Goal: Task Accomplishment & Management: Manage account settings

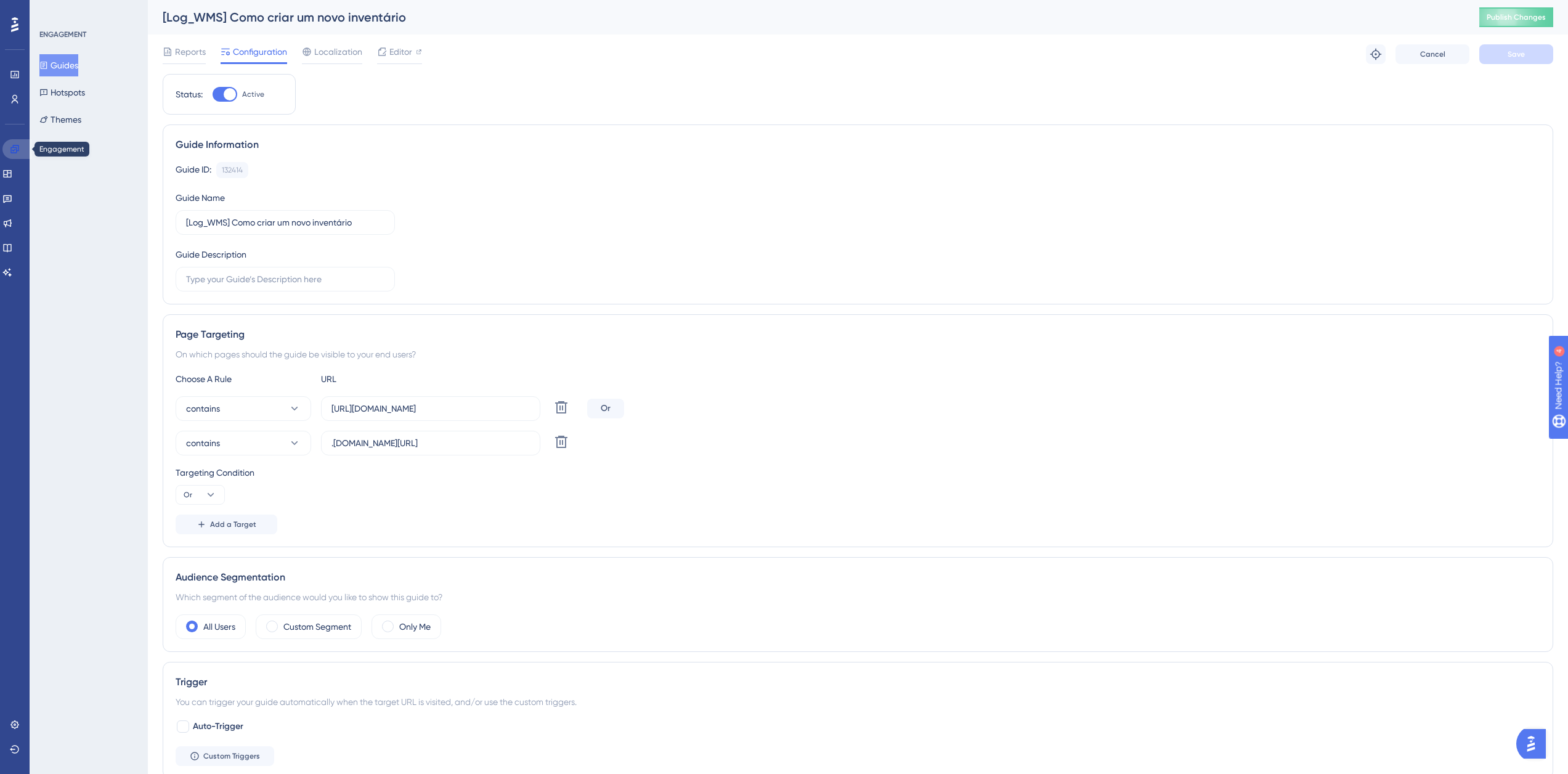
click at [21, 150] on link at bounding box center [17, 149] width 30 height 20
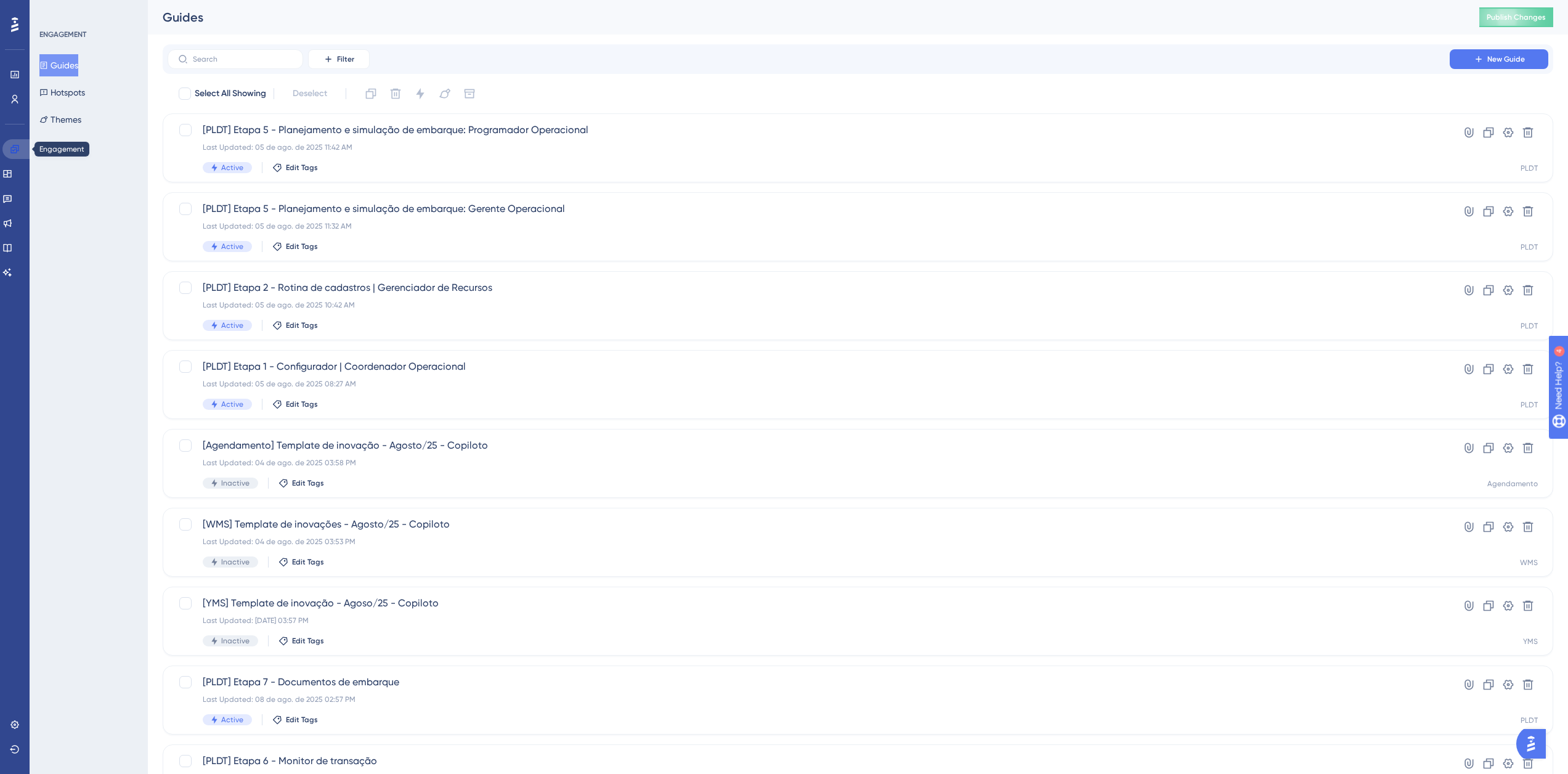
click at [17, 149] on icon at bounding box center [15, 149] width 10 height 10
click at [347, 60] on span "Filter" at bounding box center [345, 59] width 17 height 10
click at [353, 146] on span "Containers" at bounding box center [347, 144] width 43 height 15
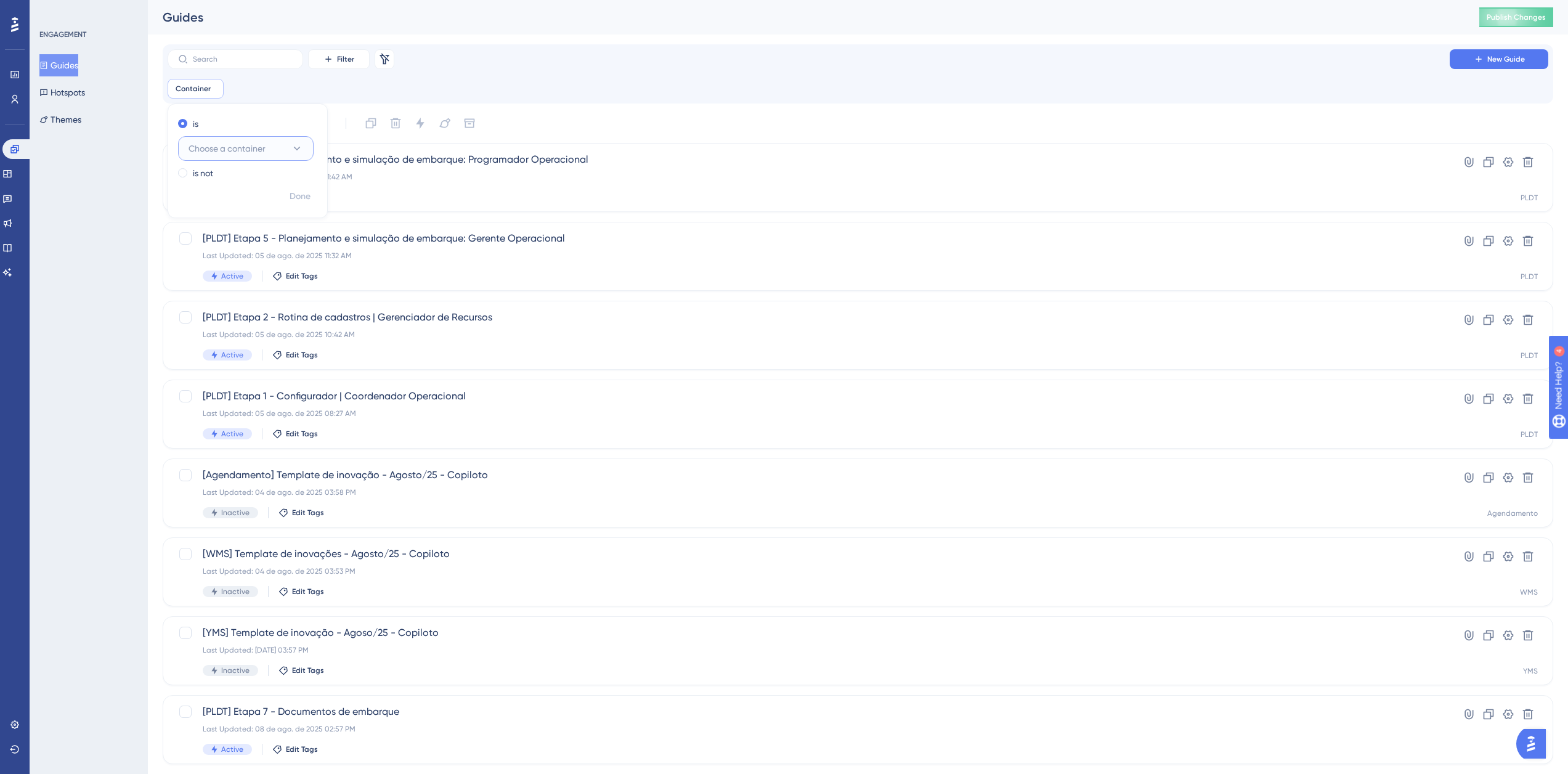
click at [296, 151] on icon at bounding box center [297, 148] width 13 height 13
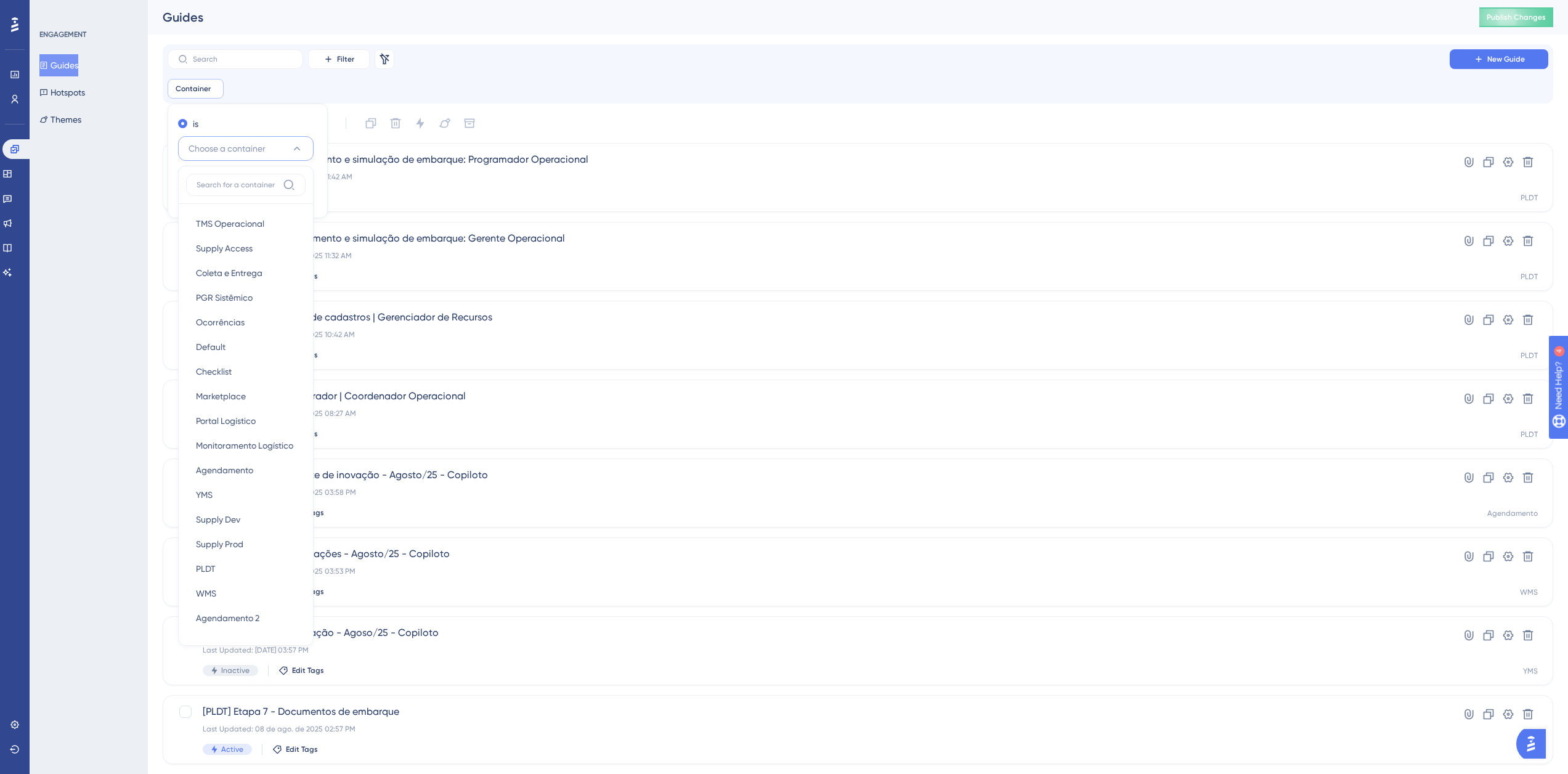
scroll to position [19, 0]
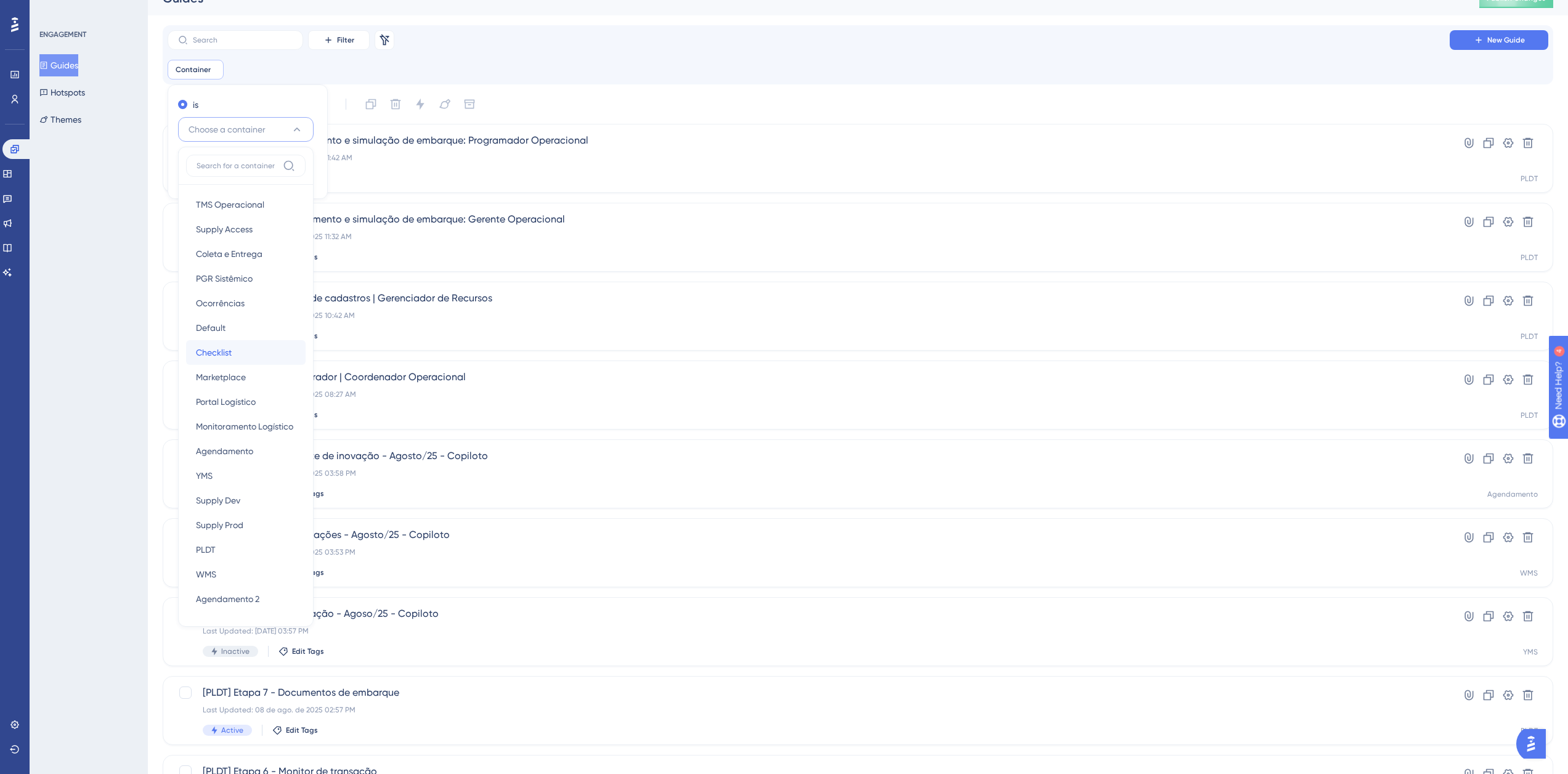
click at [259, 341] on div "Checklist Checklist" at bounding box center [246, 352] width 100 height 25
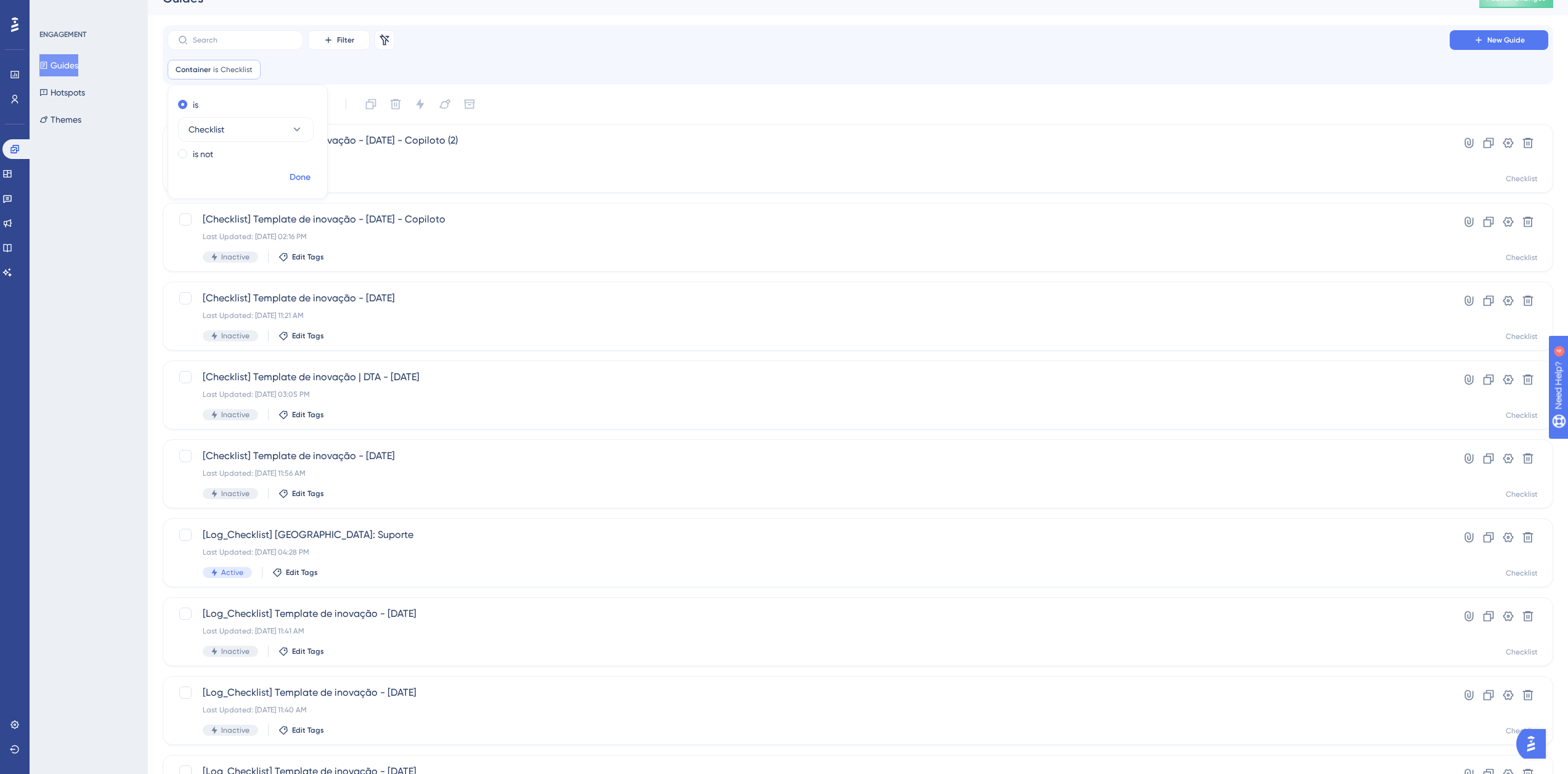
click at [300, 180] on span "Done" at bounding box center [300, 177] width 21 height 15
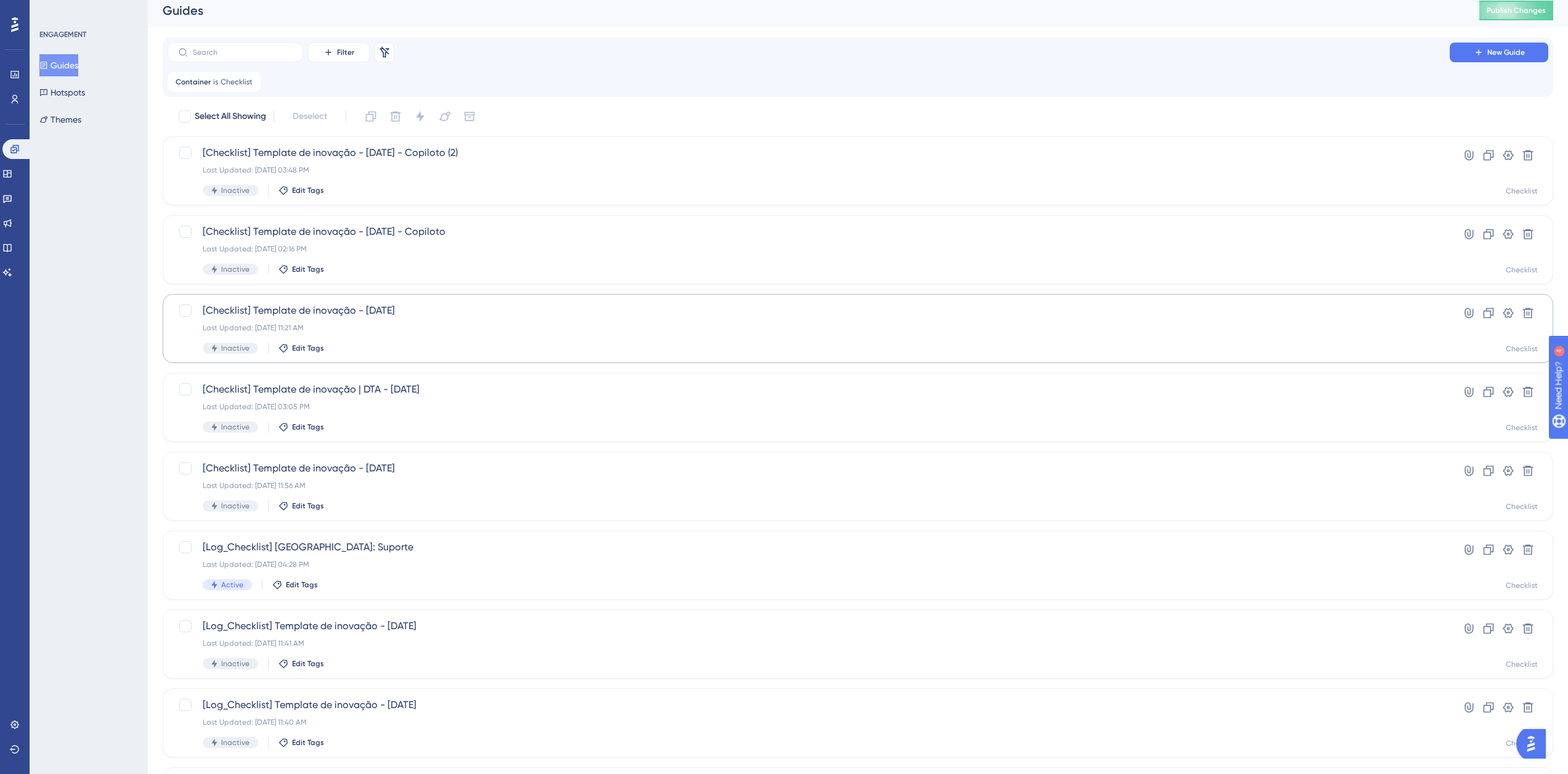
scroll to position [0, 0]
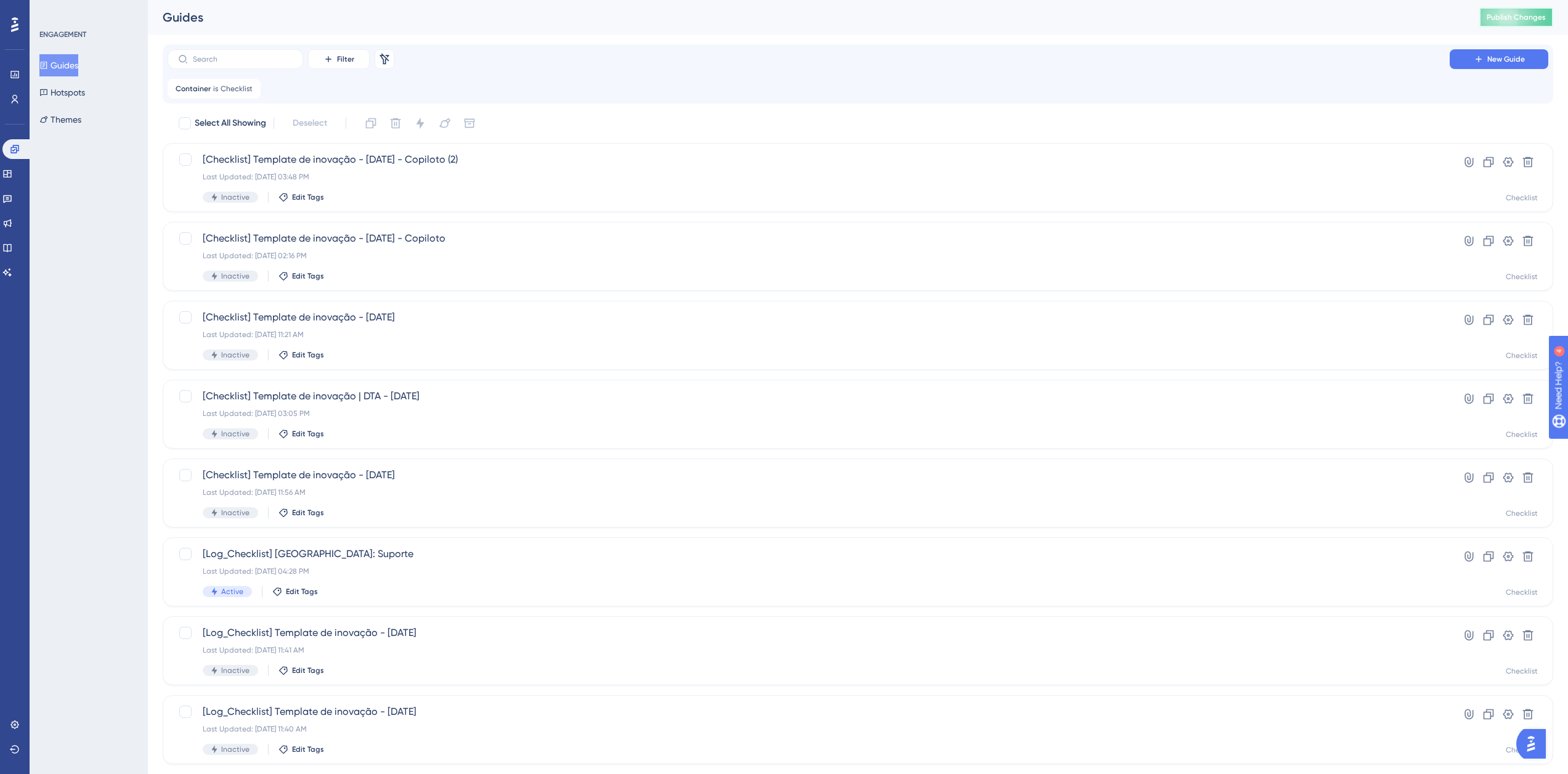
click at [1510, 18] on span "Publish Changes" at bounding box center [1516, 17] width 59 height 10
click at [1484, 157] on icon at bounding box center [1488, 162] width 13 height 13
click at [302, 161] on span "Copy - [Checklist] Template de inovação - Julho/25 - Copiloto (2)" at bounding box center [808, 159] width 1212 height 15
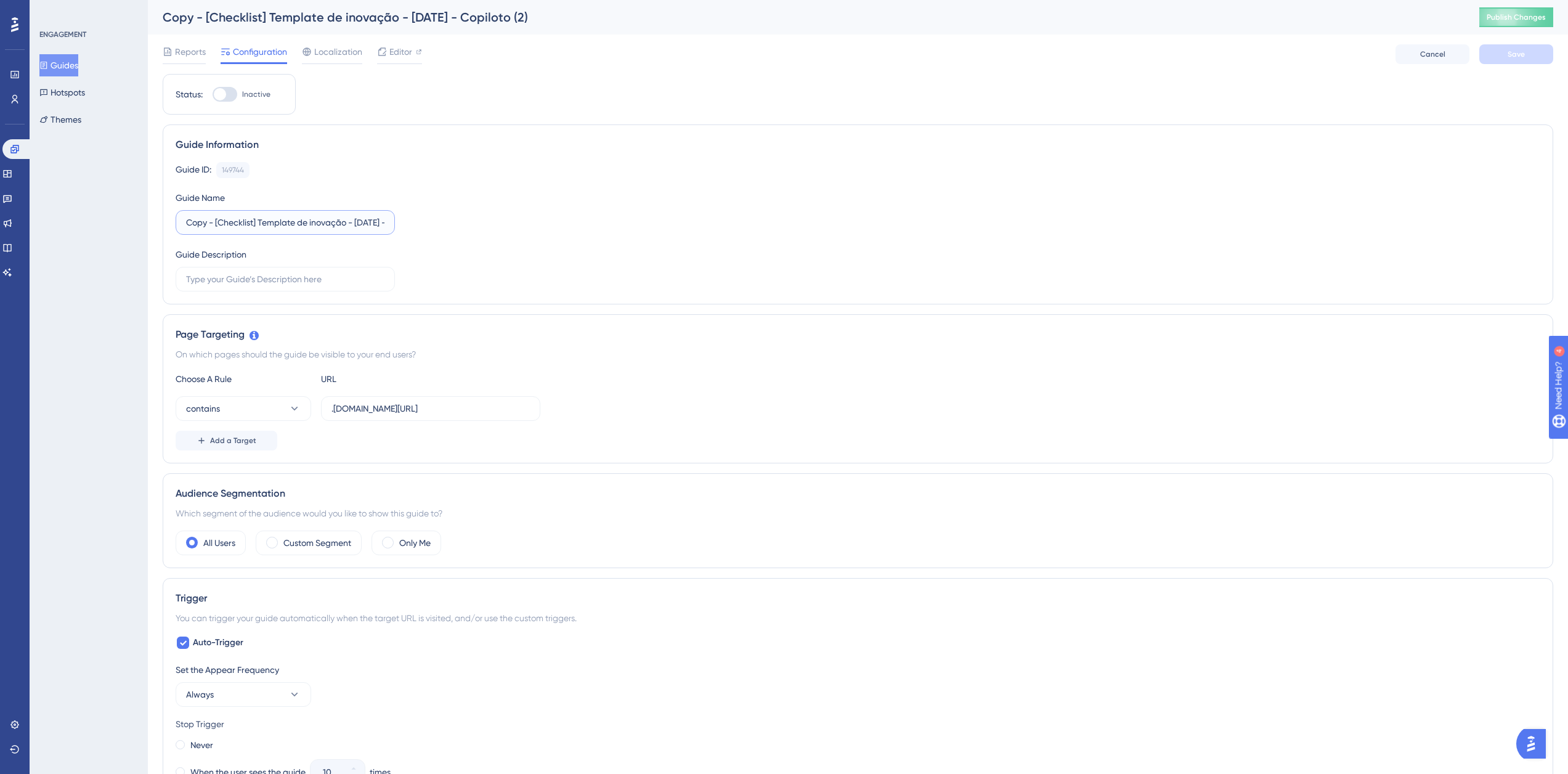
drag, startPoint x: 215, startPoint y: 221, endPoint x: 155, endPoint y: 221, distance: 60.0
click at [155, 221] on div "Performance Users Engagement Widgets Feedback Product Updates Knowledge Base AI…" at bounding box center [858, 708] width 1420 height 1416
drag, startPoint x: 363, startPoint y: 223, endPoint x: 411, endPoint y: 223, distance: 48.0
click at [411, 223] on div "Guide ID: 149744 Copy Guide Name [Checklist] Template de inovação - Julho/25 - …" at bounding box center [857, 227] width 1365 height 130
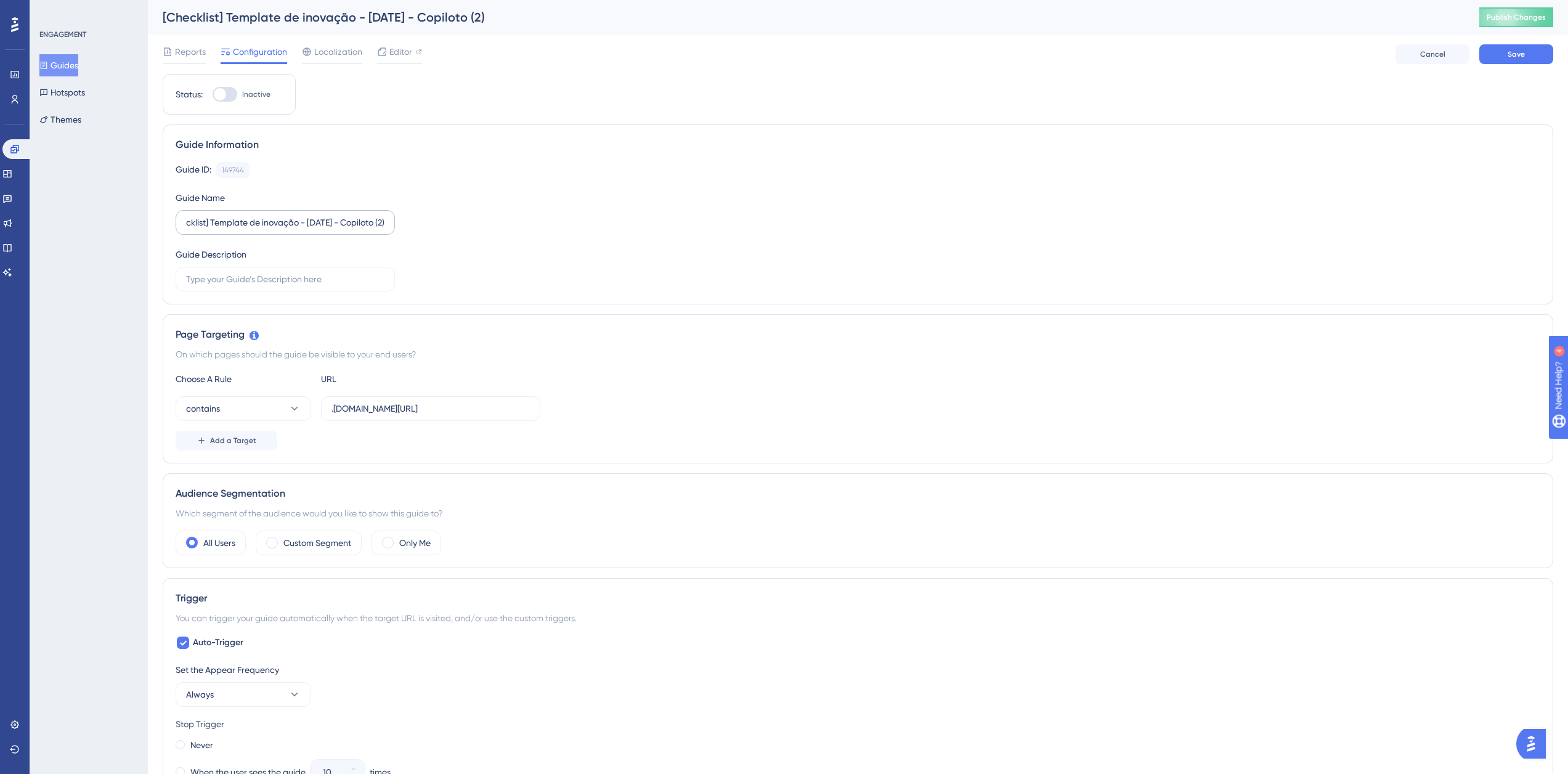
click at [385, 223] on label "[Checklist] Template de inovação - Julho/25 - Copiloto (2)" at bounding box center [285, 222] width 219 height 25
click at [385, 223] on input "[Checklist] Template de inovação - Julho/25 - Copiloto (2)" at bounding box center [285, 223] width 199 height 13
click at [379, 222] on input "[Checklist] Template de inovação - Julho/25 - Copiloto (2)" at bounding box center [285, 223] width 199 height 13
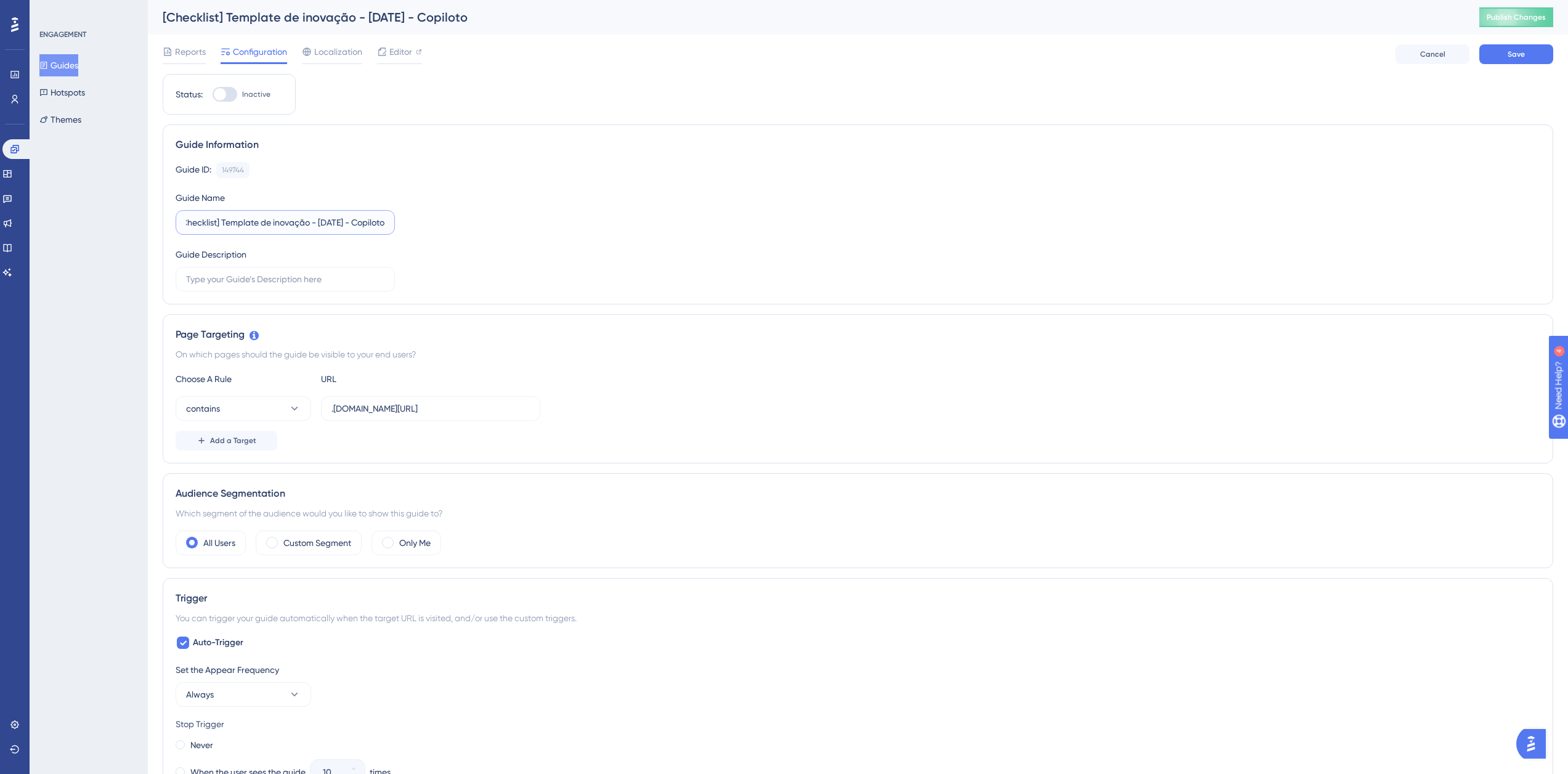
drag, startPoint x: 327, startPoint y: 220, endPoint x: 308, endPoint y: 227, distance: 20.2
click at [308, 227] on input "[Checklist] Template de inovação - Julho/25 - Copiloto" at bounding box center [285, 223] width 199 height 13
type input "[Checklist] Template de inovação - Agosto/25 - Copiloto"
click at [575, 274] on div "Guide ID: 149744 Copy Guide Name [Checklist] Template de inovação - Agosto/25 -…" at bounding box center [857, 227] width 1365 height 130
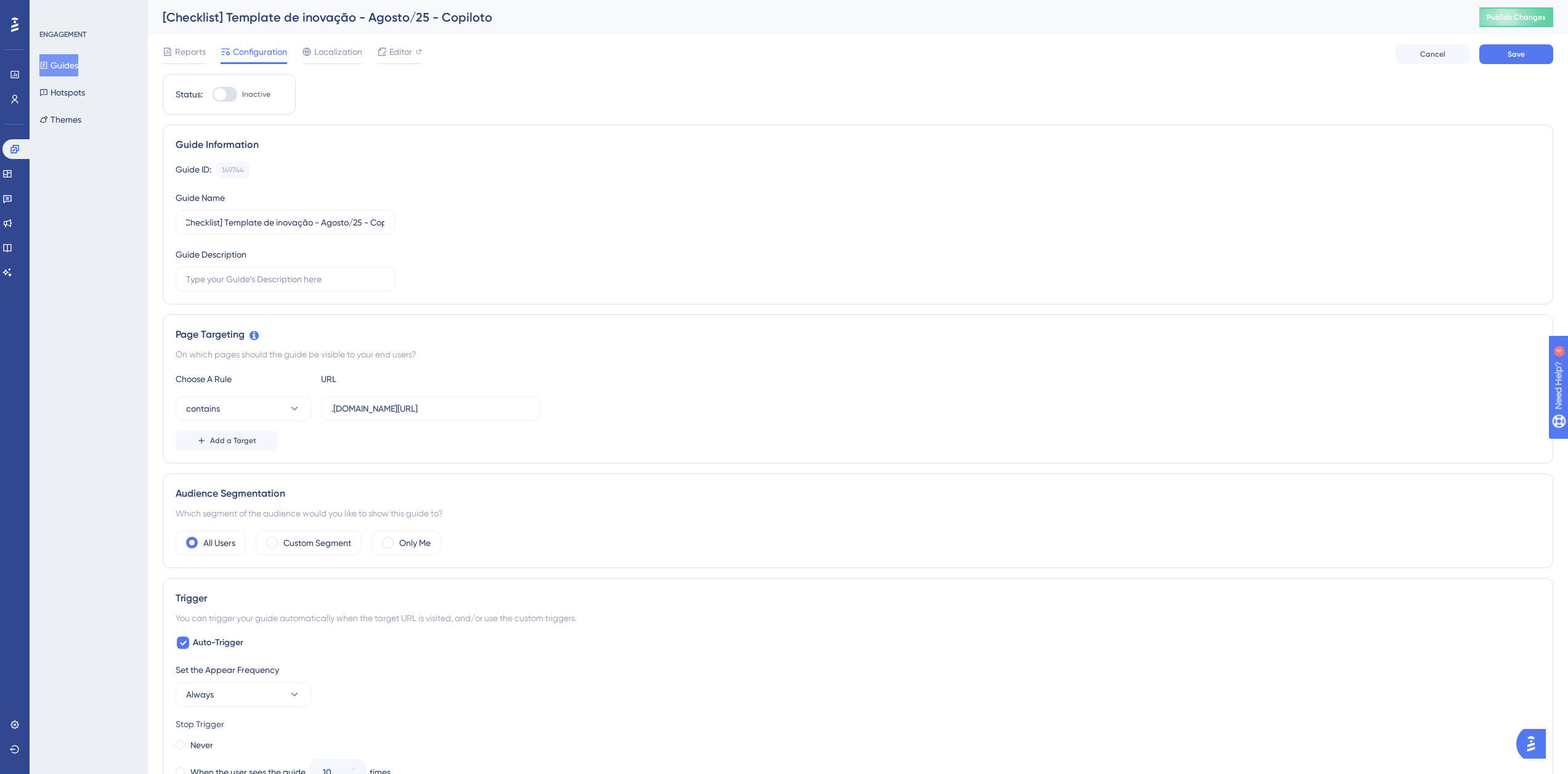
scroll to position [0, 0]
click at [1520, 50] on span "Save" at bounding box center [1516, 54] width 17 height 10
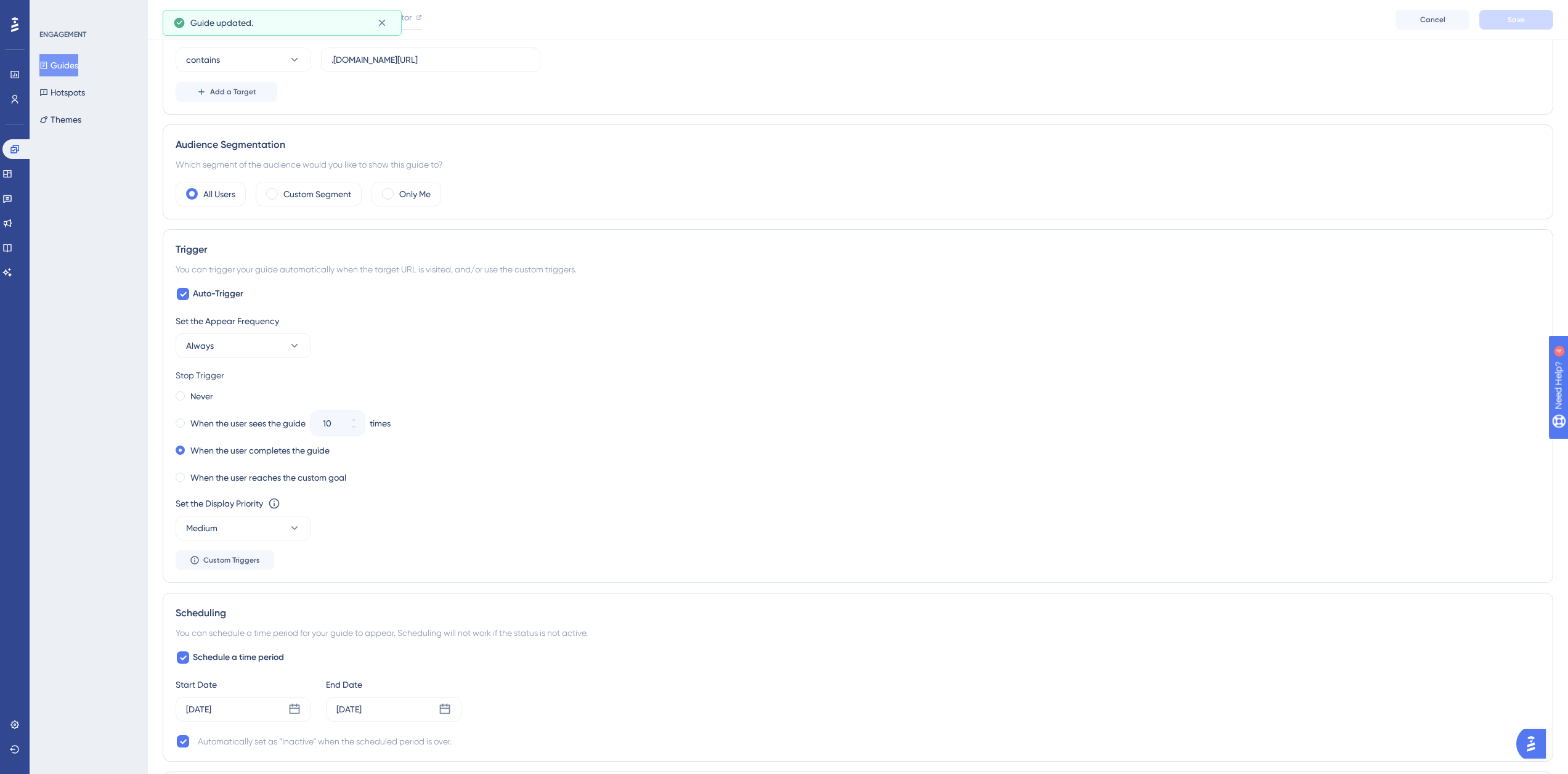
scroll to position [431, 0]
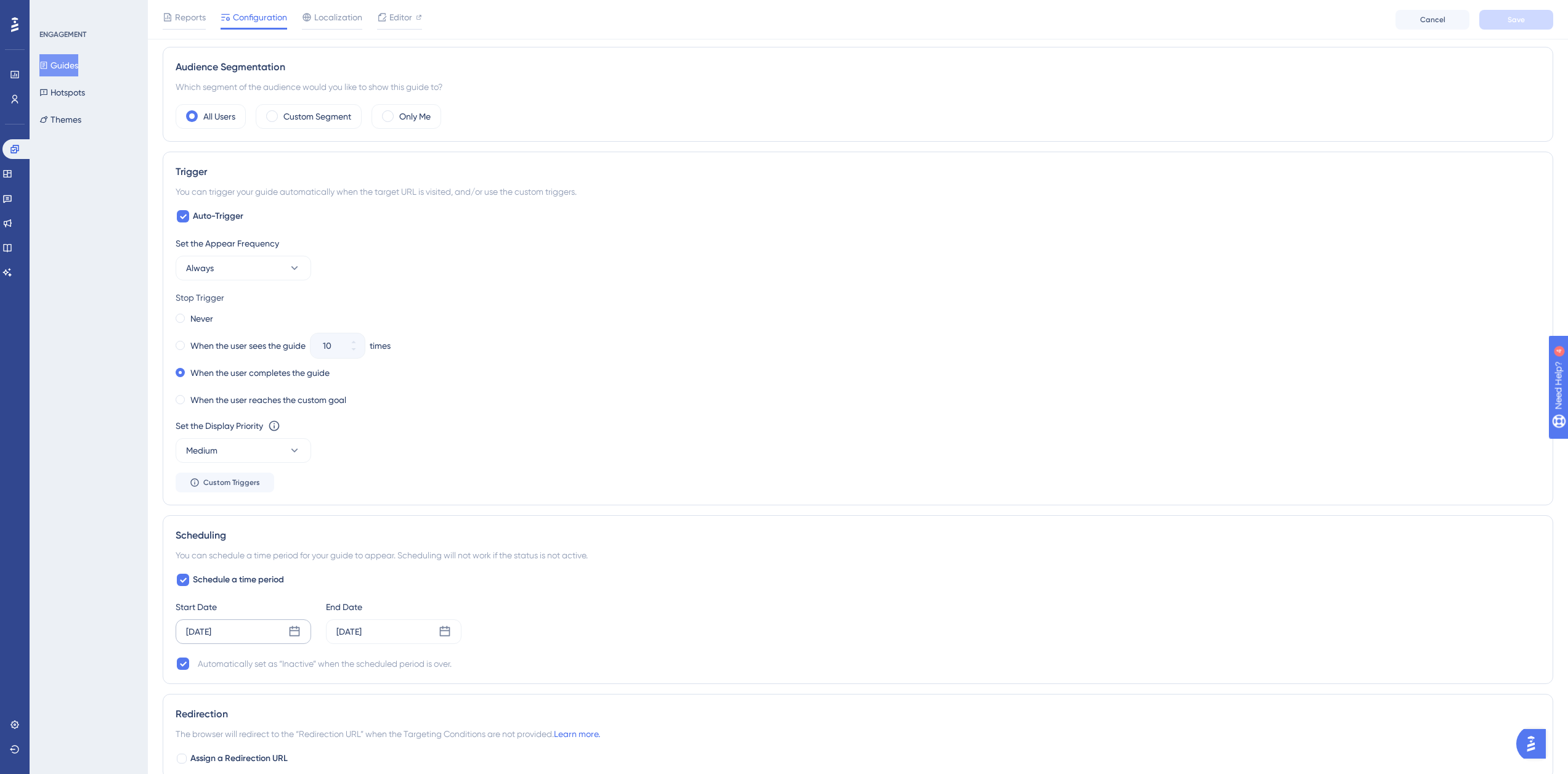
click at [297, 627] on icon at bounding box center [295, 632] width 11 height 11
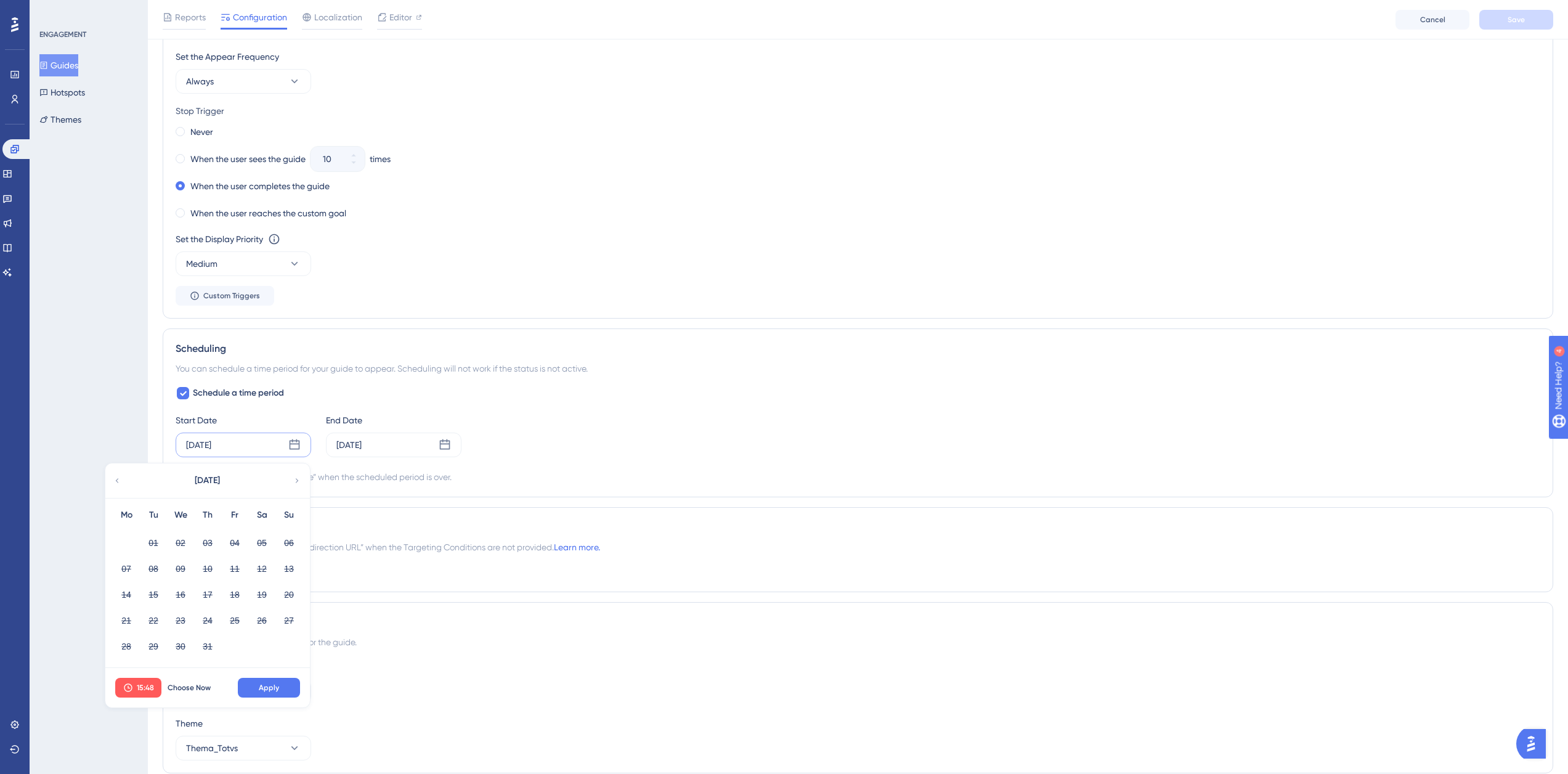
scroll to position [667, 0]
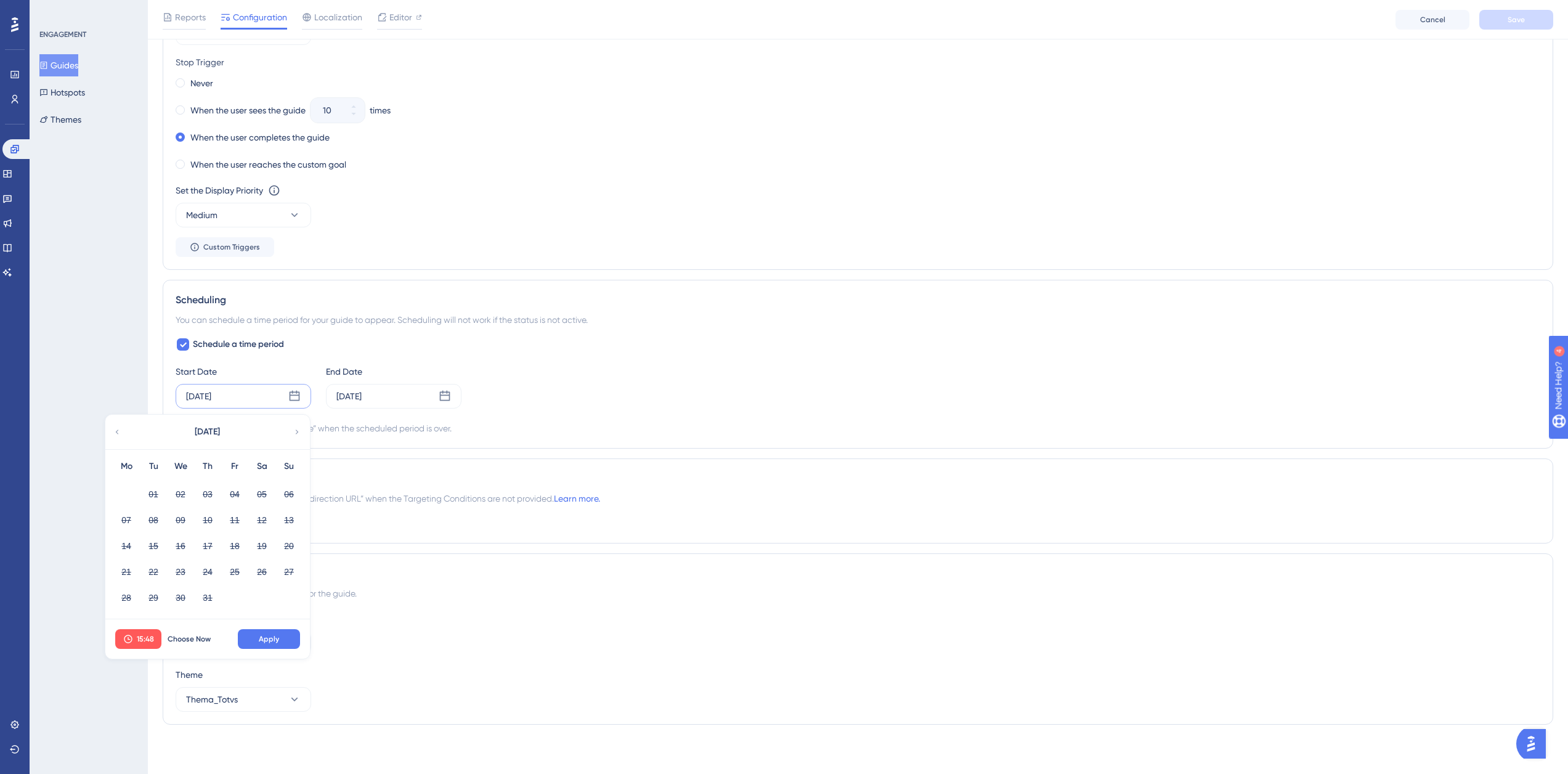
click at [293, 429] on icon at bounding box center [297, 432] width 9 height 11
click at [197, 638] on span "Choose Now" at bounding box center [189, 639] width 43 height 10
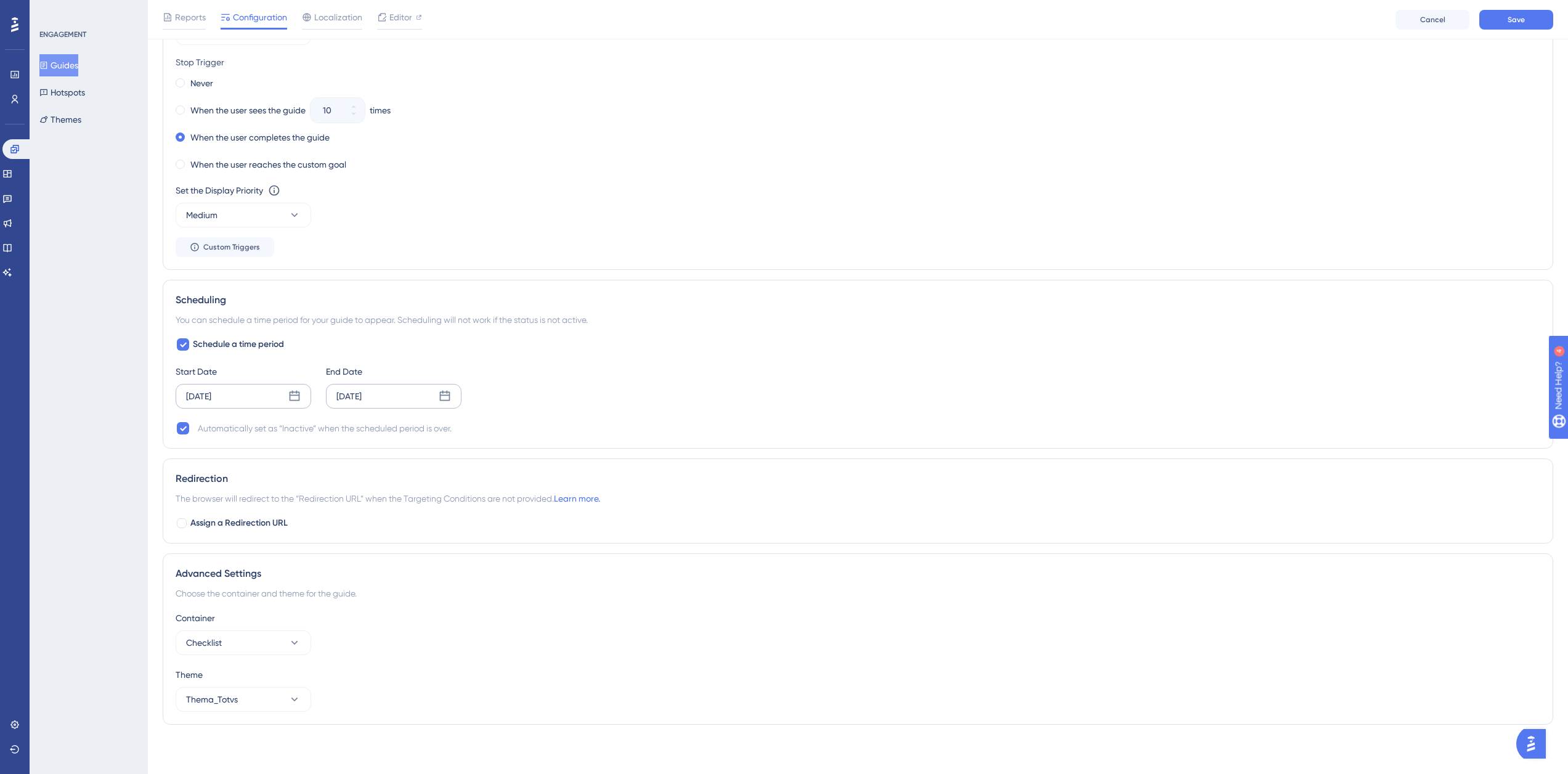
click at [442, 399] on icon at bounding box center [444, 396] width 13 height 13
click at [438, 428] on div "July 2025" at bounding box center [357, 432] width 203 height 35
click at [437, 427] on div "July 2025" at bounding box center [357, 432] width 203 height 35
click at [444, 428] on icon at bounding box center [447, 432] width 9 height 11
click at [438, 549] on button "17" at bounding box center [440, 546] width 21 height 21
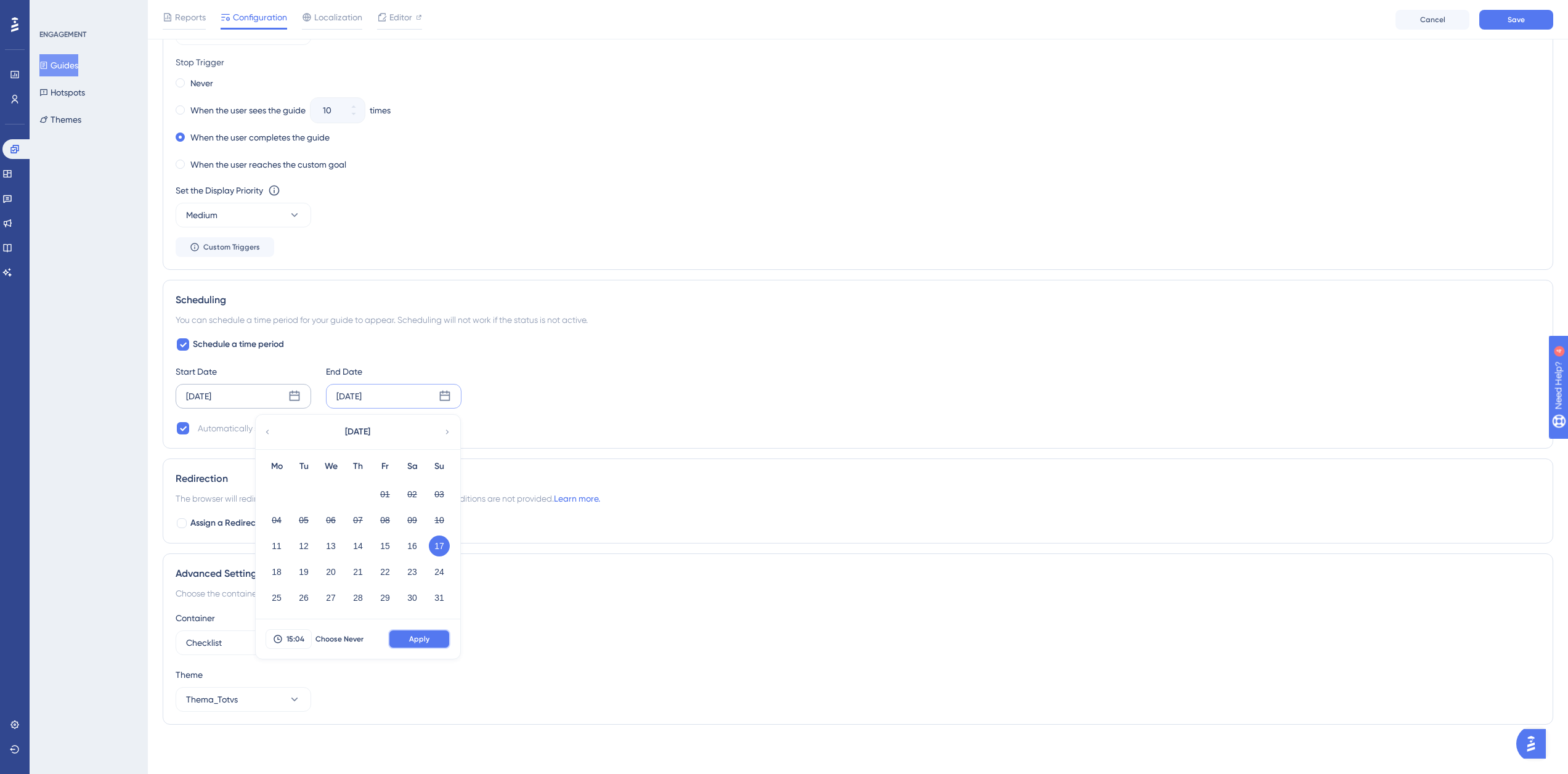
click at [434, 642] on button "Apply" at bounding box center [419, 639] width 62 height 20
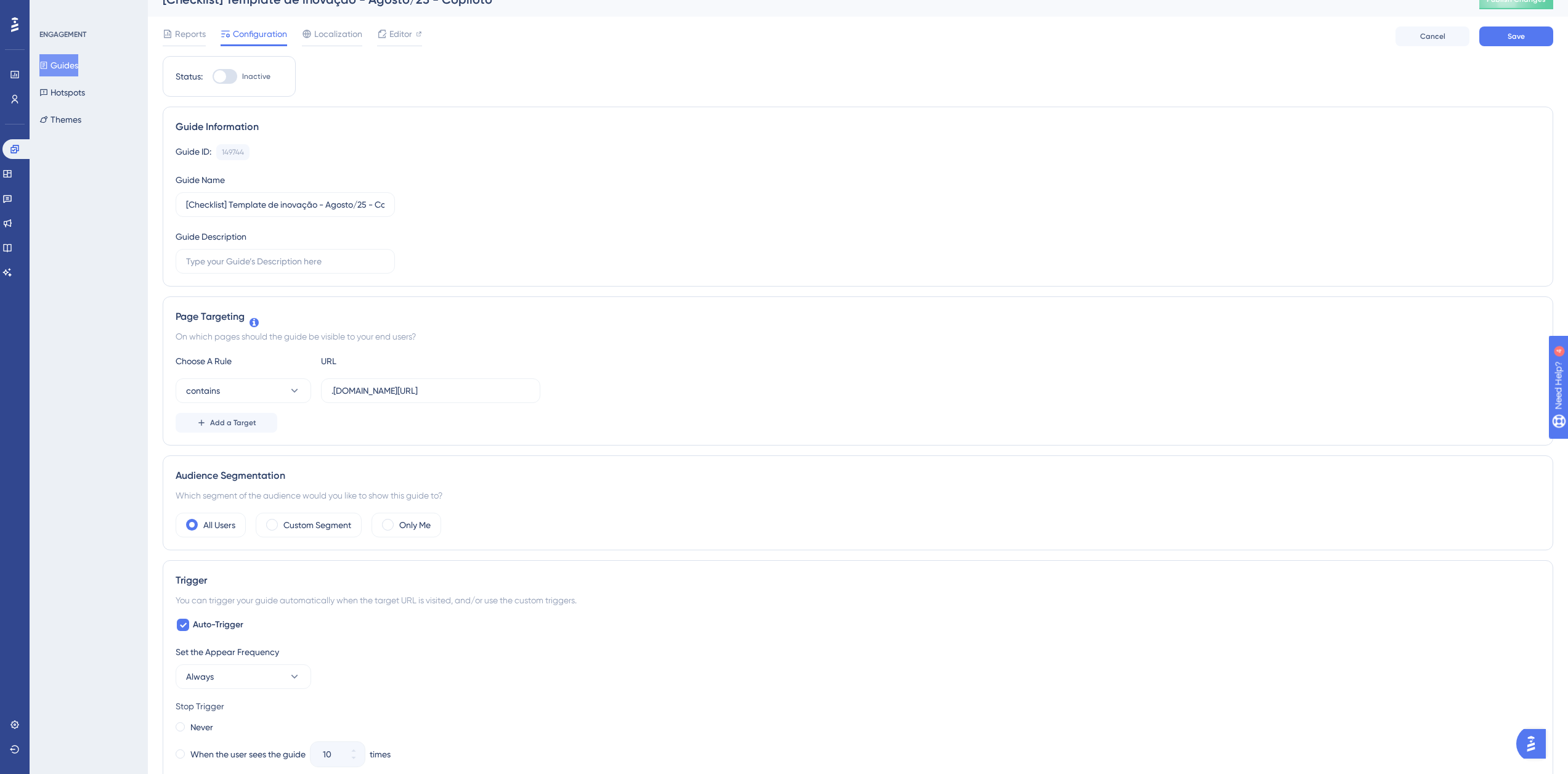
scroll to position [0, 0]
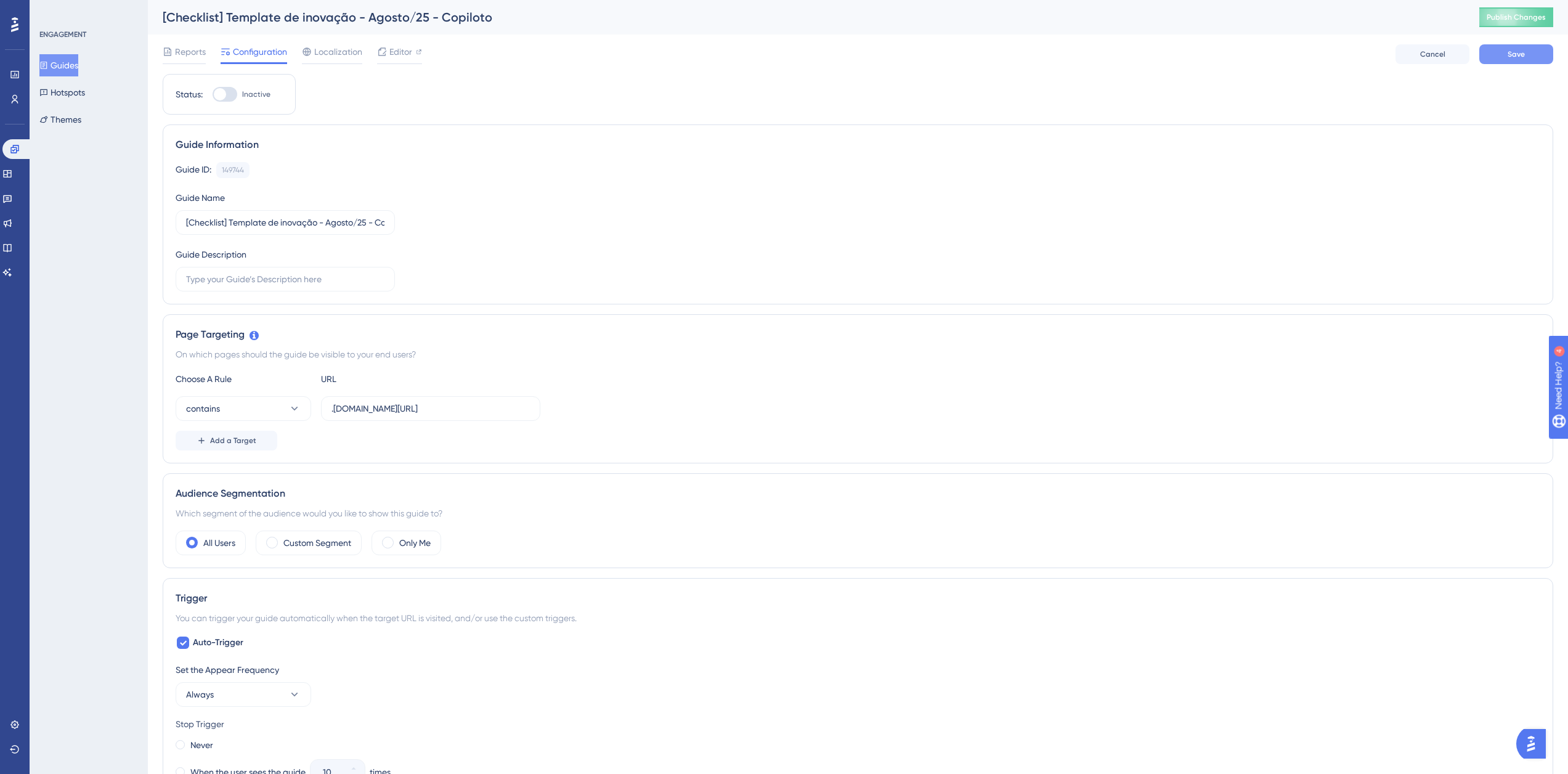
click at [1512, 61] on button "Save" at bounding box center [1516, 54] width 74 height 20
click at [398, 55] on span "Editor" at bounding box center [400, 52] width 23 height 15
click at [1516, 15] on button "Publish Changes" at bounding box center [1516, 17] width 74 height 20
click at [64, 74] on button "Guides" at bounding box center [58, 65] width 39 height 22
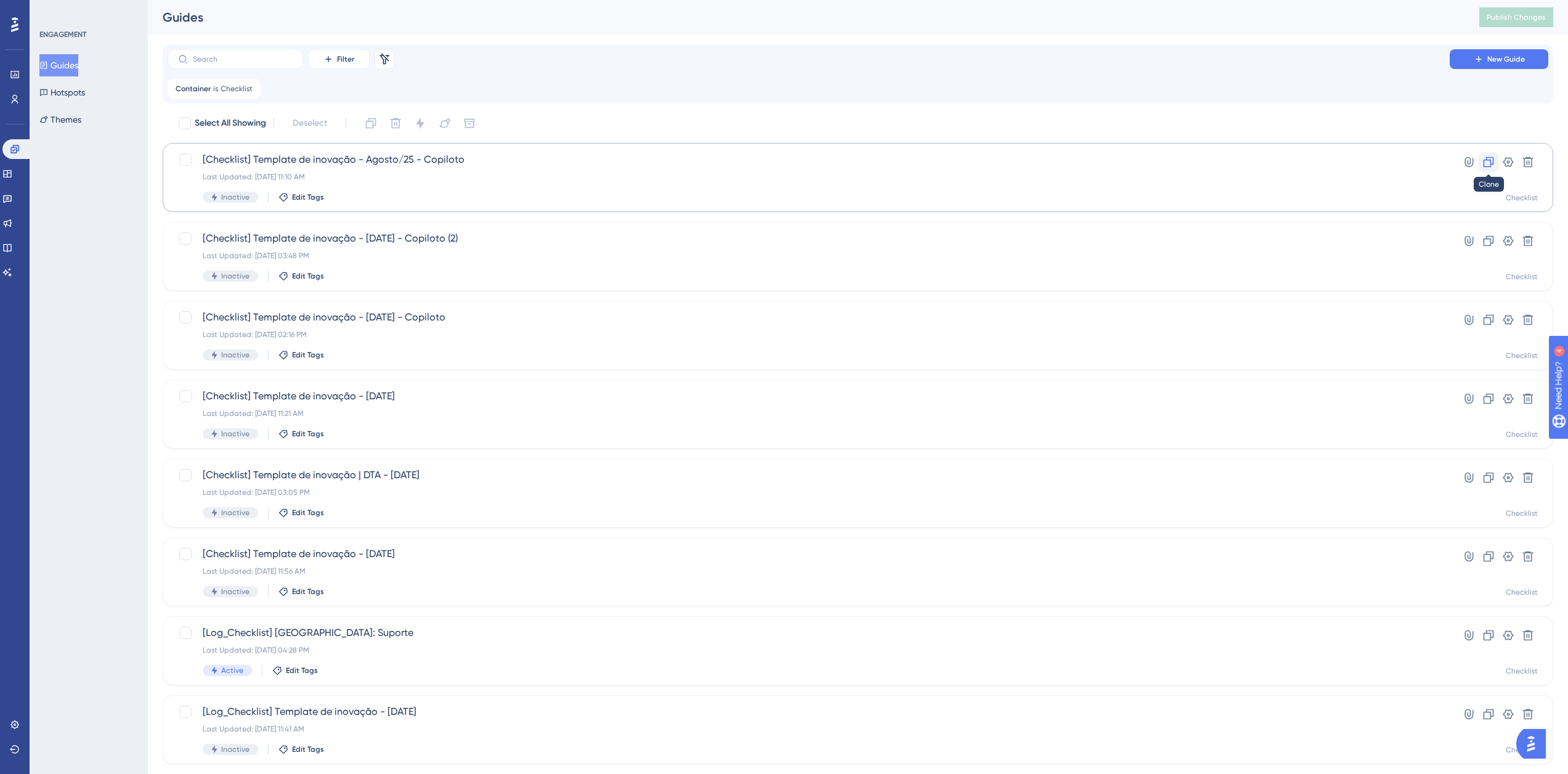
click at [1494, 167] on icon at bounding box center [1488, 162] width 13 height 13
click at [352, 181] on div "Last Updated: 11 de ago. de 2025 11:10 AM" at bounding box center [808, 177] width 1212 height 10
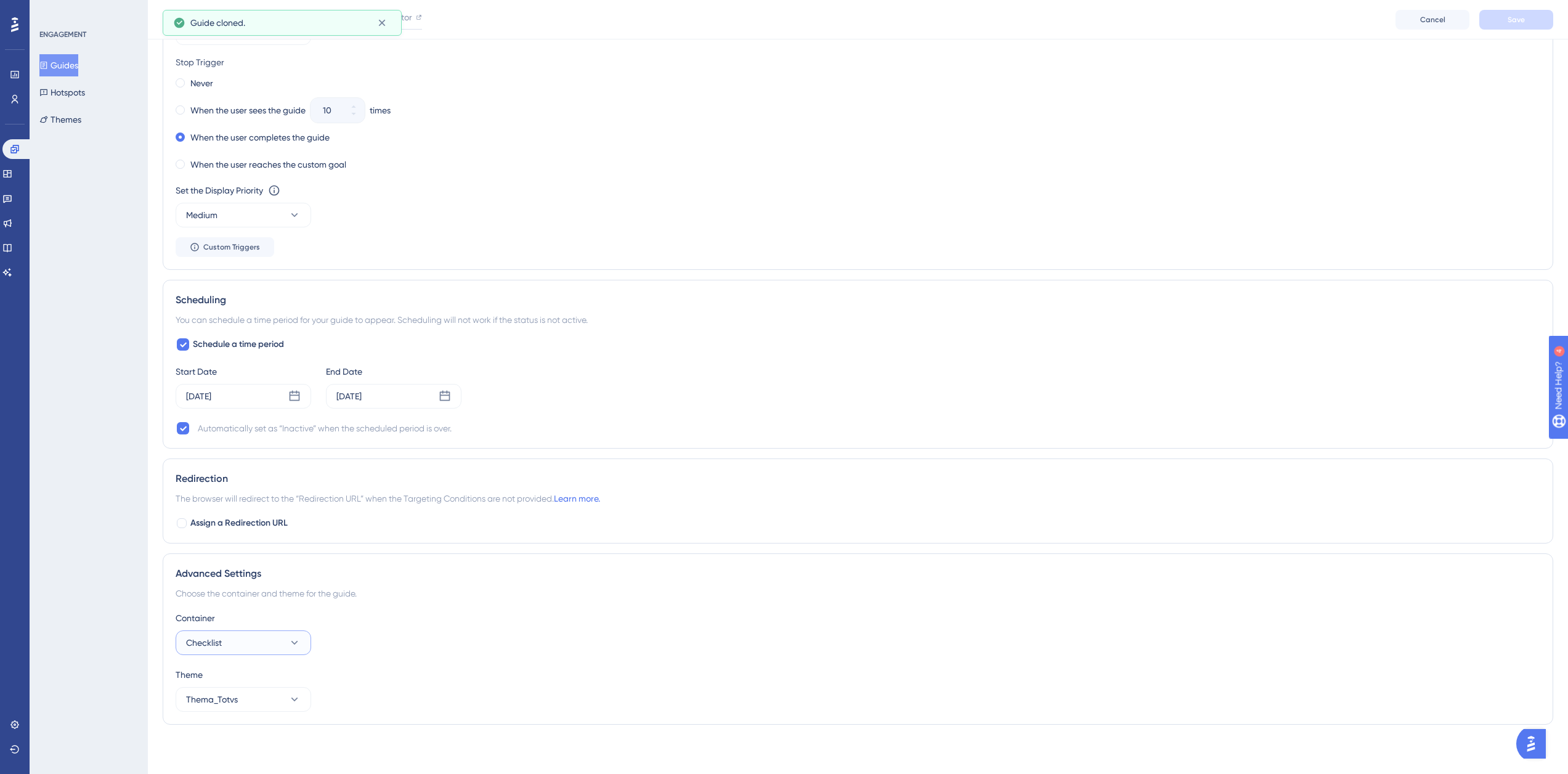
click at [275, 642] on button "Checklist" at bounding box center [243, 642] width 135 height 25
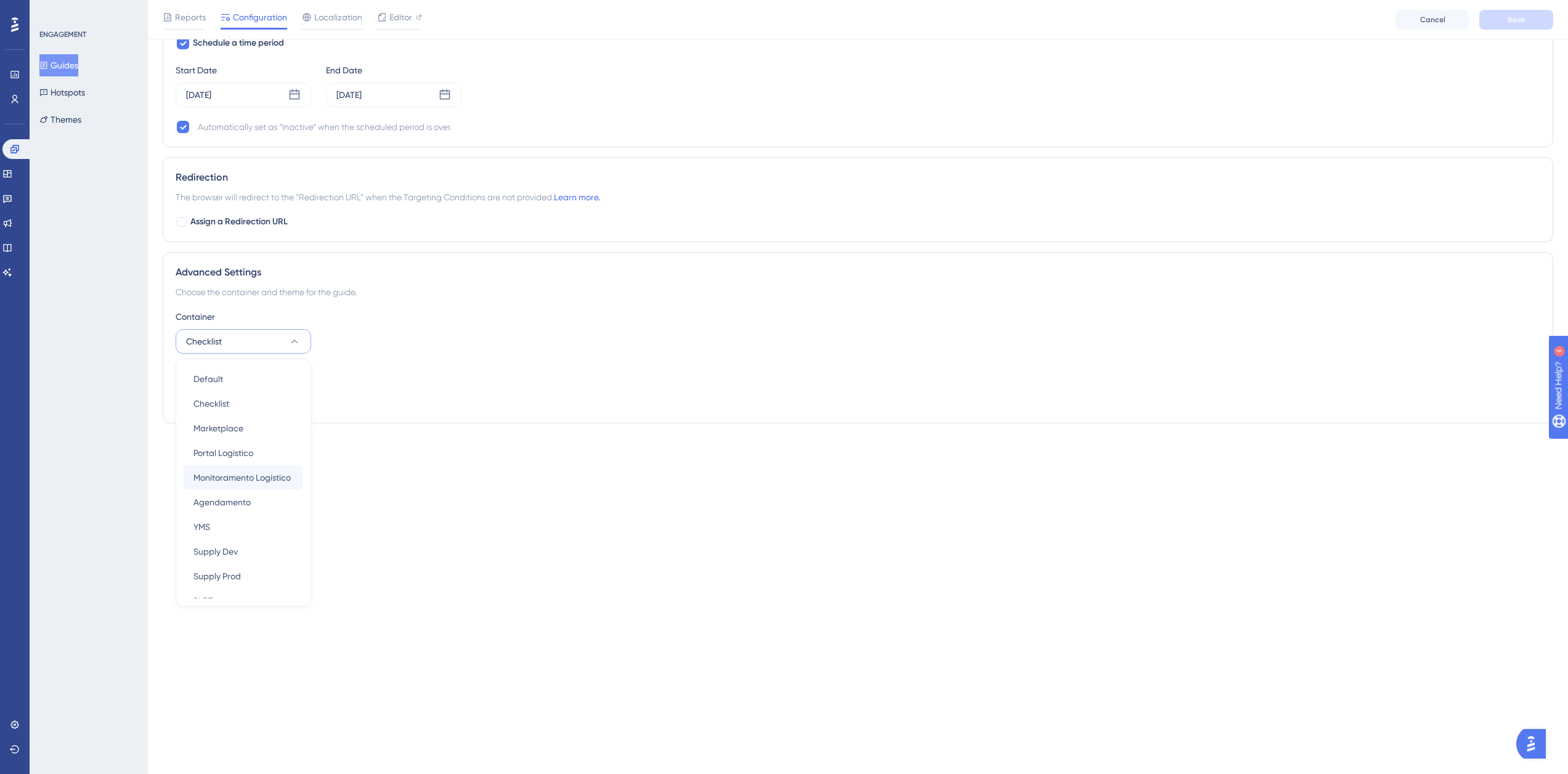
scroll to position [187, 0]
click at [247, 468] on div "YMS YMS" at bounding box center [243, 462] width 100 height 25
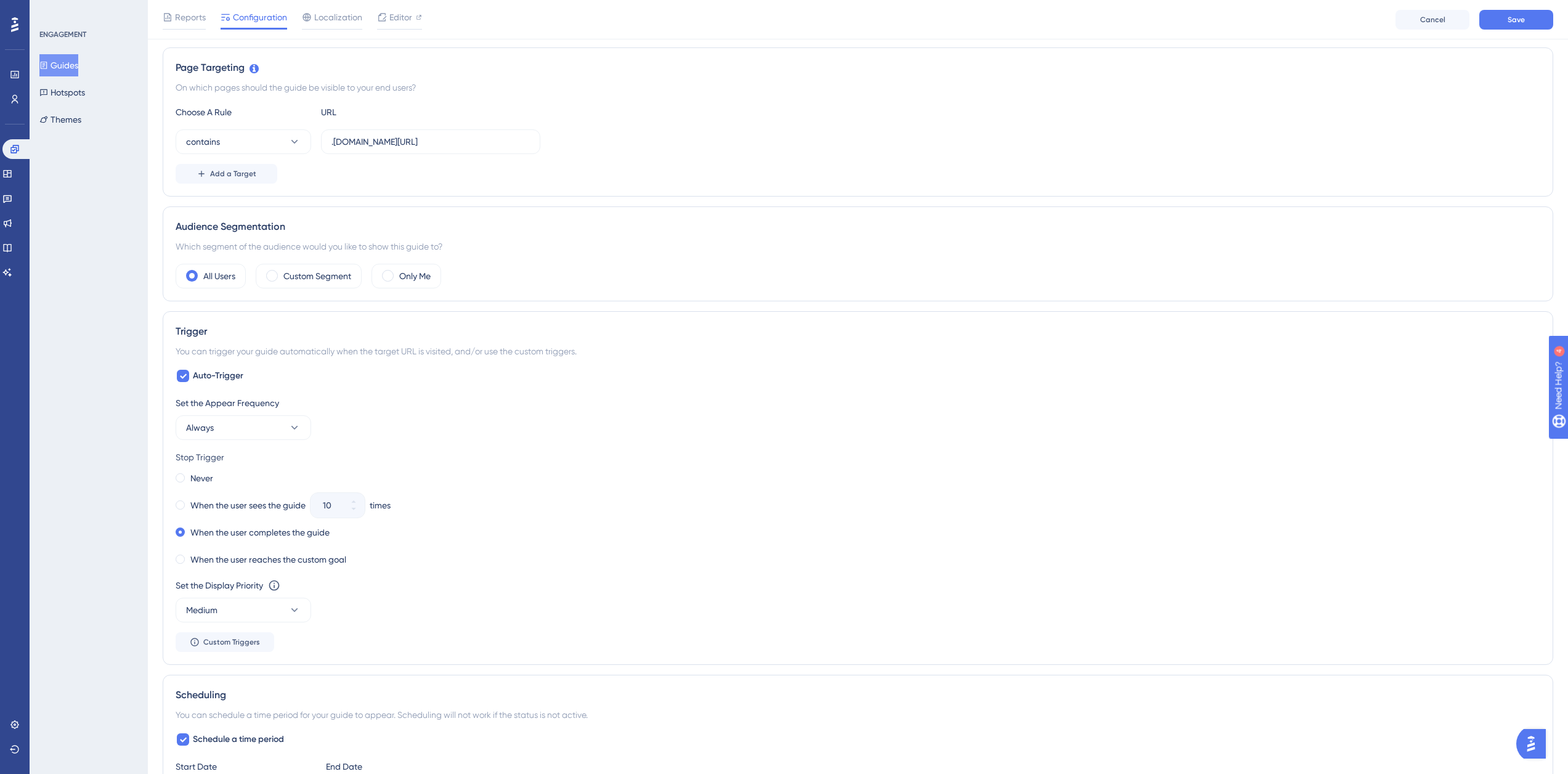
scroll to position [0, 0]
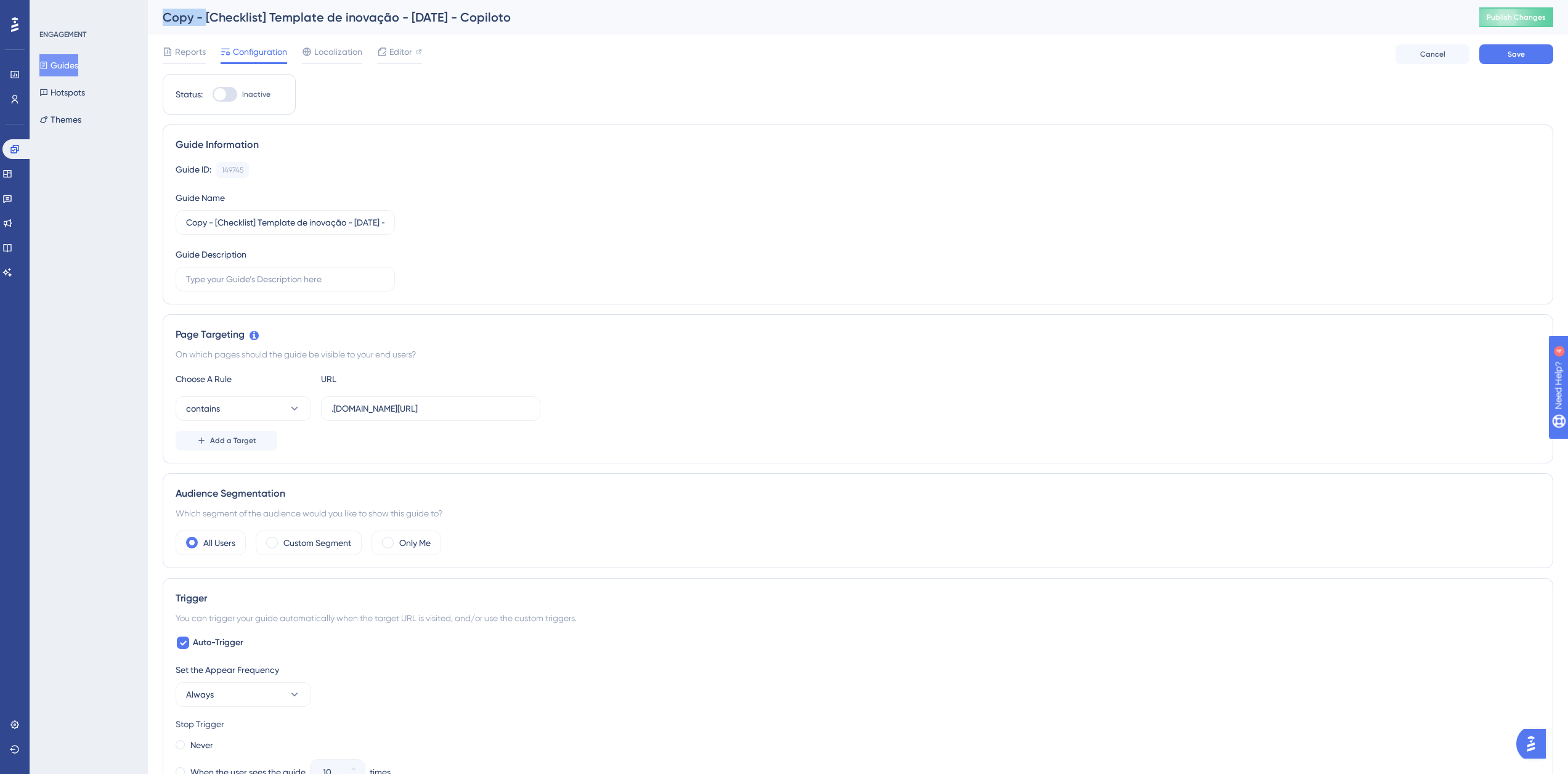
drag, startPoint x: 205, startPoint y: 21, endPoint x: 163, endPoint y: 23, distance: 42.0
click at [163, 23] on div "Copy - [Checklist] Template de inovação - Agosto/25 - Copiloto" at bounding box center [806, 17] width 1286 height 17
drag, startPoint x: 209, startPoint y: 222, endPoint x: 185, endPoint y: 222, distance: 24.0
click at [185, 222] on label "Copy - [Checklist] Template de inovação - Agosto/25 - Copiloto" at bounding box center [285, 222] width 219 height 25
click at [190, 223] on input "[Checklist] Template de inovação - Agosto/25 - Copiloto" at bounding box center [285, 223] width 199 height 13
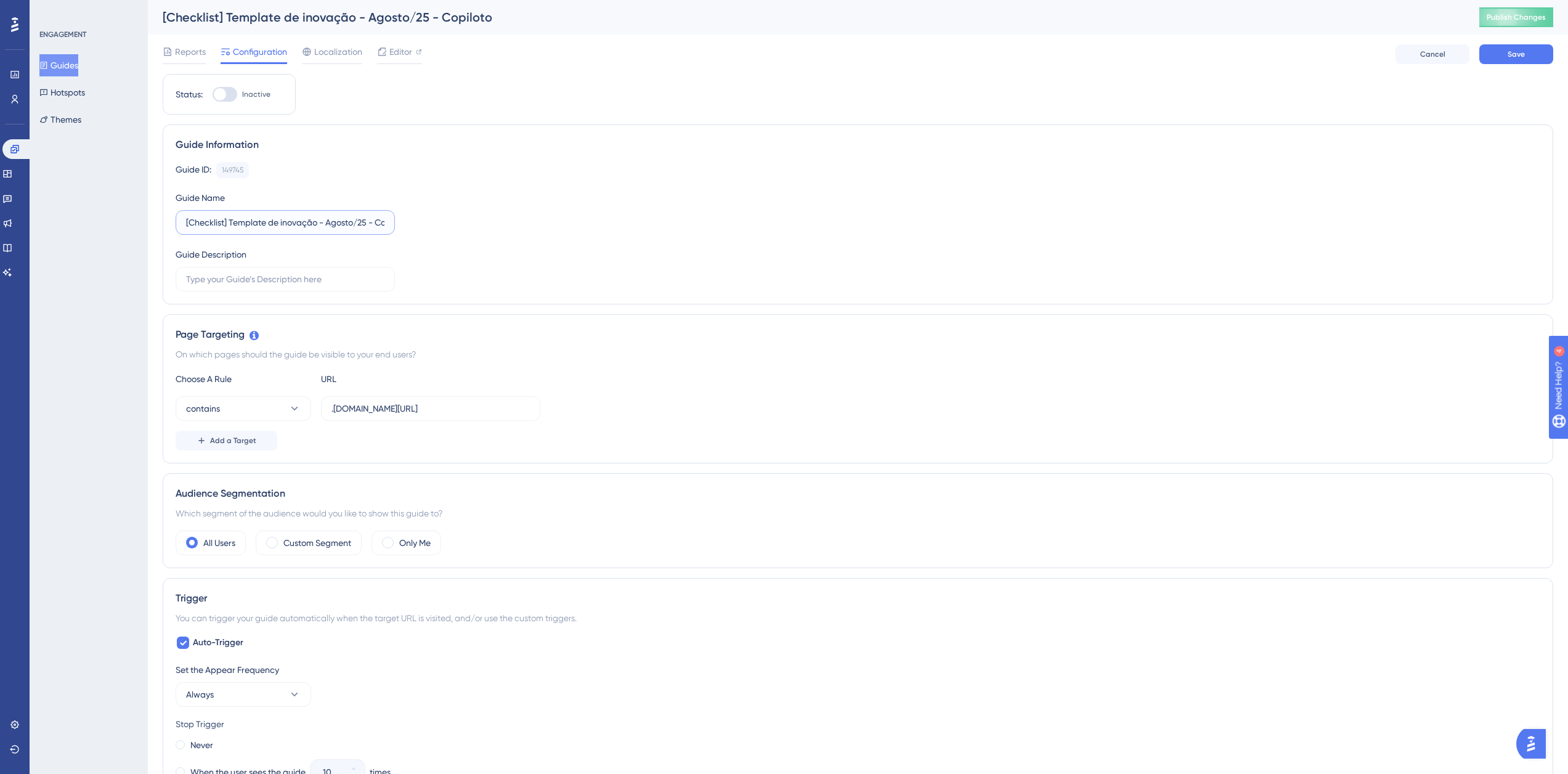
click at [186, 224] on input "[Checklist] Template de inovação - Agosto/25 - Copiloto" at bounding box center [285, 223] width 199 height 13
click at [188, 223] on input "[Checklist] Template de inovação - Agosto/25 - Copiloto" at bounding box center [285, 223] width 199 height 13
drag, startPoint x: 189, startPoint y: 224, endPoint x: 223, endPoint y: 229, distance: 34.4
click at [223, 229] on label "[Checklist] Template de inovação - Agosto/25 - Copiloto" at bounding box center [285, 222] width 219 height 25
type input "[YMS] Template de inovação - Agosto/25 - Copiloto"
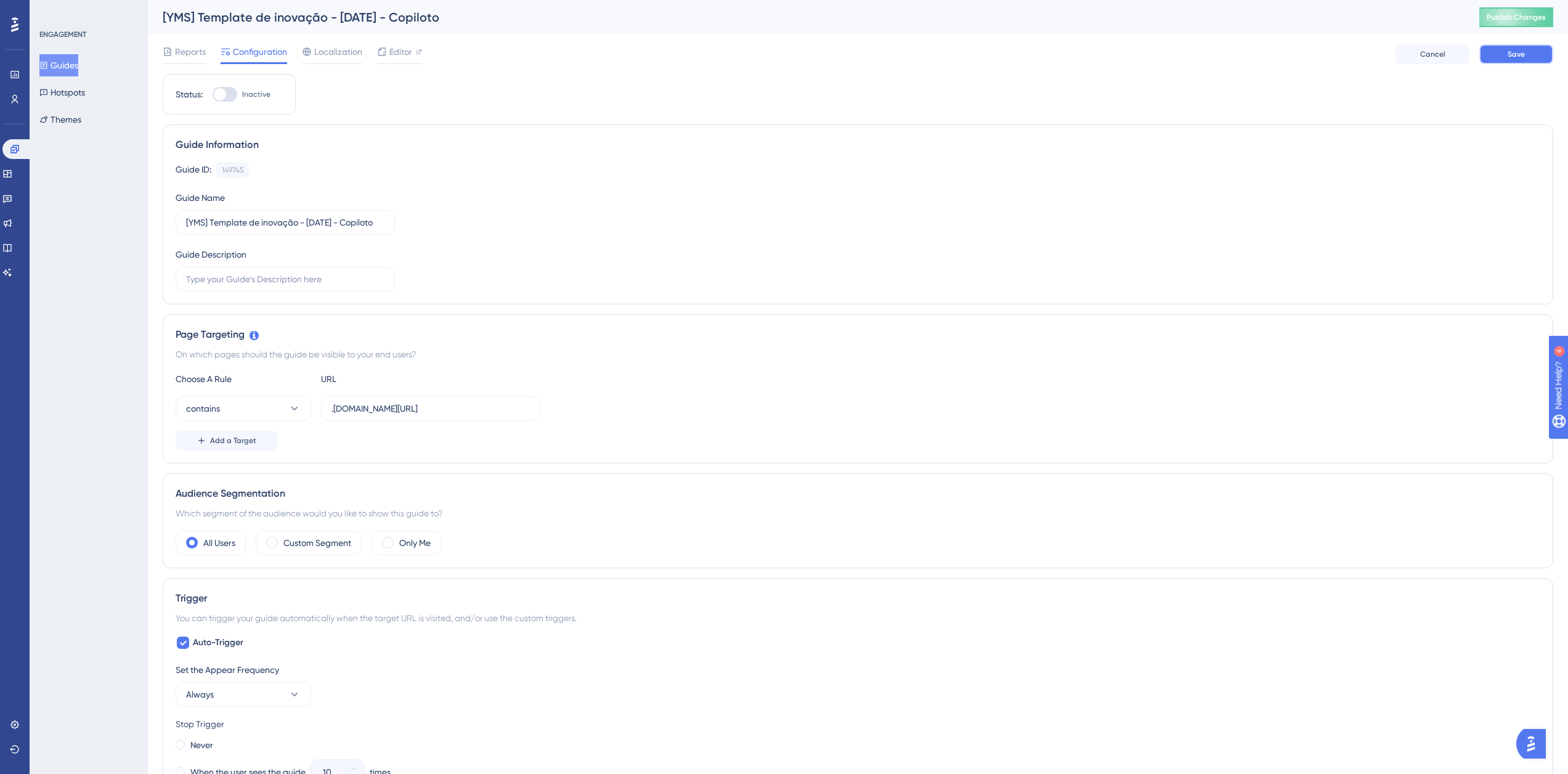
click at [1533, 48] on button "Save" at bounding box center [1516, 54] width 74 height 20
click at [74, 64] on button "Guides" at bounding box center [58, 65] width 39 height 22
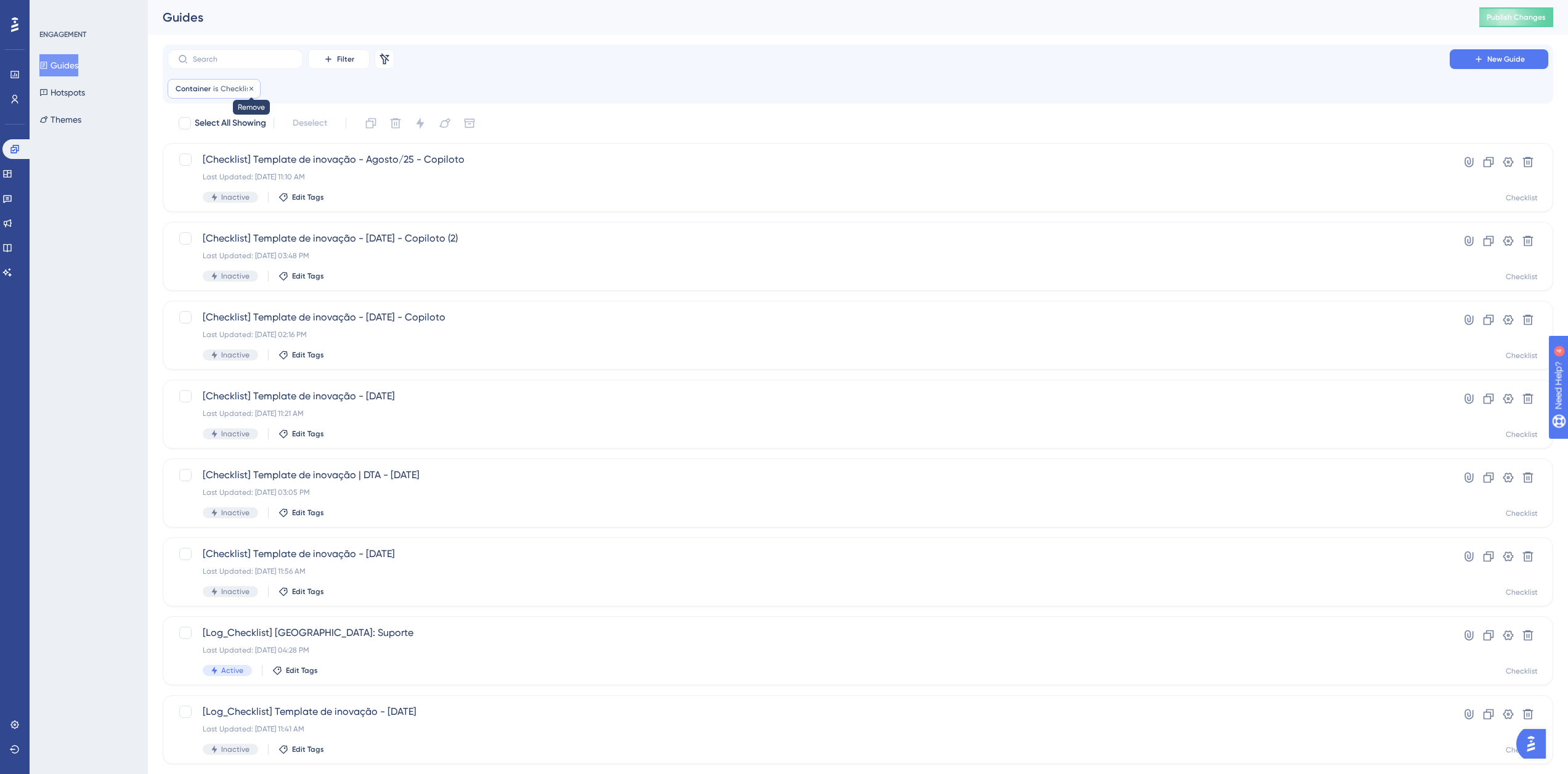
click at [248, 85] on icon at bounding box center [251, 88] width 7 height 7
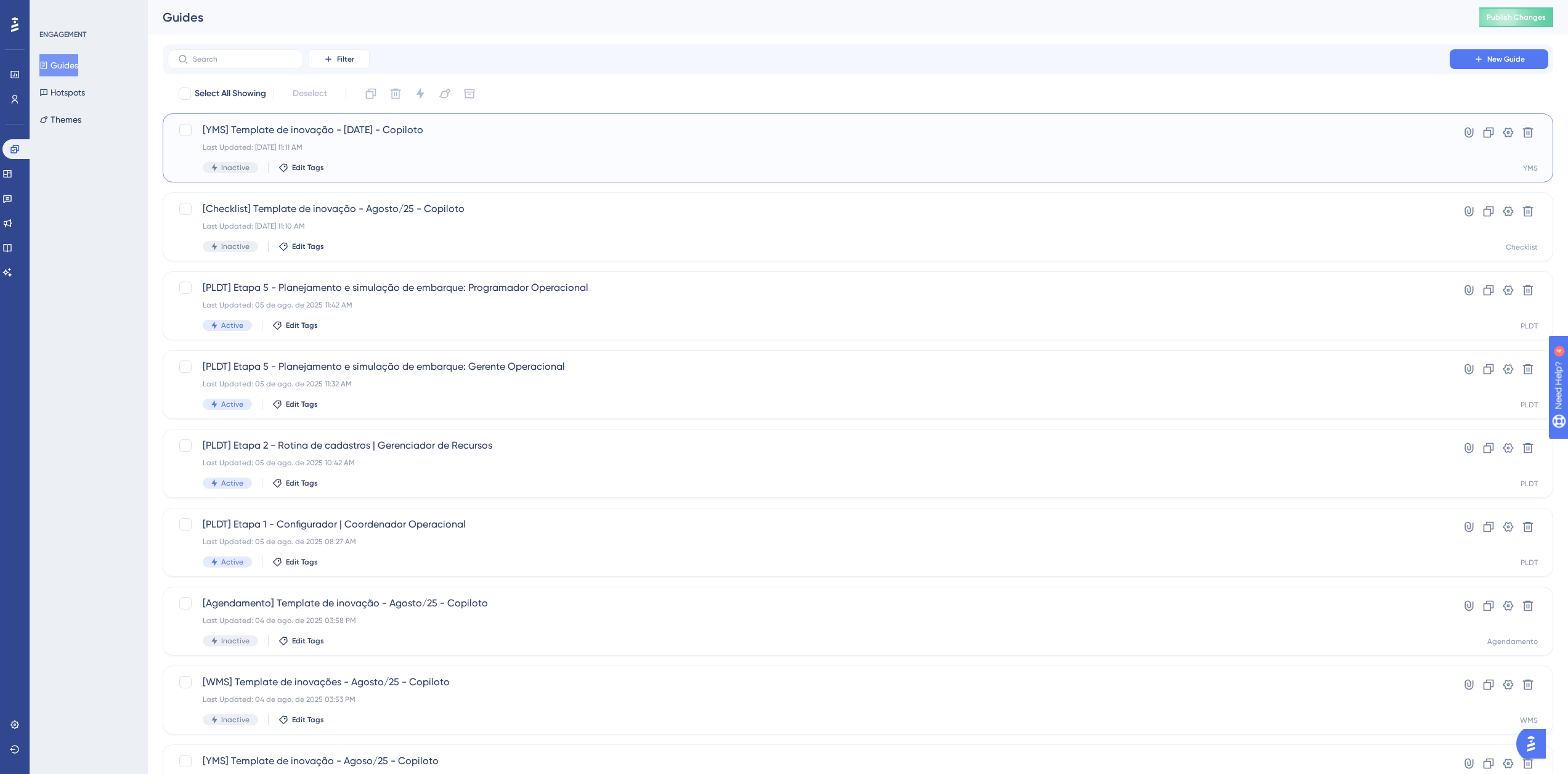
click at [432, 140] on div "[YMS] Template de inovação - Agosto/25 - Copiloto Last Updated: 11 de ago. de 2…" at bounding box center [808, 148] width 1212 height 50
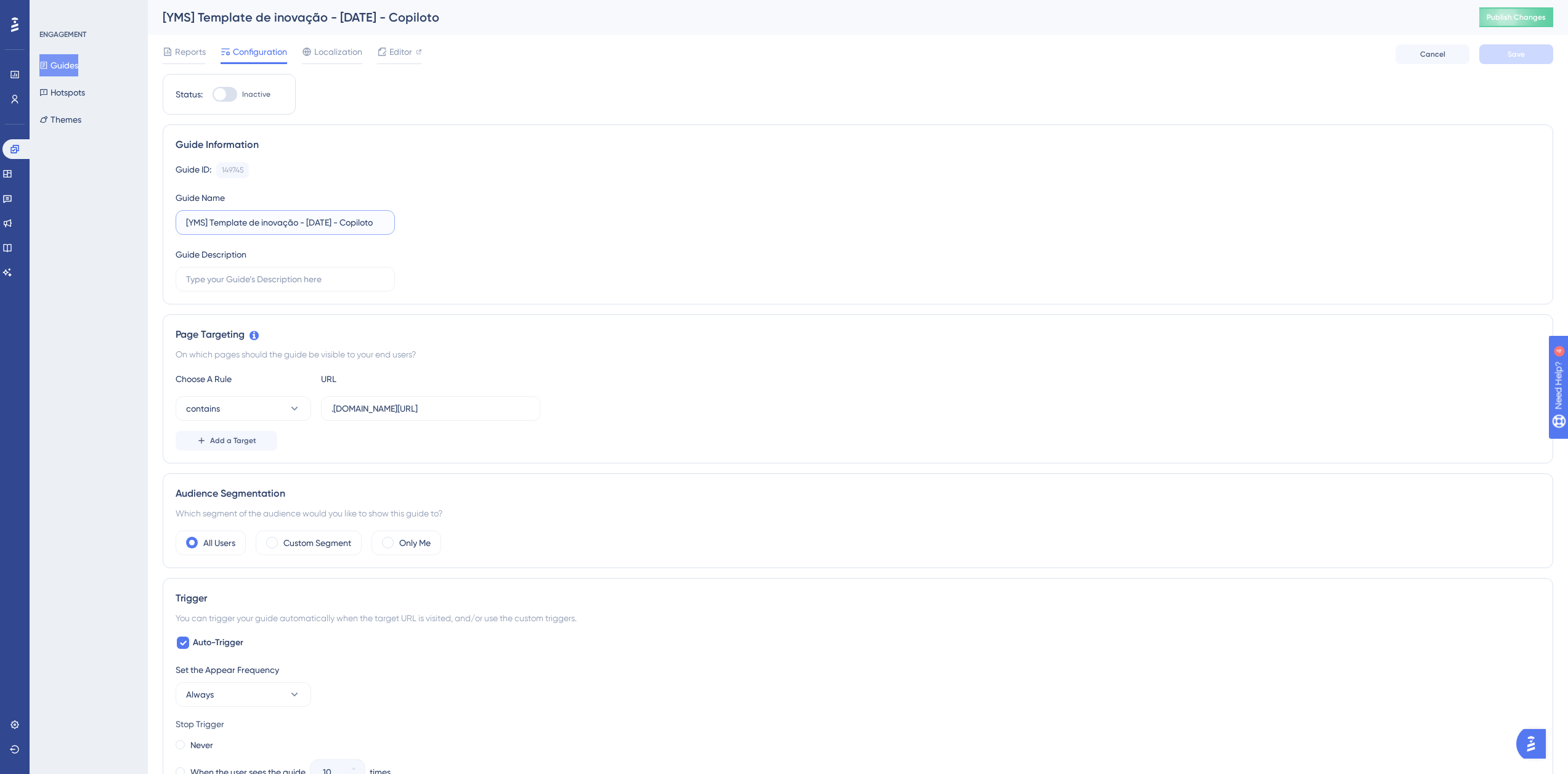
scroll to position [0, 8]
drag, startPoint x: 360, startPoint y: 222, endPoint x: 392, endPoint y: 226, distance: 32.2
click at [392, 226] on label "[YMS] Template de inovação - Agosto/25 - Copiloto" at bounding box center [285, 222] width 219 height 25
click at [391, 220] on label "[YMS] Template de inovação - Agosto/25 - Copiloto" at bounding box center [285, 222] width 219 height 25
click at [385, 220] on input "[YMS] Template de inovação - Agosto/25 - Copiloto" at bounding box center [285, 223] width 199 height 13
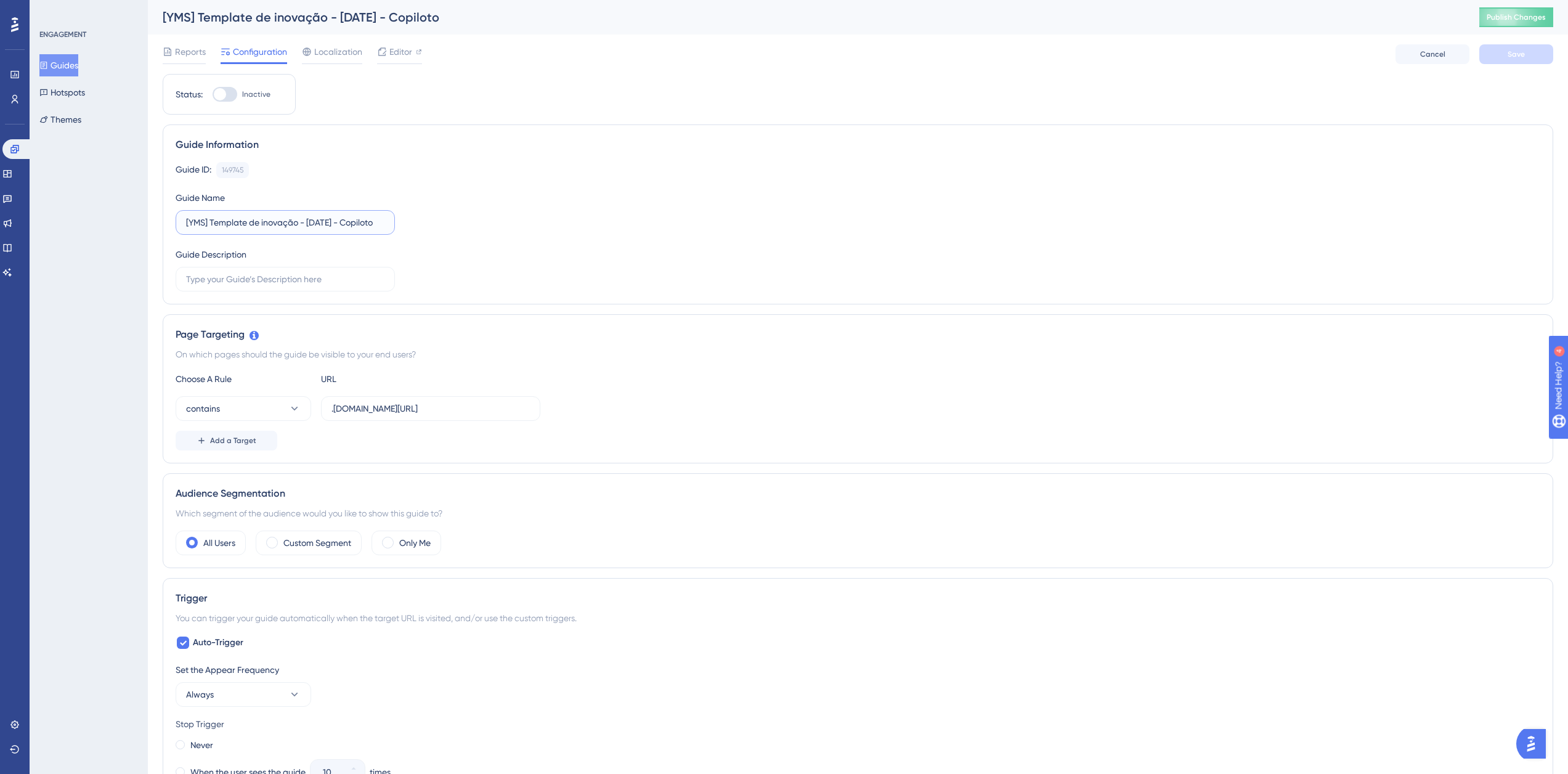
scroll to position [0, 0]
click at [391, 220] on label "[YMS] Template de inovação - Agosto/25 - Copiloto" at bounding box center [285, 222] width 219 height 25
click at [385, 220] on input "[YMS] Template de inovação - Agosto/25 - Copiloto" at bounding box center [285, 223] width 199 height 13
click at [389, 221] on label "[YMS] Template de inovação - Agosto/25 - Copiloto" at bounding box center [285, 222] width 219 height 25
click at [385, 221] on input "[YMS] Template de inovação - Agosto/25 - Copiloto" at bounding box center [285, 223] width 199 height 13
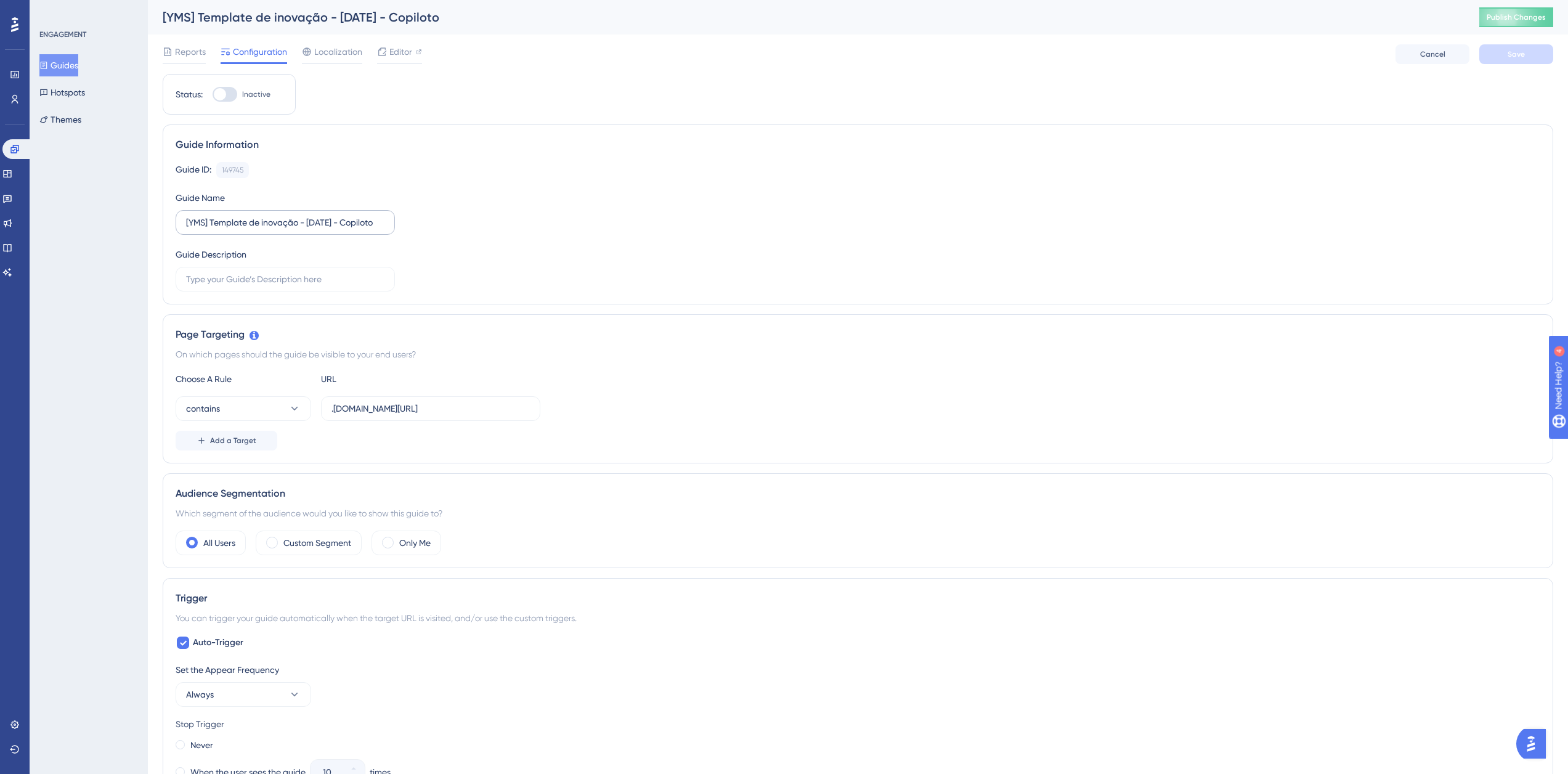
click at [386, 226] on label "[YMS] Template de inovação - Agosto/25 - Copiloto" at bounding box center [285, 222] width 219 height 25
click at [385, 226] on input "[YMS] Template de inovação - Agosto/25 - Copiloto" at bounding box center [285, 223] width 199 height 13
click at [378, 217] on input "[YMS] Template de inovação - Agosto/25 - Copiloto" at bounding box center [285, 223] width 199 height 13
type input "[YMS] Template de inovação - Agosto/25 - Copiloto (1)"
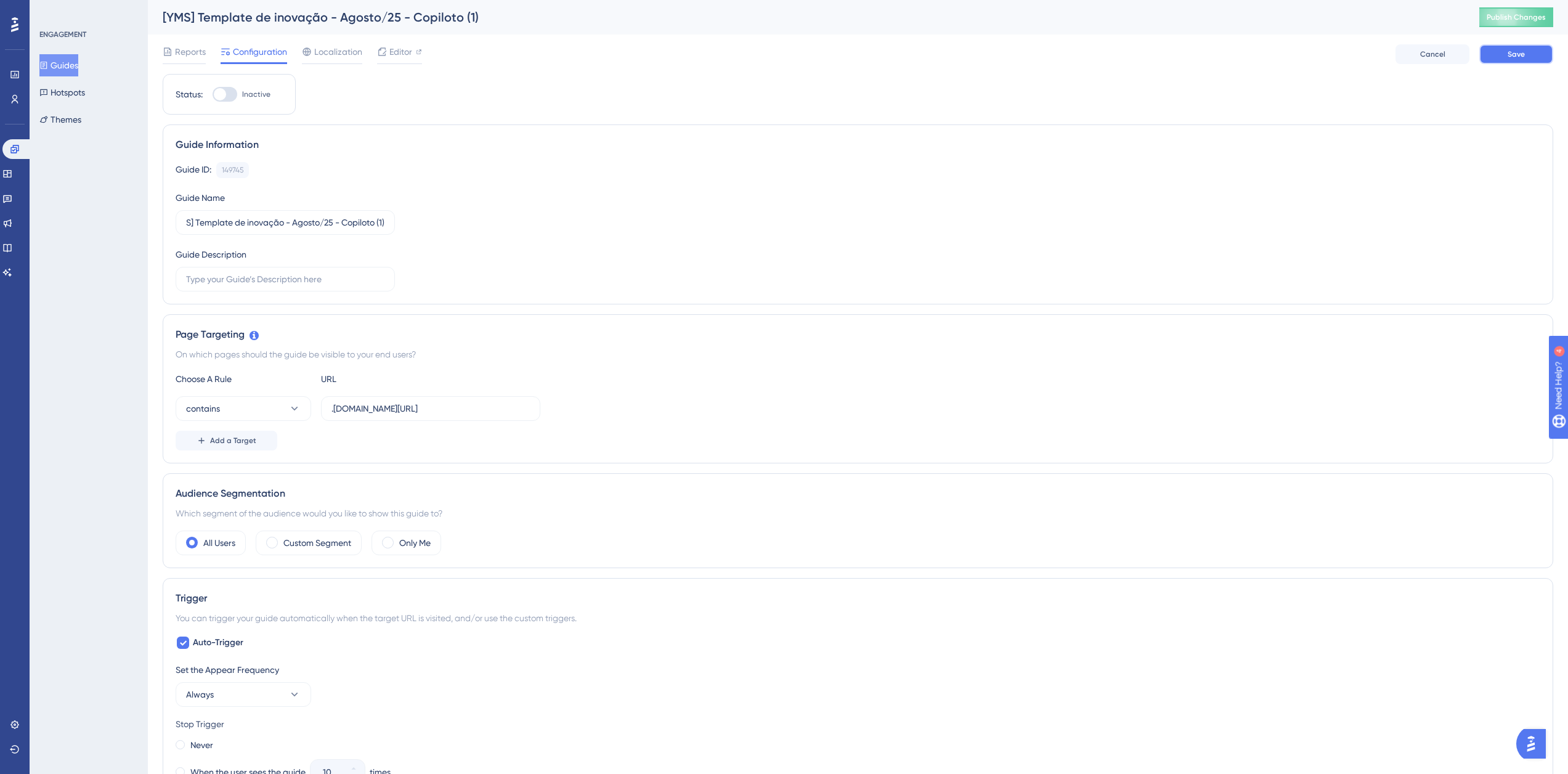
click at [1548, 53] on button "Save" at bounding box center [1516, 54] width 74 height 20
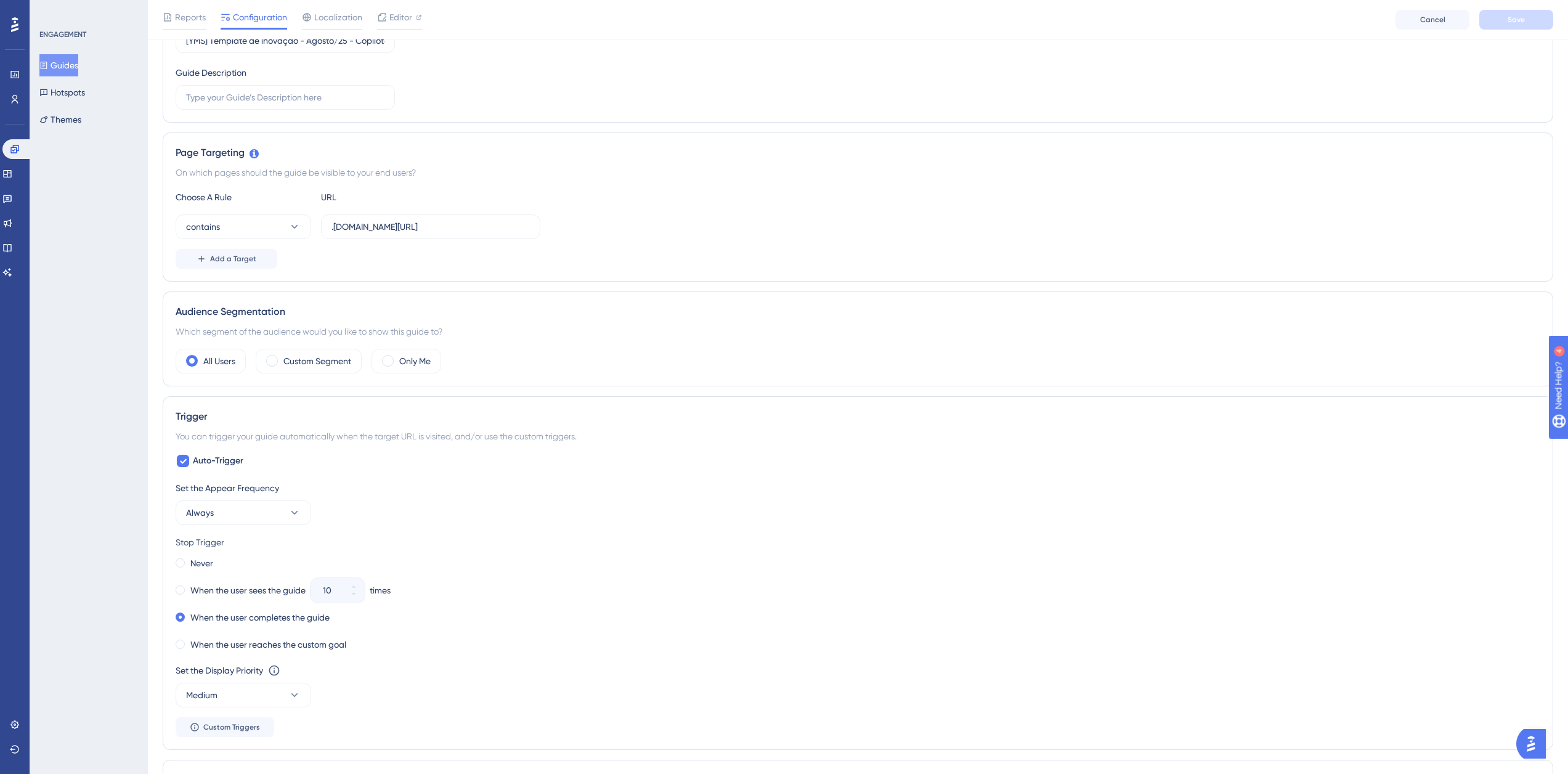
scroll to position [0, 0]
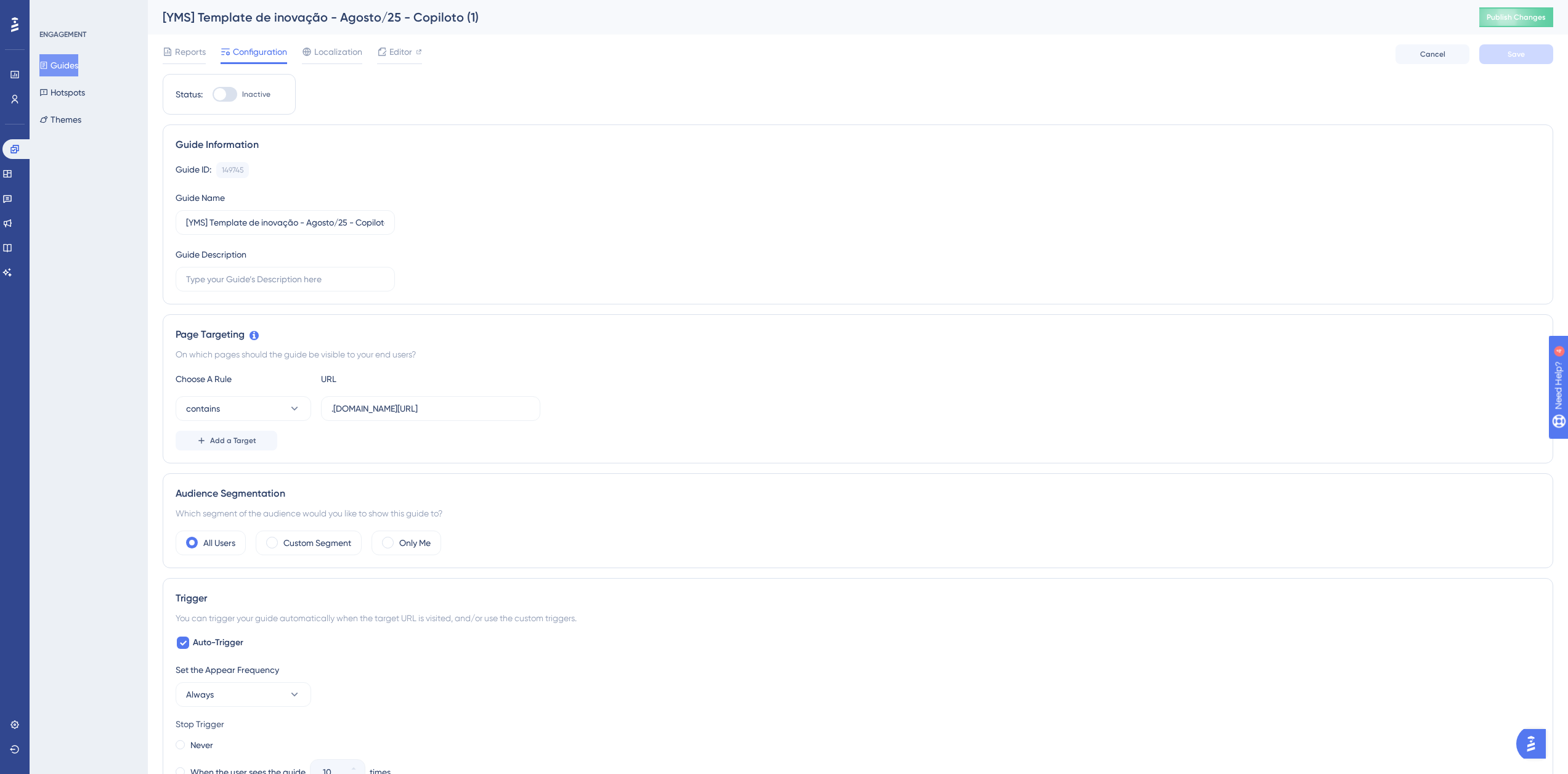
drag, startPoint x: 72, startPoint y: 64, endPoint x: 626, endPoint y: 124, distance: 557.2
click at [626, 124] on div "Status: Inactive Guide Information Guide ID: 149745 Copy Guide Name [YMS] Templ…" at bounding box center [858, 735] width 1391 height 1323
click at [70, 69] on button "Guides" at bounding box center [58, 65] width 39 height 22
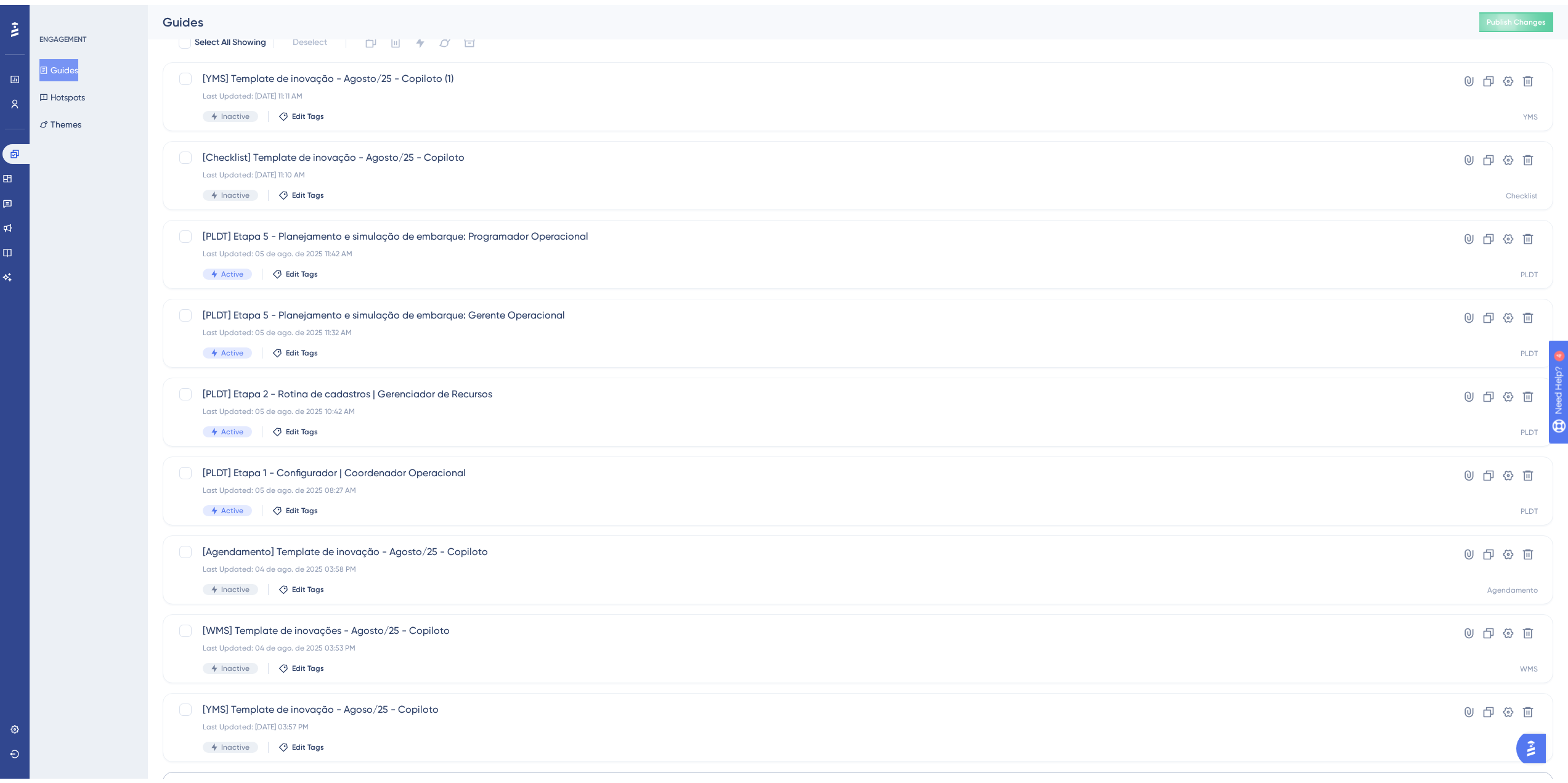
scroll to position [173, 0]
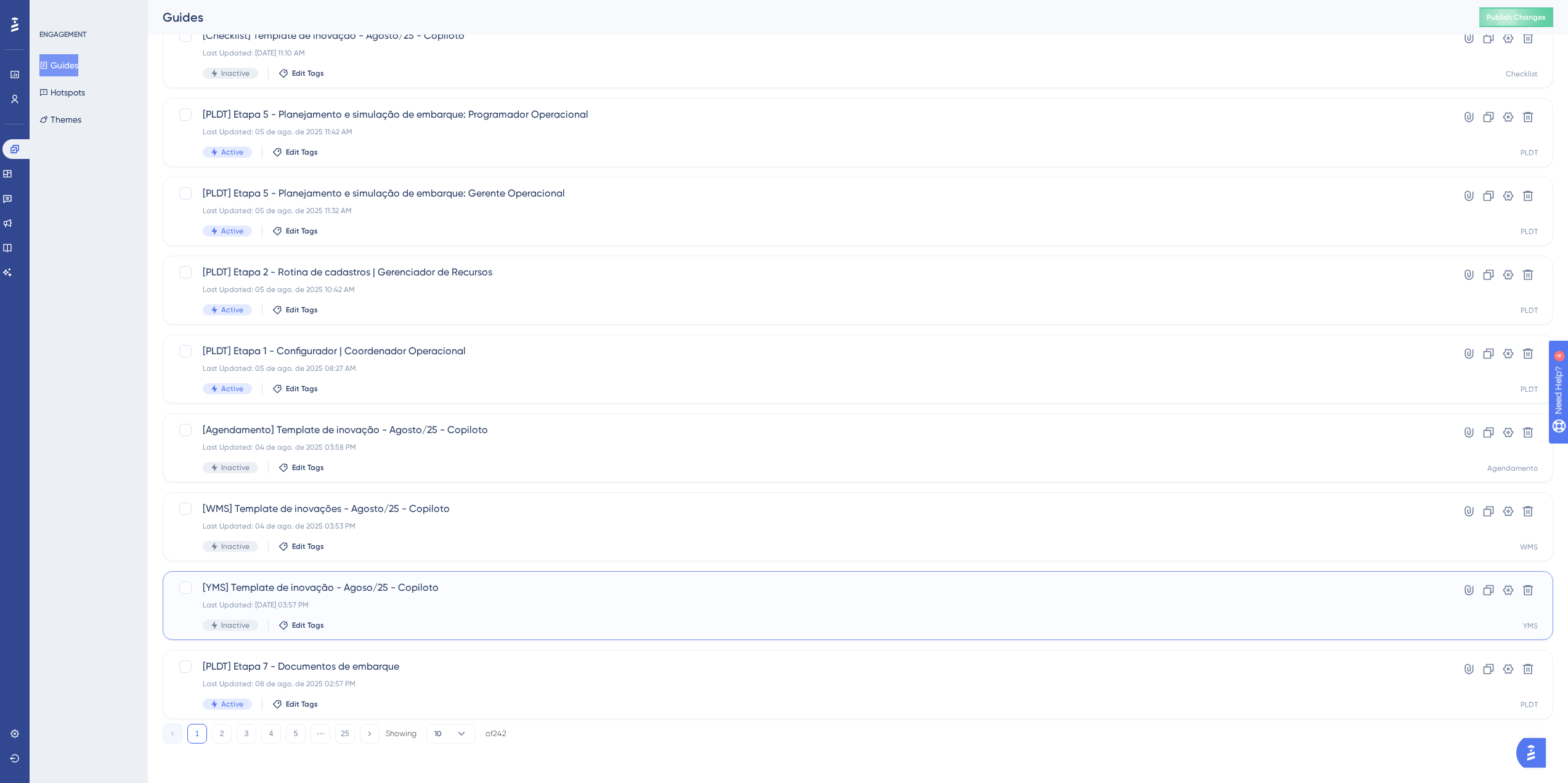
click at [456, 598] on div "[YMS] Template de inovação - Agoso/25 - Copiloto Last Updated: 04 de ago. de 20…" at bounding box center [808, 606] width 1212 height 50
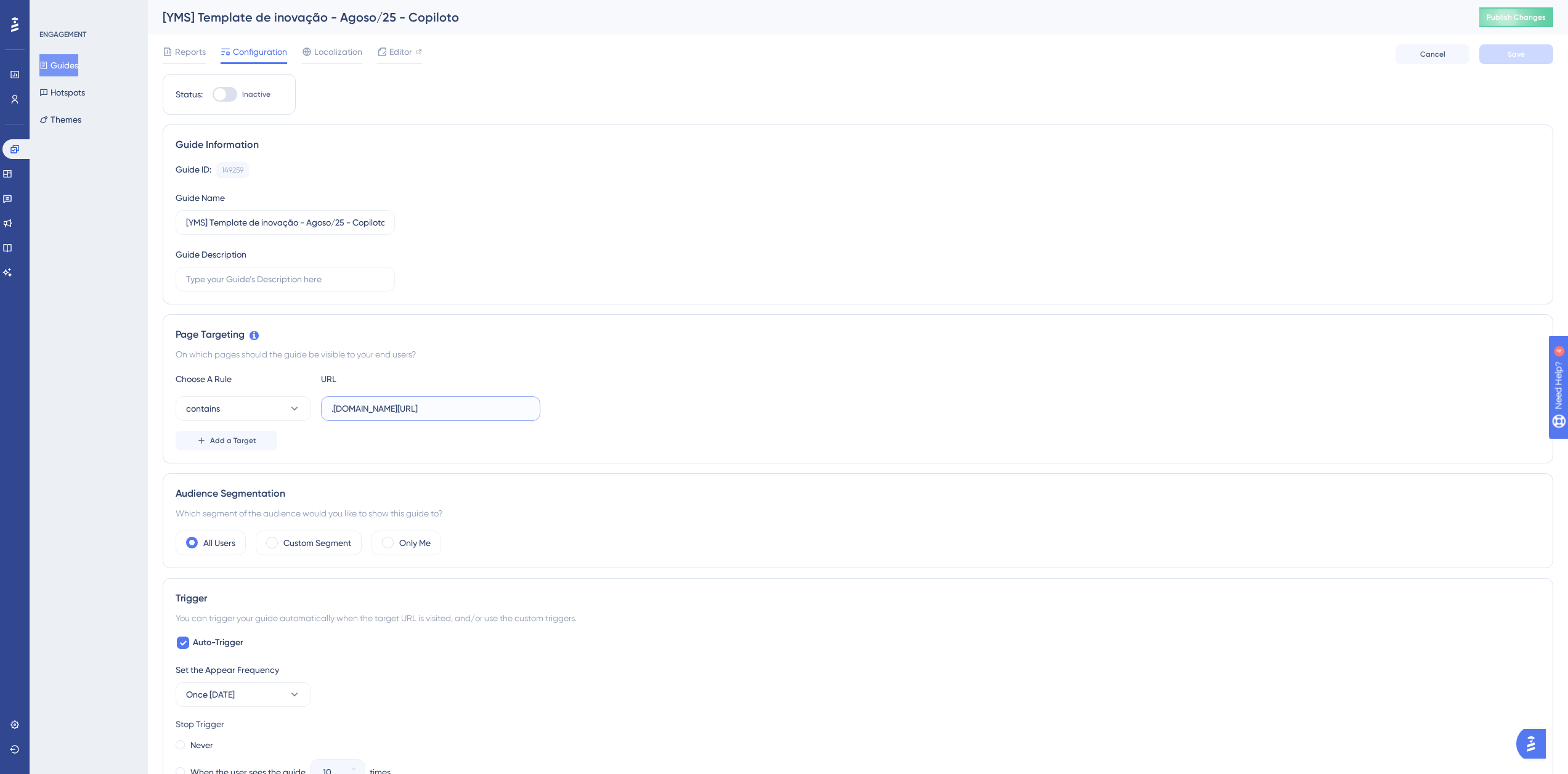
click at [420, 404] on input ".logistica.totvs.app/yms/" at bounding box center [430, 409] width 199 height 13
click at [420, 403] on input ".logistica.totvs.app/yms/" at bounding box center [430, 409] width 199 height 13
click at [76, 64] on button "Guides" at bounding box center [58, 65] width 39 height 22
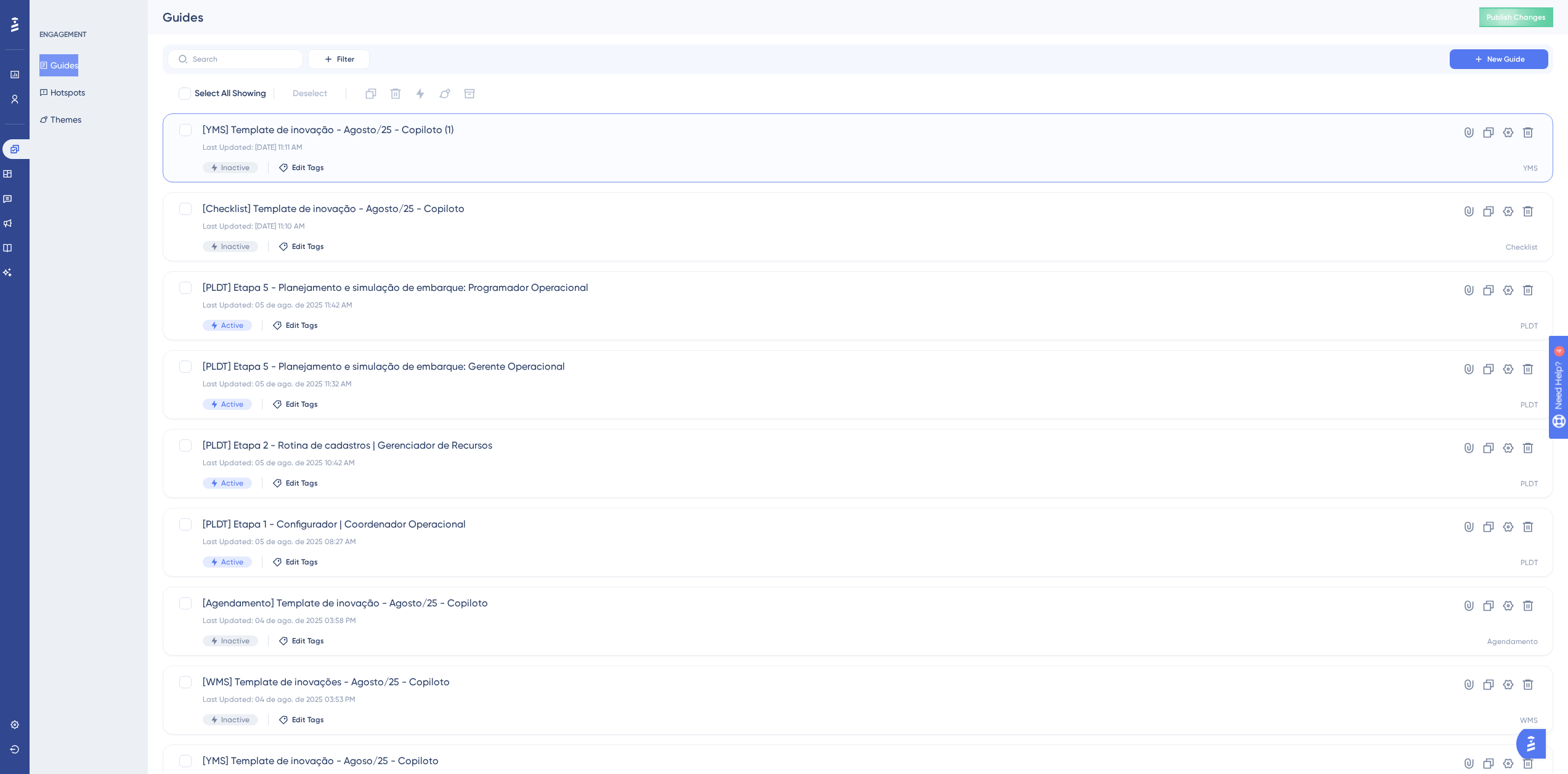
click at [332, 133] on span "[YMS] Template de inovação - Agosto/25 - Copiloto (1)" at bounding box center [808, 130] width 1212 height 15
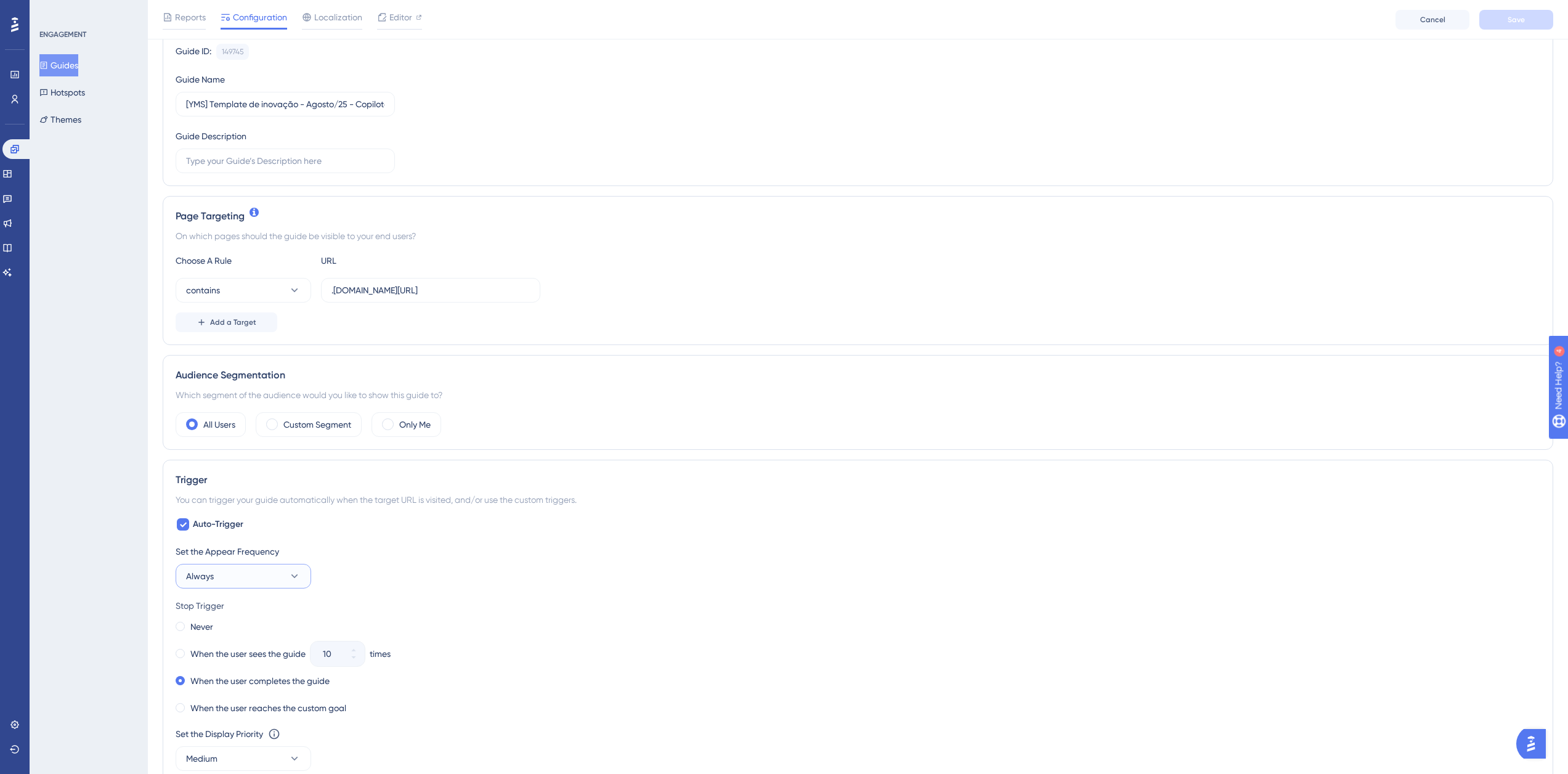
click at [290, 579] on icon at bounding box center [294, 576] width 13 height 13
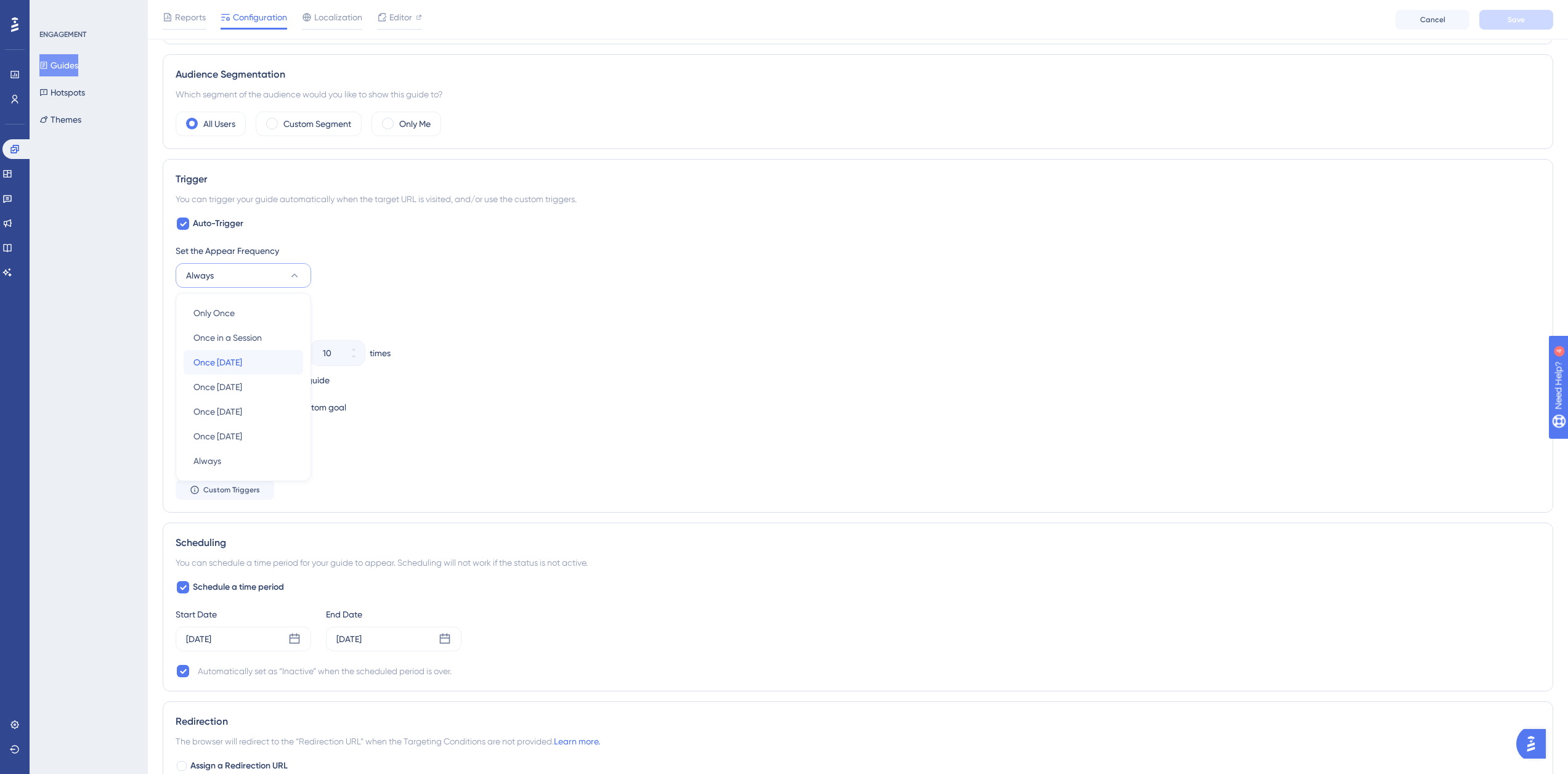
click at [254, 370] on div "Once in 1 day Once in 1 day" at bounding box center [243, 362] width 100 height 25
click at [1524, 22] on span "Save" at bounding box center [1516, 19] width 17 height 10
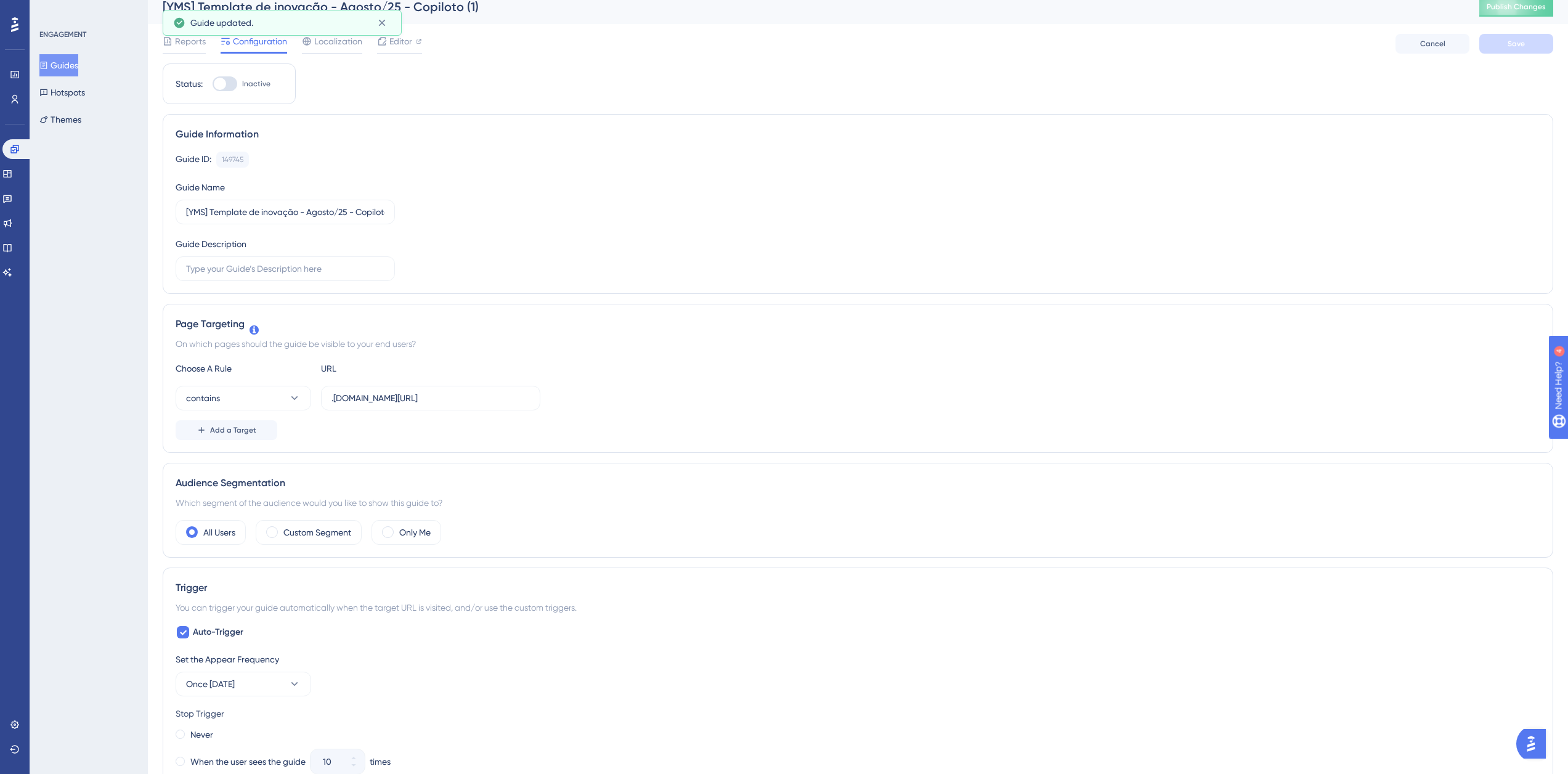
scroll to position [0, 0]
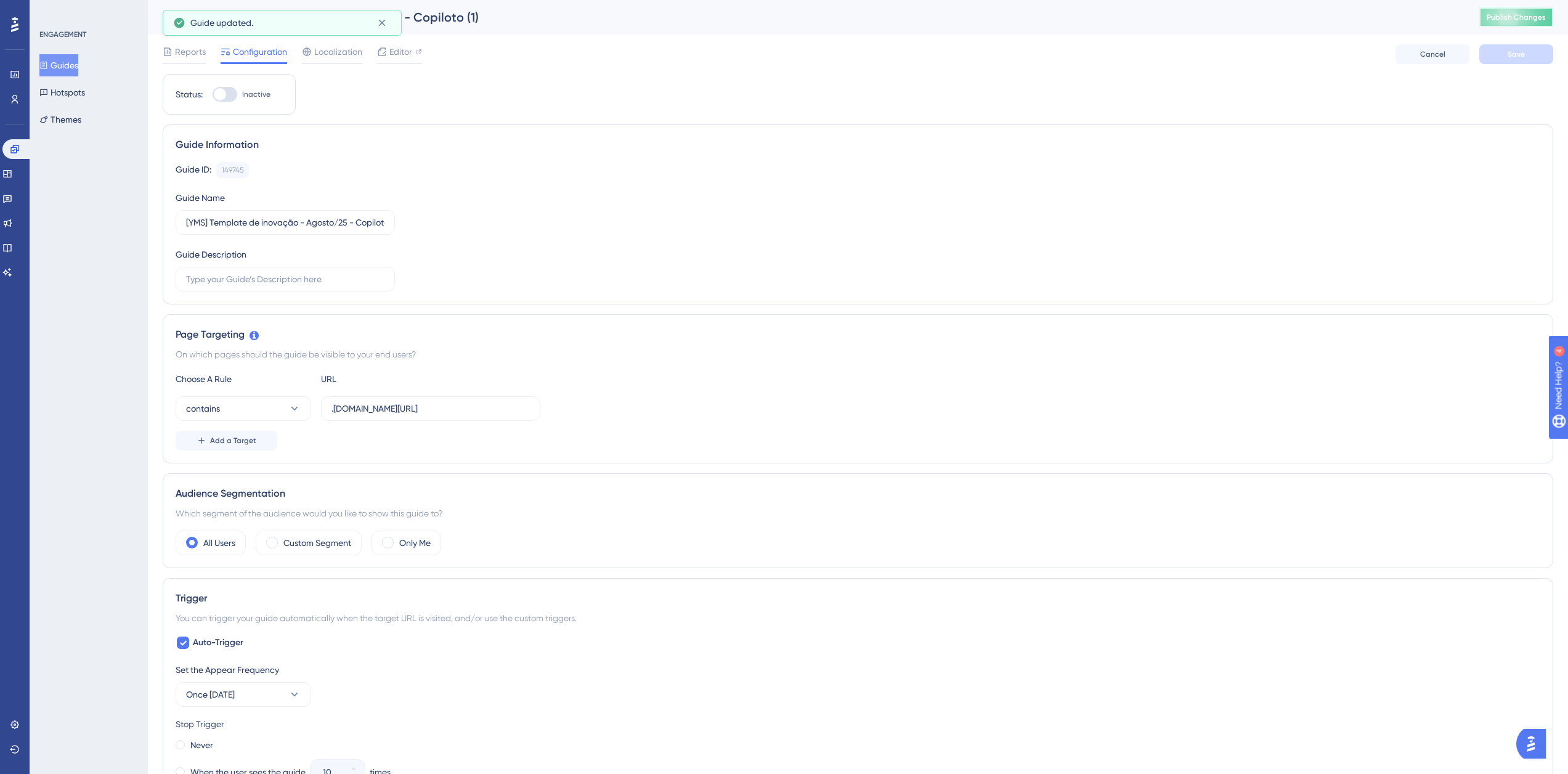
click at [1514, 16] on span "Publish Changes" at bounding box center [1516, 17] width 59 height 10
click at [398, 413] on input ".logistica.totvs.app/checklist" at bounding box center [430, 409] width 199 height 13
paste input "yms/"
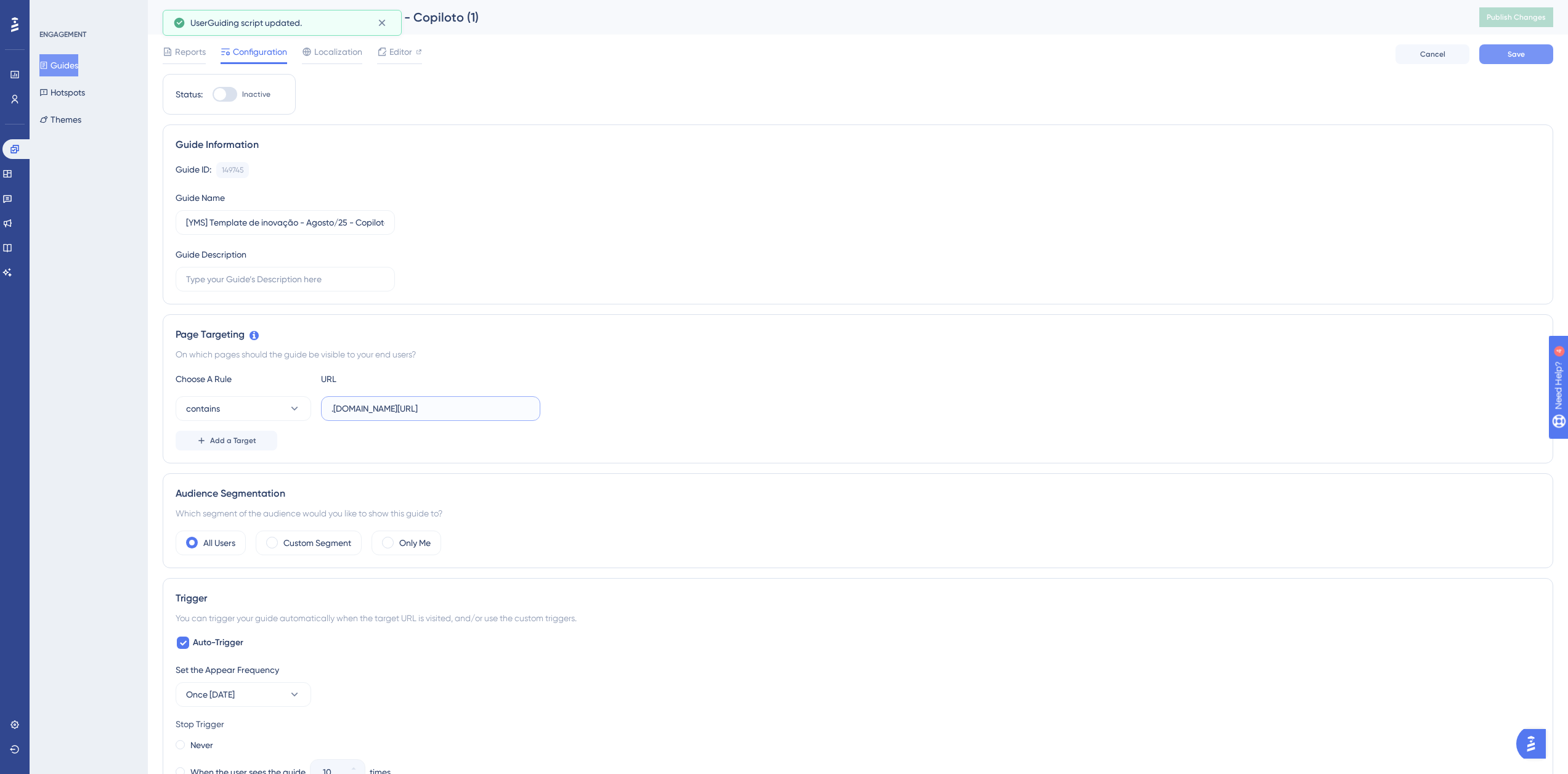
type input ".logistica.totvs.app/yms/"
click at [1520, 52] on span "Save" at bounding box center [1516, 54] width 17 height 10
click at [1529, 21] on span "Publish Changes" at bounding box center [1516, 17] width 59 height 10
click at [71, 64] on button "Guides" at bounding box center [58, 65] width 39 height 22
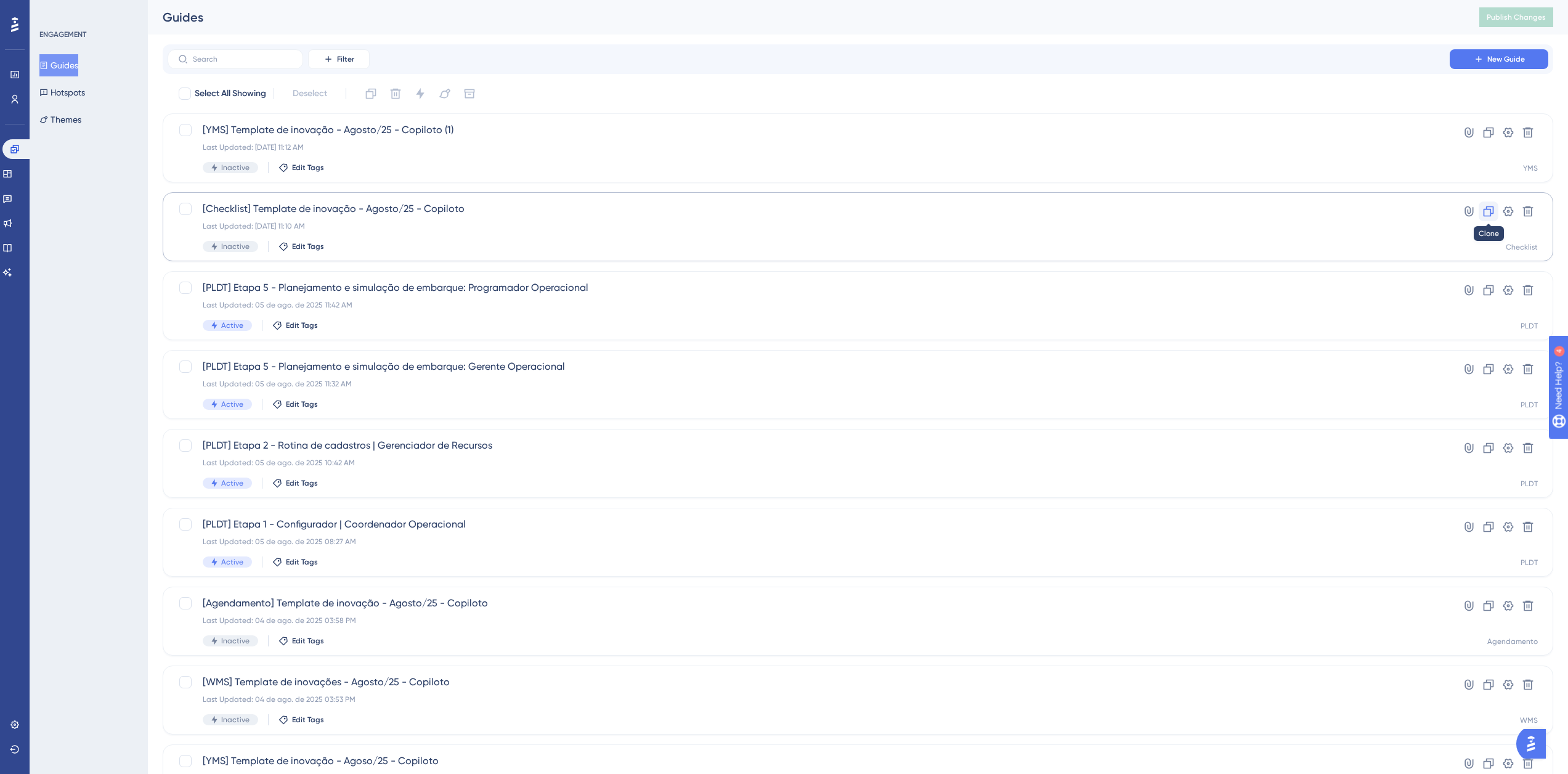
click at [1488, 209] on icon at bounding box center [1489, 212] width 11 height 11
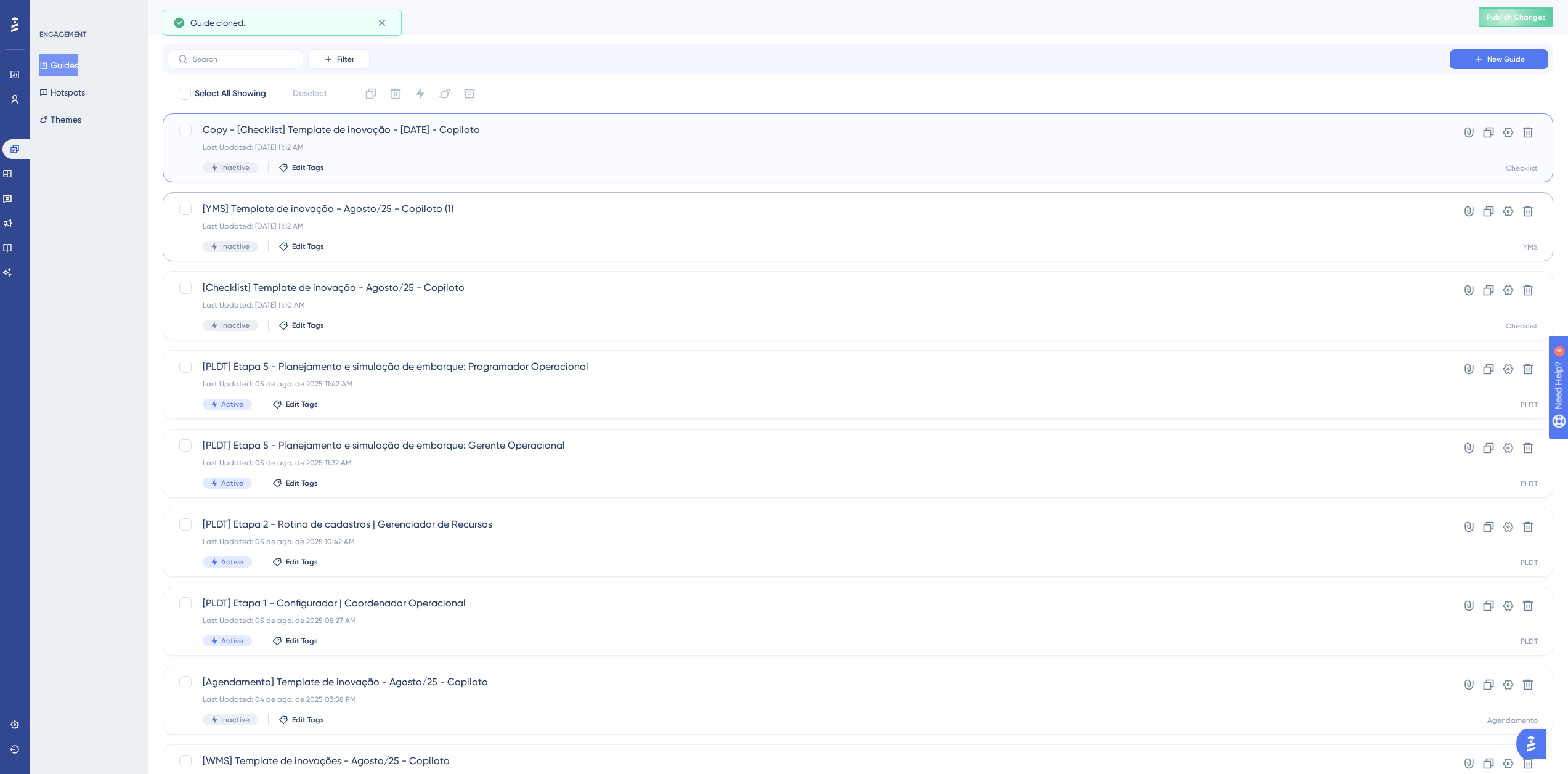
click at [323, 134] on span "Copy - [Checklist] Template de inovação - Agosto/25 - Copiloto" at bounding box center [808, 130] width 1212 height 15
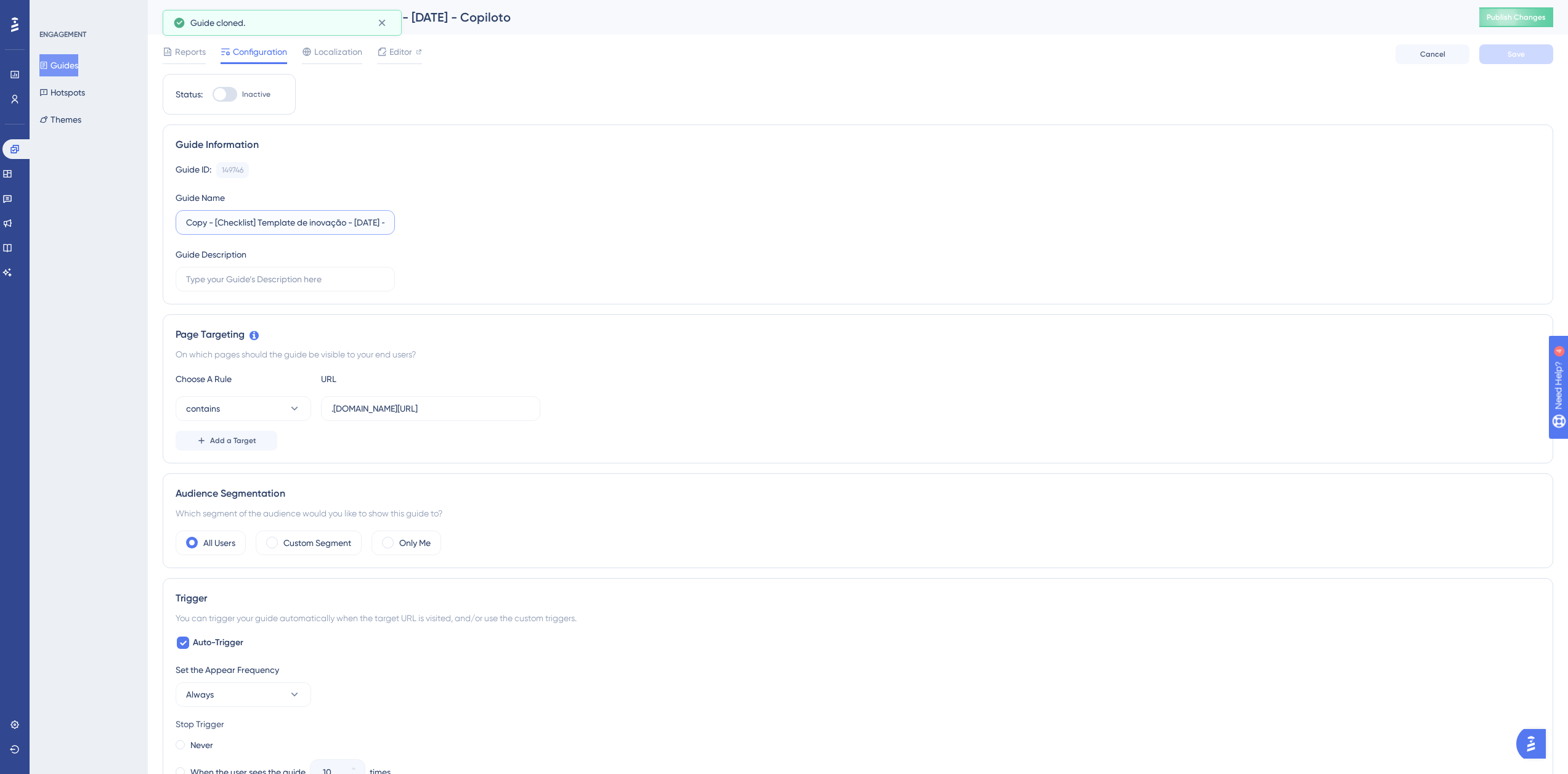
drag, startPoint x: 216, startPoint y: 222, endPoint x: 155, endPoint y: 242, distance: 64.2
click at [155, 242] on div "Performance Users Engagement Widgets Feedback Product Updates Knowledge Base AI…" at bounding box center [858, 708] width 1420 height 1416
drag, startPoint x: 190, startPoint y: 222, endPoint x: 217, endPoint y: 225, distance: 27.2
click at [217, 225] on input "[Checklist] Template de inovação - Agosto/25 - Copiloto" at bounding box center [285, 223] width 199 height 13
click at [224, 220] on input "[Checklist] Template de inovação - Agosto/25 - Copiloto" at bounding box center [285, 223] width 199 height 13
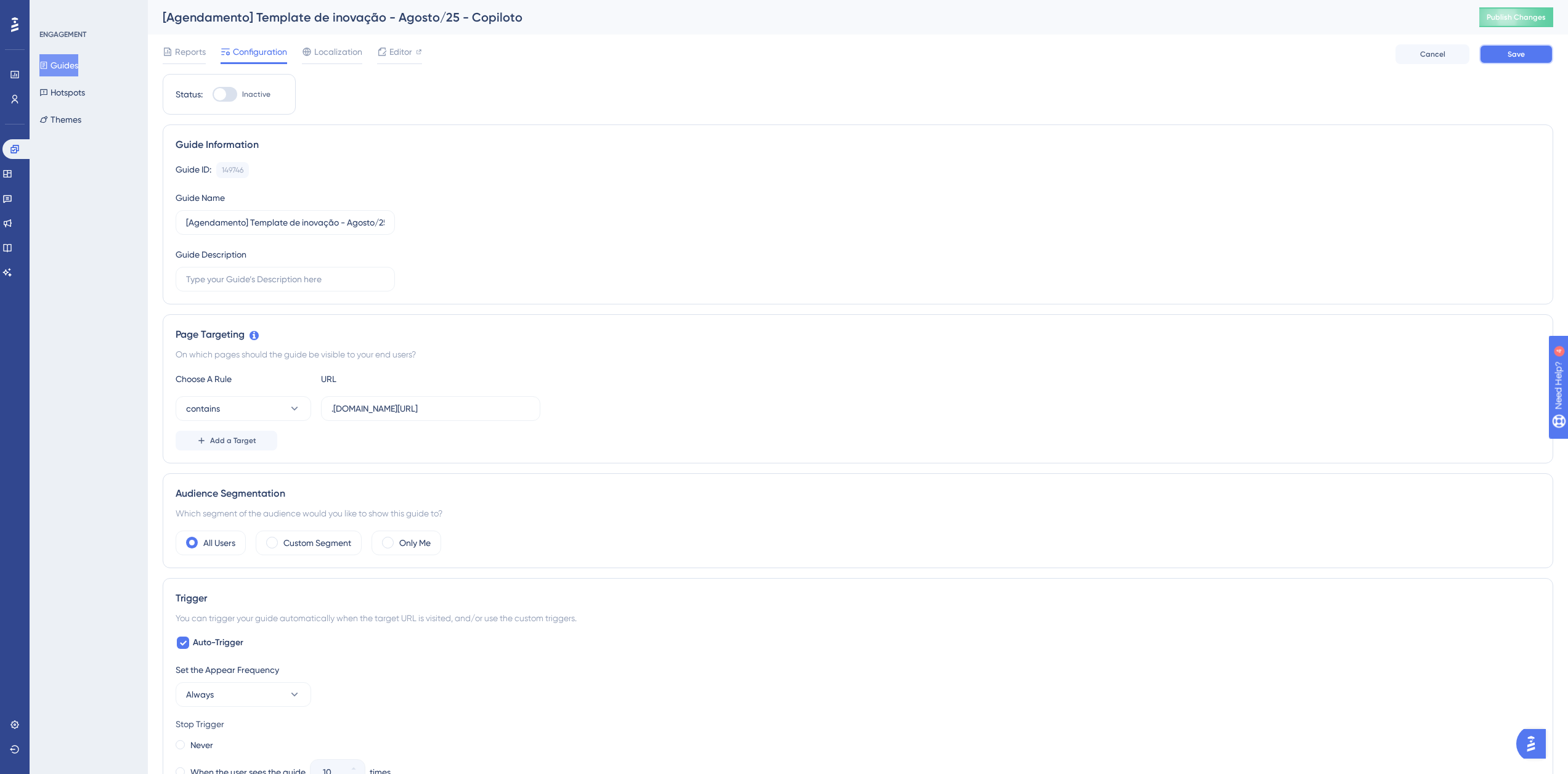
click at [1510, 62] on button "Save" at bounding box center [1516, 54] width 74 height 20
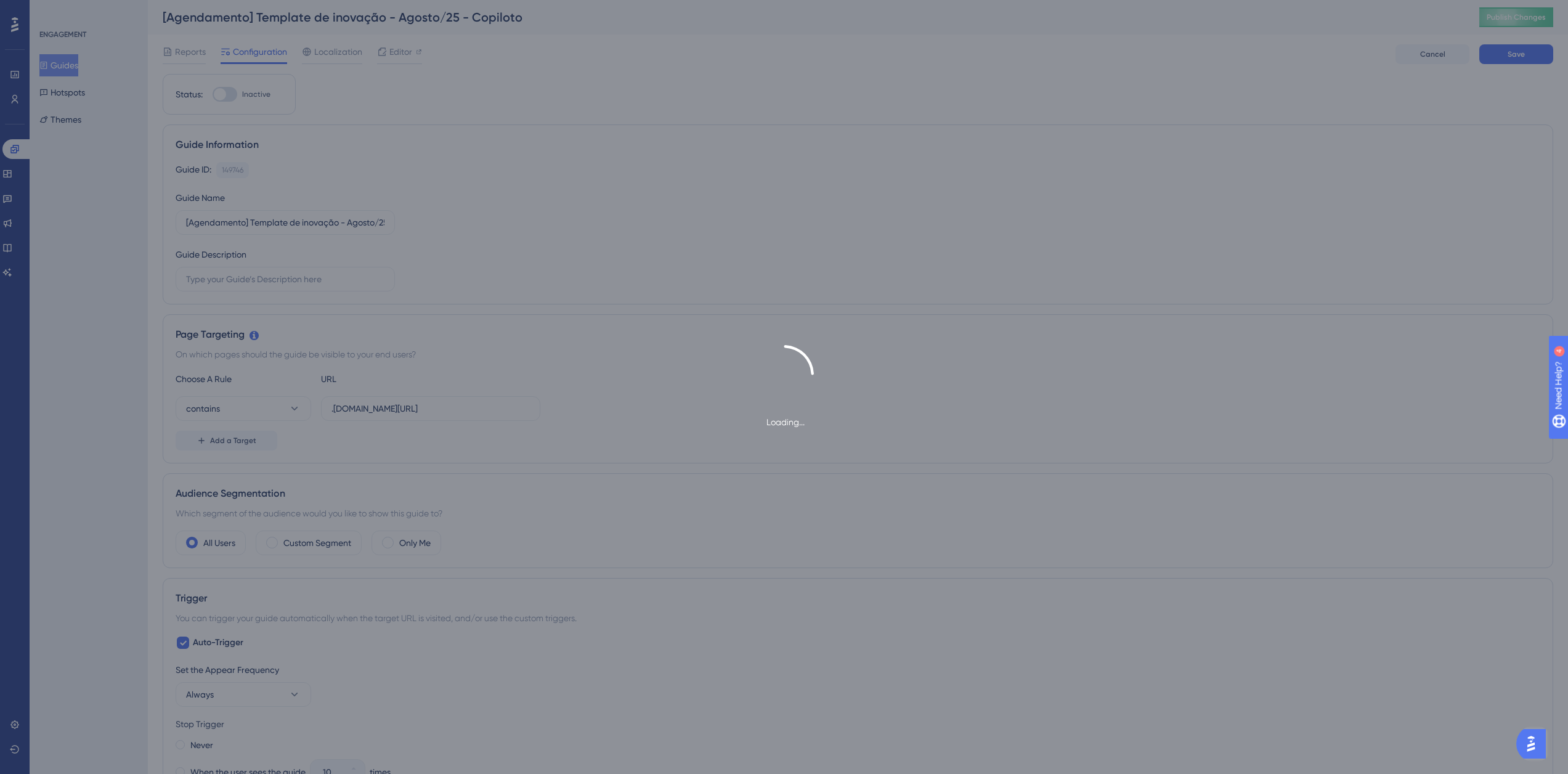
type input "[Agendamento] Template de inovação - Agosto/25 - Copiloto-1"
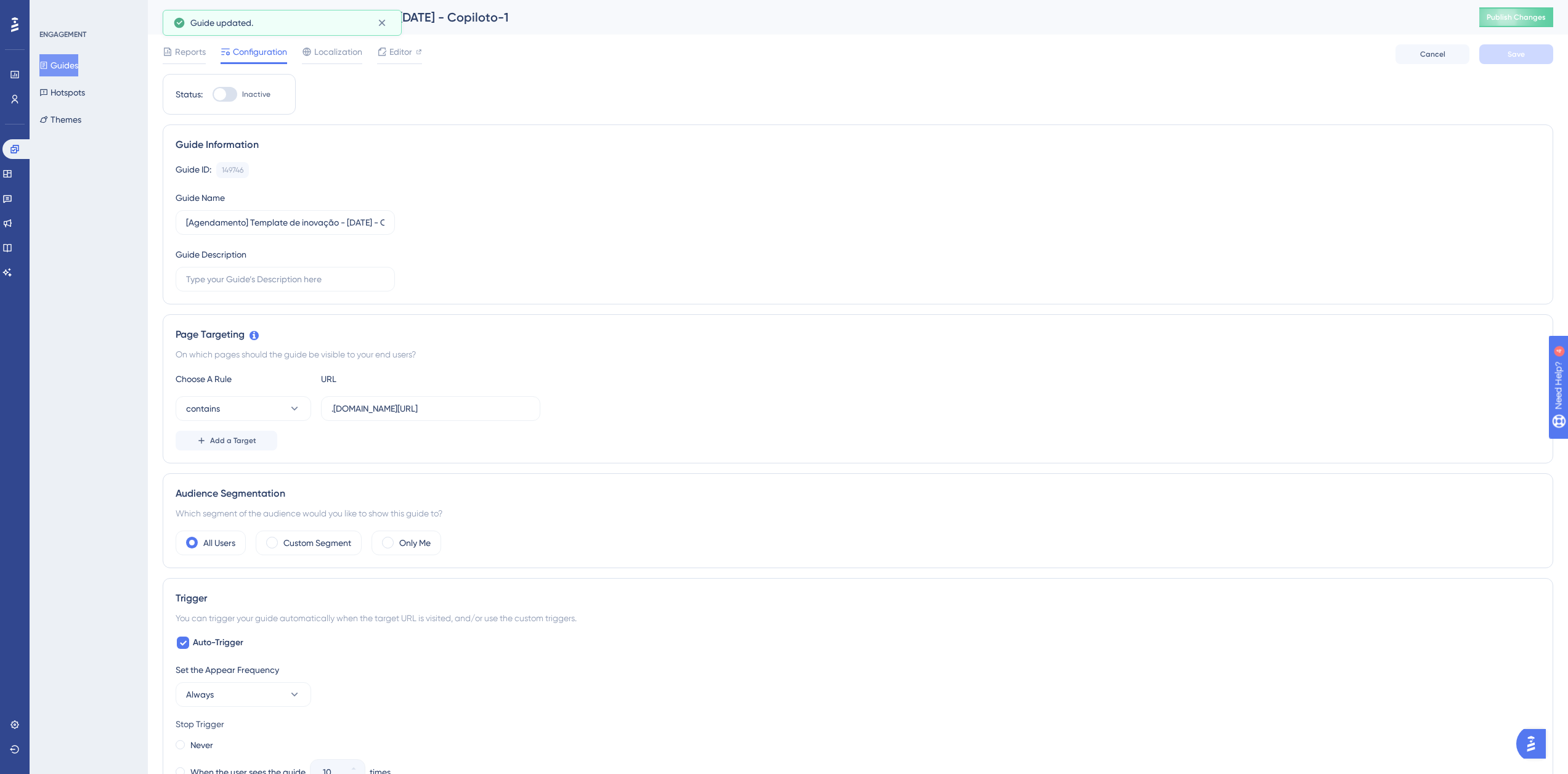
click at [78, 70] on button "Guides" at bounding box center [58, 65] width 39 height 22
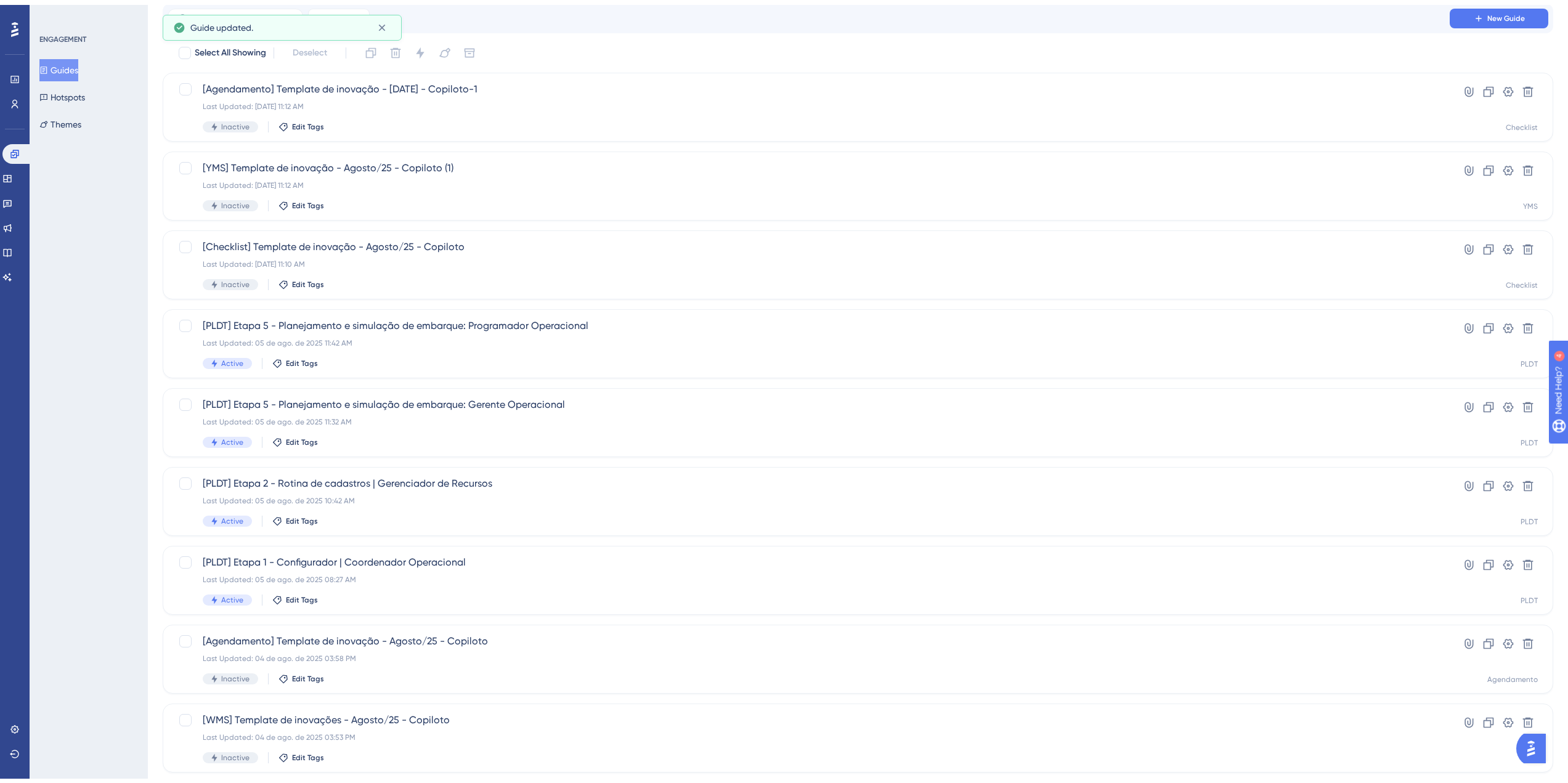
scroll to position [124, 0]
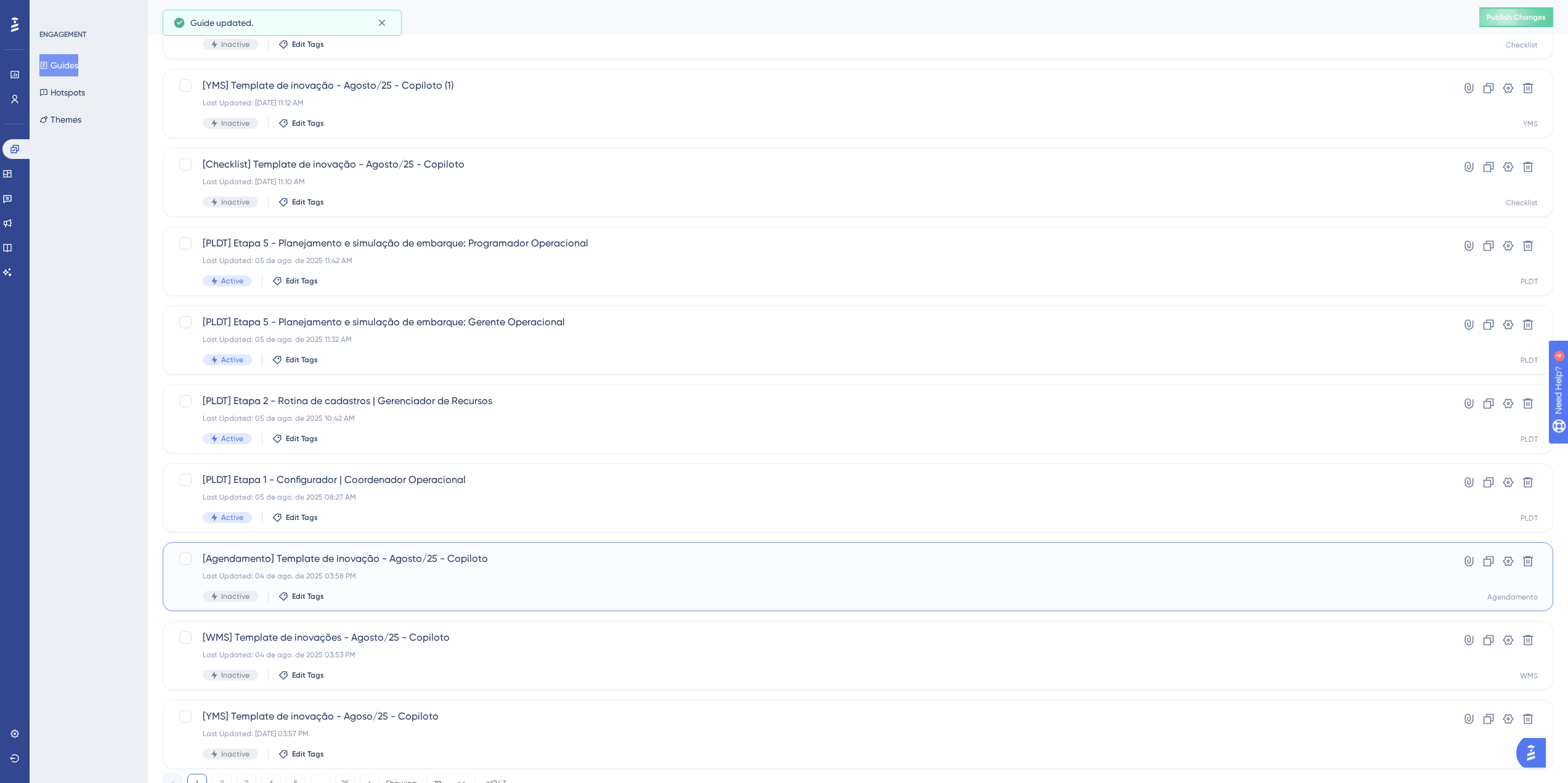
click at [456, 559] on span "[Agendamento] Template de inovação - Agosto/25 - Copiloto" at bounding box center [808, 559] width 1212 height 15
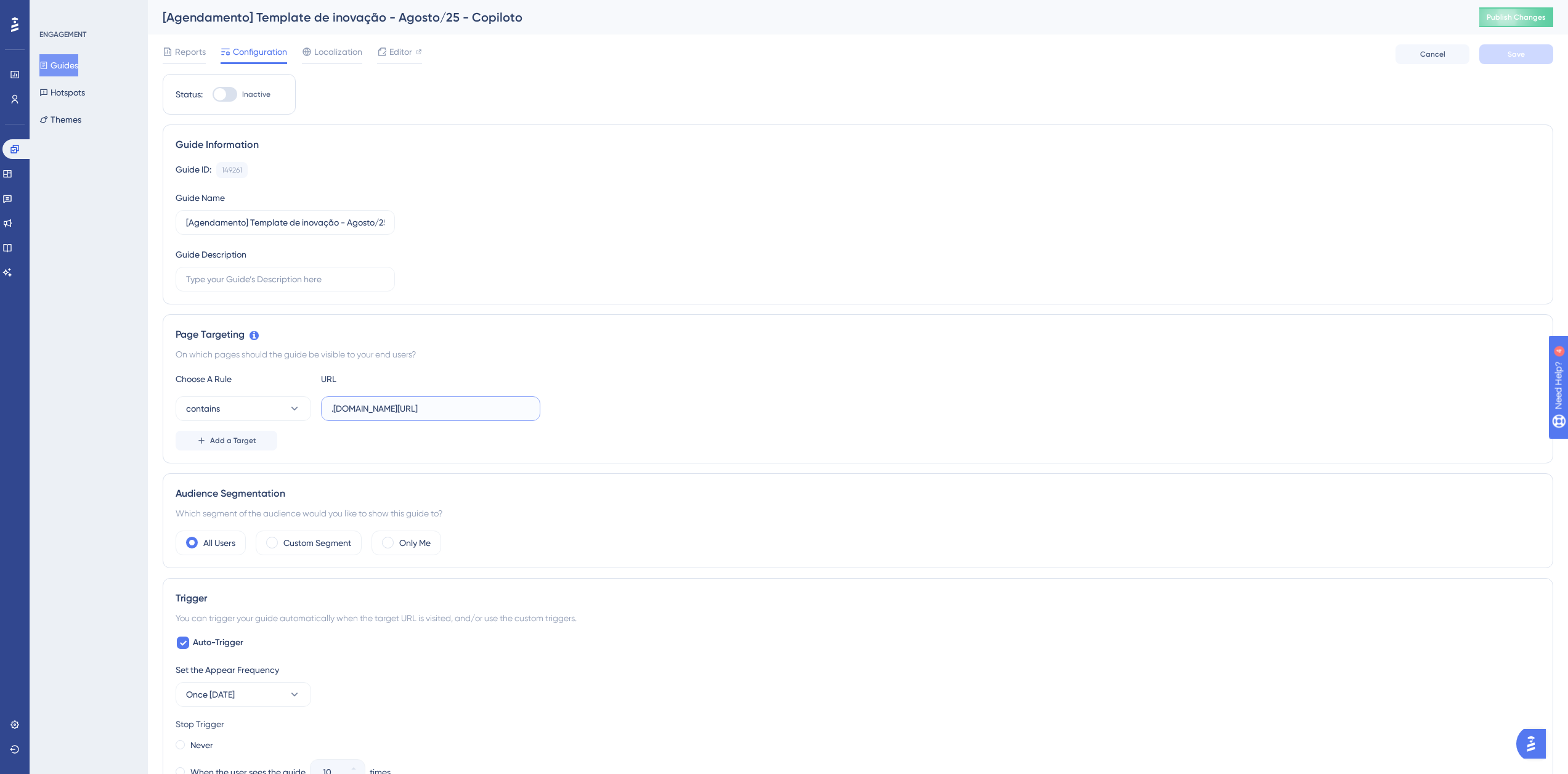
drag, startPoint x: 474, startPoint y: 410, endPoint x: 329, endPoint y: 409, distance: 145.0
click at [329, 409] on label ".logistica.totvs.app/agendamento/" at bounding box center [430, 408] width 219 height 25
click at [72, 53] on div "ENGAGEMENT Guides Hotspots Themes" at bounding box center [89, 80] width 100 height 101
click at [78, 64] on button "Guides" at bounding box center [58, 65] width 39 height 22
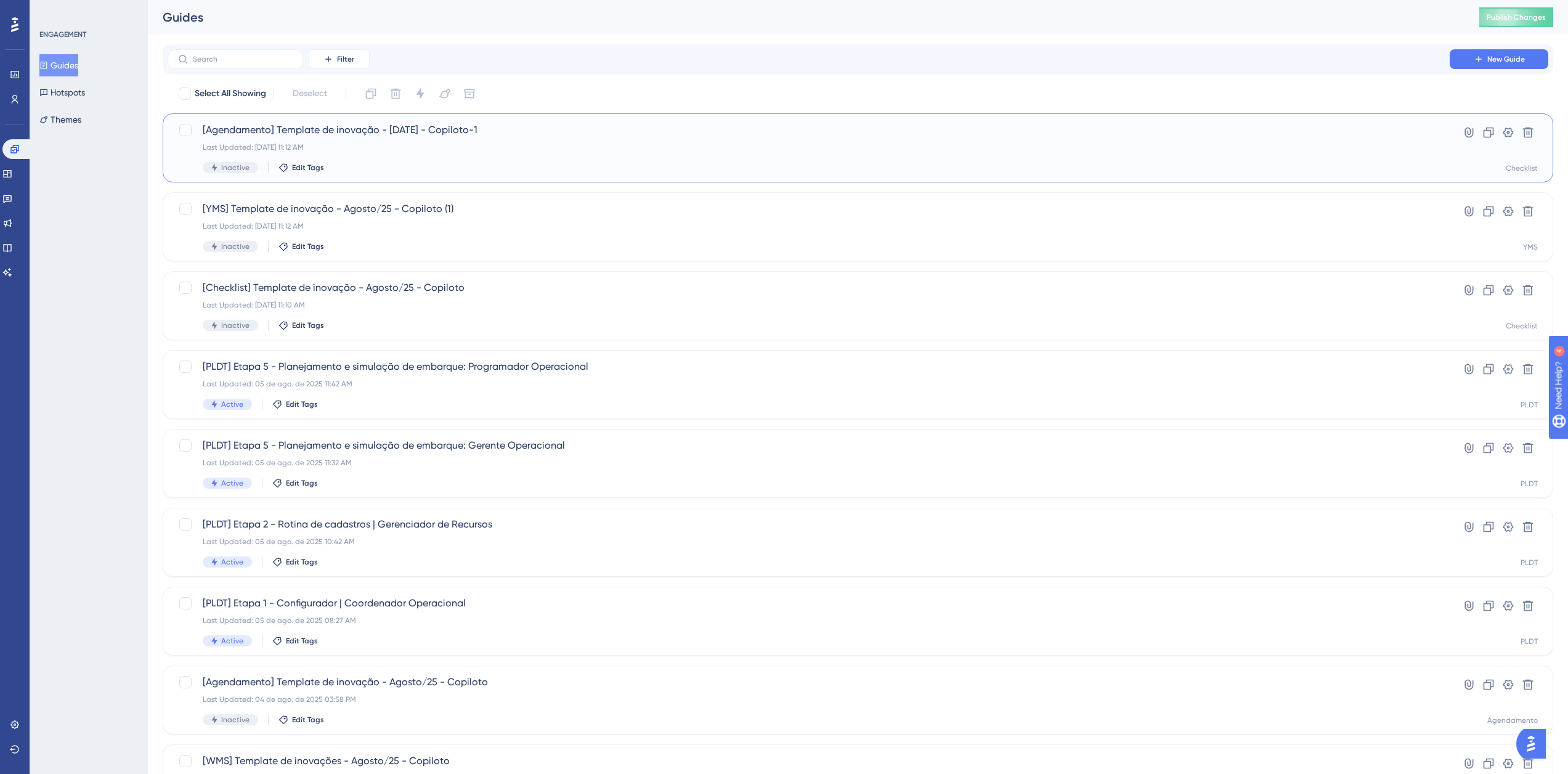
click at [374, 157] on div "[Agendamento] Template de inovação - Agosto/25 - Copiloto-1 Last Updated: 11 de…" at bounding box center [808, 148] width 1212 height 50
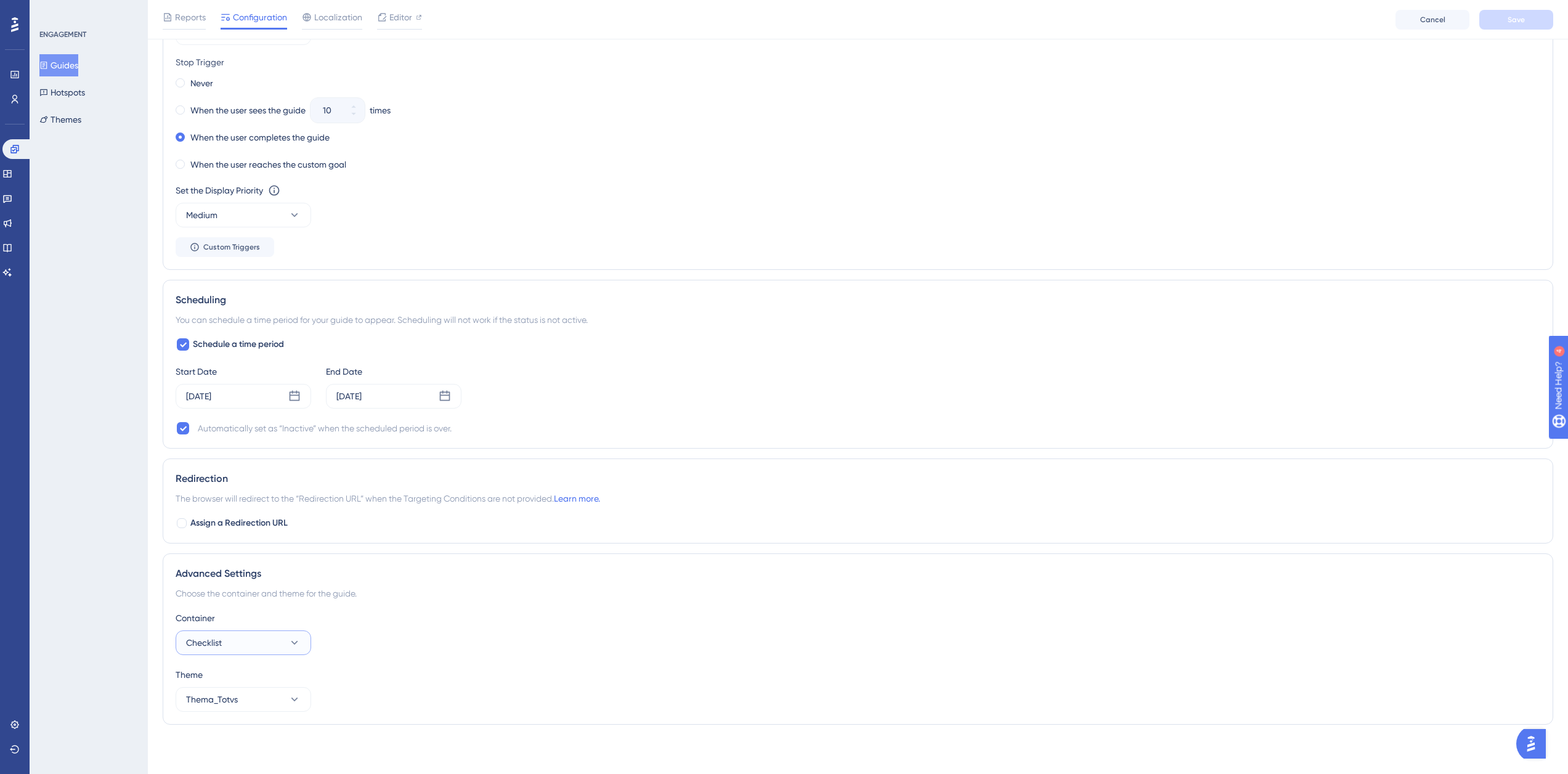
click at [280, 642] on button "Checklist" at bounding box center [243, 642] width 135 height 25
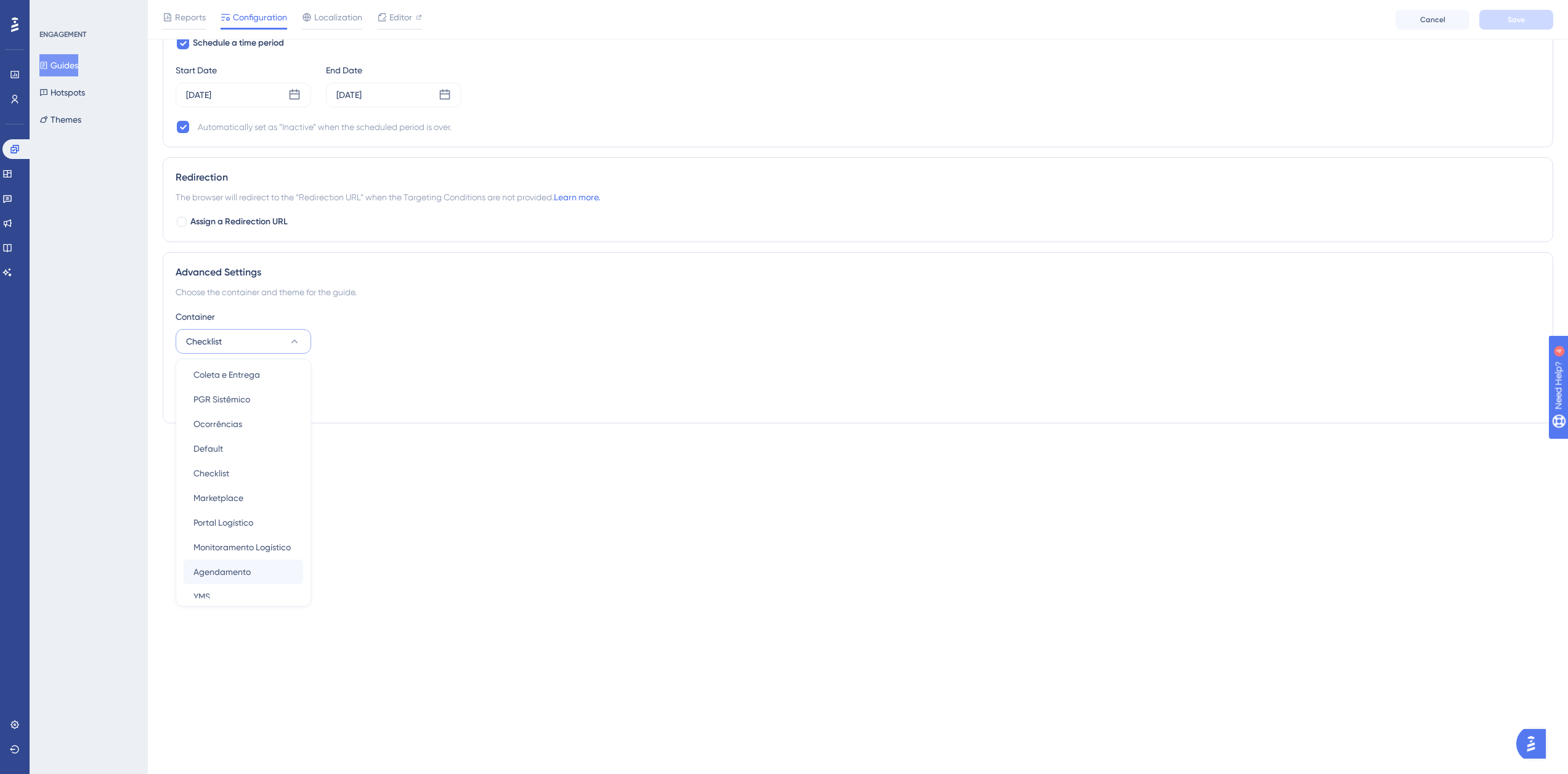
scroll to position [124, 0]
click at [250, 507] on span "Agendamento" at bounding box center [222, 502] width 57 height 15
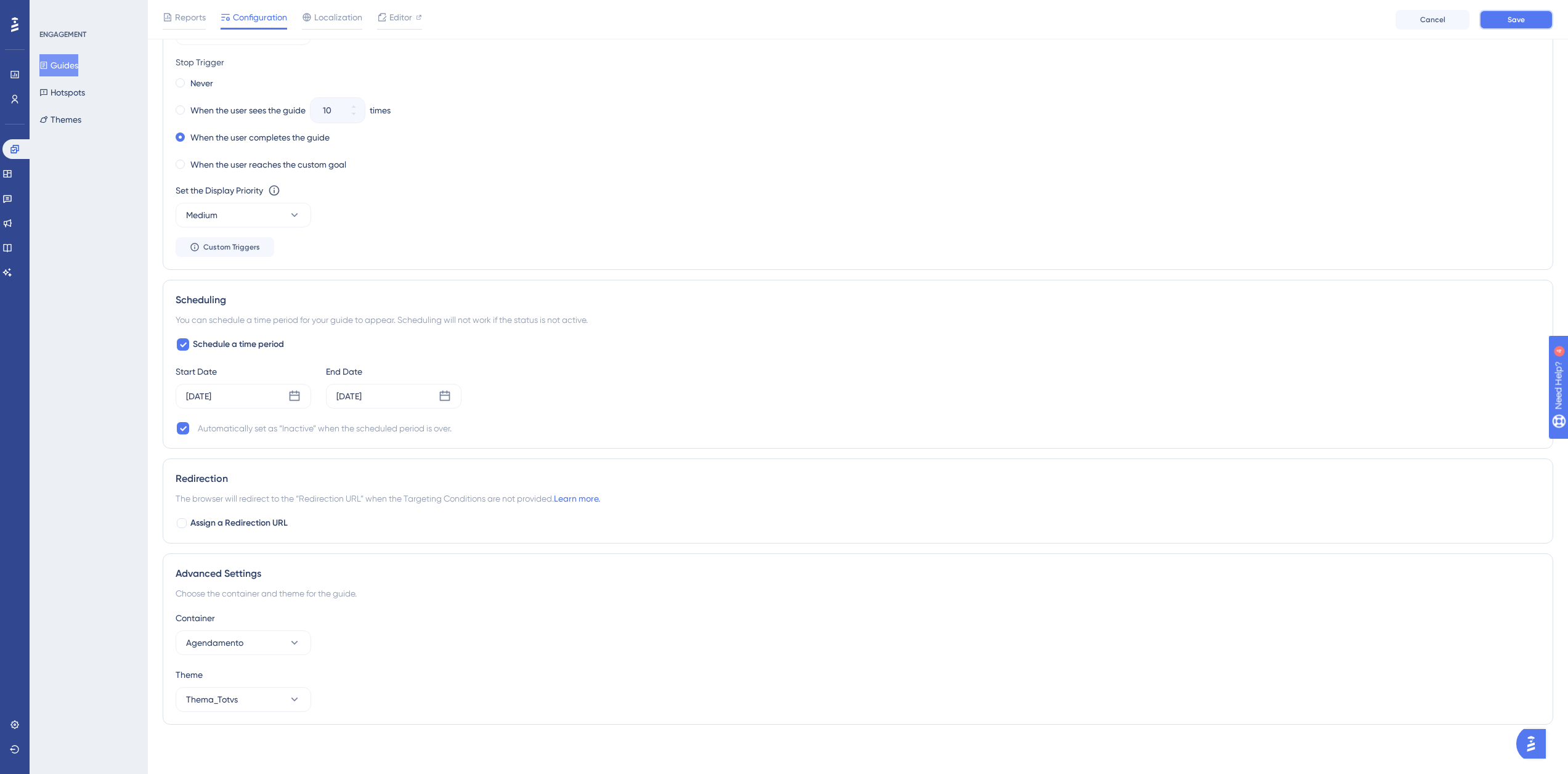
click at [1508, 23] on span "Save" at bounding box center [1516, 19] width 17 height 10
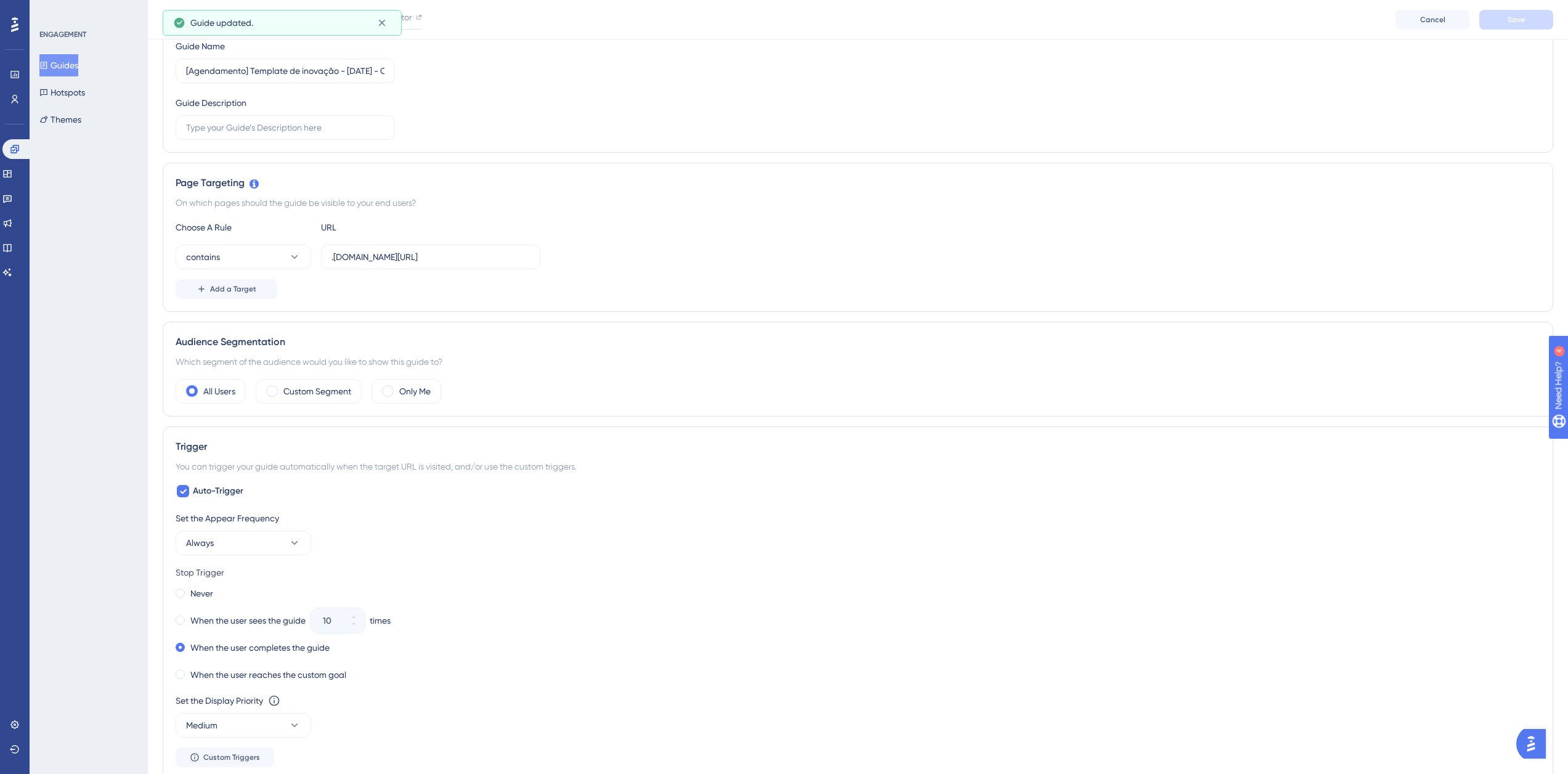
scroll to position [0, 0]
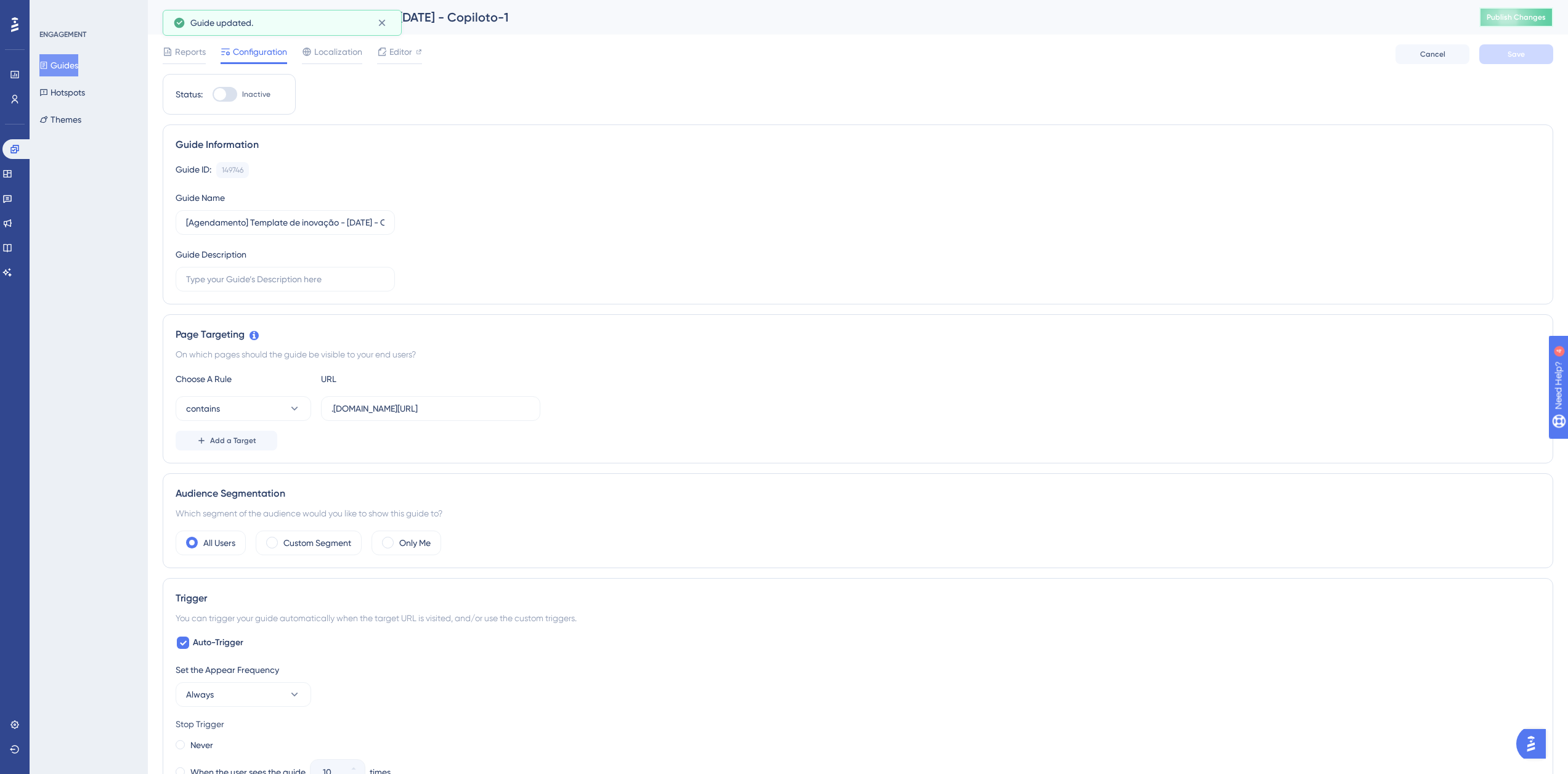
click at [1508, 15] on span "Publish Changes" at bounding box center [1516, 17] width 59 height 10
drag, startPoint x: 308, startPoint y: 225, endPoint x: 413, endPoint y: 229, distance: 105.1
click at [412, 229] on div "Guide ID: 149746 Copy Guide Name [Agendamento] Template de inovação - Agosto/25…" at bounding box center [857, 227] width 1365 height 130
click at [387, 221] on label "[Agendamento] Template de inovação - Agosto/25 - Copiloto-1" at bounding box center [285, 222] width 219 height 25
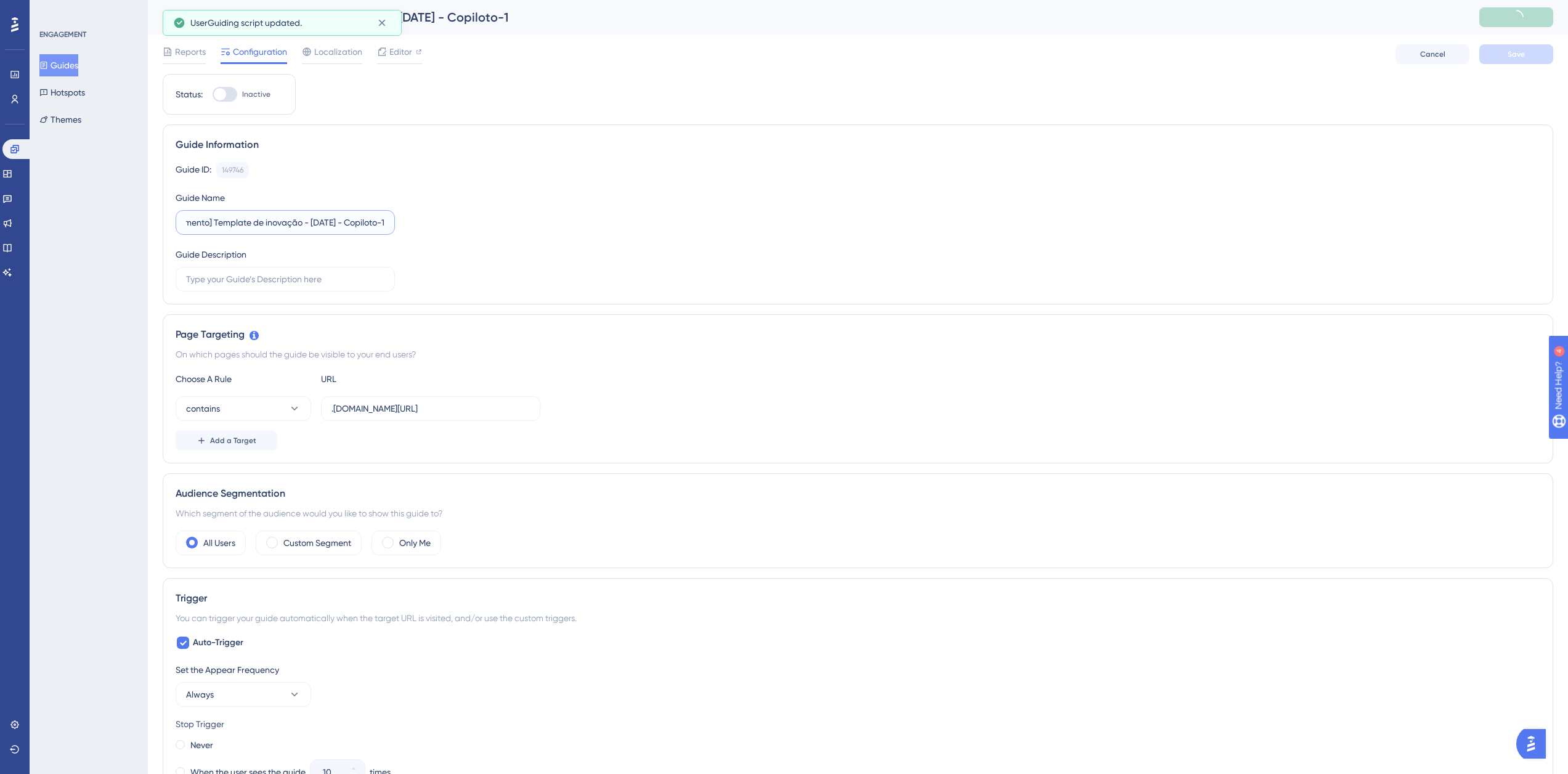
click at [385, 221] on input "[Agendamento] Template de inovação - Agosto/25 - Copiloto-1" at bounding box center [285, 223] width 199 height 13
click at [371, 221] on input "[Agendamento] Template de inovação - Agosto/25 - Copiloto-1" at bounding box center [285, 223] width 199 height 13
type input "[Agendamento] Template de inovação - Agosto/25 - Copiloto (1)"
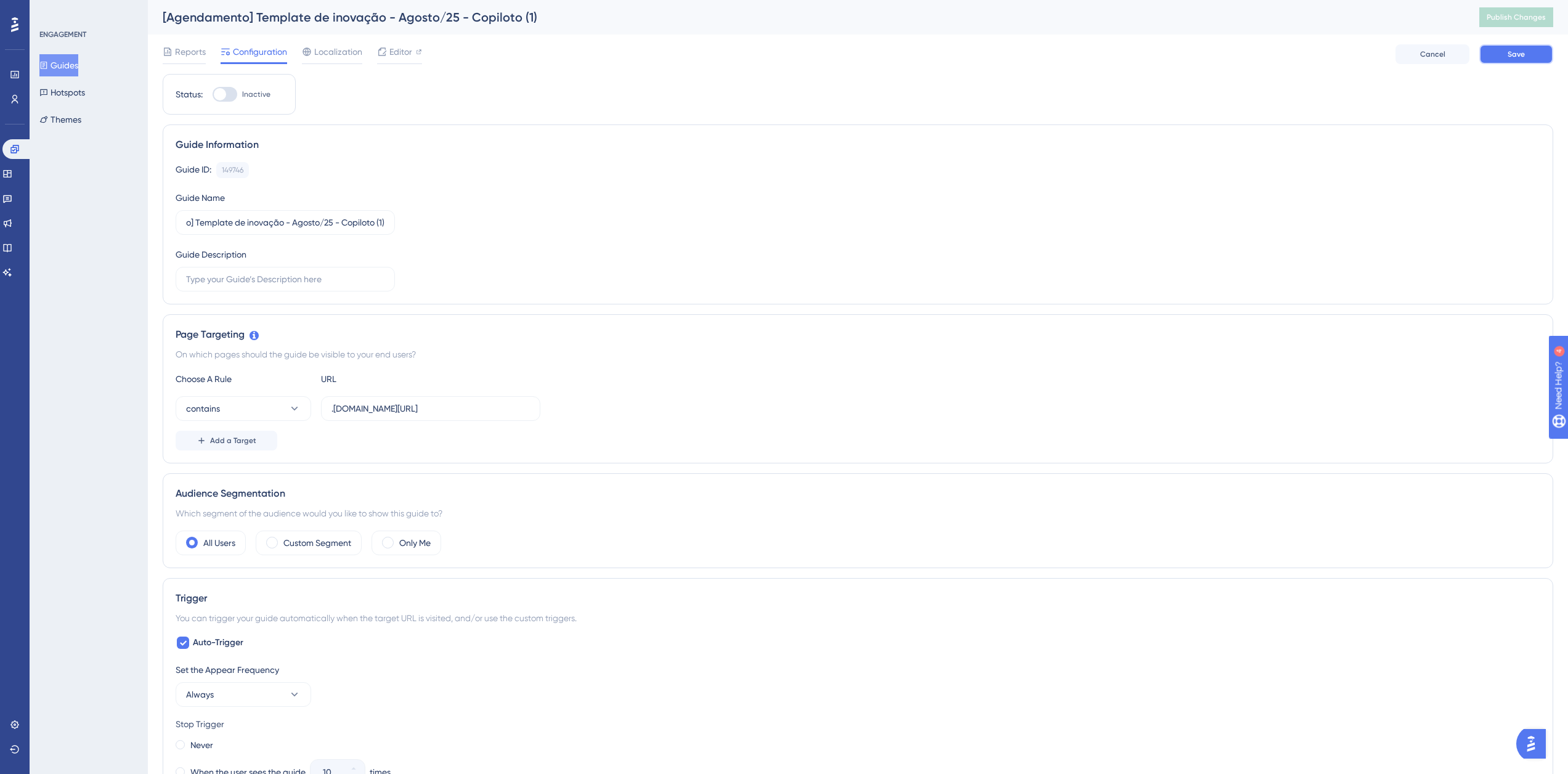
click at [1512, 49] on span "Save" at bounding box center [1516, 54] width 17 height 10
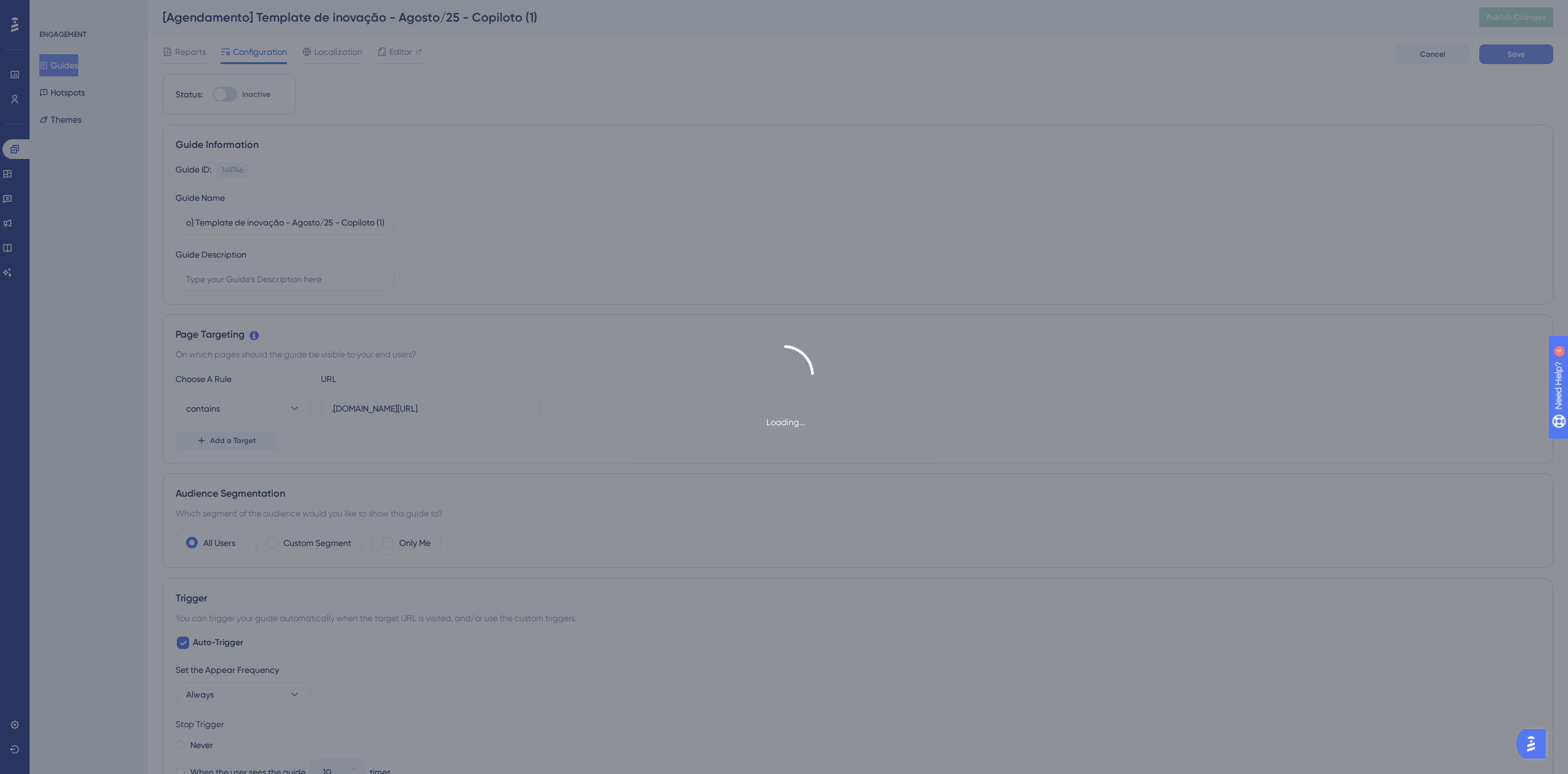
scroll to position [0, 0]
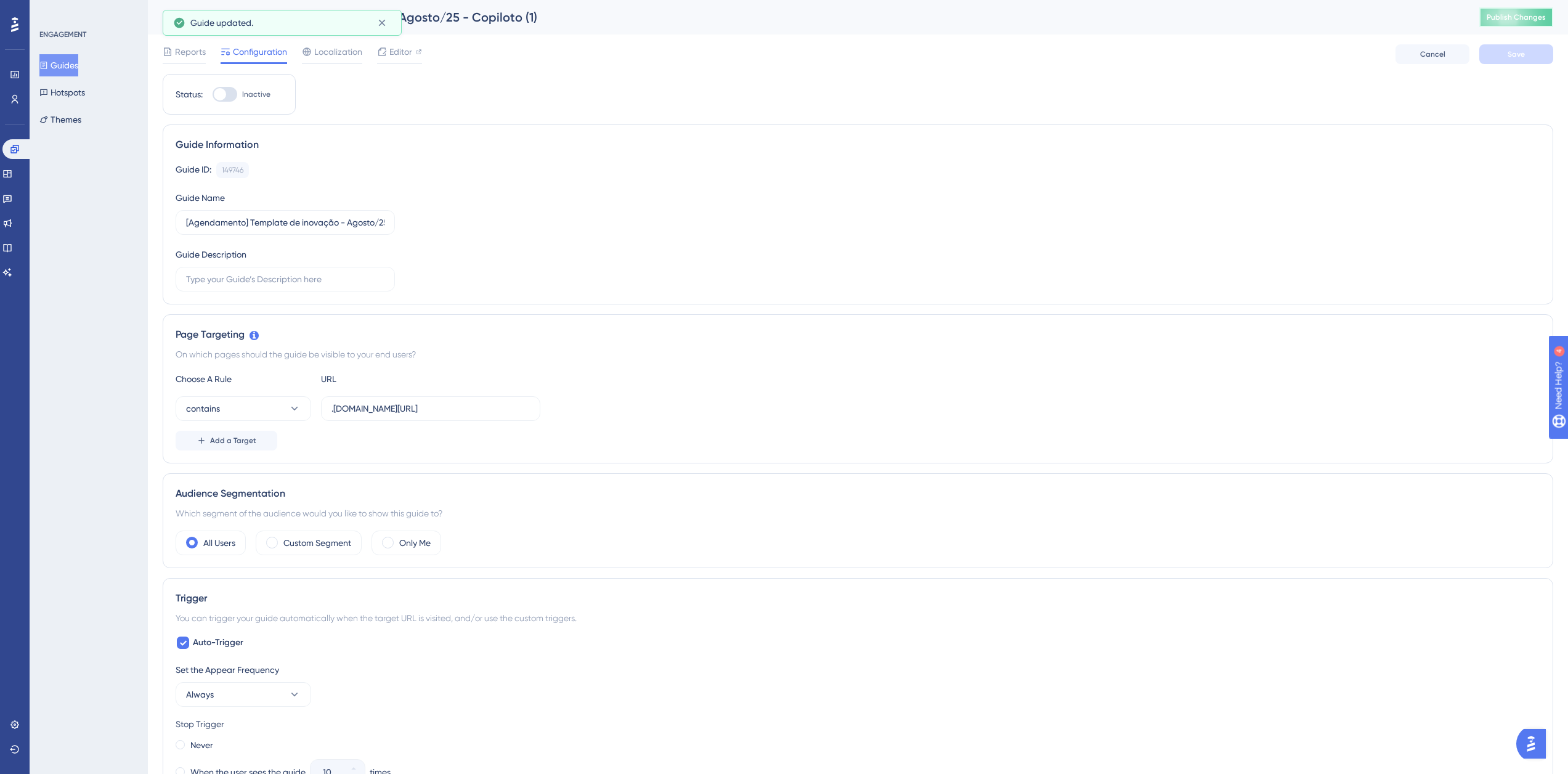
click at [1520, 13] on span "Publish Changes" at bounding box center [1516, 17] width 59 height 10
click at [430, 417] on label ".logistica.totvs.app/checklist" at bounding box center [430, 408] width 219 height 25
click at [430, 415] on input ".logistica.totvs.app/checklist" at bounding box center [430, 409] width 199 height 13
click at [430, 417] on label ".logistica.totvs.app/checklist" at bounding box center [430, 408] width 219 height 25
click at [430, 415] on input ".logistica.totvs.app/checklist" at bounding box center [430, 409] width 199 height 13
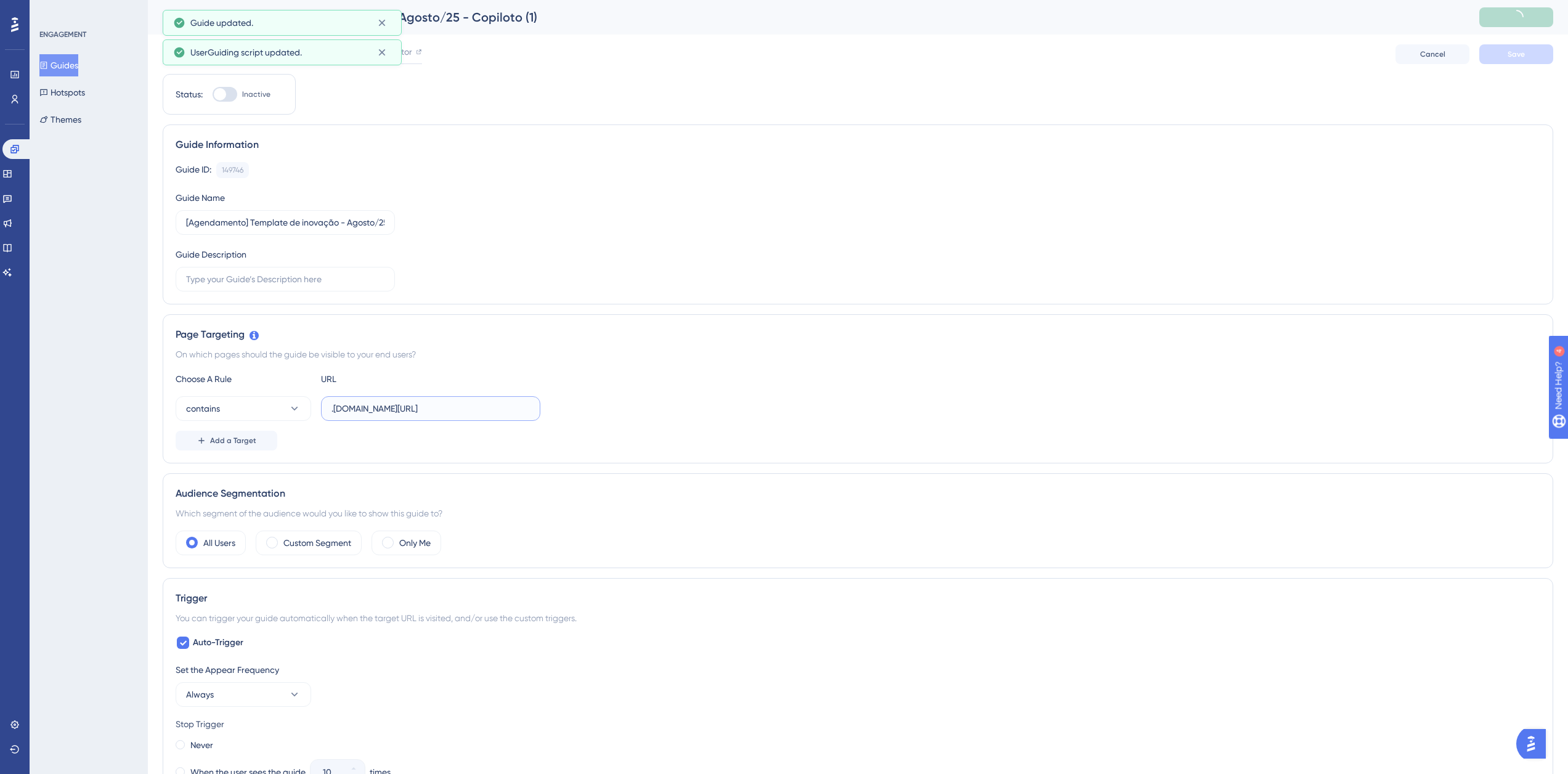
click at [435, 410] on input ".logistica.totvs.app/checklist" at bounding box center [430, 409] width 199 height 13
paste input "agendamento/"
type input ".logistica.totvs.app/agendamento/"
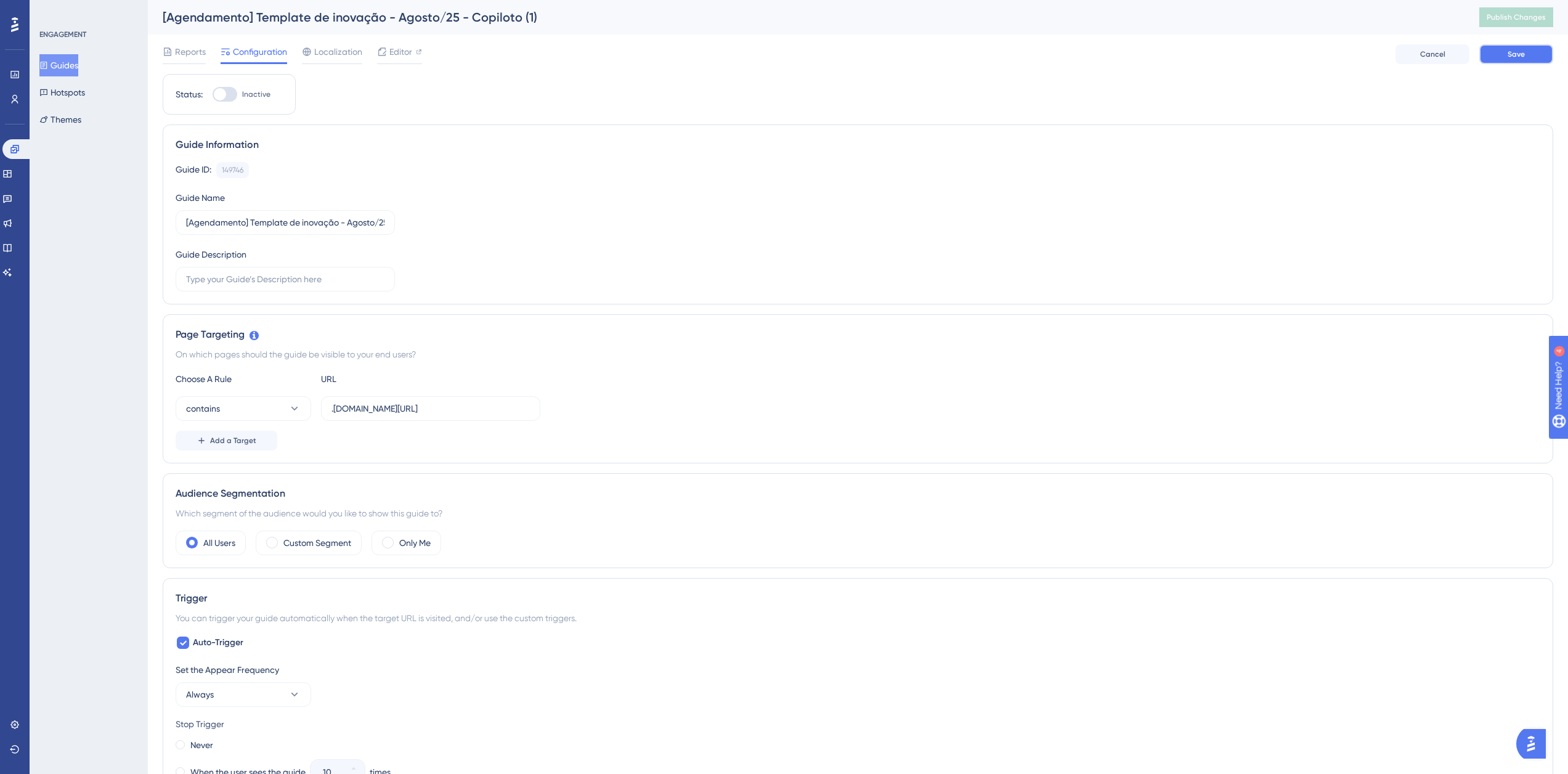
click at [1495, 57] on button "Save" at bounding box center [1516, 54] width 74 height 20
click at [1516, 22] on button "Publish Changes" at bounding box center [1516, 17] width 74 height 20
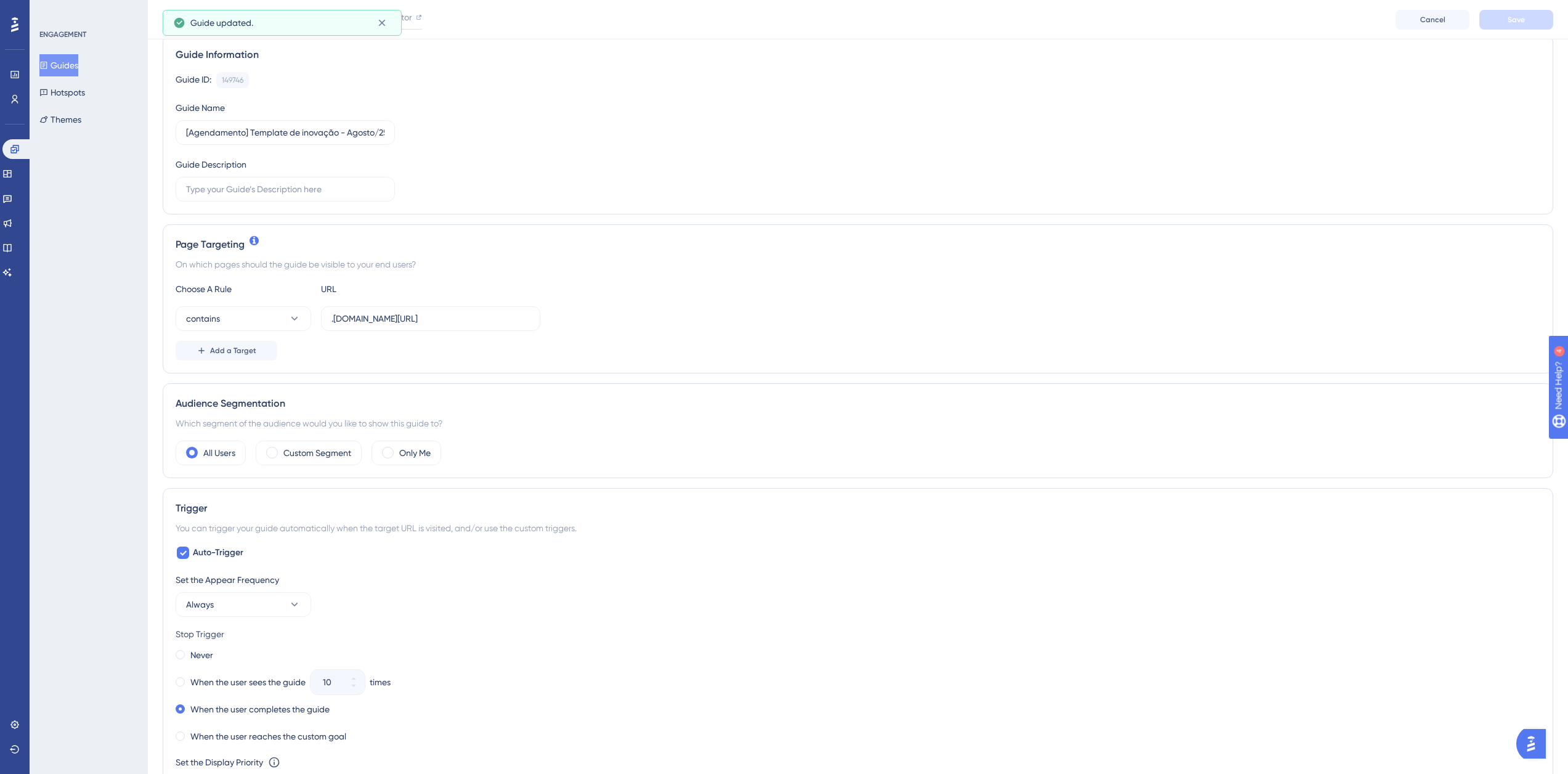
scroll to position [308, 0]
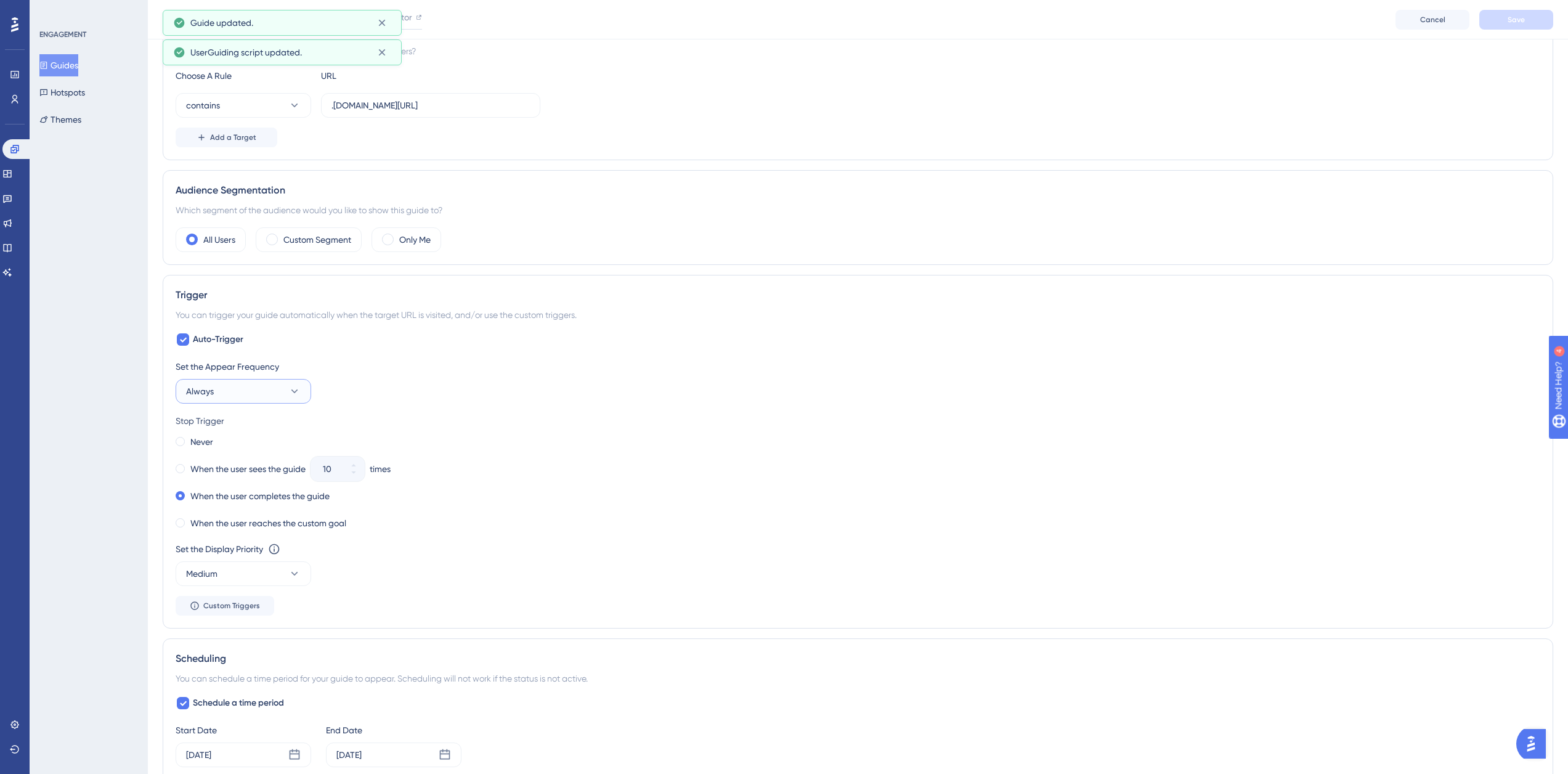
click at [257, 394] on button "Always" at bounding box center [243, 391] width 135 height 25
click at [264, 479] on div "Once in 1 day Once in 1 day" at bounding box center [243, 478] width 100 height 25
click at [1523, 22] on span "Save" at bounding box center [1516, 19] width 17 height 10
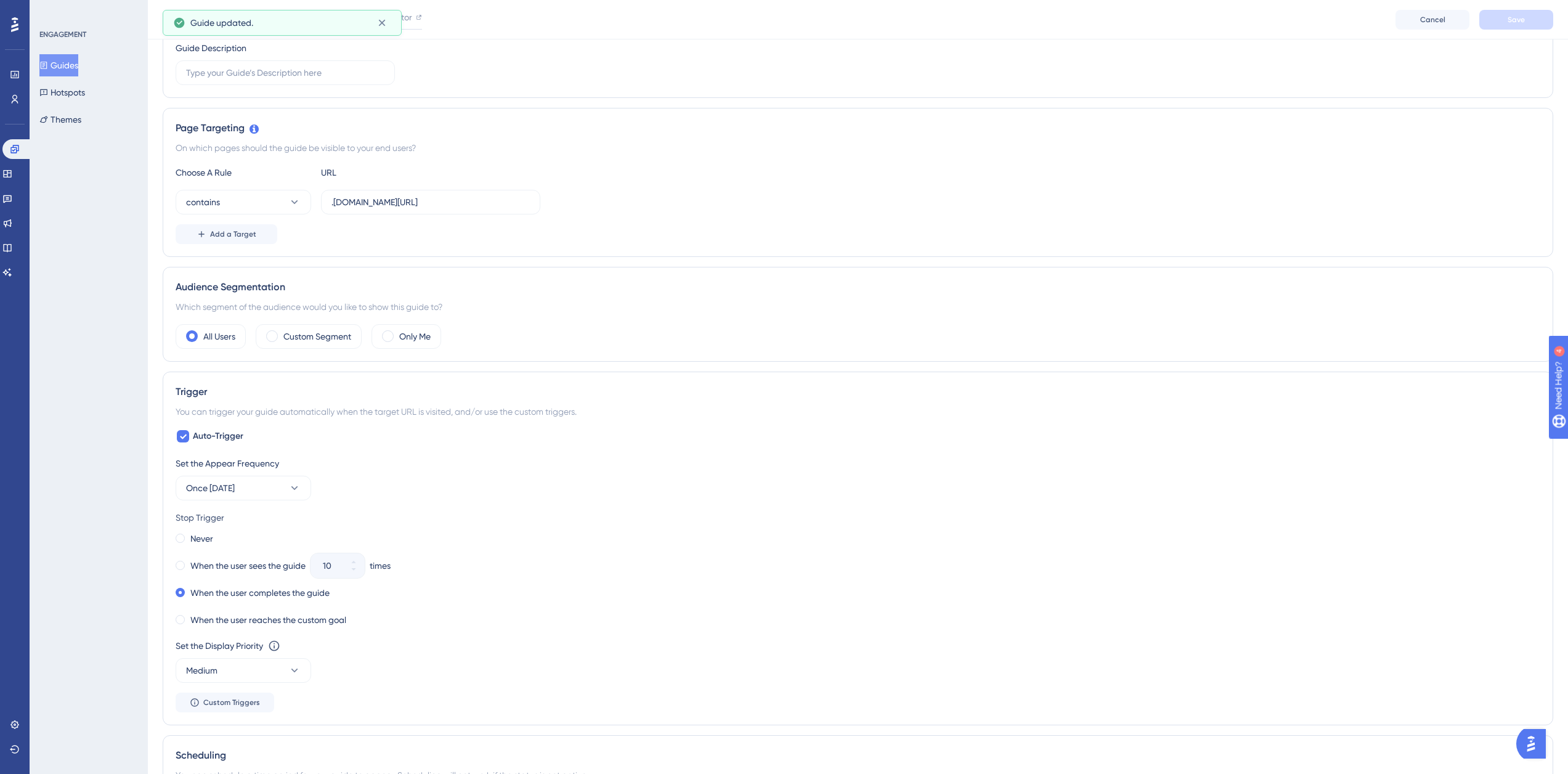
scroll to position [0, 0]
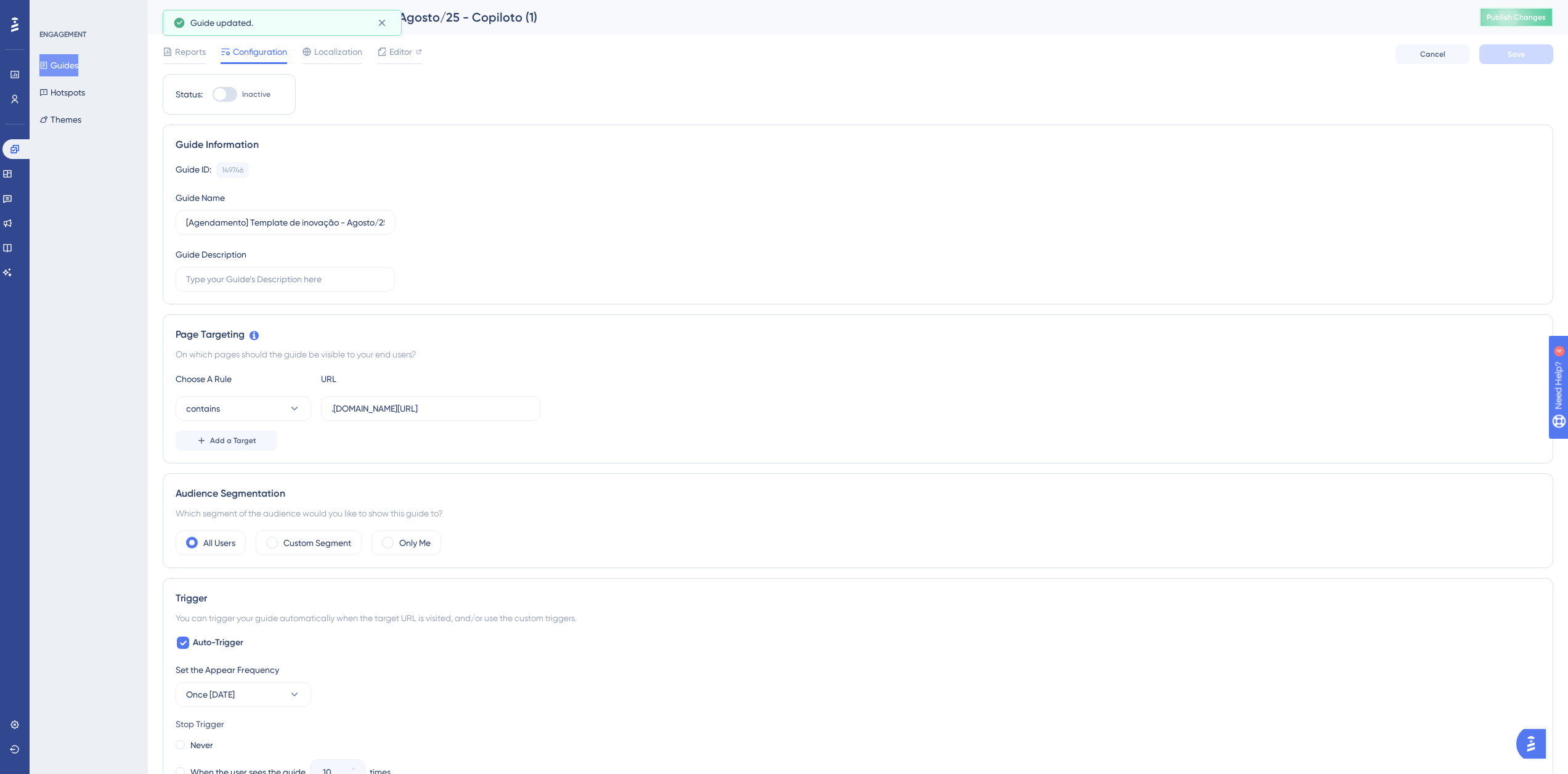
click at [1512, 21] on span "Publish Changes" at bounding box center [1516, 17] width 59 height 10
click at [65, 68] on button "Guides" at bounding box center [58, 65] width 39 height 22
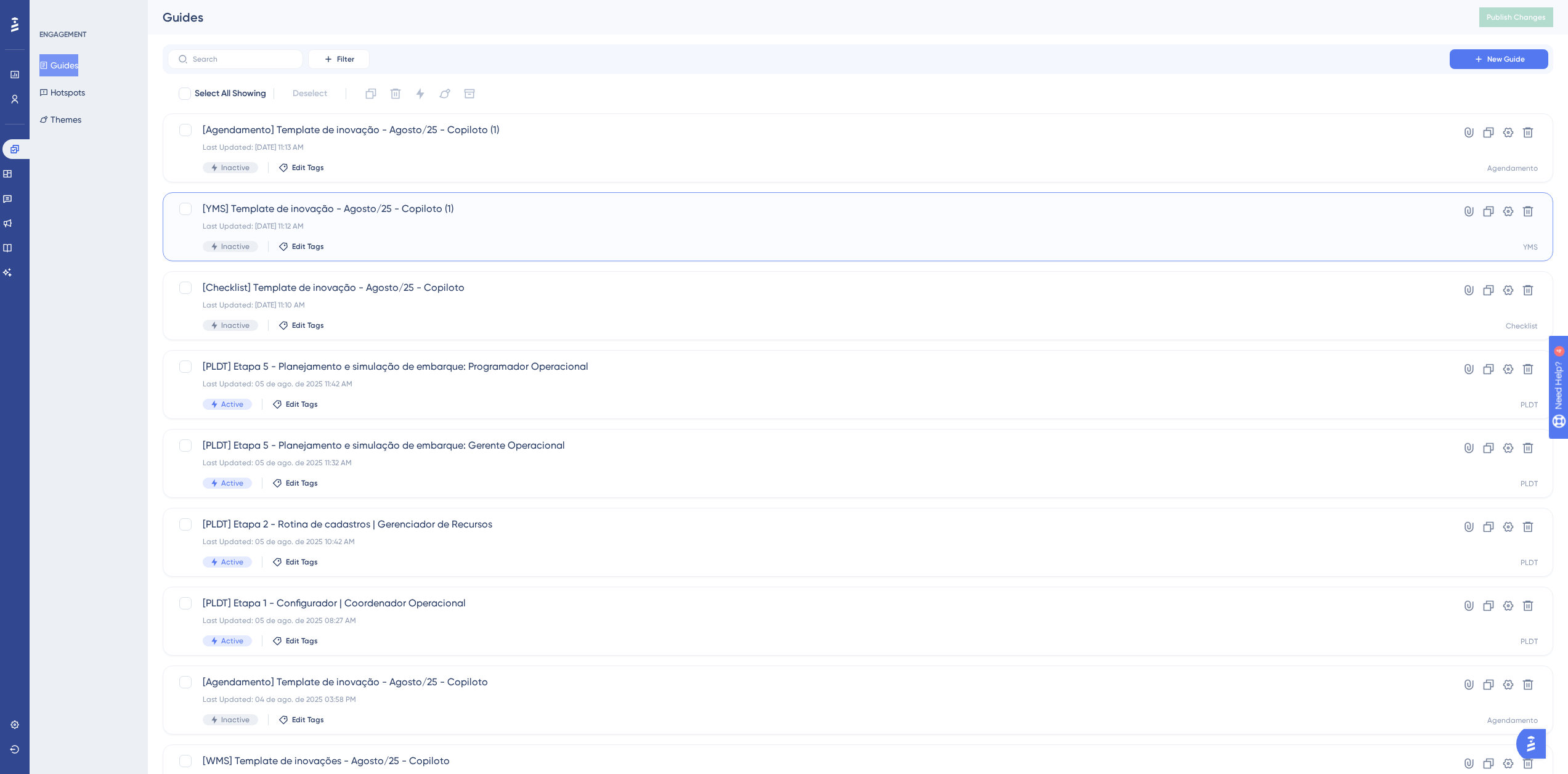
click at [519, 234] on div "[YMS] Template de inovação - Agosto/25 - Copiloto (1) Last Updated: 11 de ago. …" at bounding box center [808, 227] width 1212 height 50
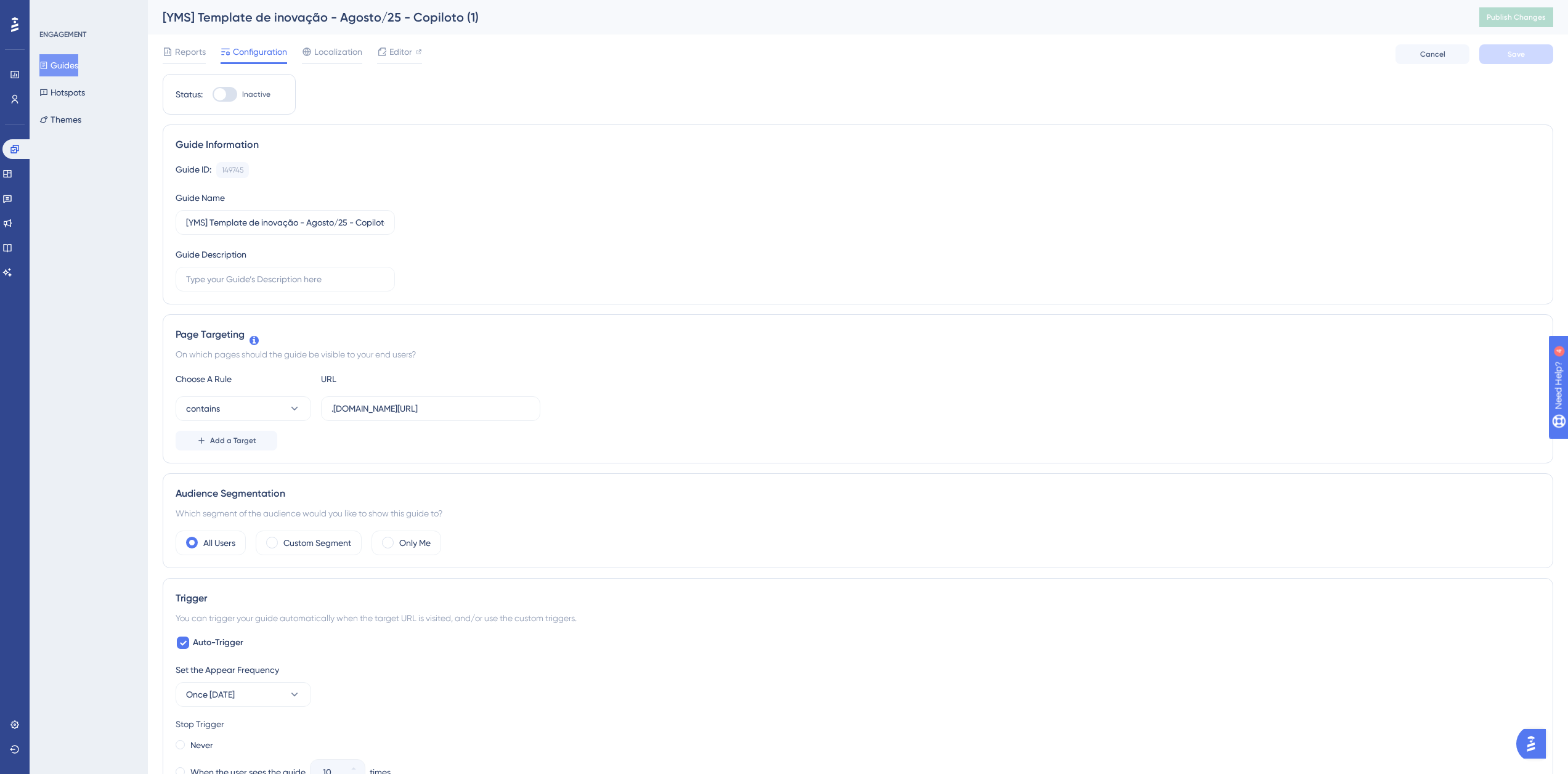
click at [76, 60] on button "Guides" at bounding box center [58, 65] width 39 height 22
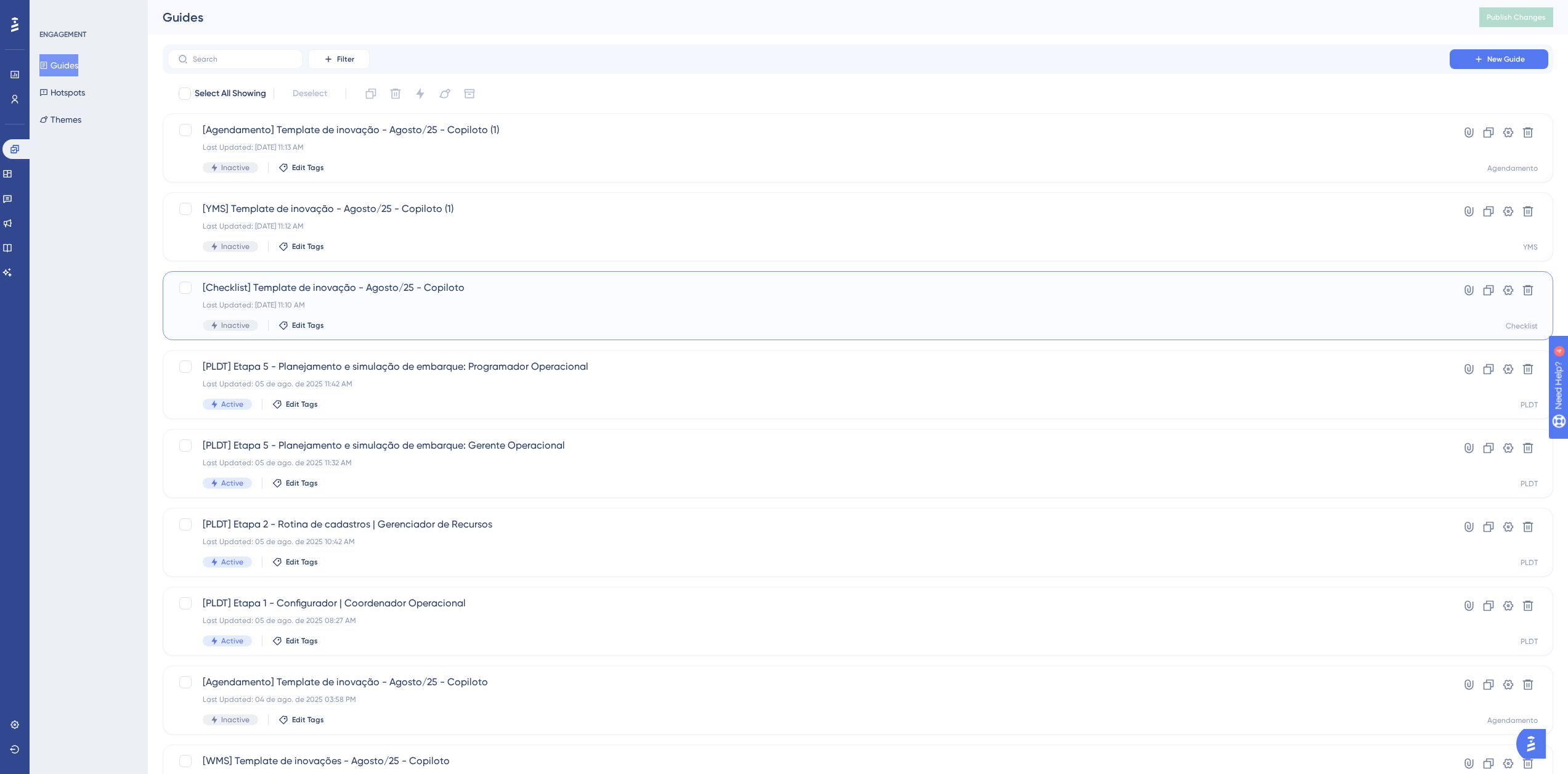
click at [447, 282] on span "[Checklist] Template de inovação - Agosto/25 - Copiloto" at bounding box center [808, 288] width 1212 height 15
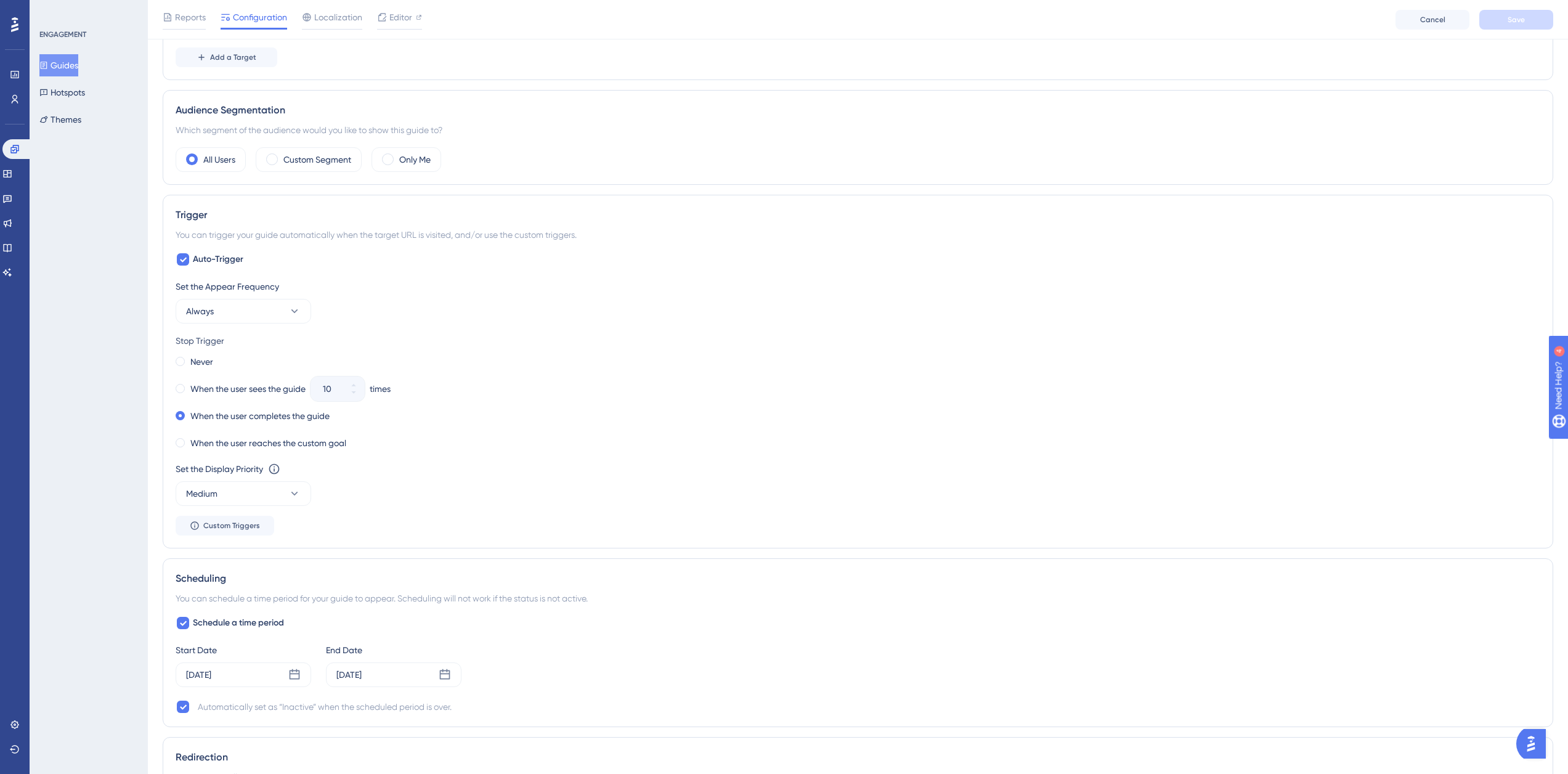
scroll to position [493, 0]
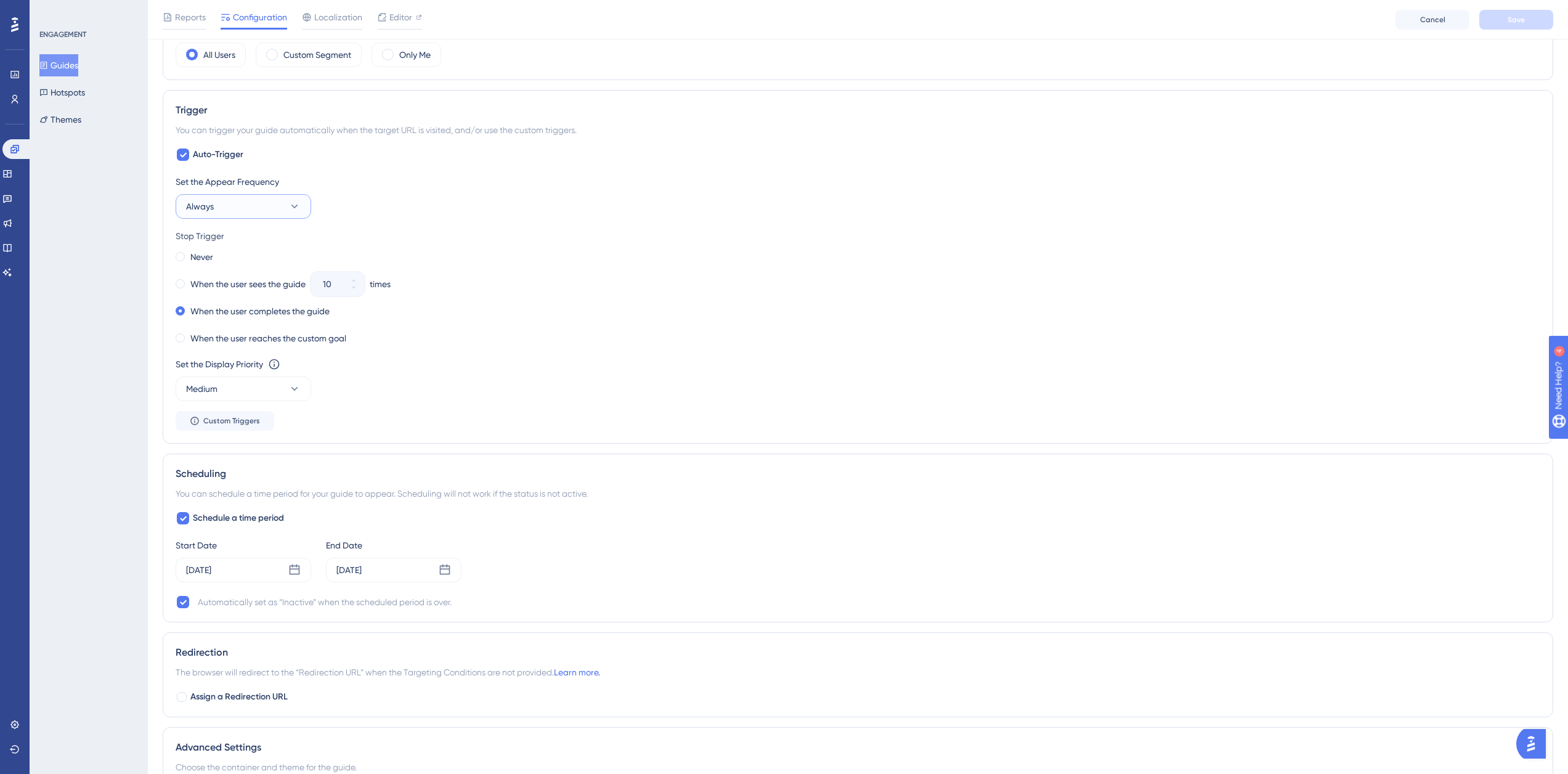
click at [286, 203] on button "Always" at bounding box center [243, 206] width 135 height 25
click at [267, 290] on div "Once in 1 day Once in 1 day" at bounding box center [243, 293] width 100 height 25
click at [1509, 13] on button "Save" at bounding box center [1516, 20] width 74 height 20
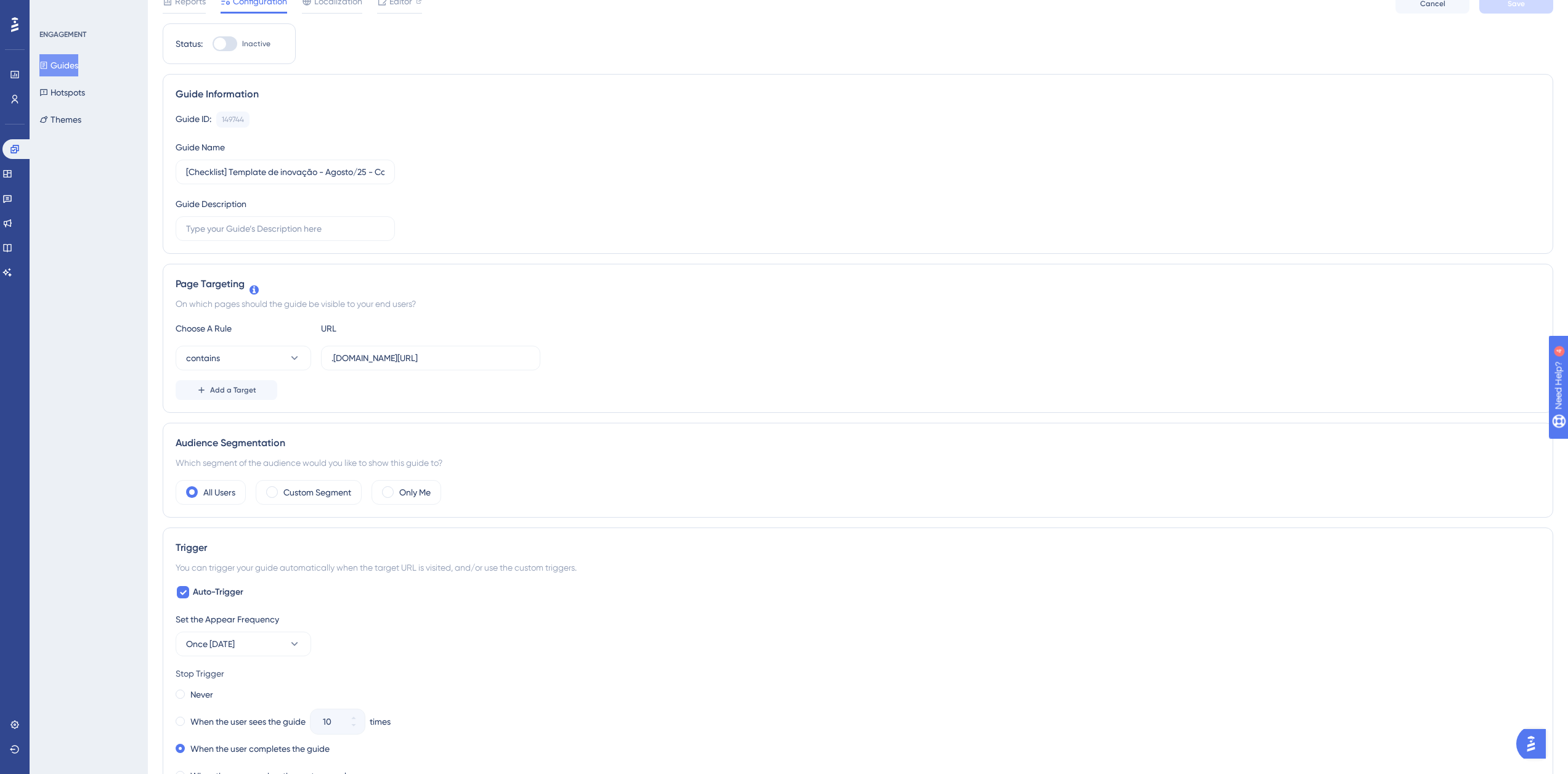
scroll to position [0, 0]
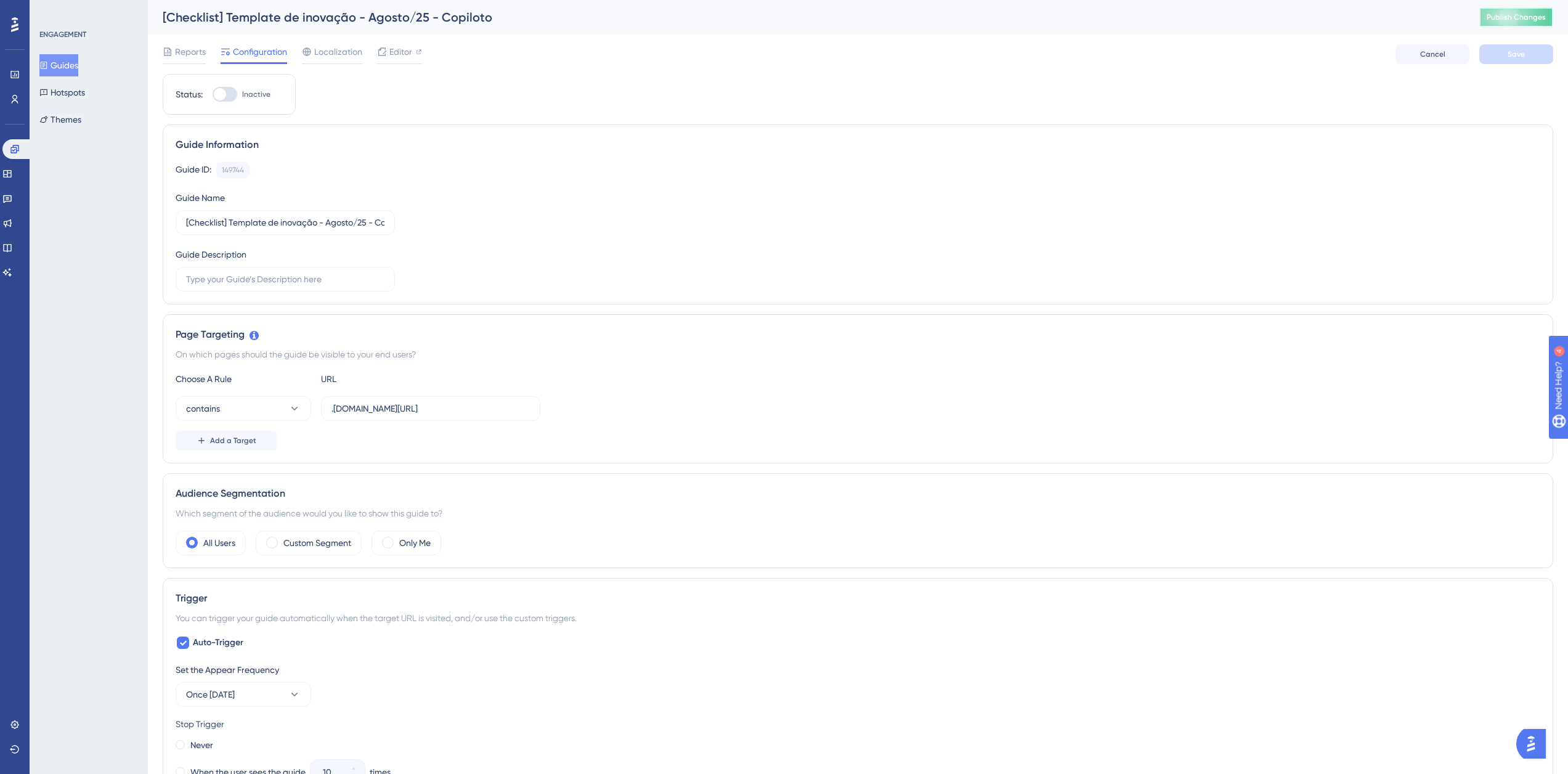
click at [1520, 19] on span "Publish Changes" at bounding box center [1516, 17] width 59 height 10
click at [78, 64] on button "Guides" at bounding box center [58, 65] width 39 height 22
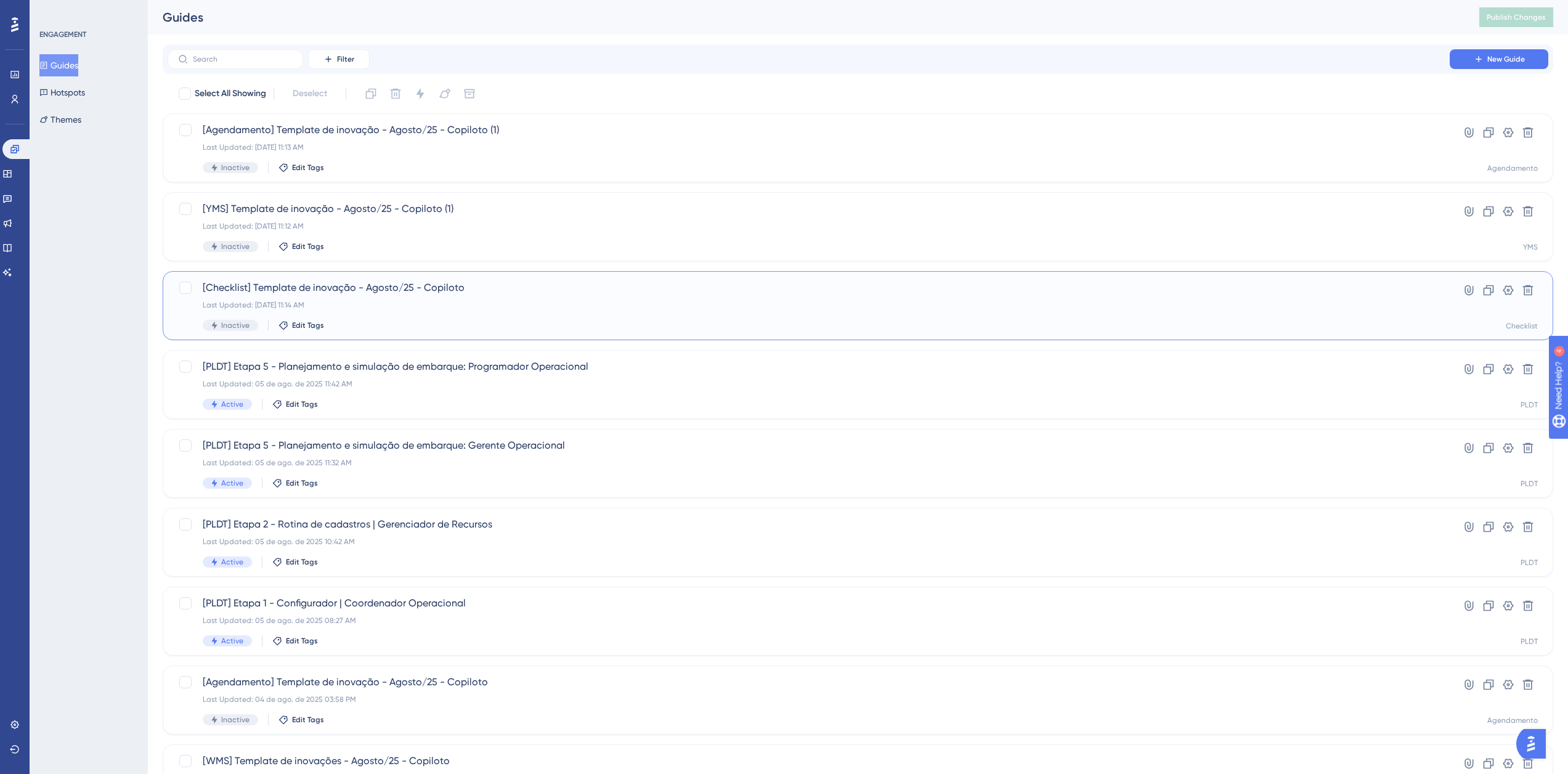
click at [498, 292] on span "[Checklist] Template de inovação - Agosto/25 - Copiloto" at bounding box center [808, 288] width 1212 height 15
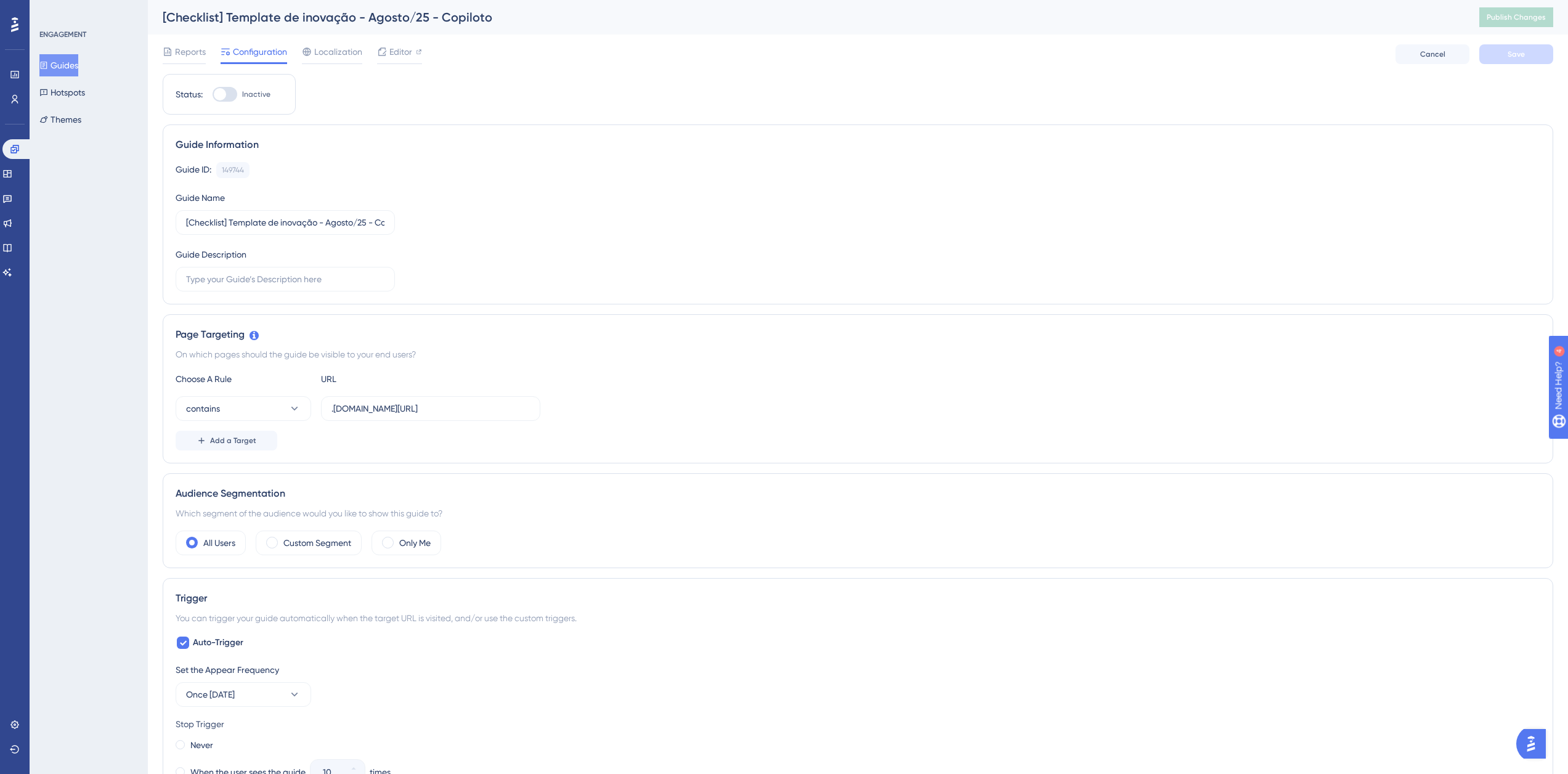
click at [78, 62] on button "Guides" at bounding box center [58, 65] width 39 height 22
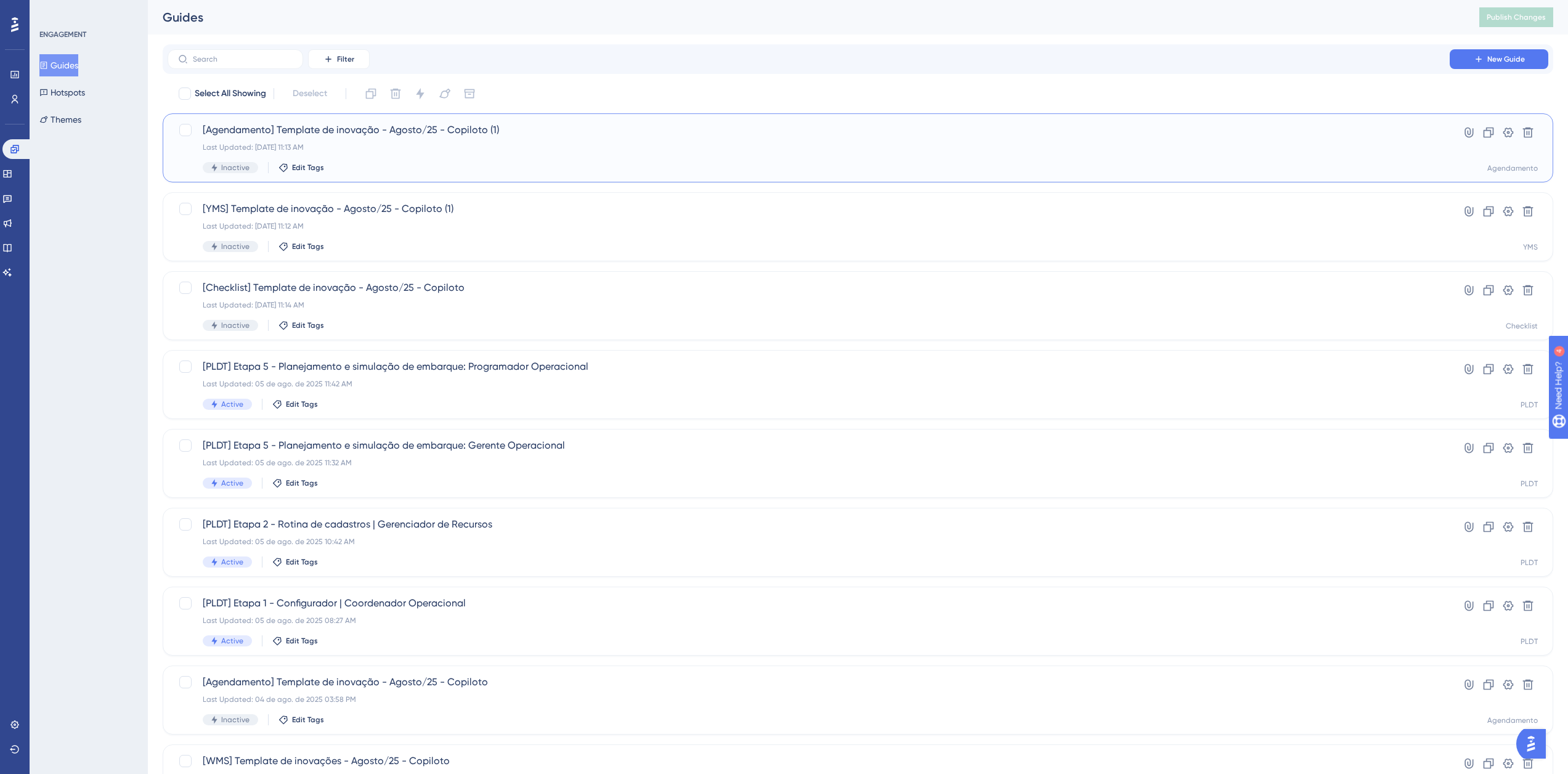
click at [492, 149] on div "Last Updated: 11 de ago. de 2025 11:13 AM" at bounding box center [808, 147] width 1212 height 10
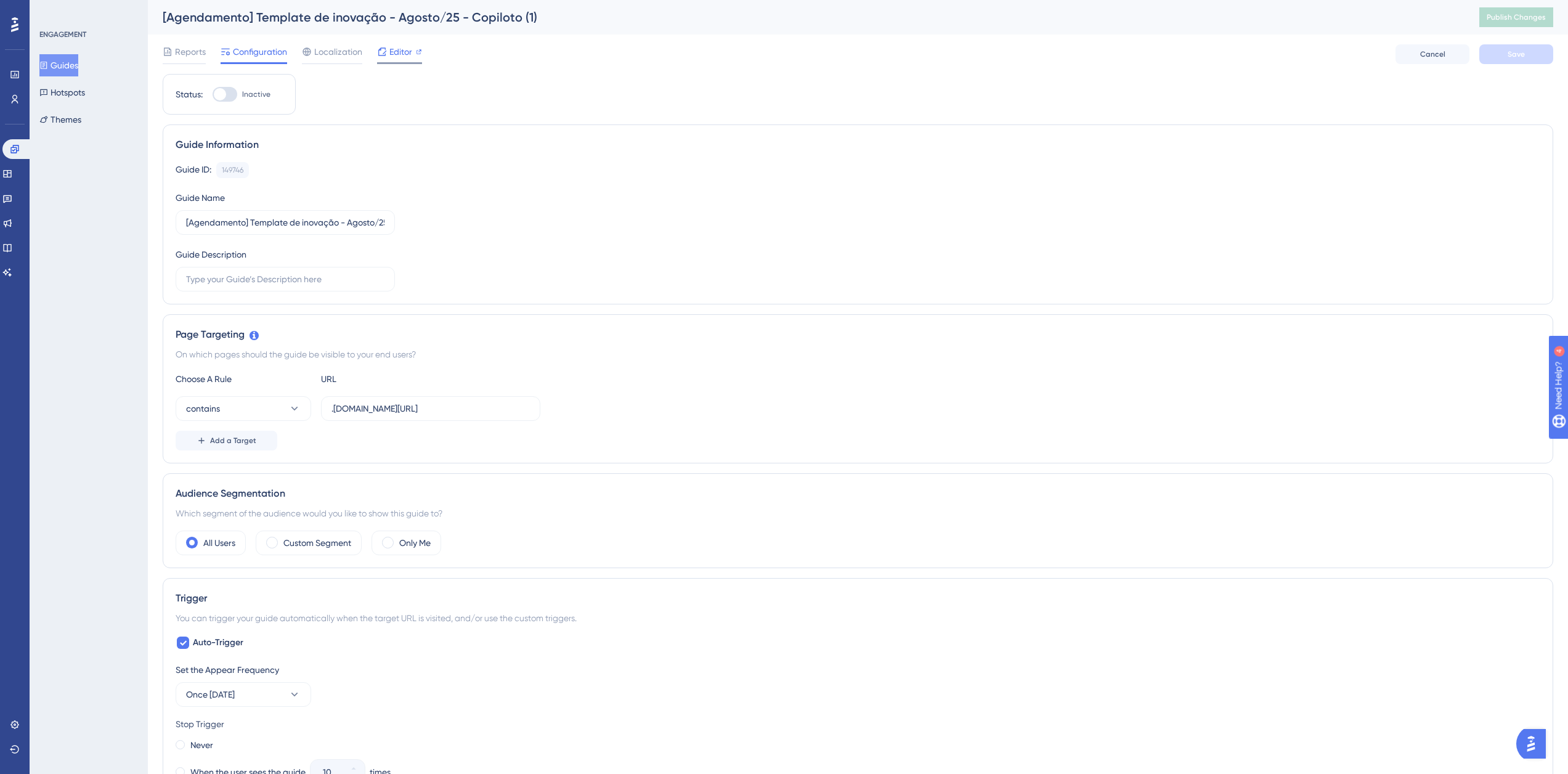
click at [400, 50] on span "Editor" at bounding box center [400, 52] width 23 height 15
click at [400, 48] on span "Editor" at bounding box center [400, 52] width 23 height 15
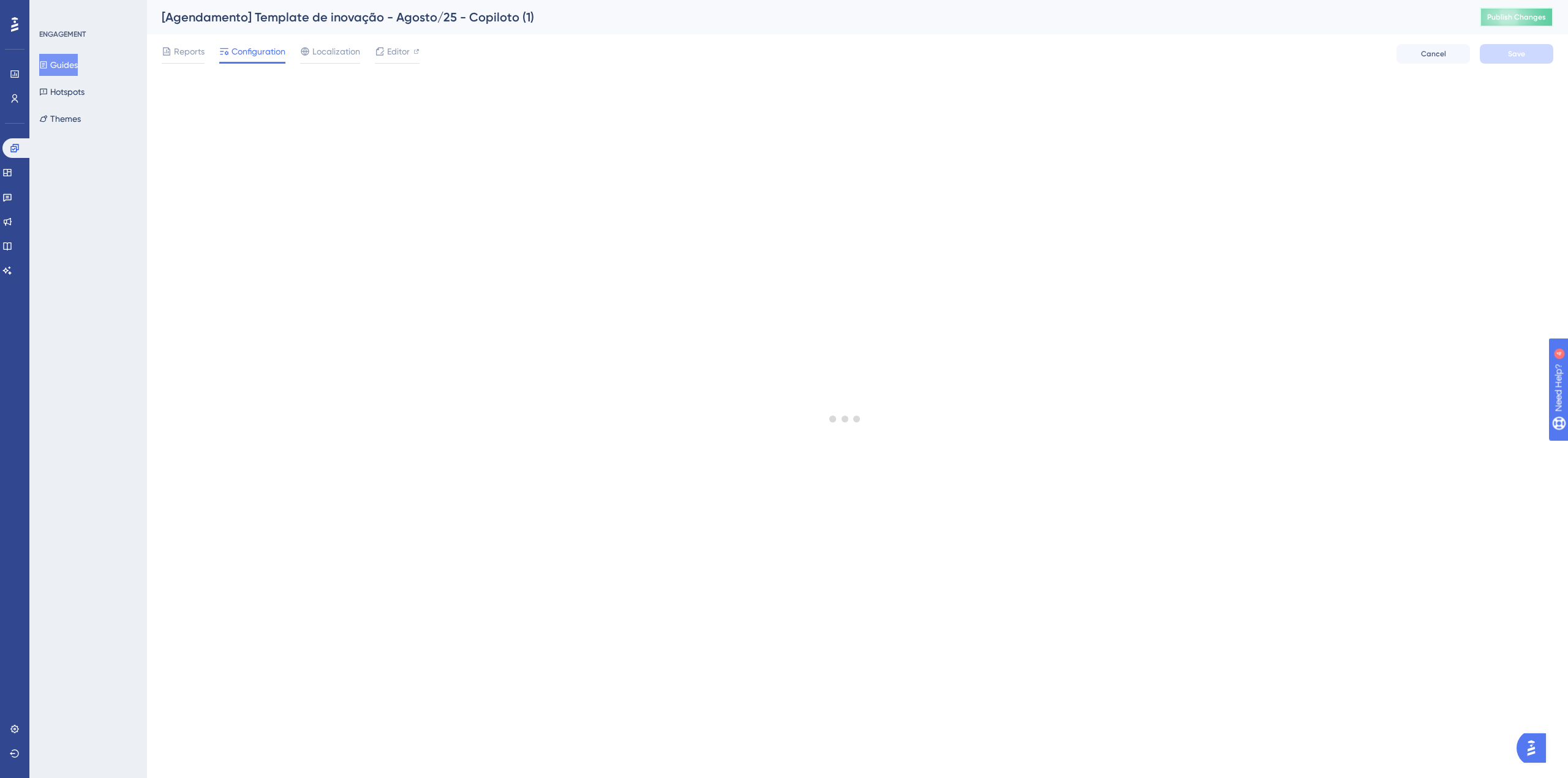
click at [1535, 15] on span "Publish Changes" at bounding box center [1516, 17] width 59 height 10
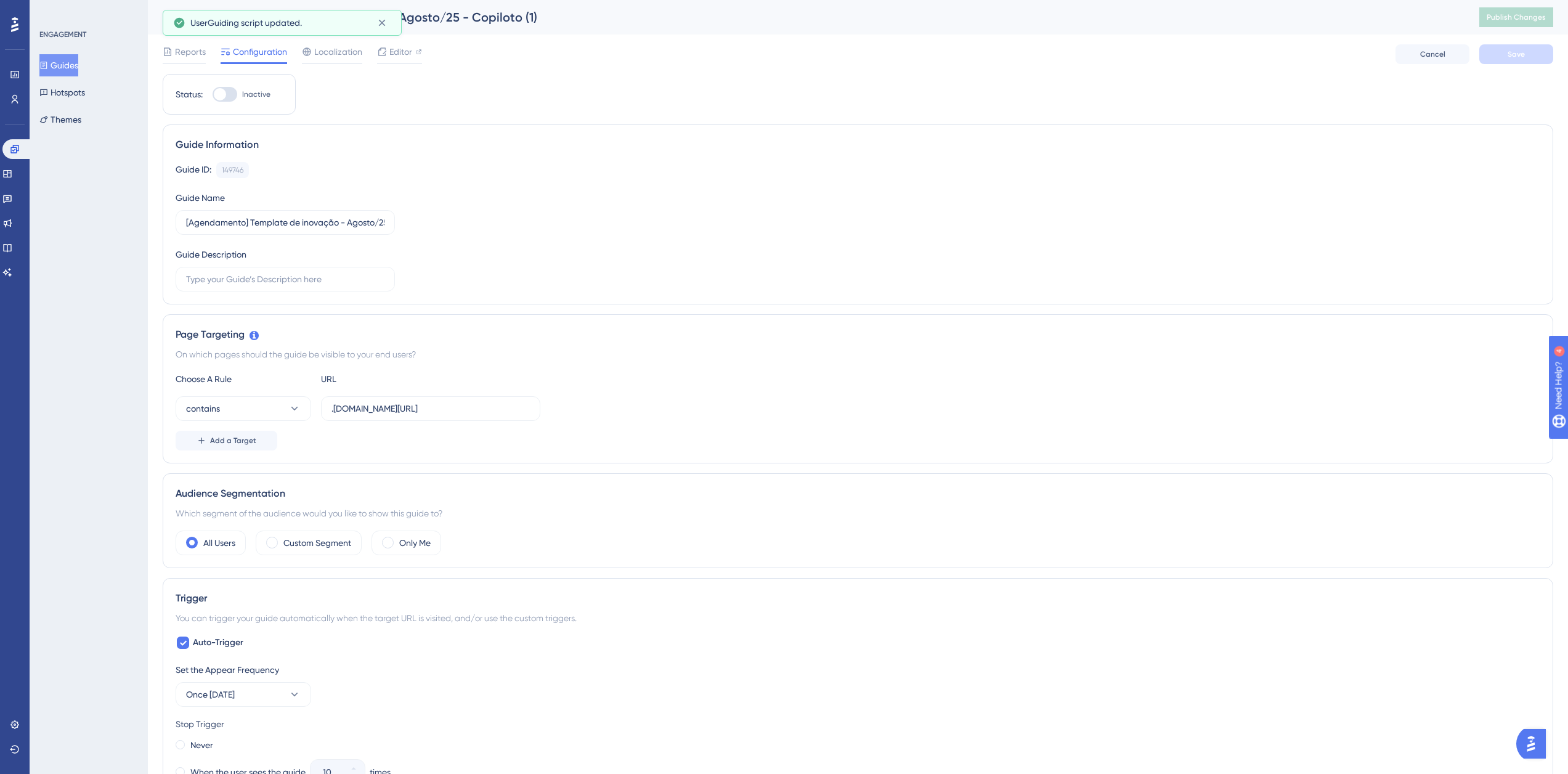
click at [78, 61] on button "Guides" at bounding box center [58, 65] width 39 height 22
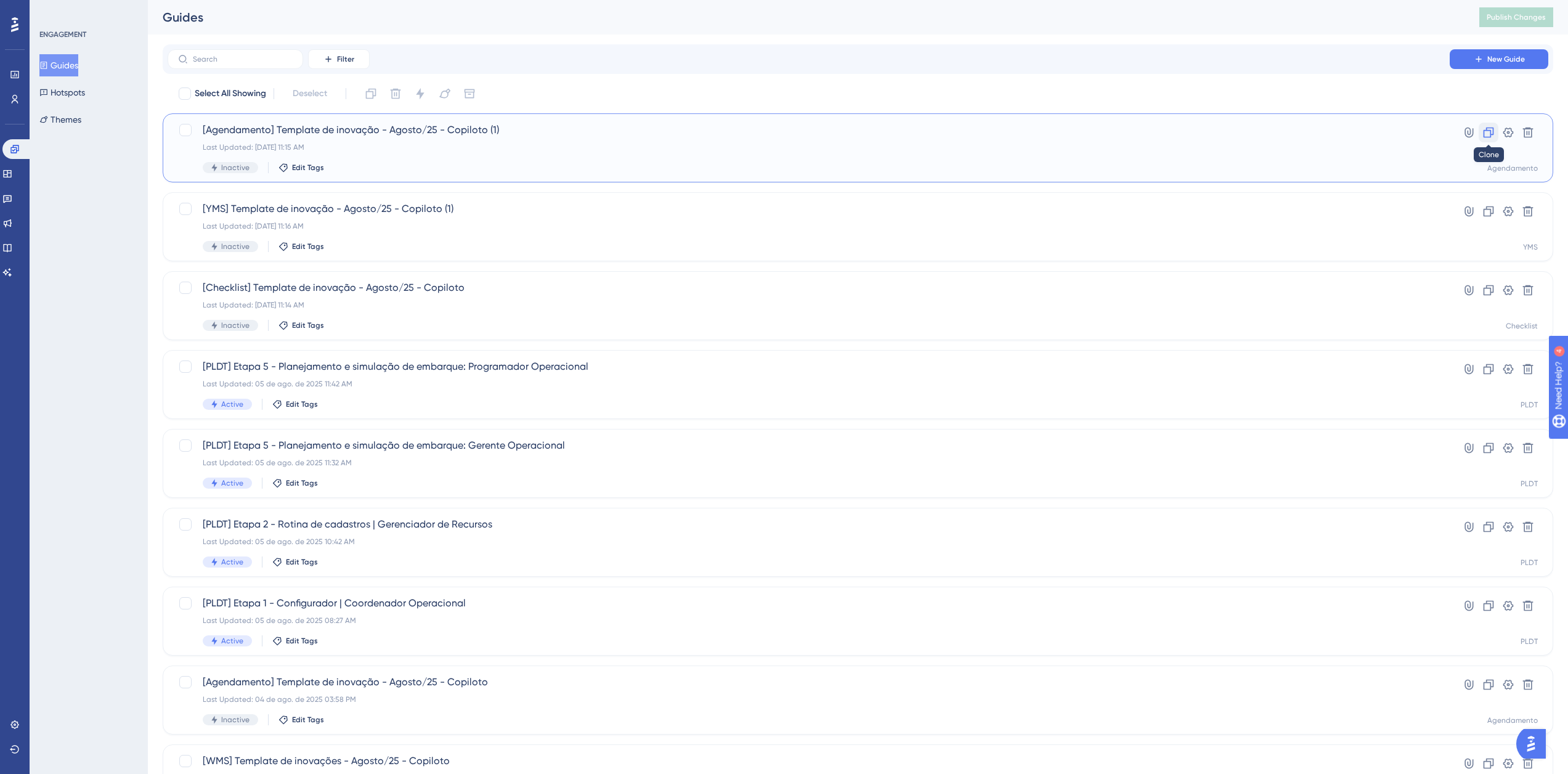
click at [1488, 130] on icon at bounding box center [1489, 133] width 11 height 11
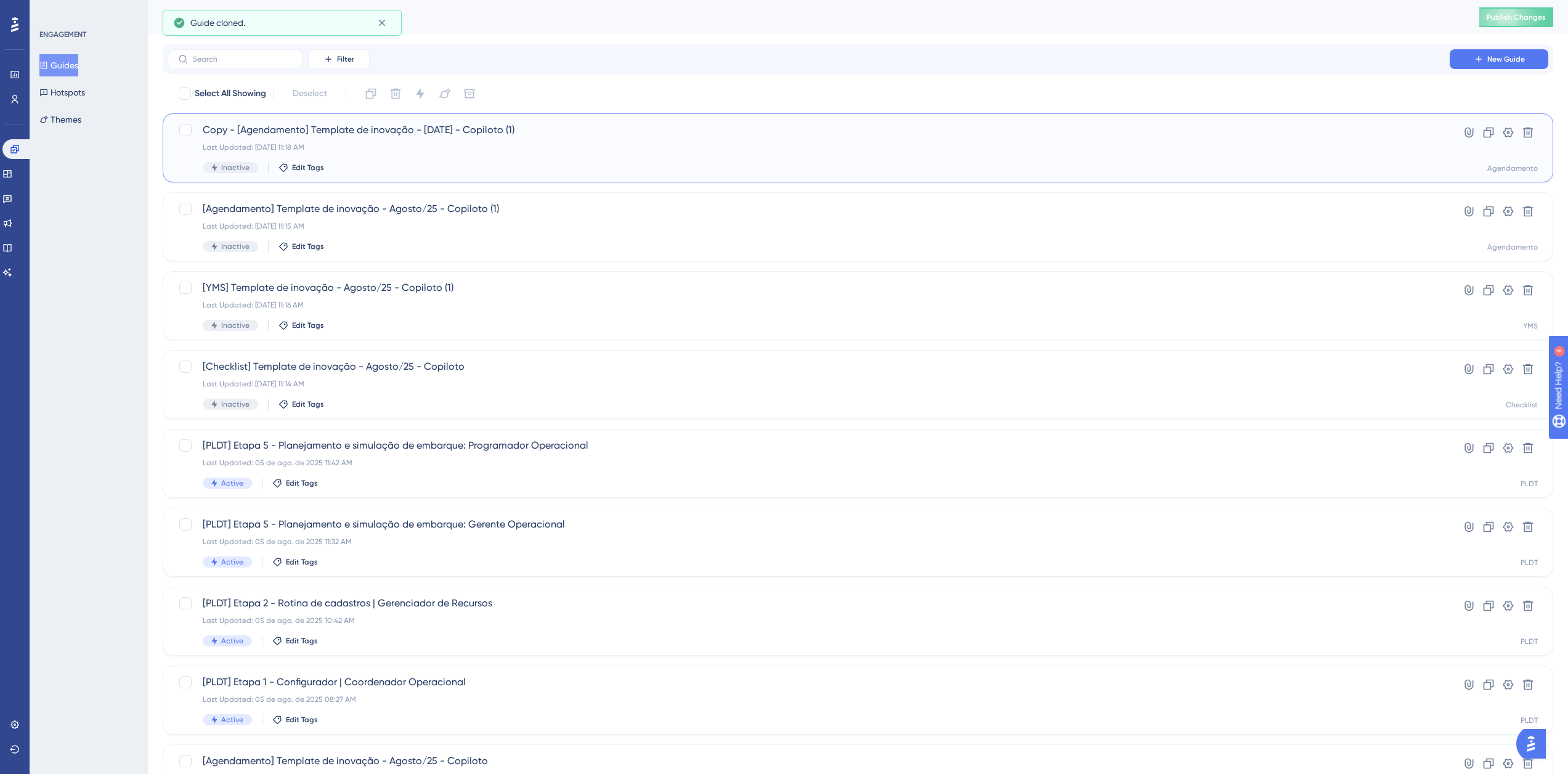
click at [336, 124] on span "Copy - [Agendamento] Template de inovação - Agosto/25 - Copiloto (1)" at bounding box center [808, 130] width 1212 height 15
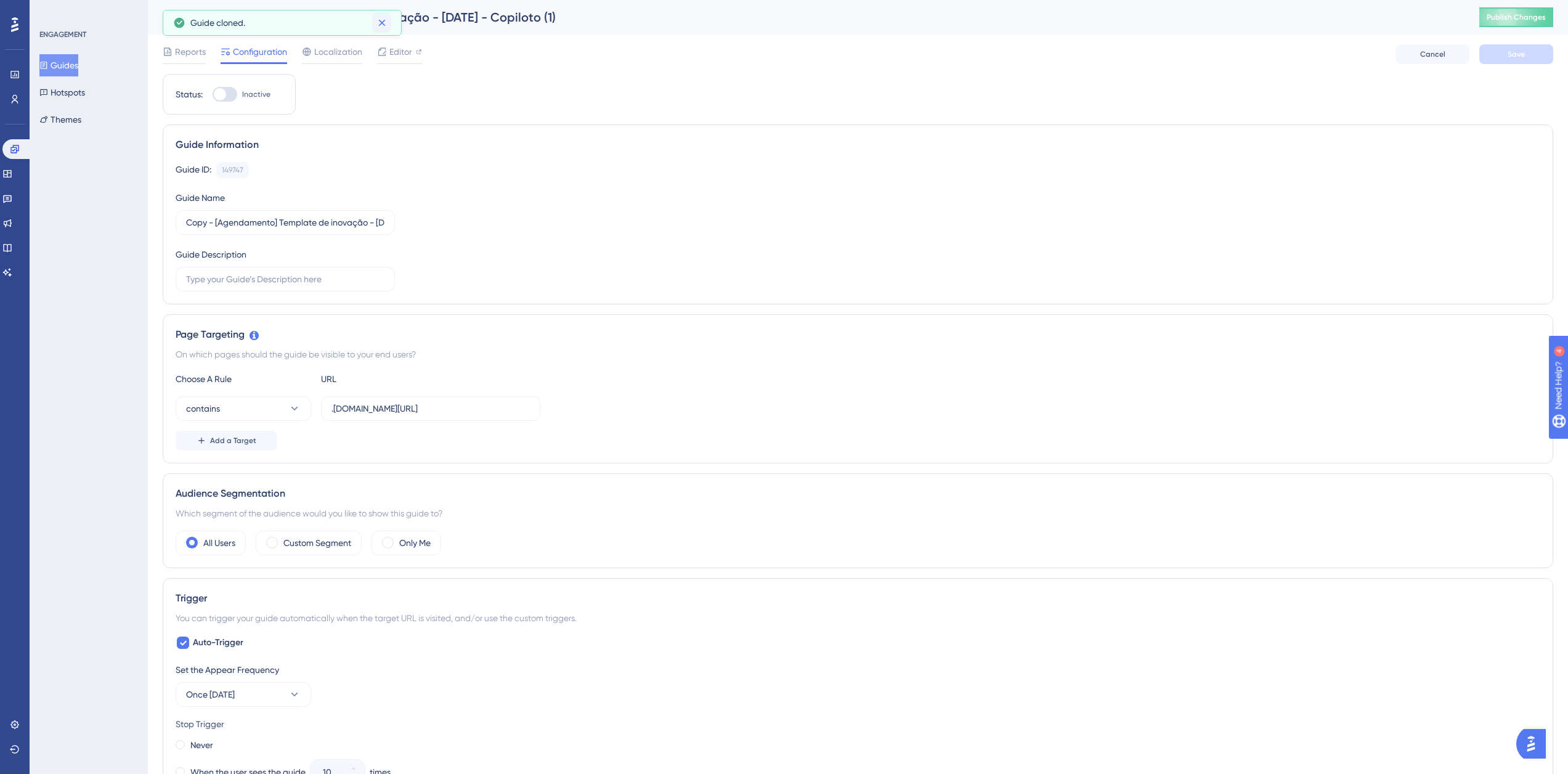
click at [384, 21] on icon at bounding box center [382, 23] width 7 height 7
drag, startPoint x: 215, startPoint y: 226, endPoint x: 182, endPoint y: 233, distance: 33.7
click at [182, 233] on label "Copy - [Agendamento] Template de inovação - Agosto/25 - Copiloto (1)" at bounding box center [285, 222] width 219 height 25
drag, startPoint x: 331, startPoint y: 224, endPoint x: 396, endPoint y: 223, distance: 65.0
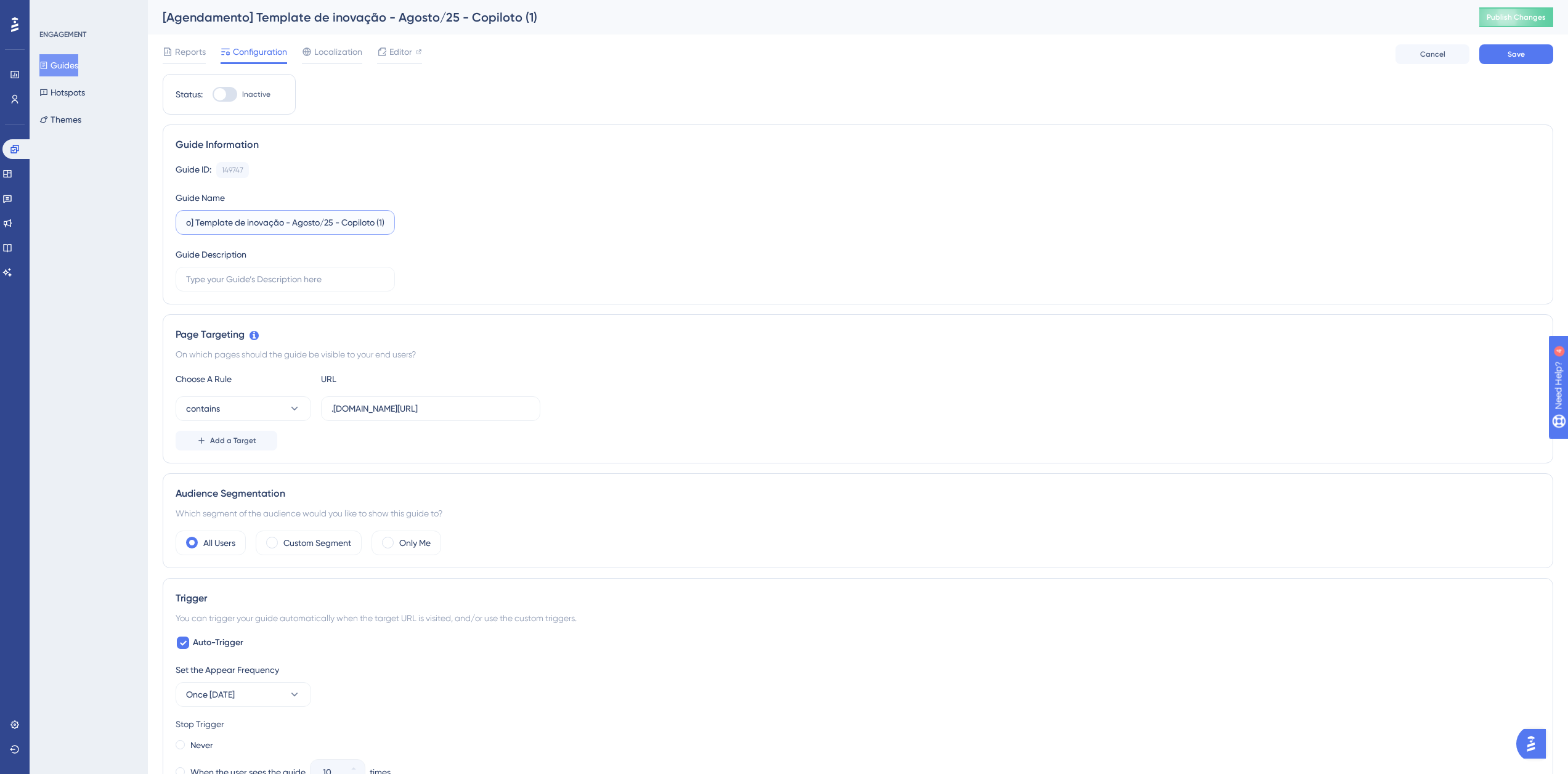
click at [396, 223] on div "Guide ID: 149747 Copy Guide Name [Agendamento] Template de inovação - Agosto/25…" at bounding box center [857, 227] width 1365 height 130
click at [223, 225] on input "[Agendamento] Template de inovação - Agosto/25 - Copiloto (1)" at bounding box center [285, 223] width 199 height 13
drag, startPoint x: 228, startPoint y: 220, endPoint x: 172, endPoint y: 224, distance: 56.1
click at [172, 224] on div "Guide Information Guide ID: 149747 Copy Guide Name [Agendamento] Template de in…" at bounding box center [858, 214] width 1391 height 180
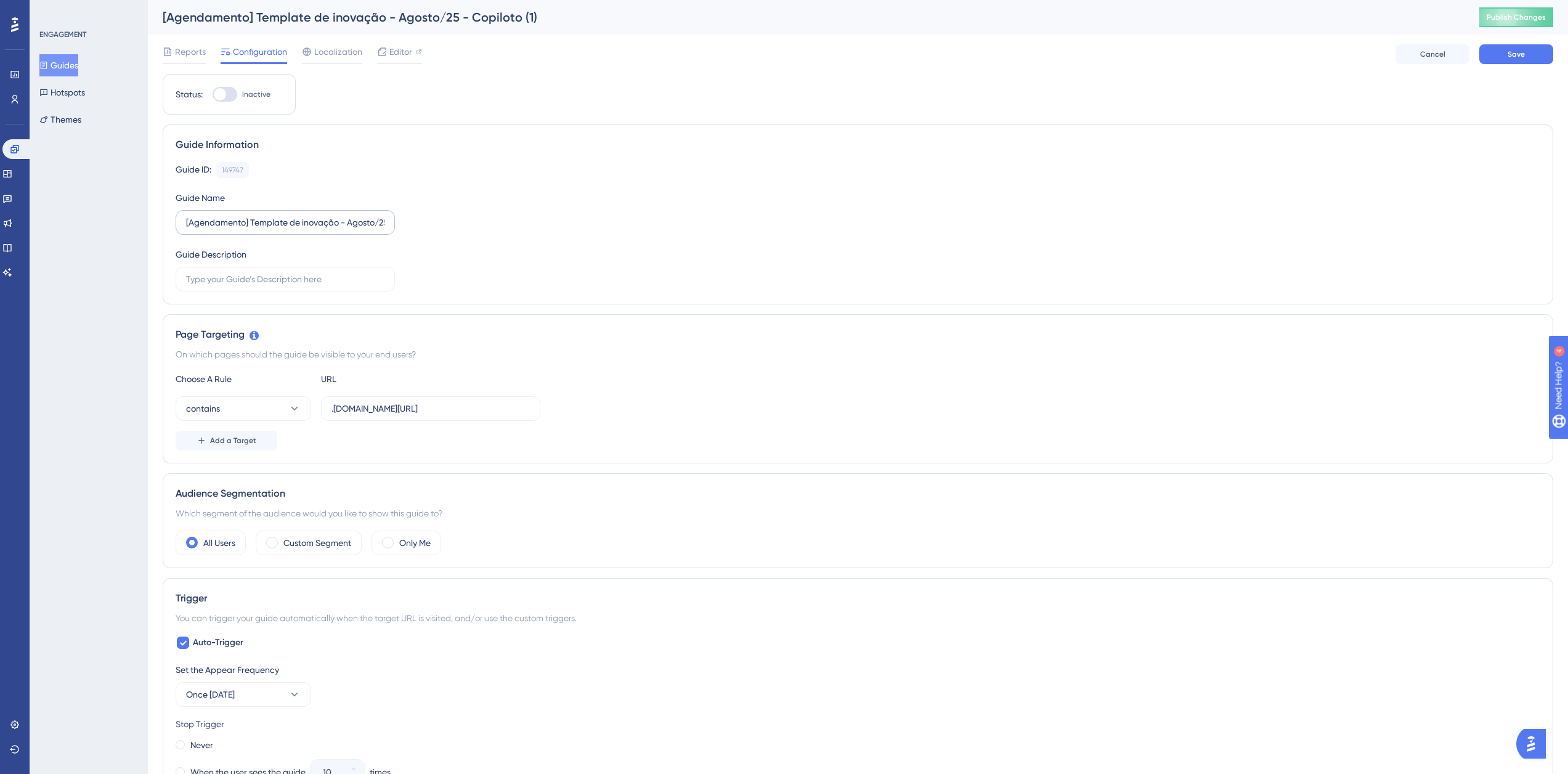
click at [219, 215] on label "[Agendamento] Template de inovação - Agosto/25 - Copiloto (1)" at bounding box center [285, 222] width 219 height 25
click at [219, 216] on input "[Agendamento] Template de inovação - Agosto/25 - Copiloto (1)" at bounding box center [285, 223] width 199 height 13
click at [242, 222] on input "[Agendamento] Template de inovação - Agosto/25 - Copiloto (1)" at bounding box center [285, 223] width 199 height 13
drag, startPoint x: 244, startPoint y: 222, endPoint x: 189, endPoint y: 228, distance: 55.3
click at [189, 228] on input "[Agendamento] Template de inovação - Agosto/25 - Copiloto (1)" at bounding box center [285, 223] width 199 height 13
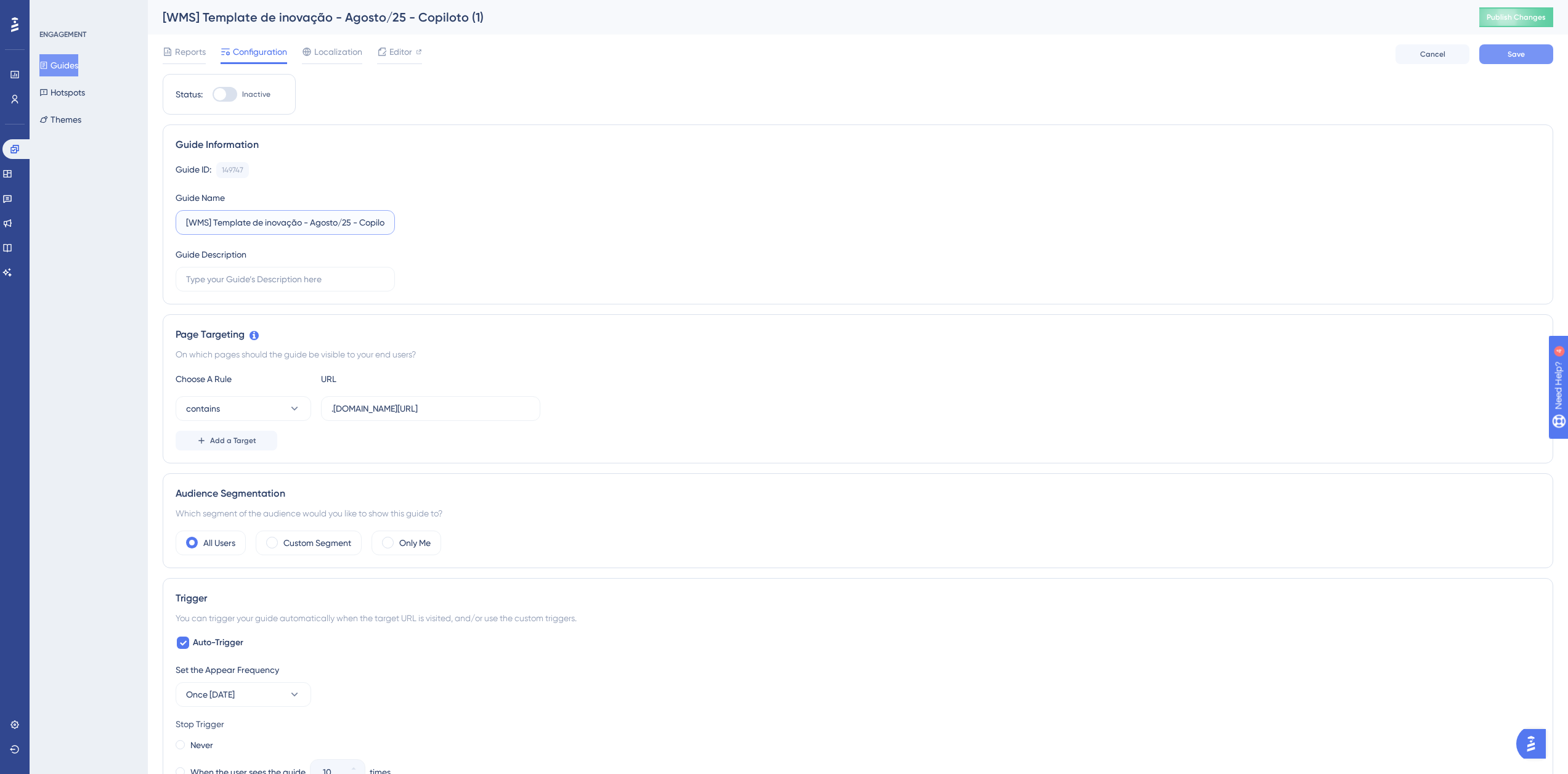
type input "[WMS] Template de inovação - Agosto/25 - Copiloto (1)"
click at [1502, 52] on button "Save" at bounding box center [1516, 54] width 74 height 20
click at [68, 64] on button "Guides" at bounding box center [58, 65] width 39 height 22
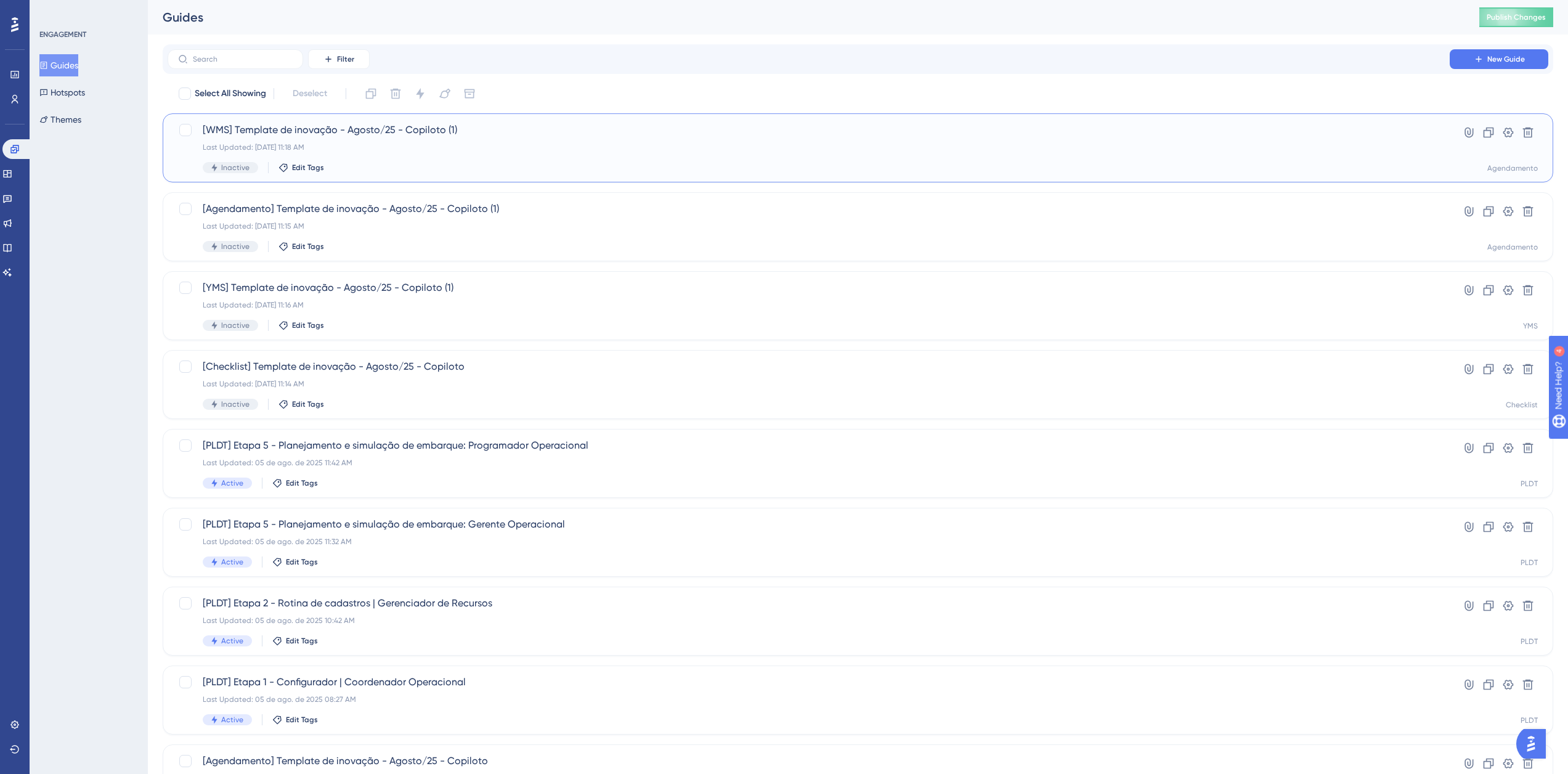
click at [401, 126] on span "[WMS] Template de inovação - Agosto/25 - Copiloto (1)" at bounding box center [808, 130] width 1212 height 15
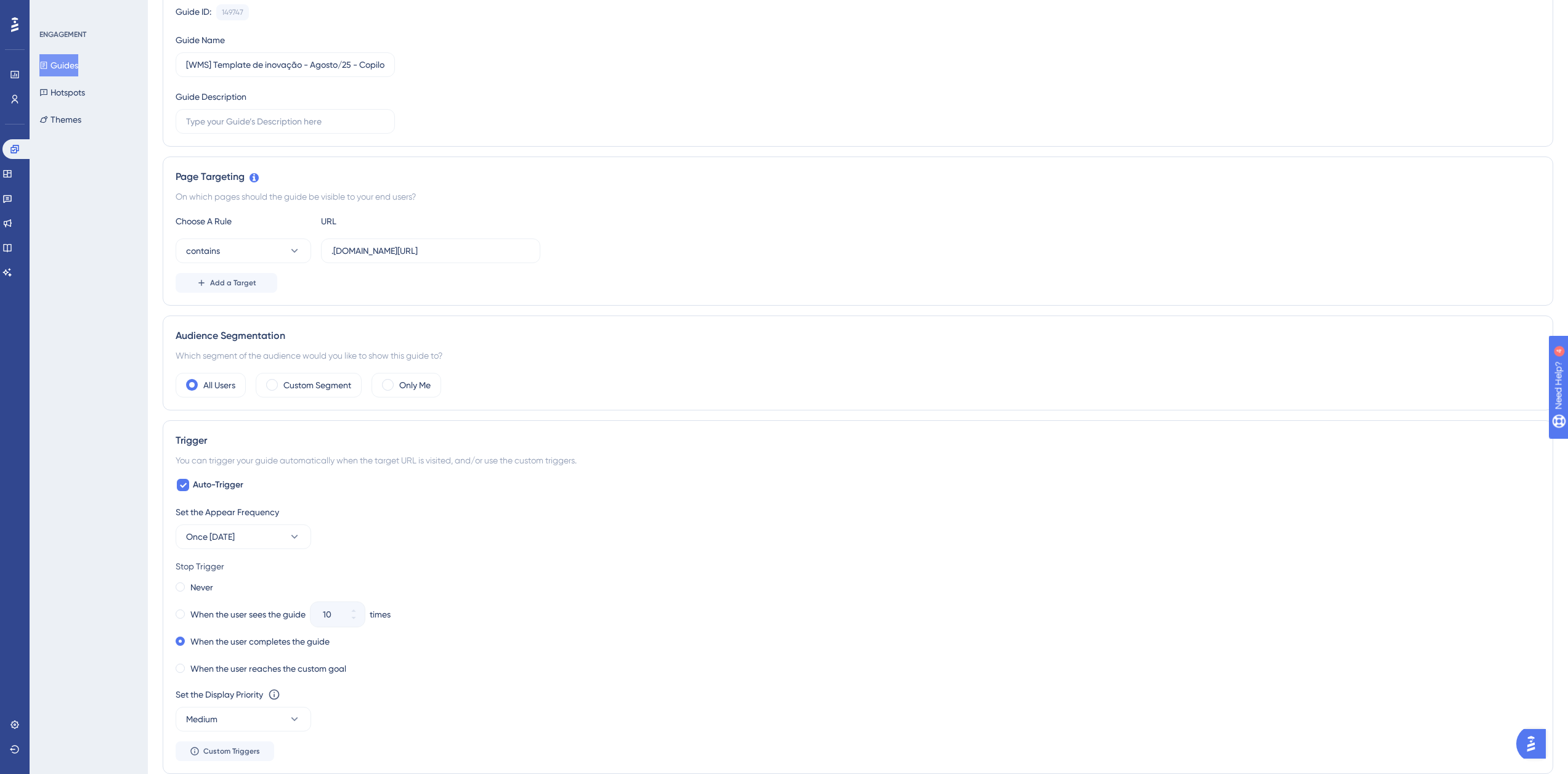
scroll to position [308, 0]
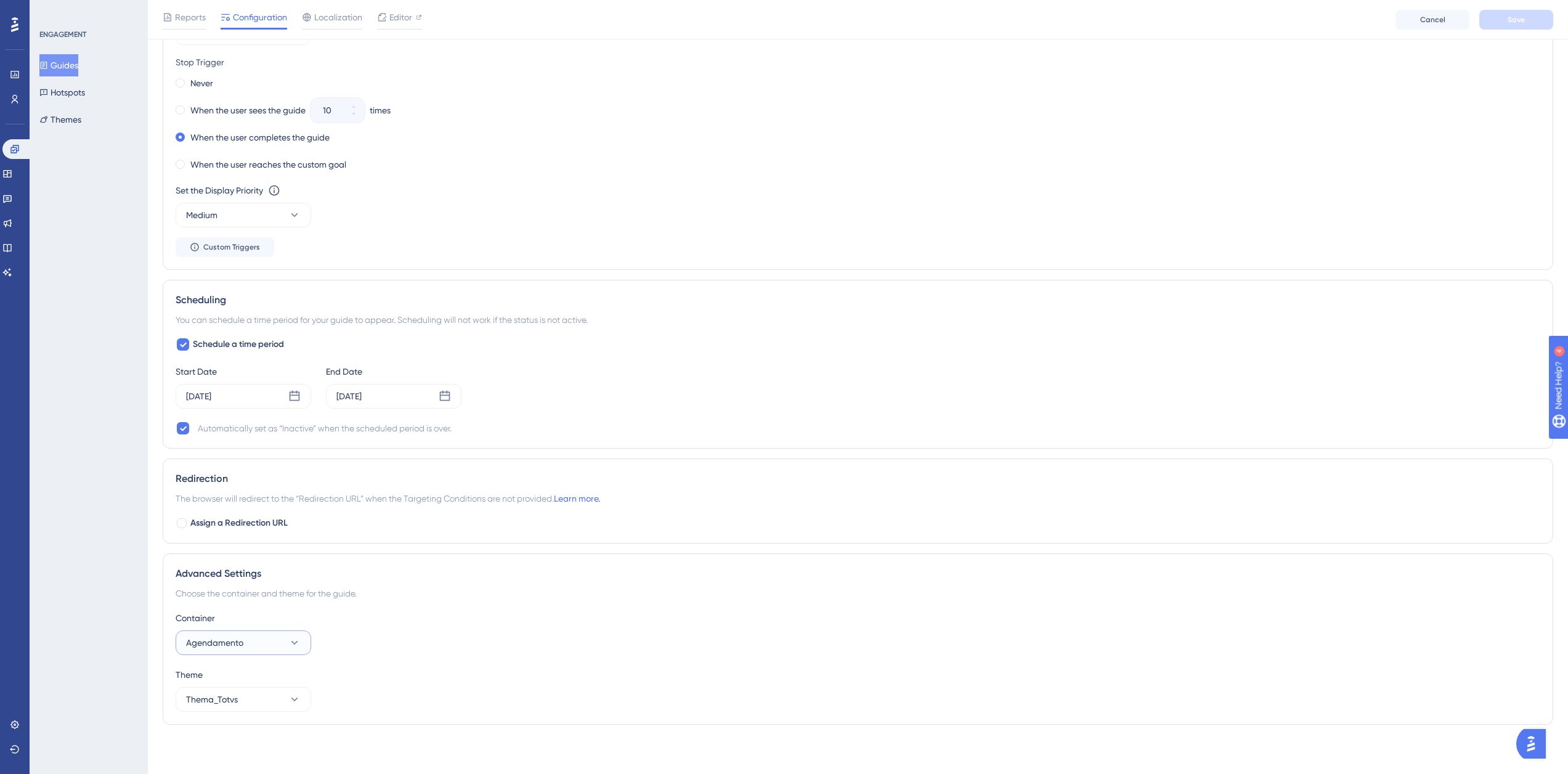
click at [295, 643] on icon at bounding box center [295, 643] width 7 height 4
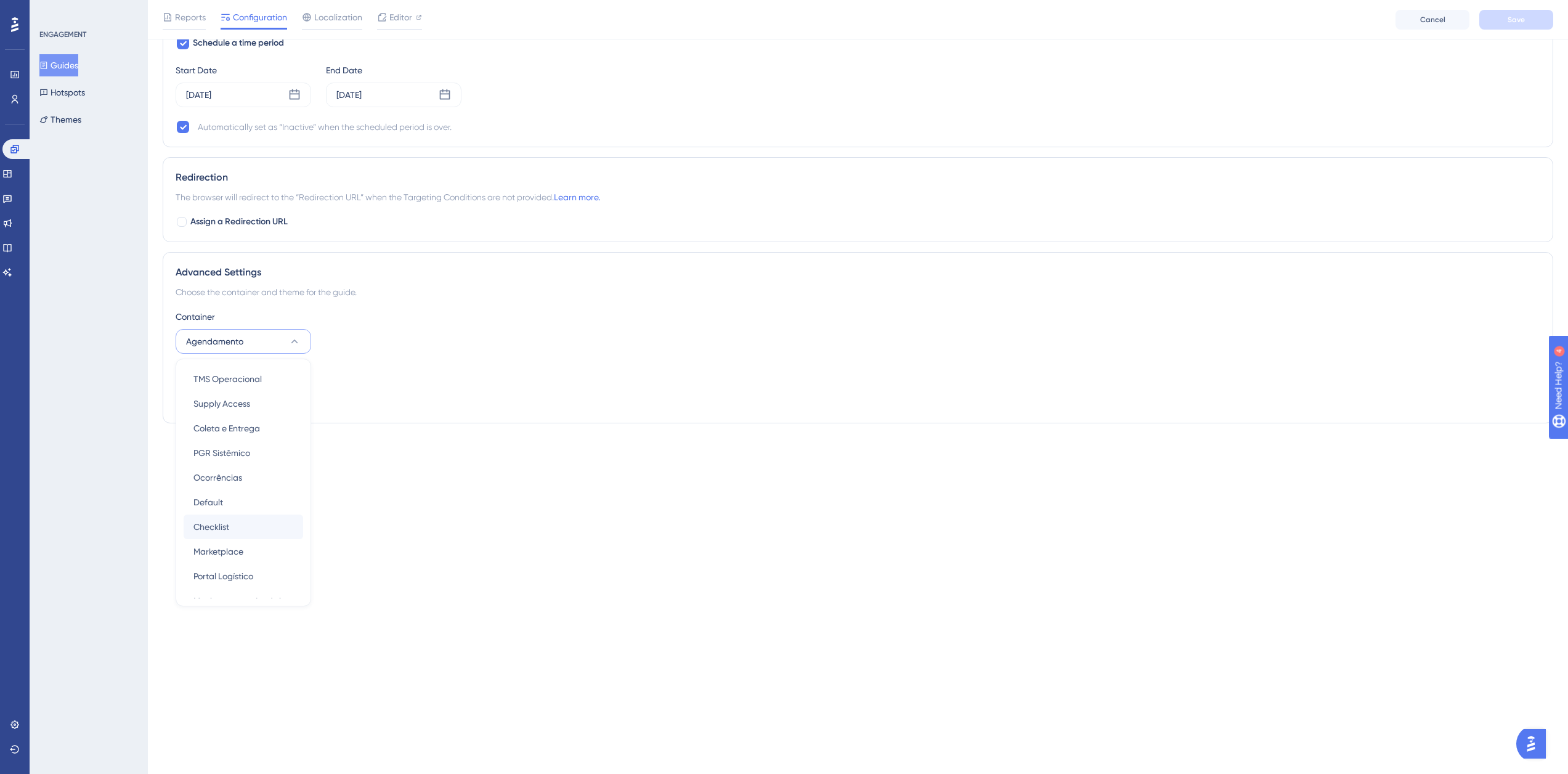
scroll to position [185, 0]
click at [244, 564] on div "WMS WMS" at bounding box center [243, 563] width 100 height 25
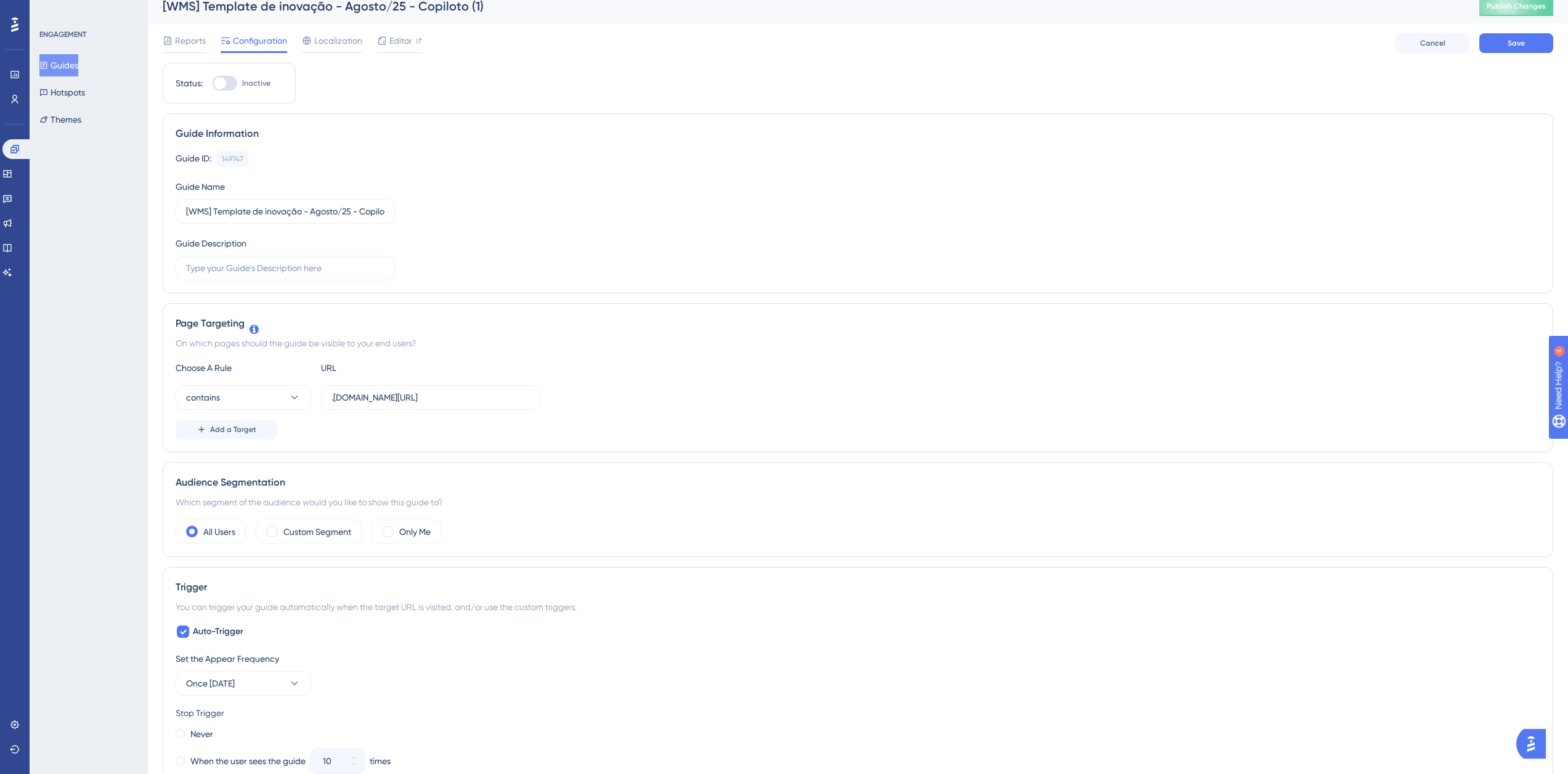
scroll to position [0, 0]
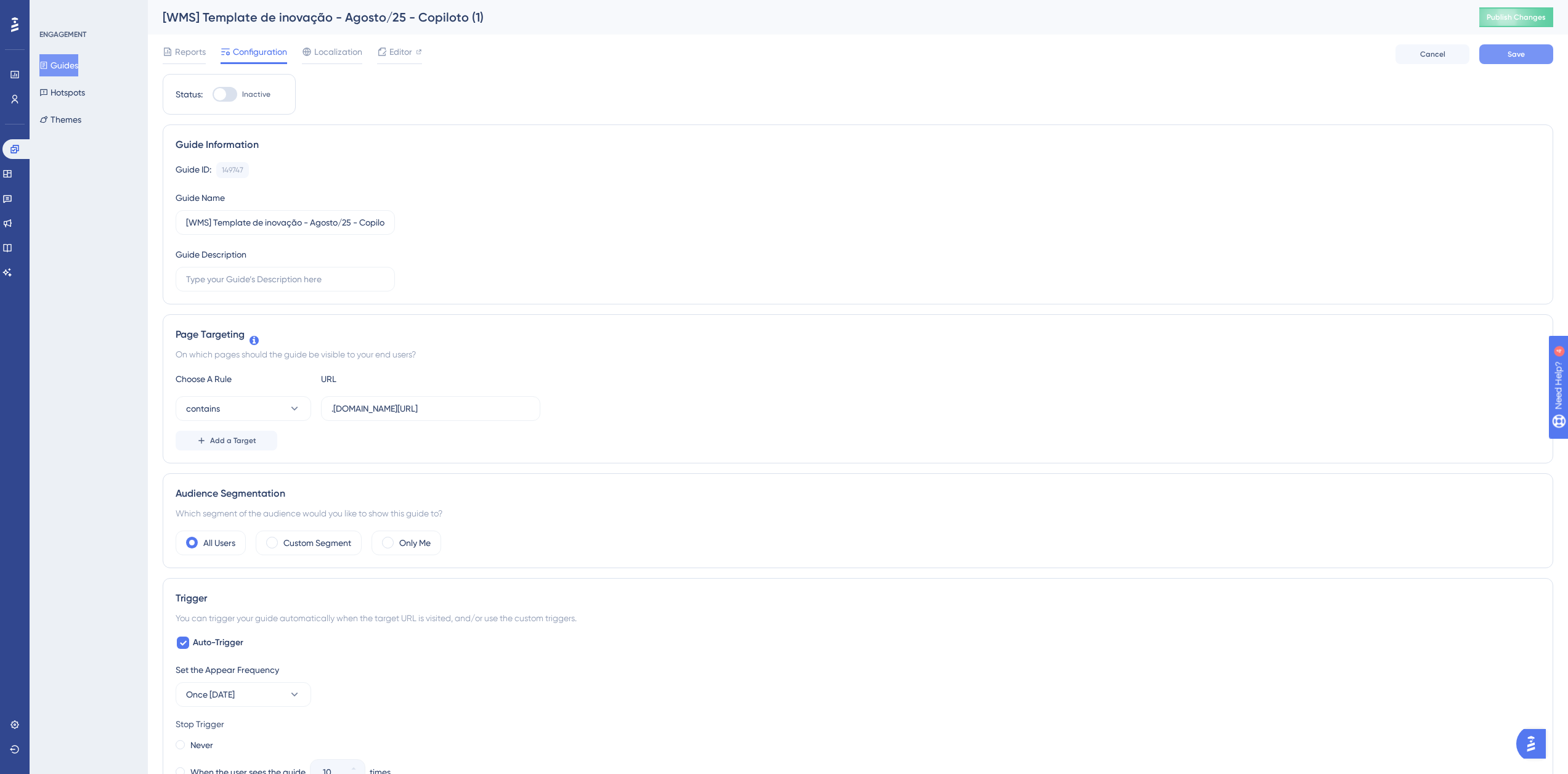
click at [1536, 50] on button "Save" at bounding box center [1516, 54] width 74 height 20
click at [379, 25] on icon at bounding box center [382, 23] width 7 height 7
click at [60, 57] on button "Guides" at bounding box center [58, 65] width 39 height 22
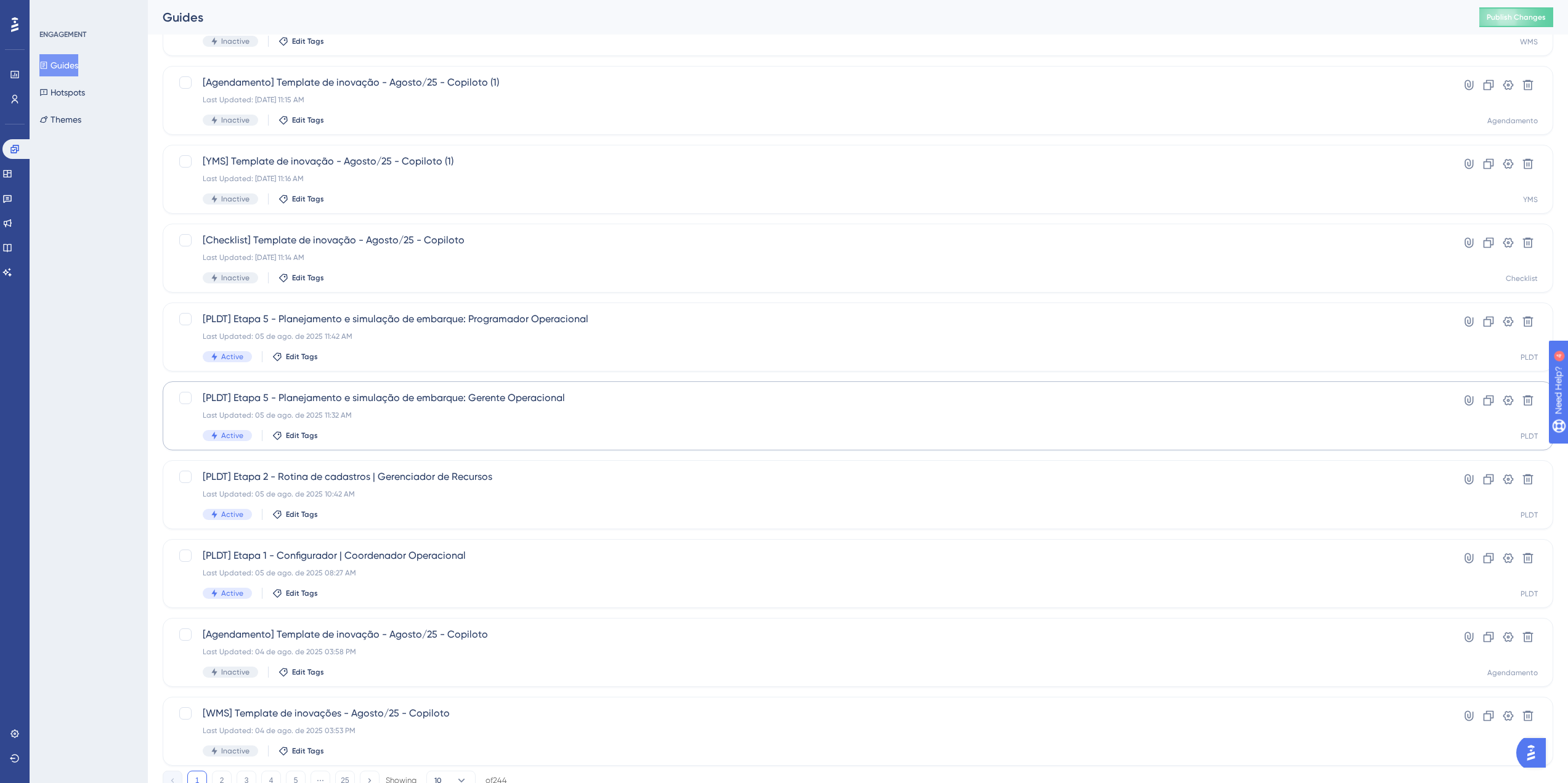
scroll to position [173, 0]
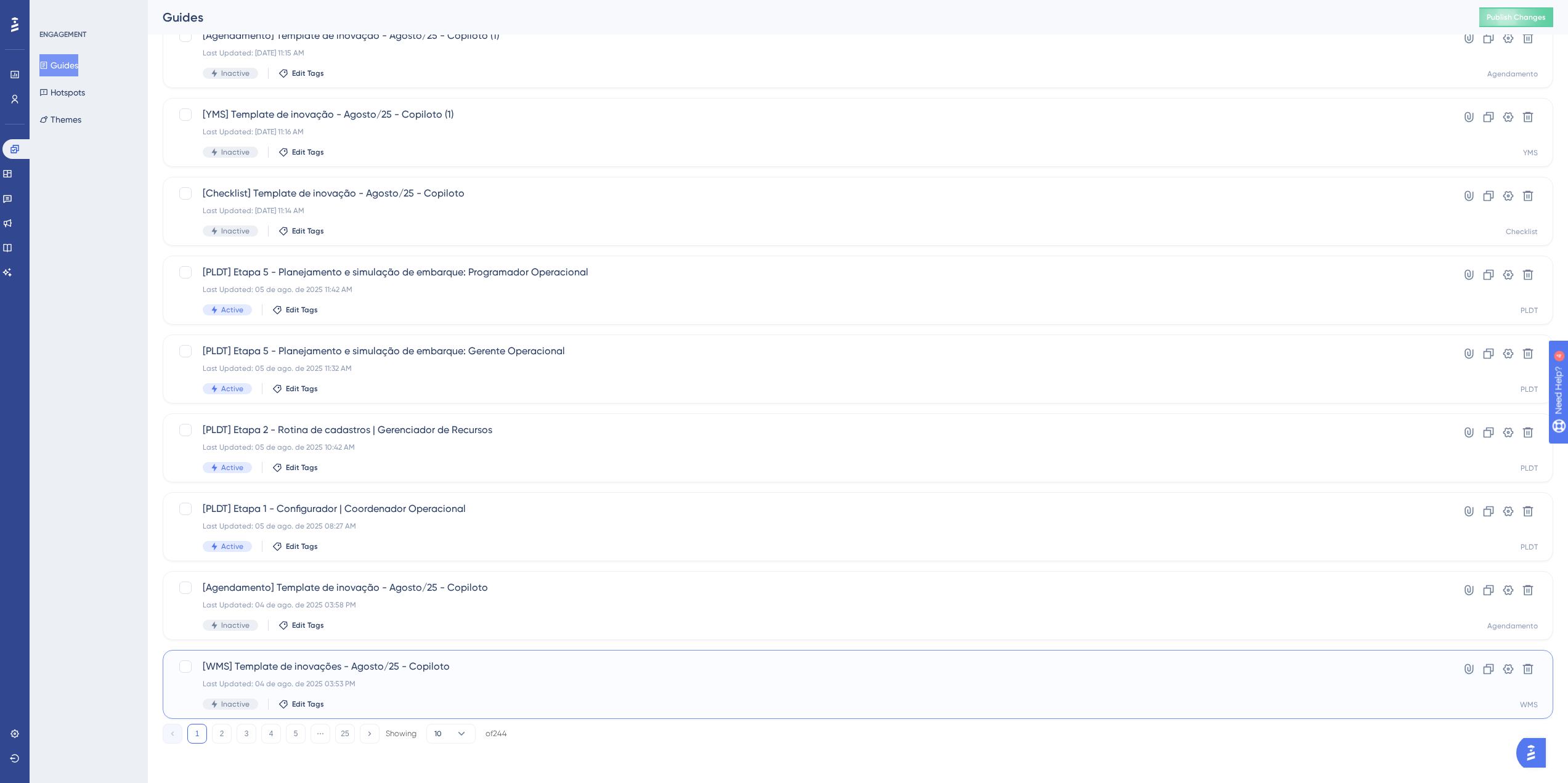
click at [332, 677] on div "[WMS] Template de inovações - Agosto/25 - Copiloto Last Updated: 04 de ago. de …" at bounding box center [808, 685] width 1212 height 50
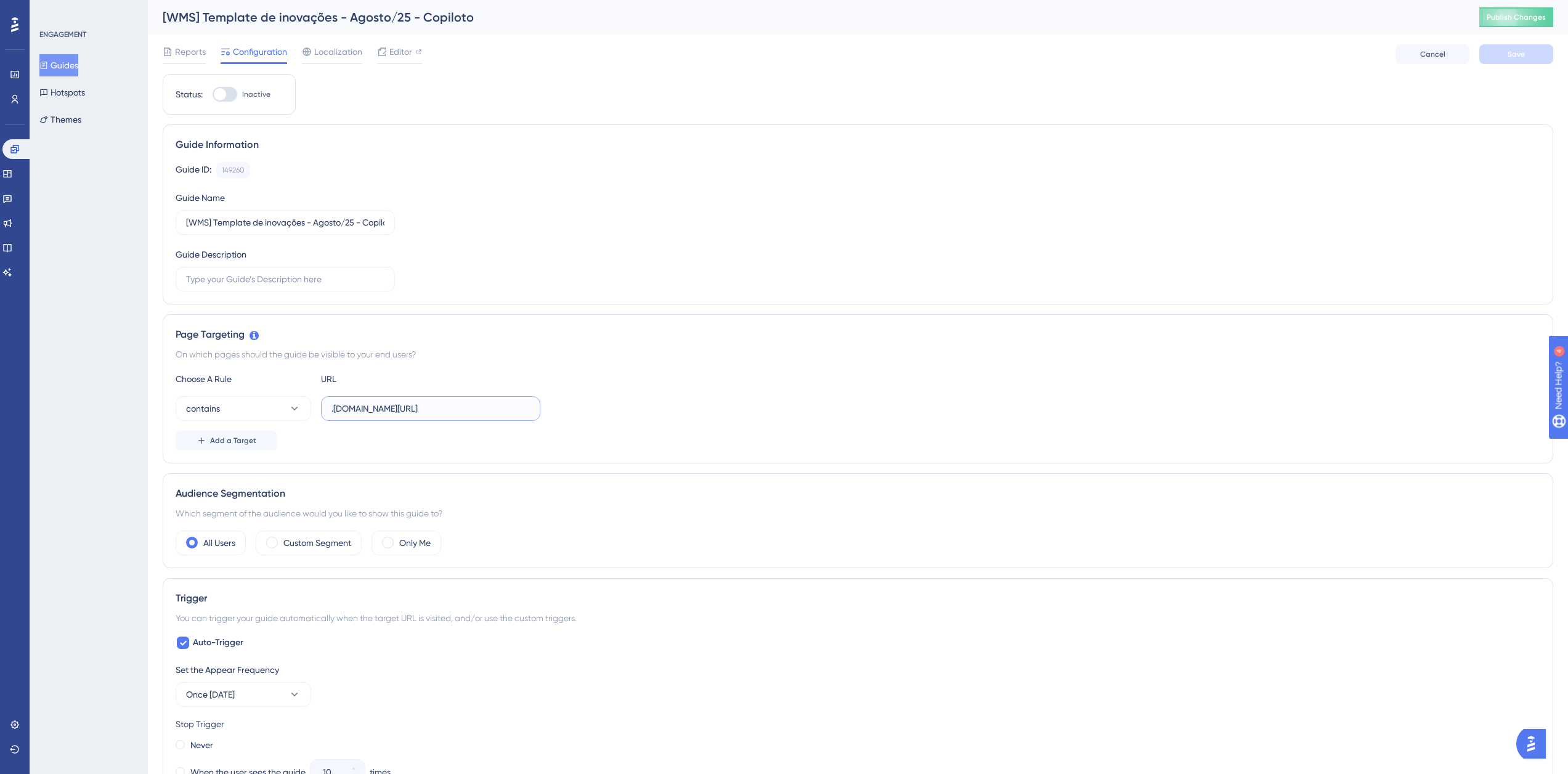
click at [424, 405] on input ".logistica.totvs.app/wms/" at bounding box center [430, 409] width 199 height 13
click at [70, 54] on div "ENGAGEMENT Guides Hotspots Themes" at bounding box center [89, 80] width 100 height 101
click at [69, 58] on button "Guides" at bounding box center [58, 65] width 39 height 22
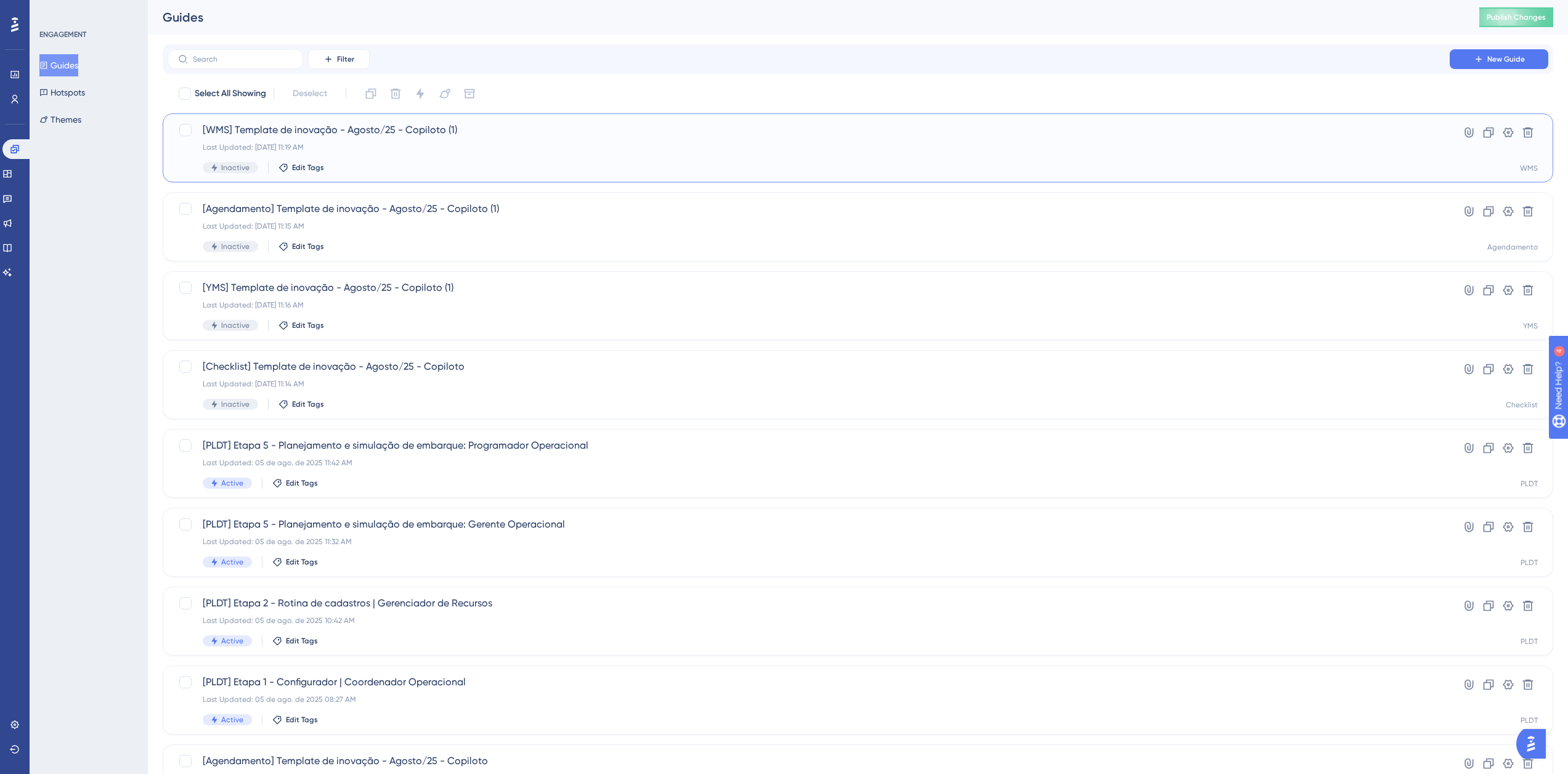
click at [417, 150] on div "Last Updated: 11 de ago. de 2025 11:19 AM" at bounding box center [808, 147] width 1212 height 10
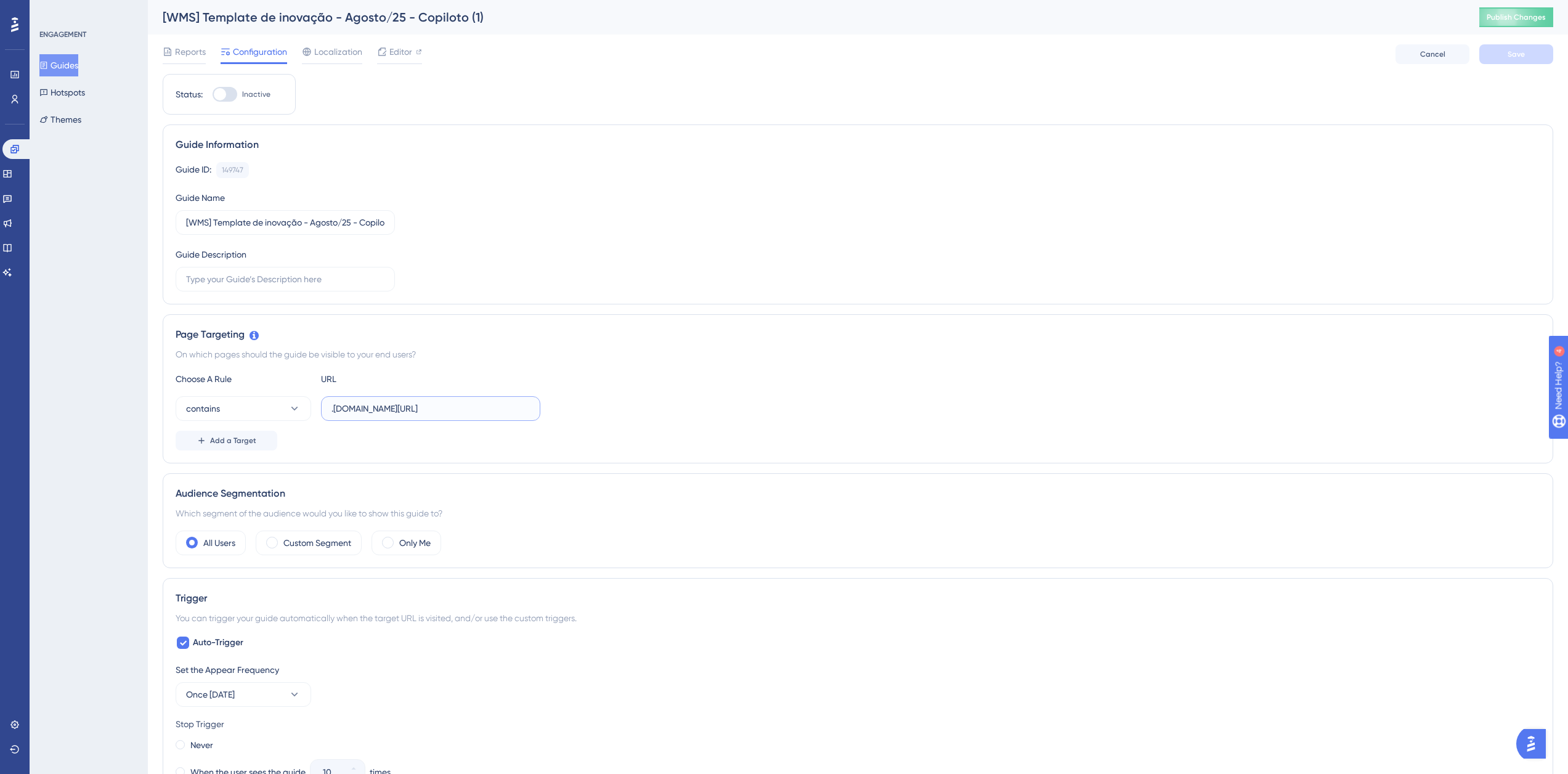
click at [422, 403] on input ".logistica.totvs.app/agendamento/" at bounding box center [430, 409] width 199 height 13
paste input "wms"
type input ".logistica.totvs.app/wms/"
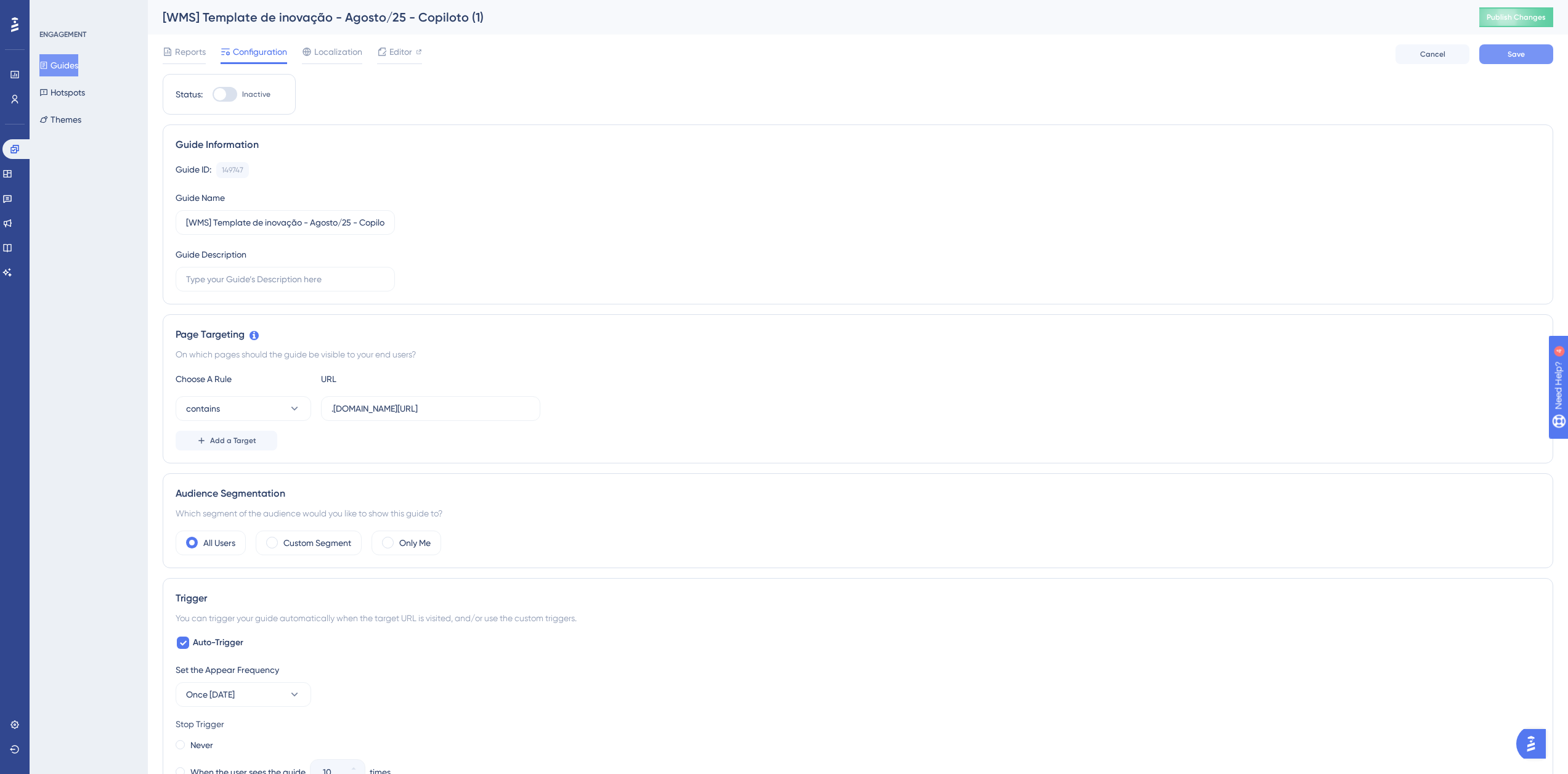
click at [1488, 50] on button "Save" at bounding box center [1516, 54] width 74 height 20
click at [1520, 15] on span "Publish Changes" at bounding box center [1516, 17] width 59 height 10
click at [70, 62] on button "Guides" at bounding box center [58, 65] width 39 height 22
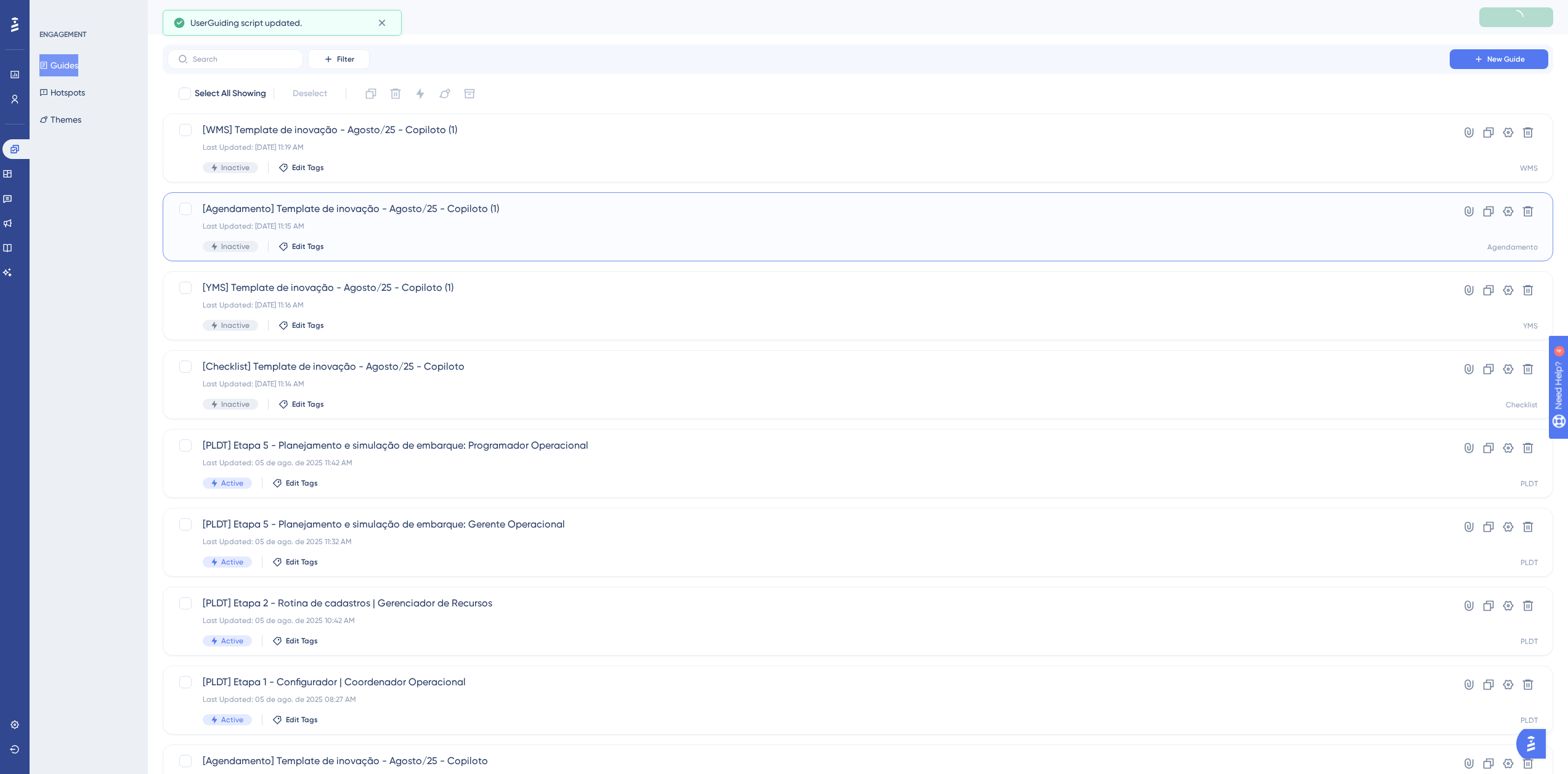
click at [377, 219] on div "[Agendamento] Template de inovação - Agosto/25 - Copiloto (1) Last Updated: 11 …" at bounding box center [808, 227] width 1212 height 50
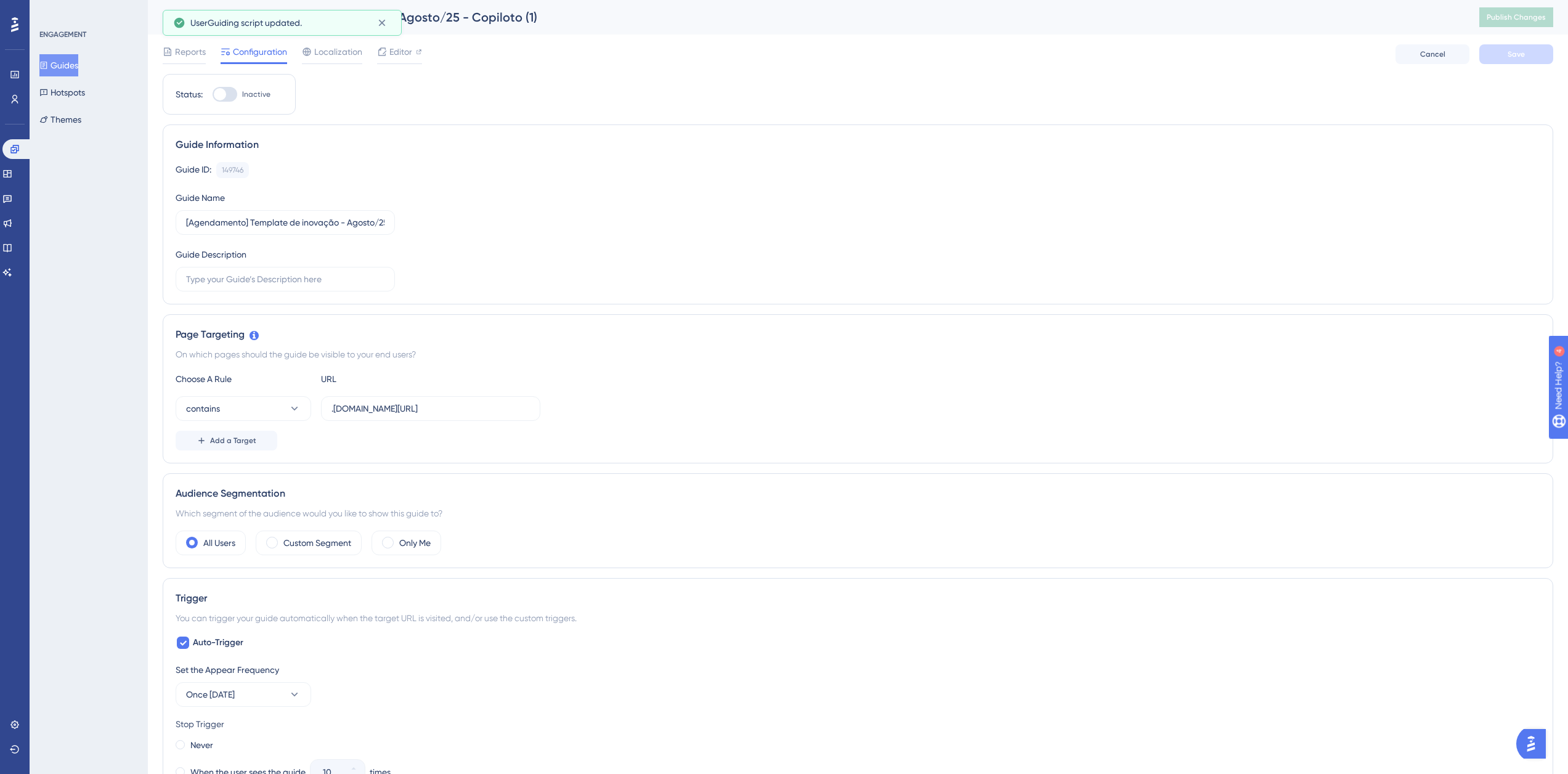
click at [94, 67] on div "Guides Hotspots Themes" at bounding box center [89, 92] width 100 height 76
click at [78, 64] on button "Guides" at bounding box center [58, 65] width 39 height 22
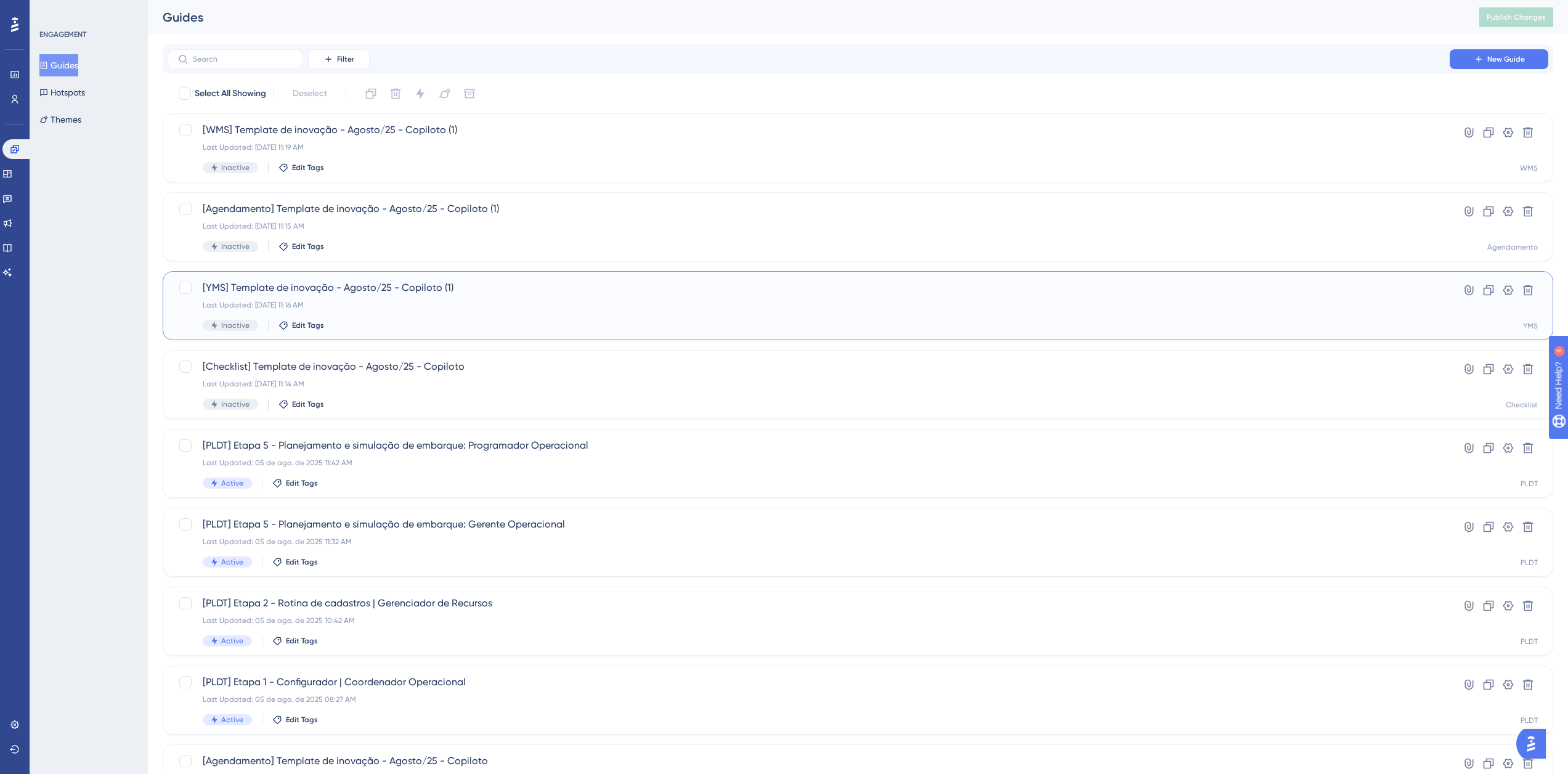
click at [415, 312] on div "[YMS] Template de inovação - Agosto/25 - Copiloto (1) Last Updated: 11 de ago. …" at bounding box center [808, 306] width 1212 height 50
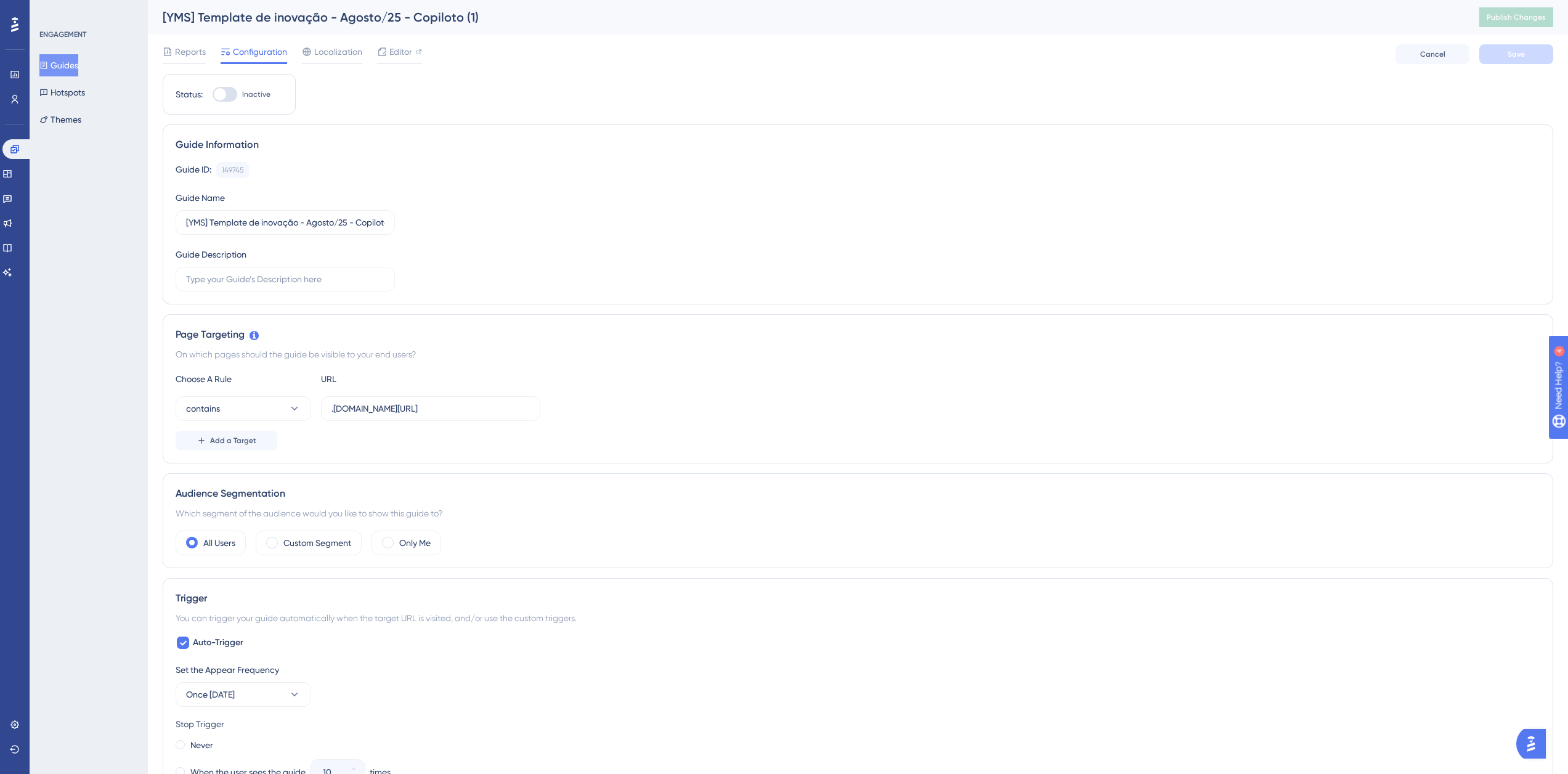
click at [74, 68] on button "Guides" at bounding box center [58, 65] width 39 height 22
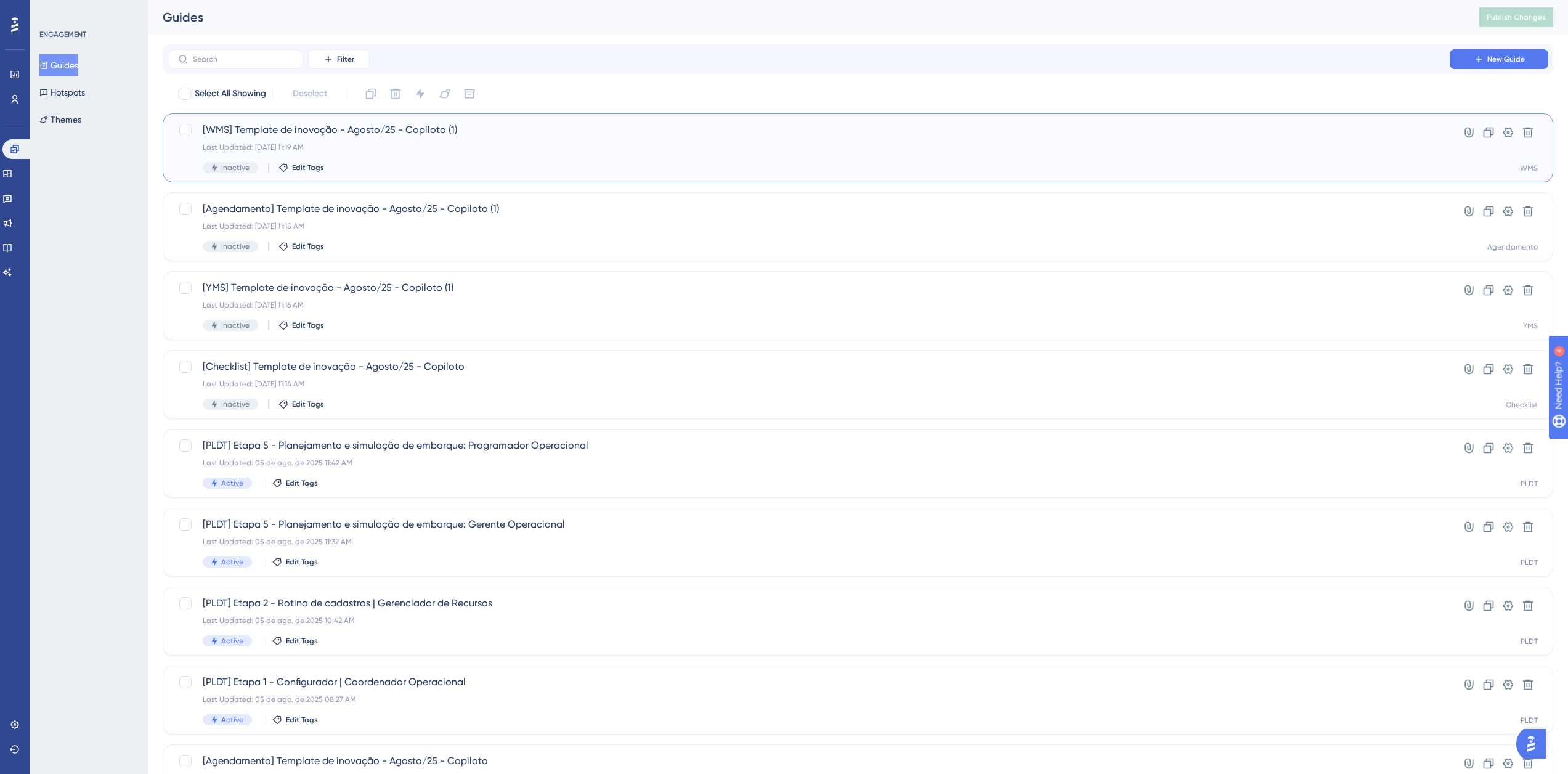
click at [396, 144] on div "Last Updated: 11 de ago. de 2025 11:19 AM" at bounding box center [808, 147] width 1212 height 10
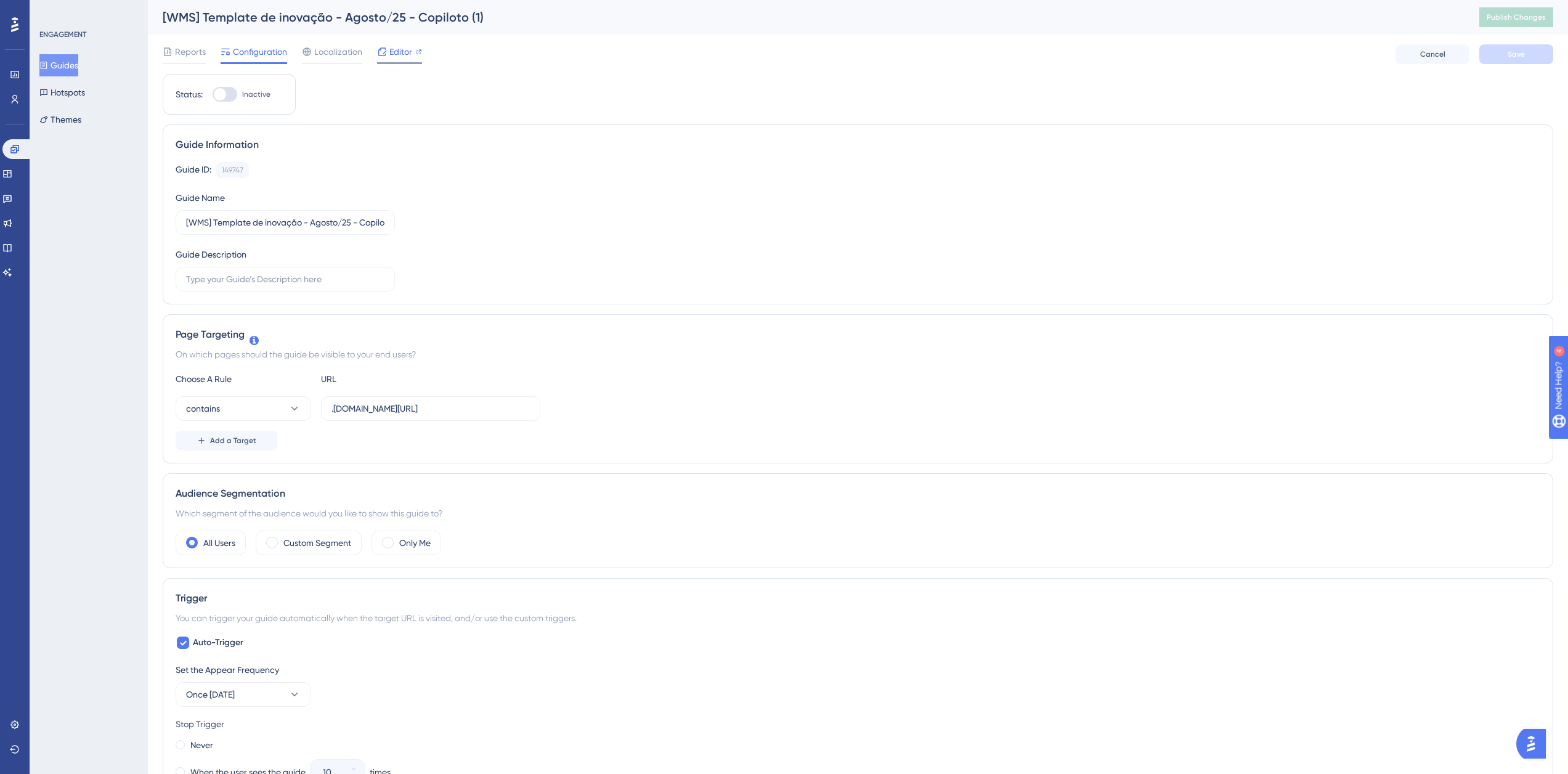
click at [393, 60] on div "Editor" at bounding box center [400, 54] width 45 height 20
click at [1525, 21] on span "Publish Changes" at bounding box center [1516, 17] width 59 height 10
click at [247, 89] on label "Inactive" at bounding box center [241, 94] width 58 height 15
click at [213, 94] on input "Inactive" at bounding box center [212, 94] width 1 height 1
checkbox input "true"
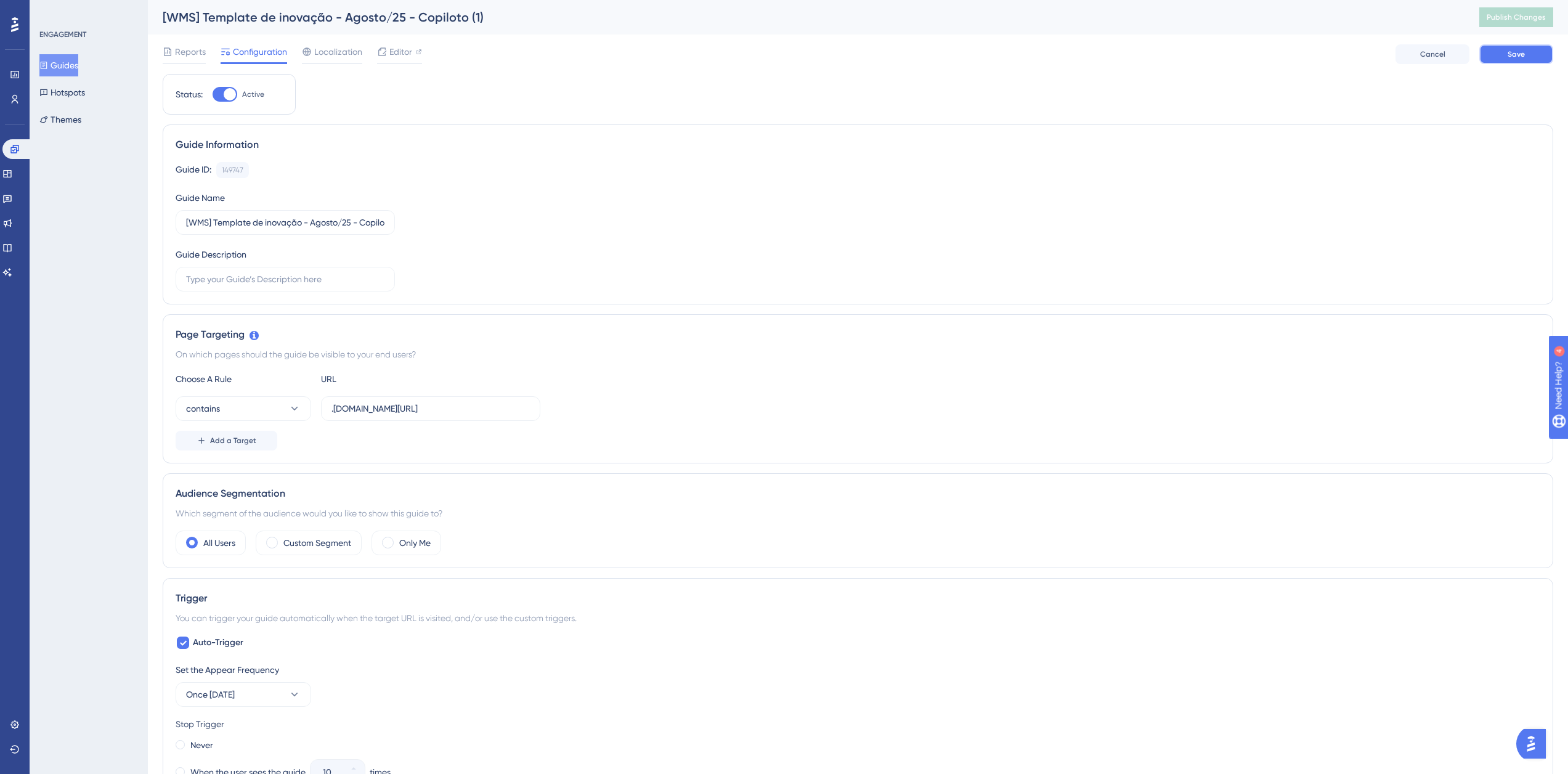
click at [1524, 54] on span "Save" at bounding box center [1516, 54] width 17 height 10
click at [67, 72] on button "Guides" at bounding box center [58, 65] width 39 height 22
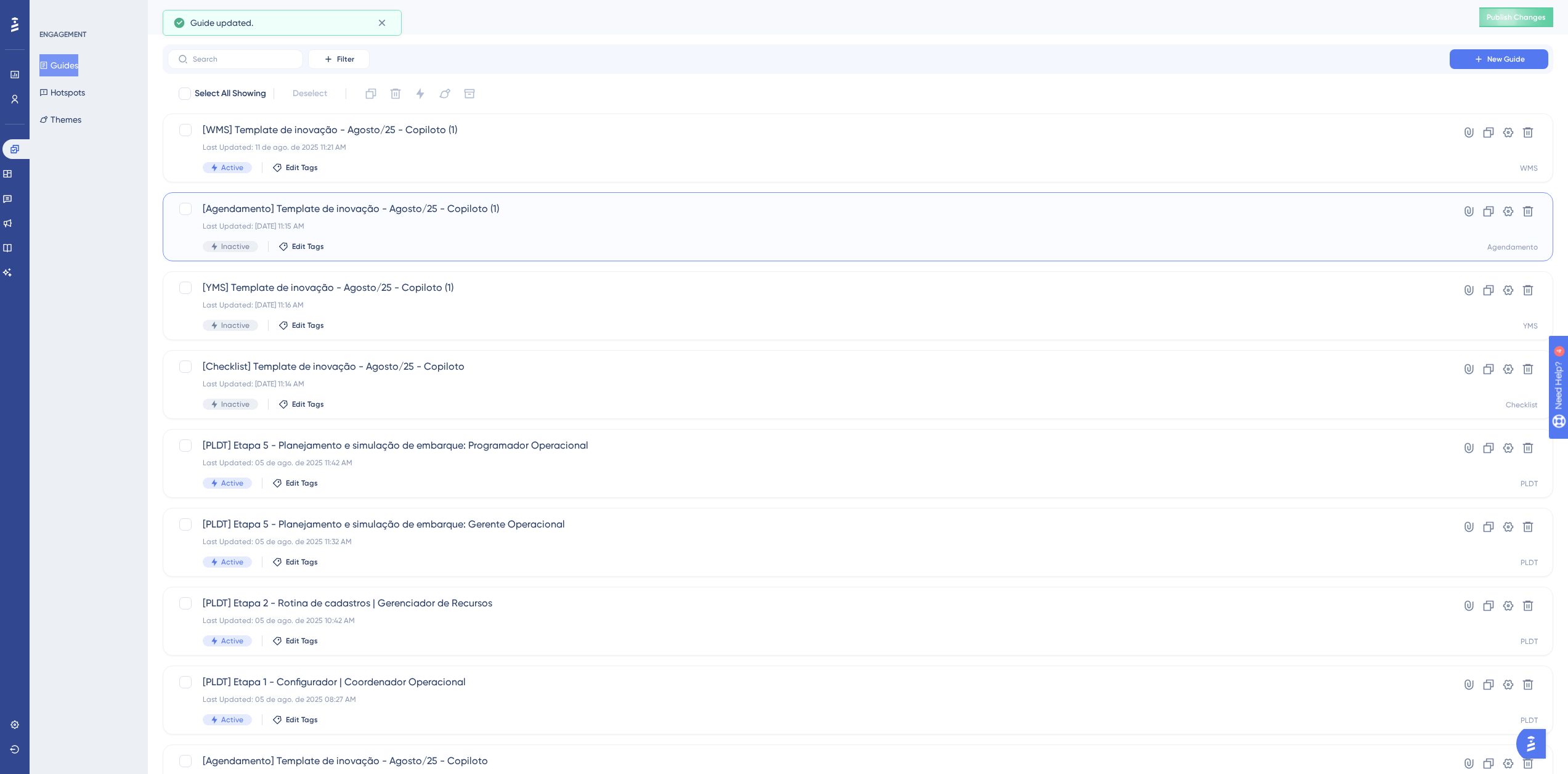
click at [569, 227] on div "Last Updated: 11 de ago. de 2025 11:15 AM" at bounding box center [808, 226] width 1212 height 10
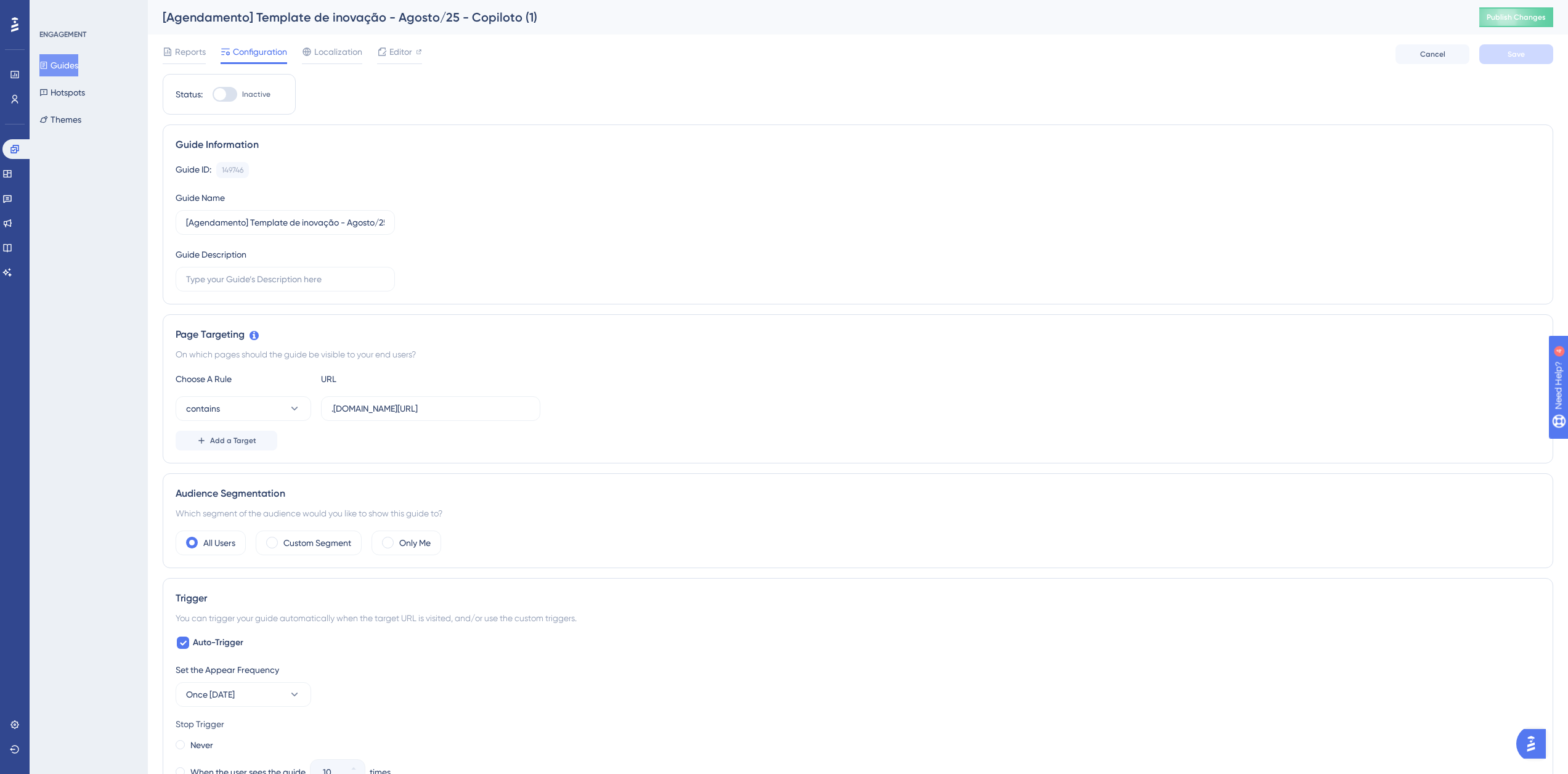
click at [266, 96] on span "Inactive" at bounding box center [256, 94] width 29 height 10
click at [213, 95] on input "Inactive" at bounding box center [212, 94] width 1 height 1
checkbox input "true"
click at [1524, 51] on span "Save" at bounding box center [1516, 54] width 17 height 10
click at [73, 64] on button "Guides" at bounding box center [58, 65] width 39 height 22
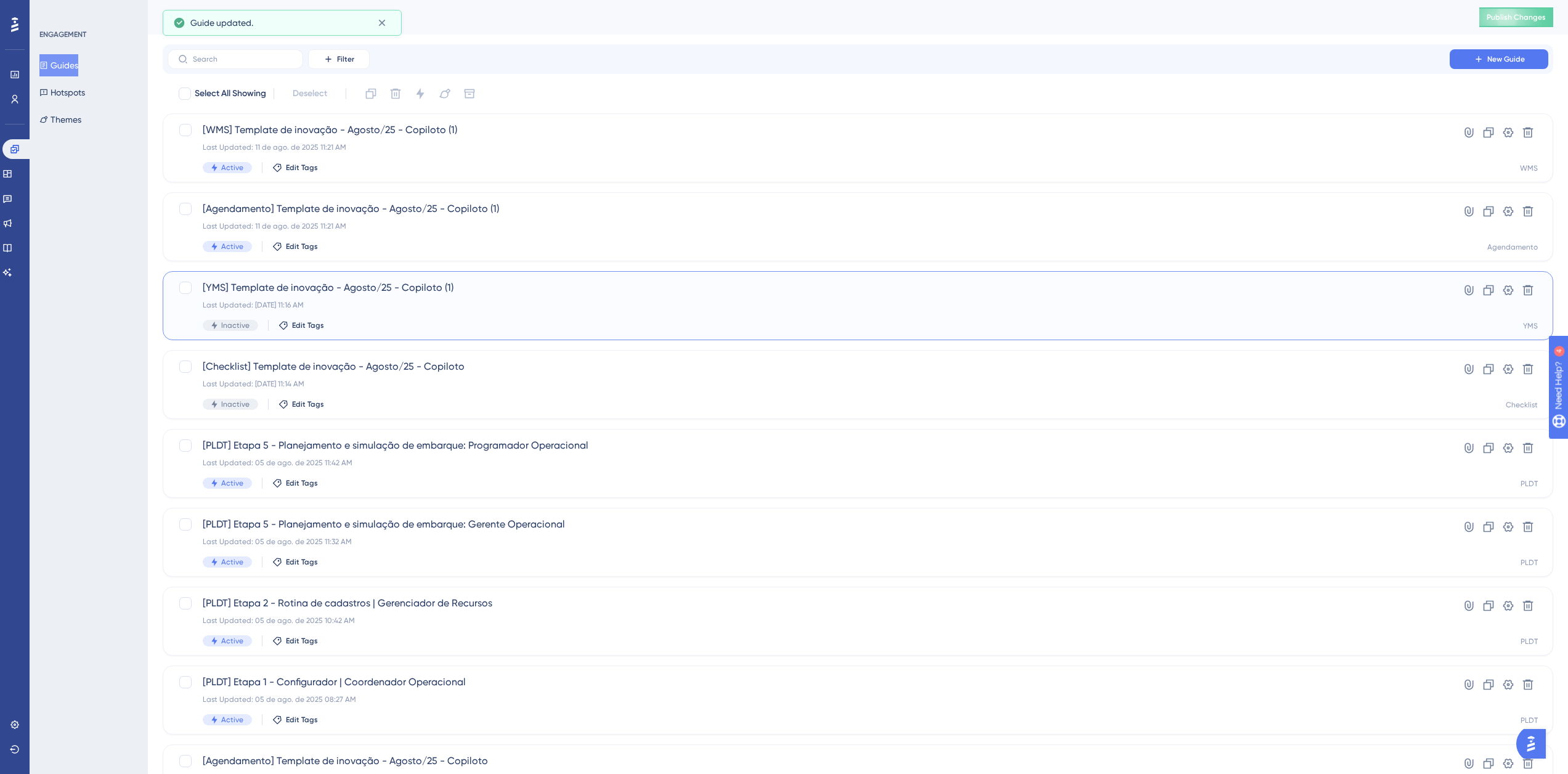
click at [394, 290] on span "[YMS] Template de inovação - Agosto/25 - Copiloto (1)" at bounding box center [808, 288] width 1212 height 15
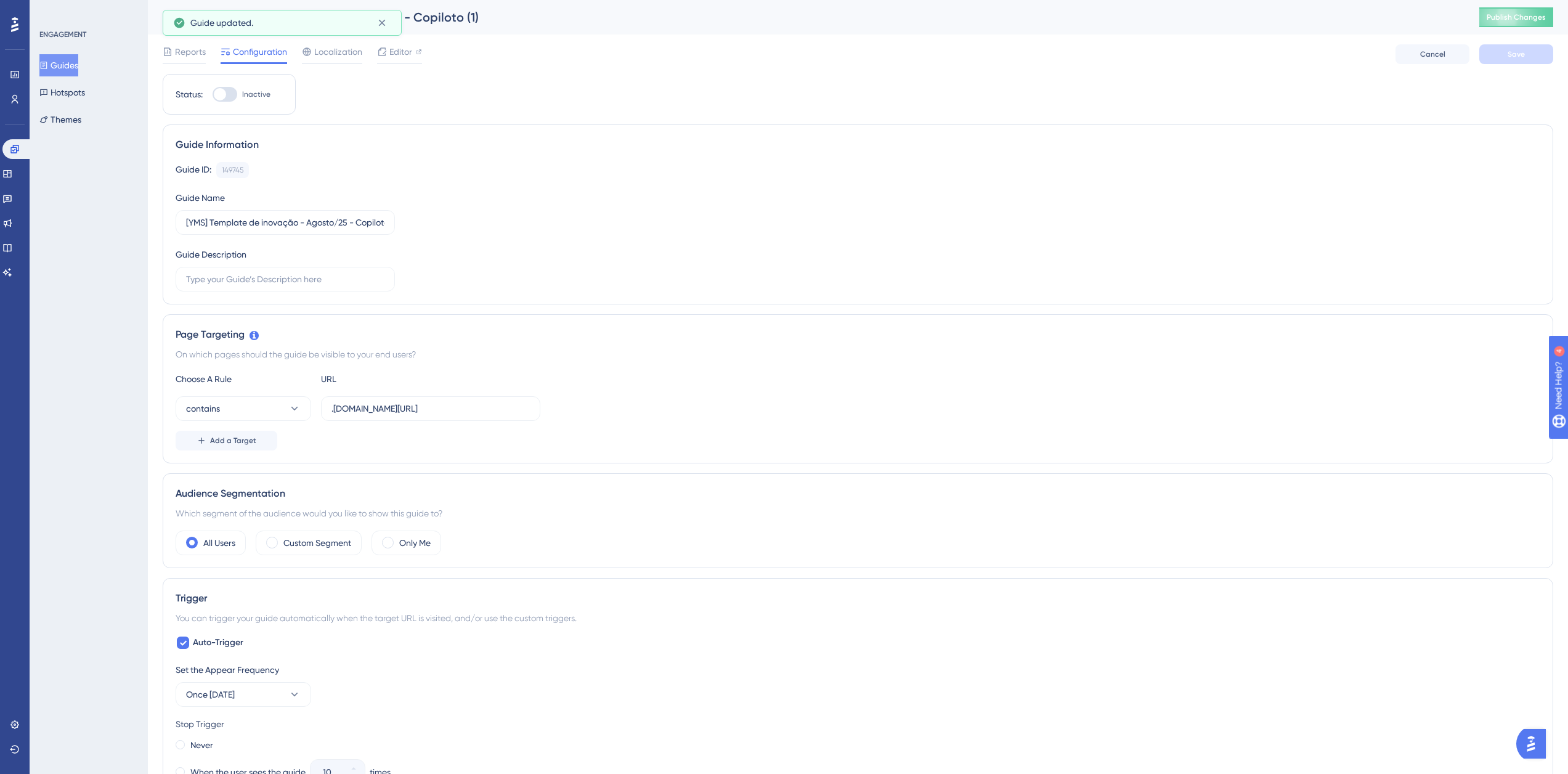
click at [252, 92] on span "Inactive" at bounding box center [256, 94] width 29 height 10
click at [213, 94] on input "Inactive" at bounding box center [212, 94] width 1 height 1
checkbox input "true"
click at [1512, 60] on button "Save" at bounding box center [1516, 54] width 74 height 20
click at [1529, 20] on span "Publish Changes" at bounding box center [1516, 17] width 59 height 10
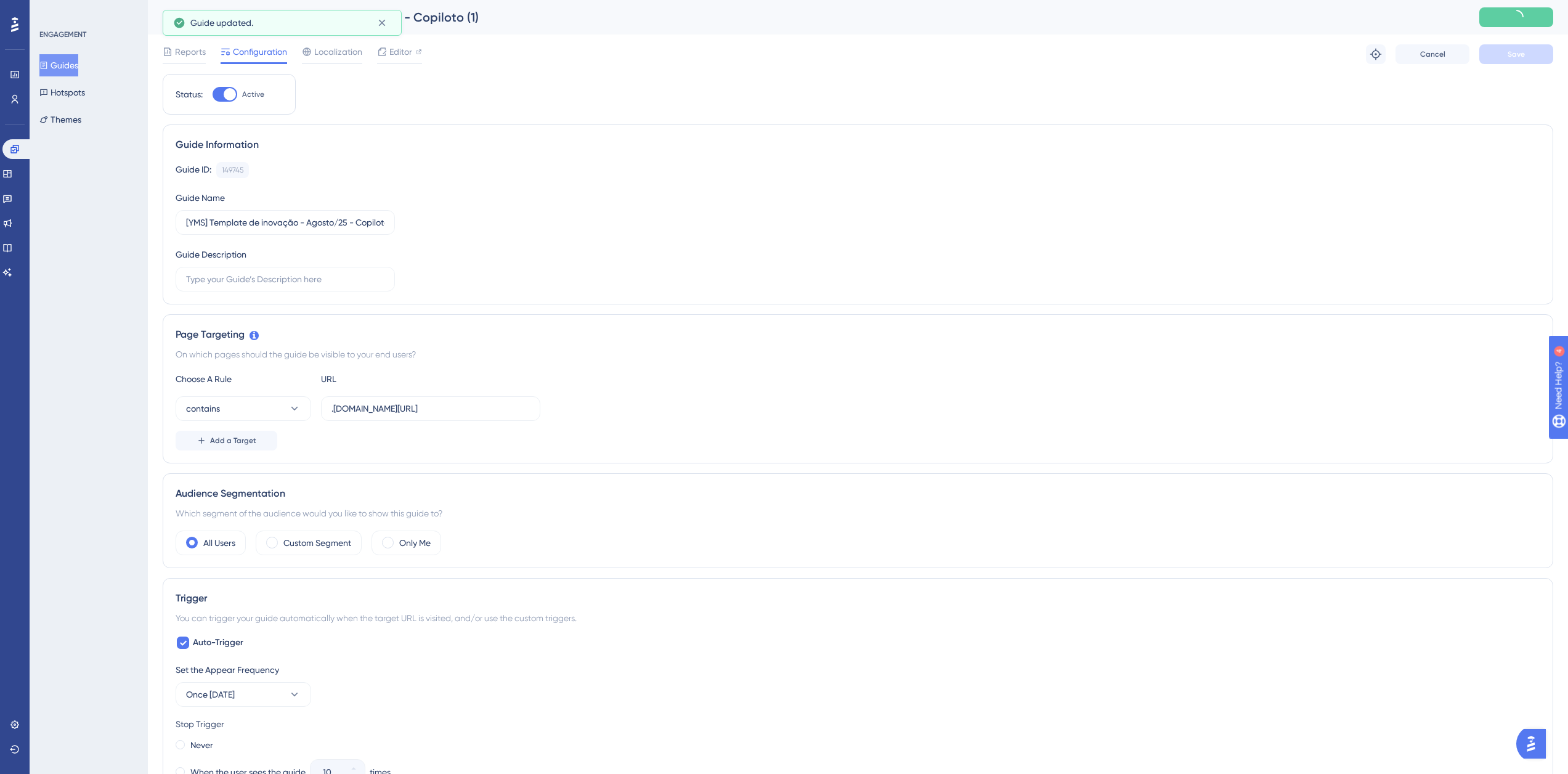
click at [74, 54] on button "Guides" at bounding box center [58, 65] width 39 height 22
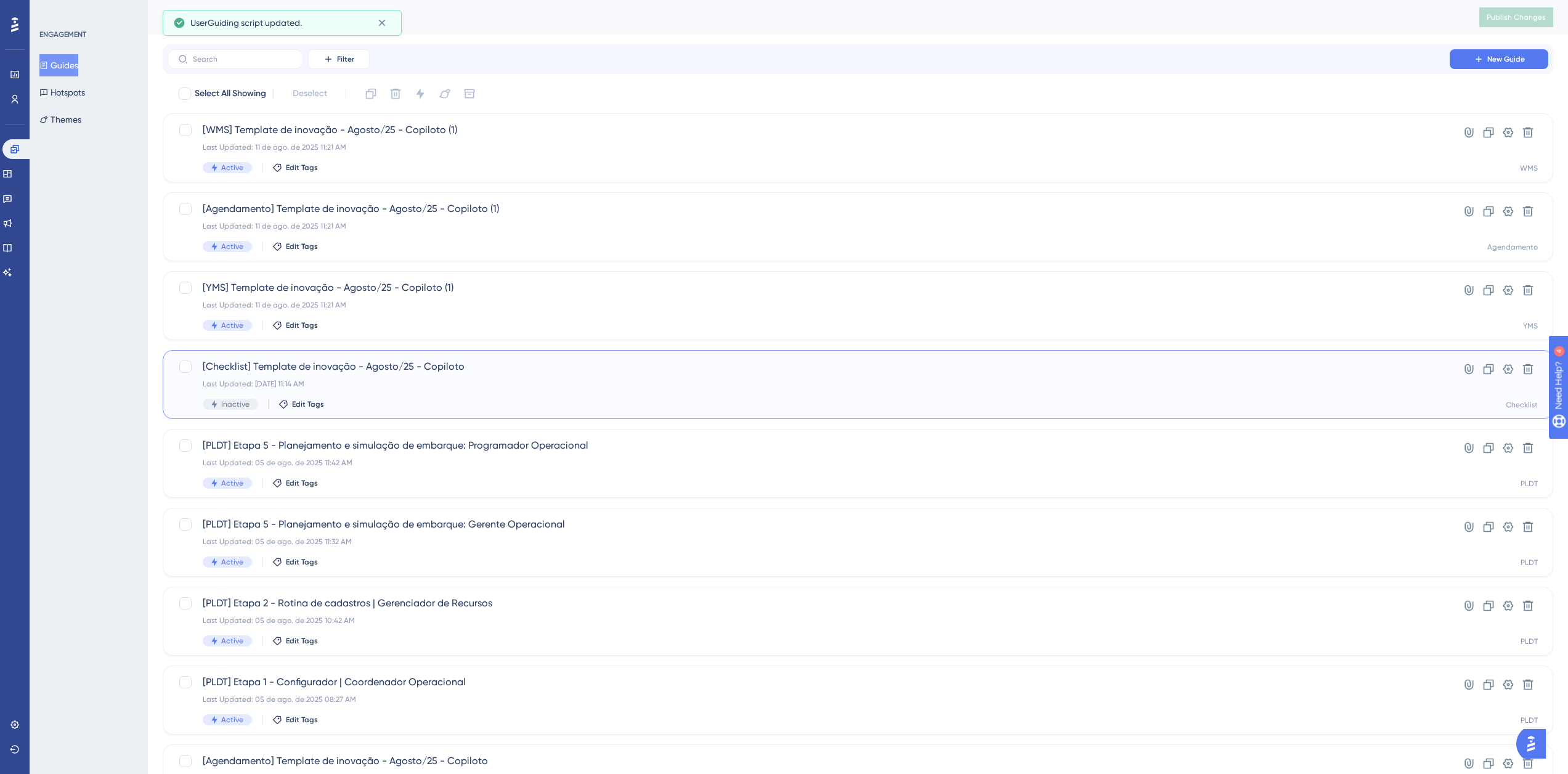
click at [519, 387] on div "Last Updated: 11 de ago. de 2025 11:14 AM" at bounding box center [808, 384] width 1212 height 10
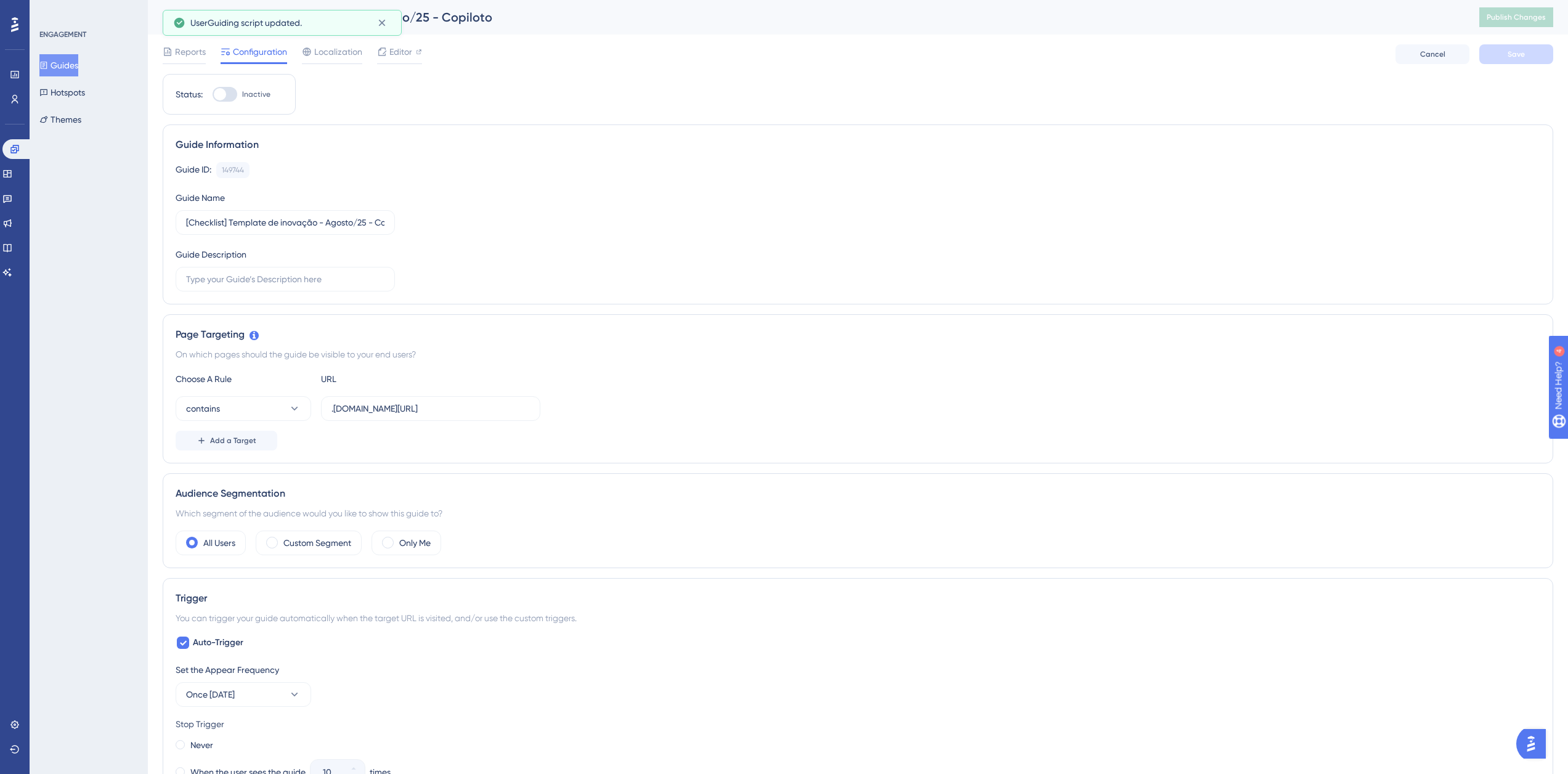
click at [249, 92] on span "Inactive" at bounding box center [256, 94] width 29 height 10
click at [213, 94] on input "Inactive" at bounding box center [212, 94] width 1 height 1
checkbox input "true"
click at [1516, 44] on div "Reports Configuration Localization Editor Cancel Save" at bounding box center [858, 54] width 1391 height 39
click at [1514, 55] on span "Save" at bounding box center [1516, 54] width 17 height 10
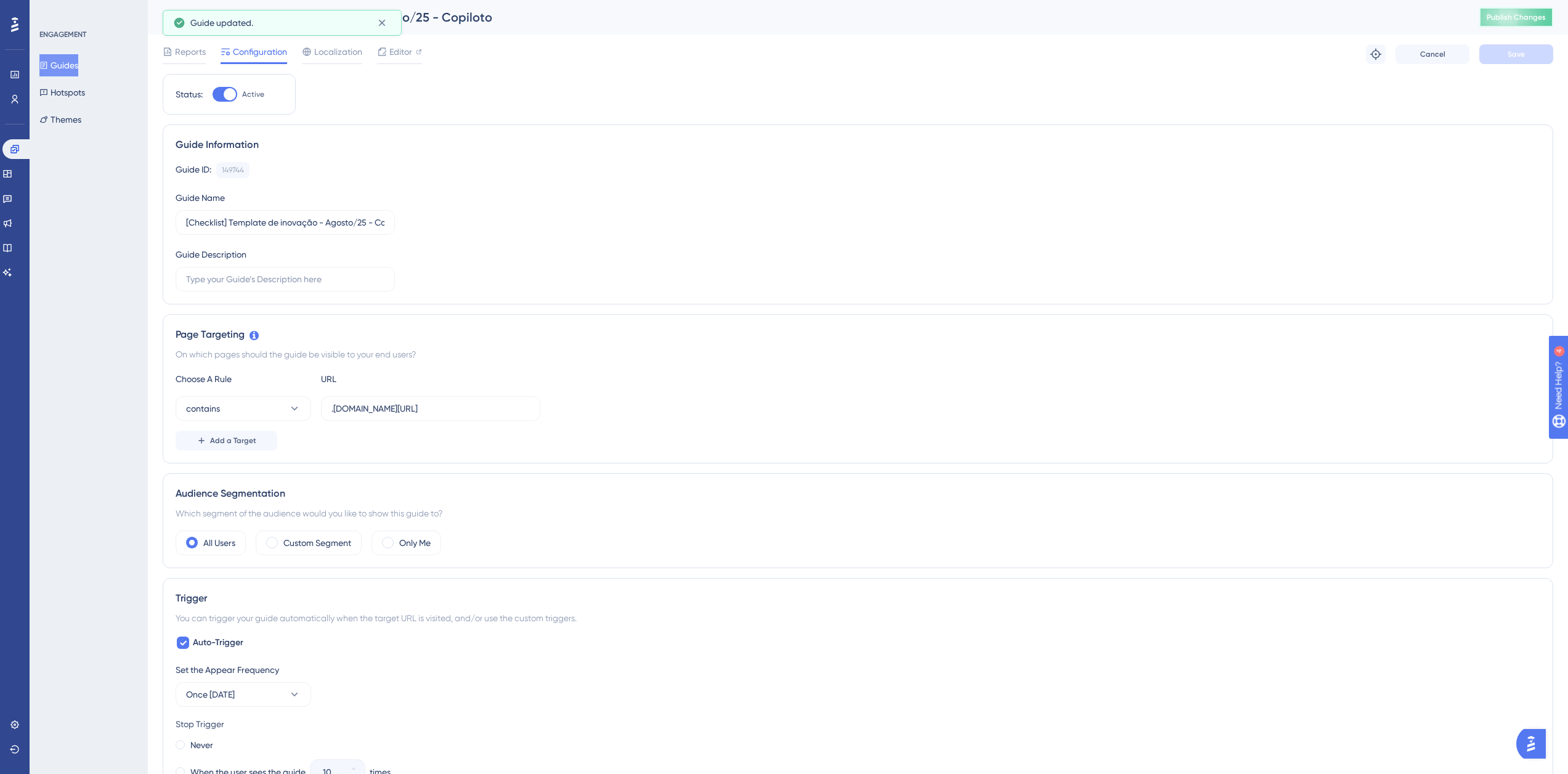
click at [1529, 19] on span "Publish Changes" at bounding box center [1516, 17] width 59 height 10
click at [78, 66] on button "Guides" at bounding box center [58, 65] width 39 height 22
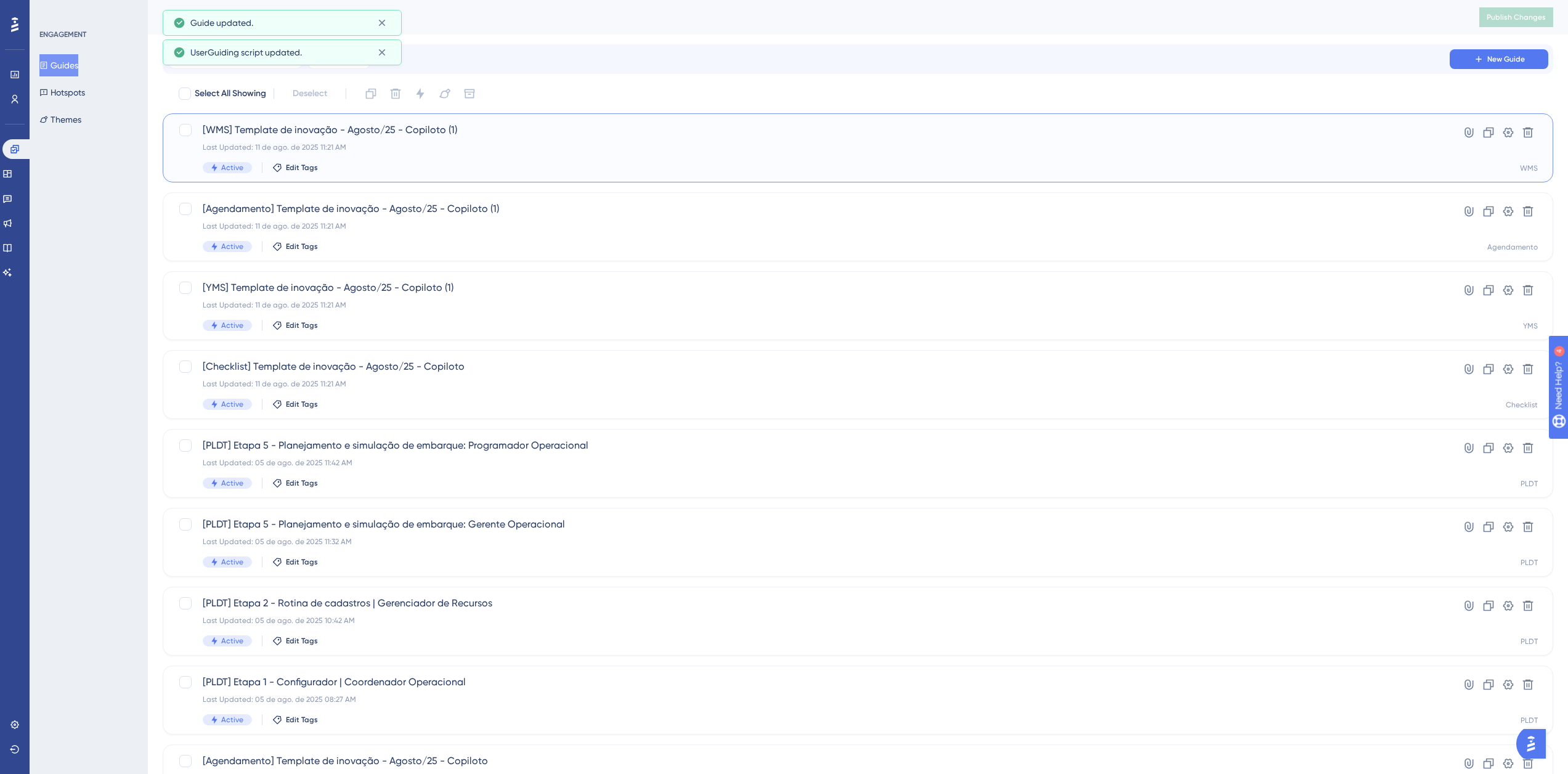
click at [444, 165] on div "Active Edit Tags" at bounding box center [808, 167] width 1212 height 11
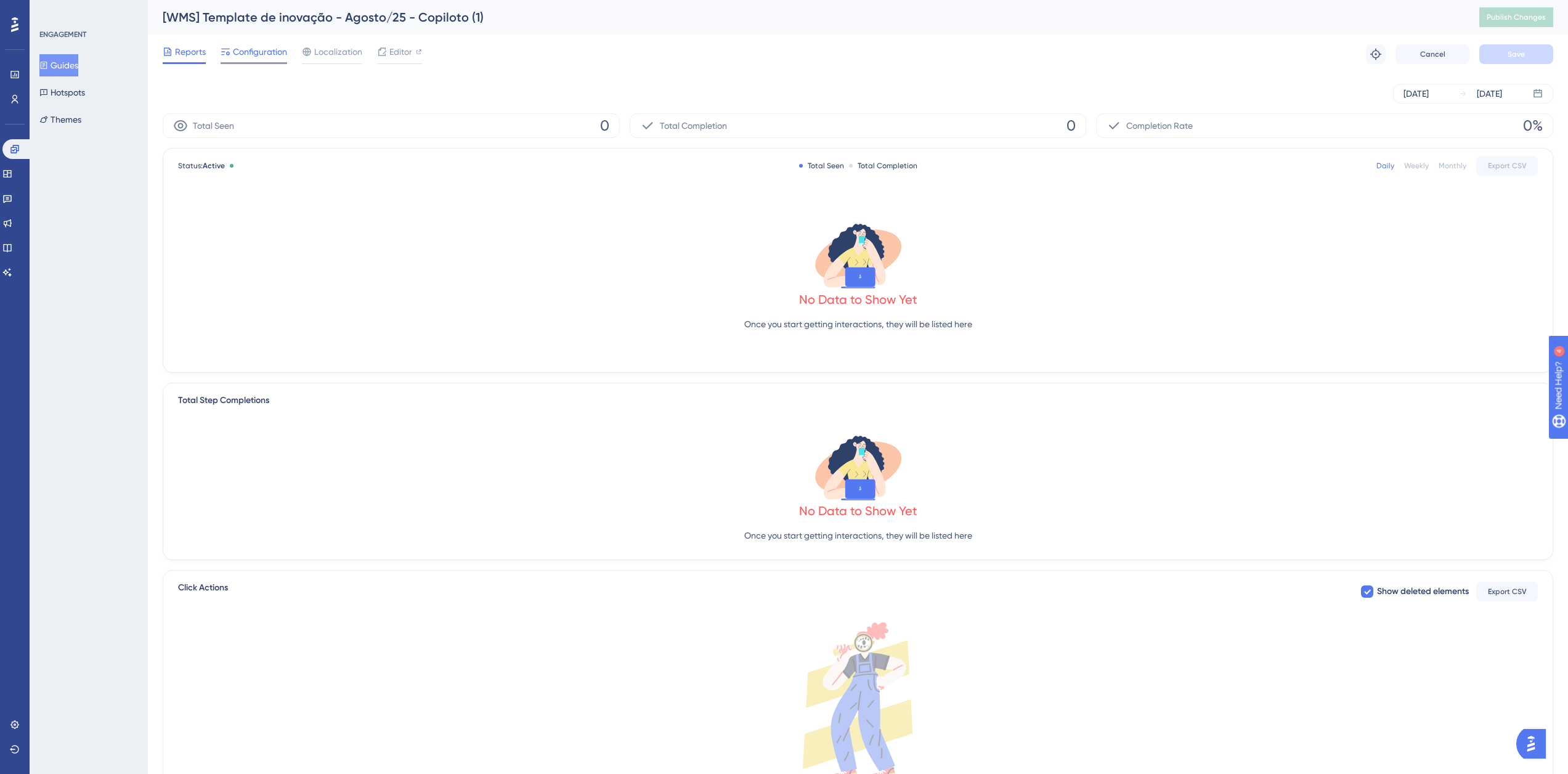
click at [248, 56] on span "Configuration" at bounding box center [260, 52] width 54 height 15
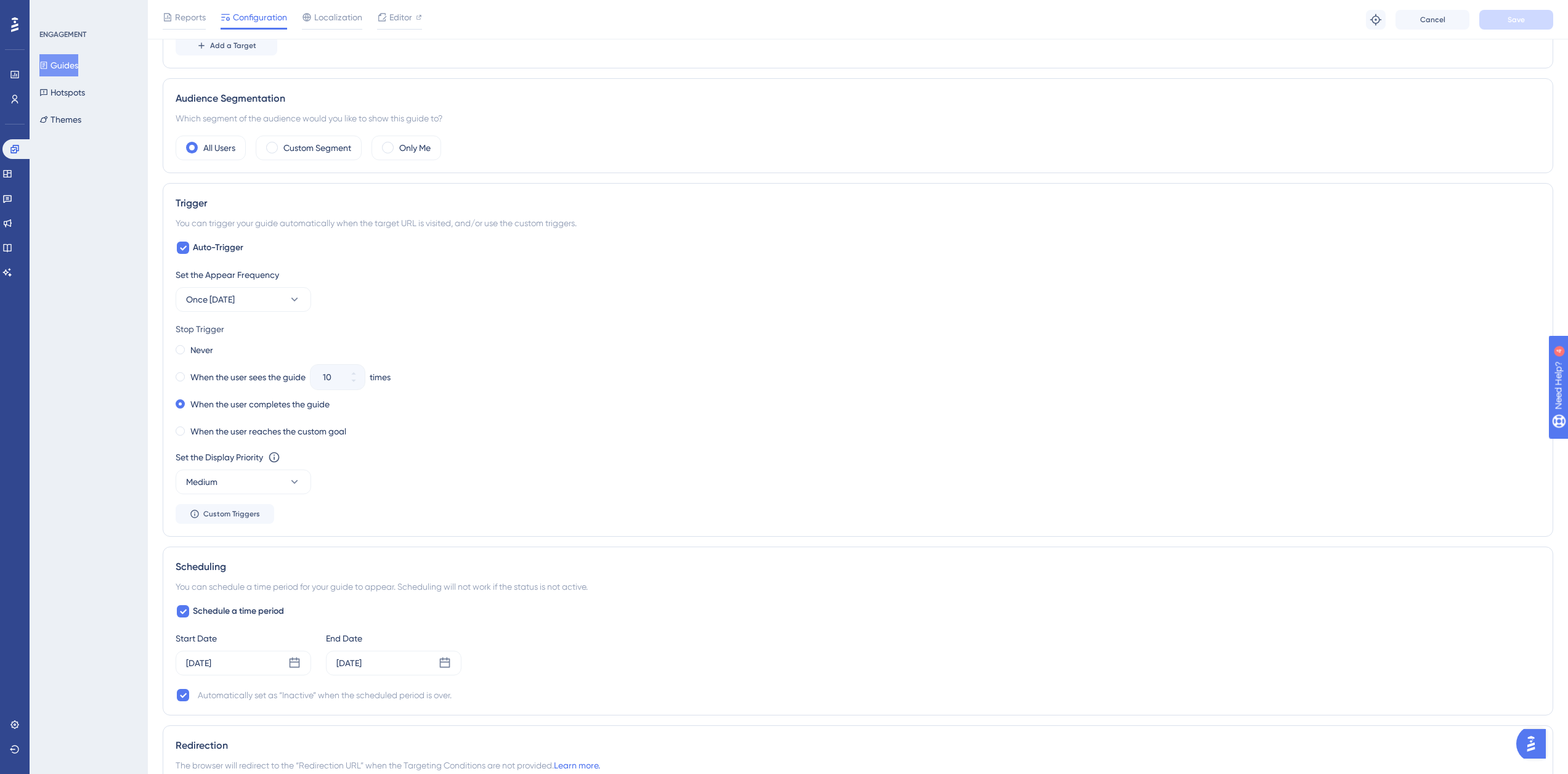
scroll to position [617, 0]
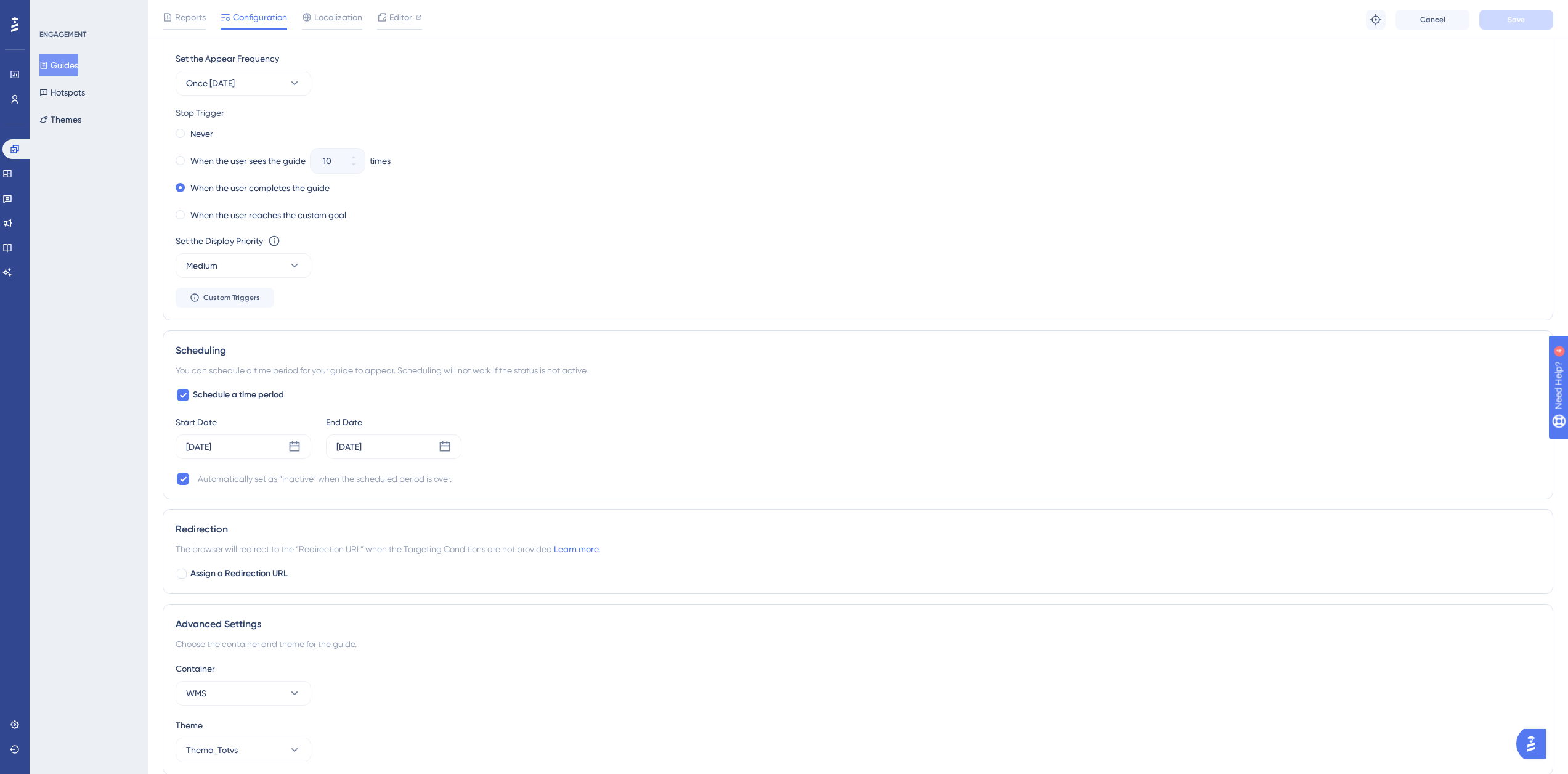
click at [72, 52] on div "ENGAGEMENT Guides Hotspots Themes" at bounding box center [89, 80] width 100 height 101
click at [72, 56] on button "Guides" at bounding box center [58, 65] width 39 height 22
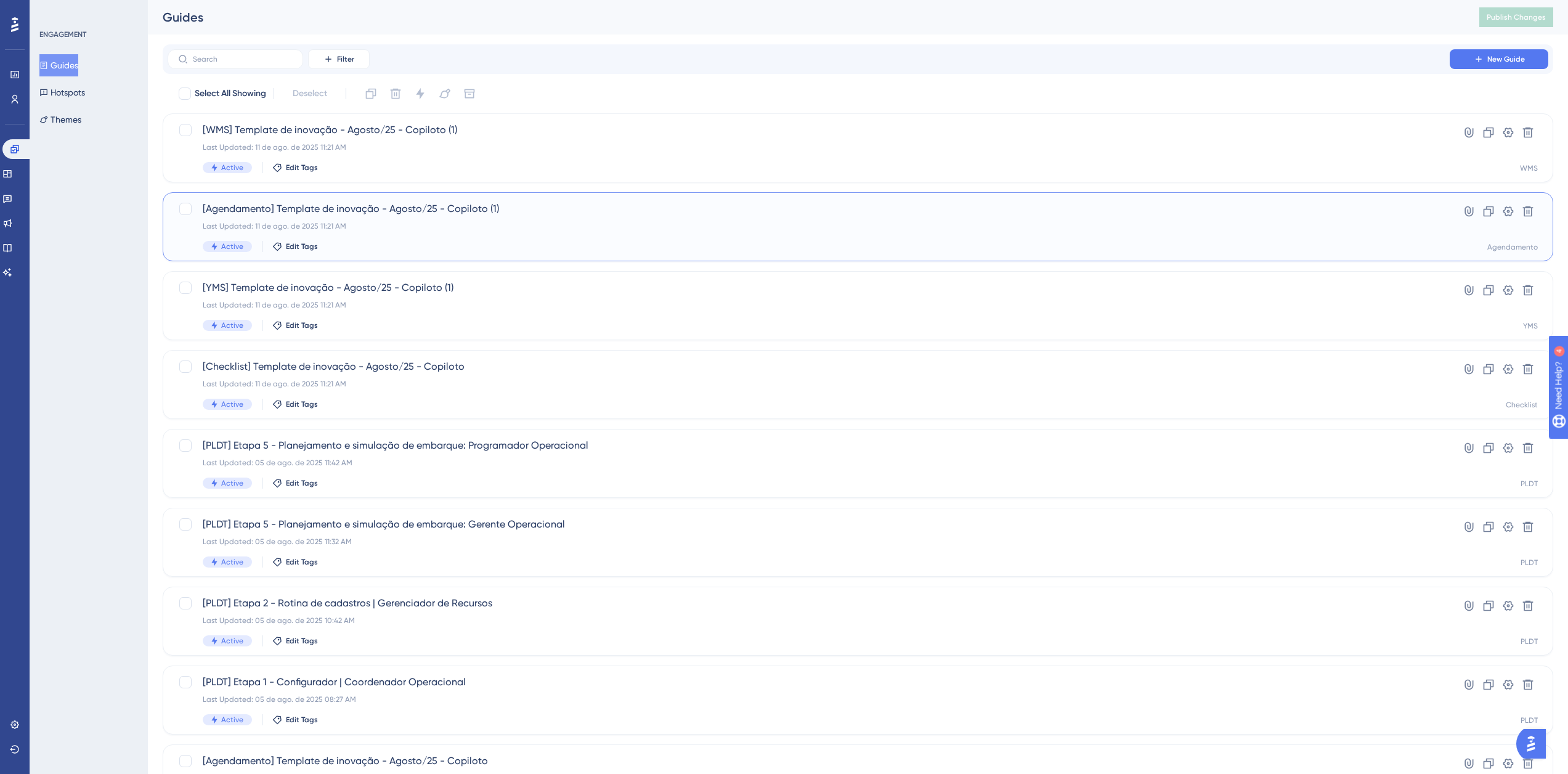
click at [407, 199] on div "[Agendamento] Template de inovação - Agosto/25 - Copiloto (1) Last Updated: 11 …" at bounding box center [858, 227] width 1391 height 69
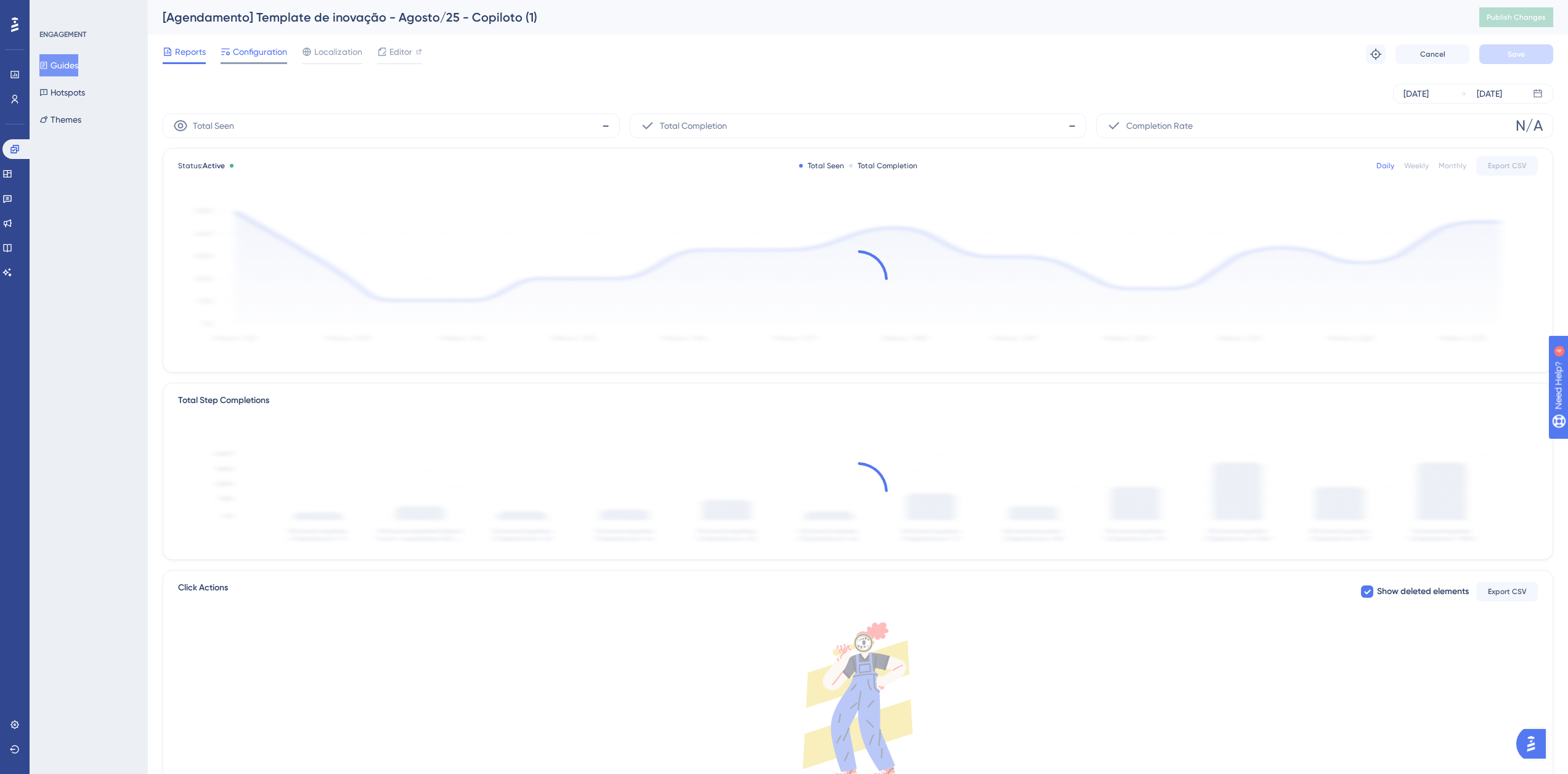
click at [267, 56] on span "Configuration" at bounding box center [260, 52] width 54 height 15
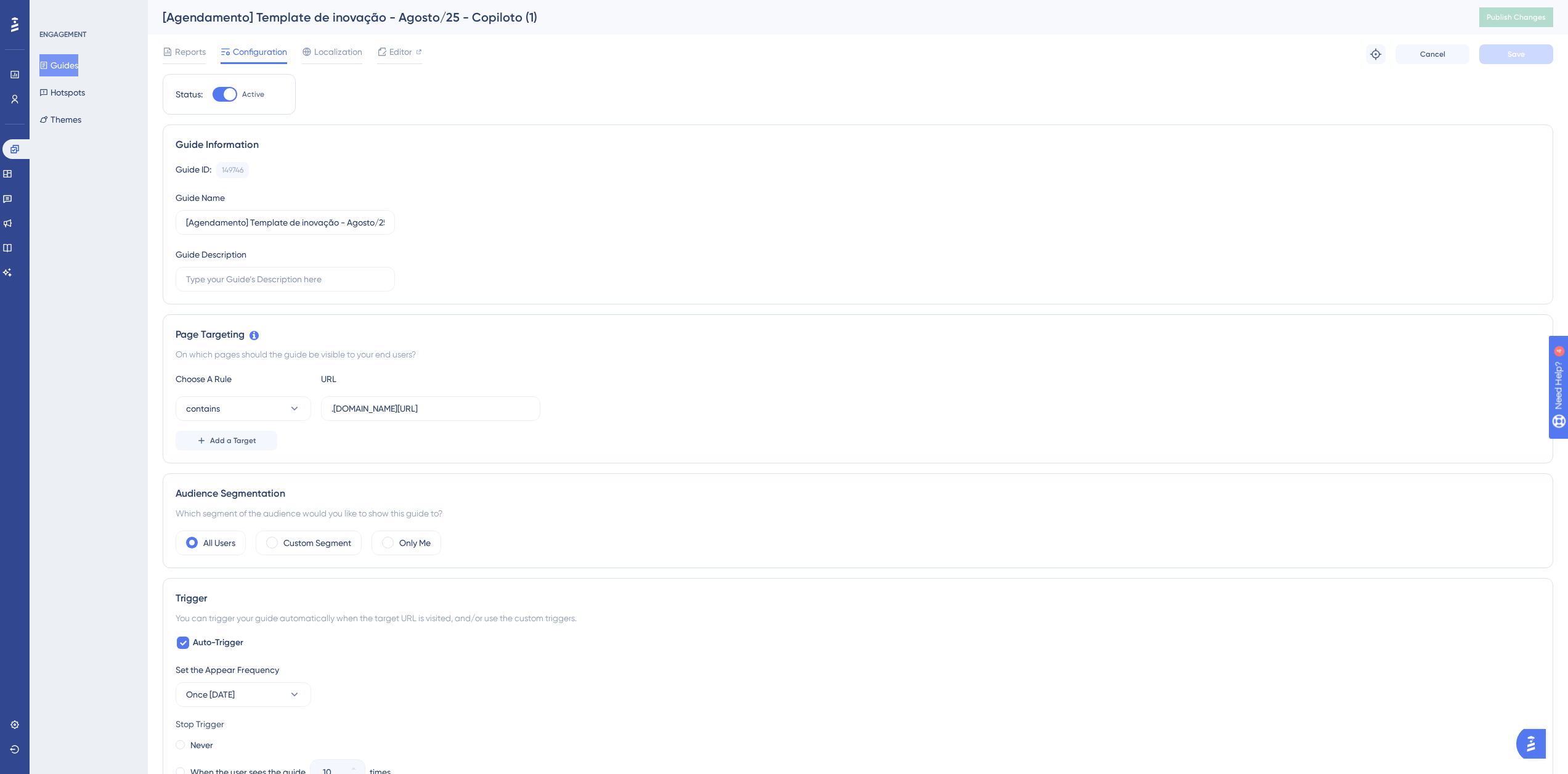
click at [69, 58] on button "Guides" at bounding box center [58, 65] width 39 height 22
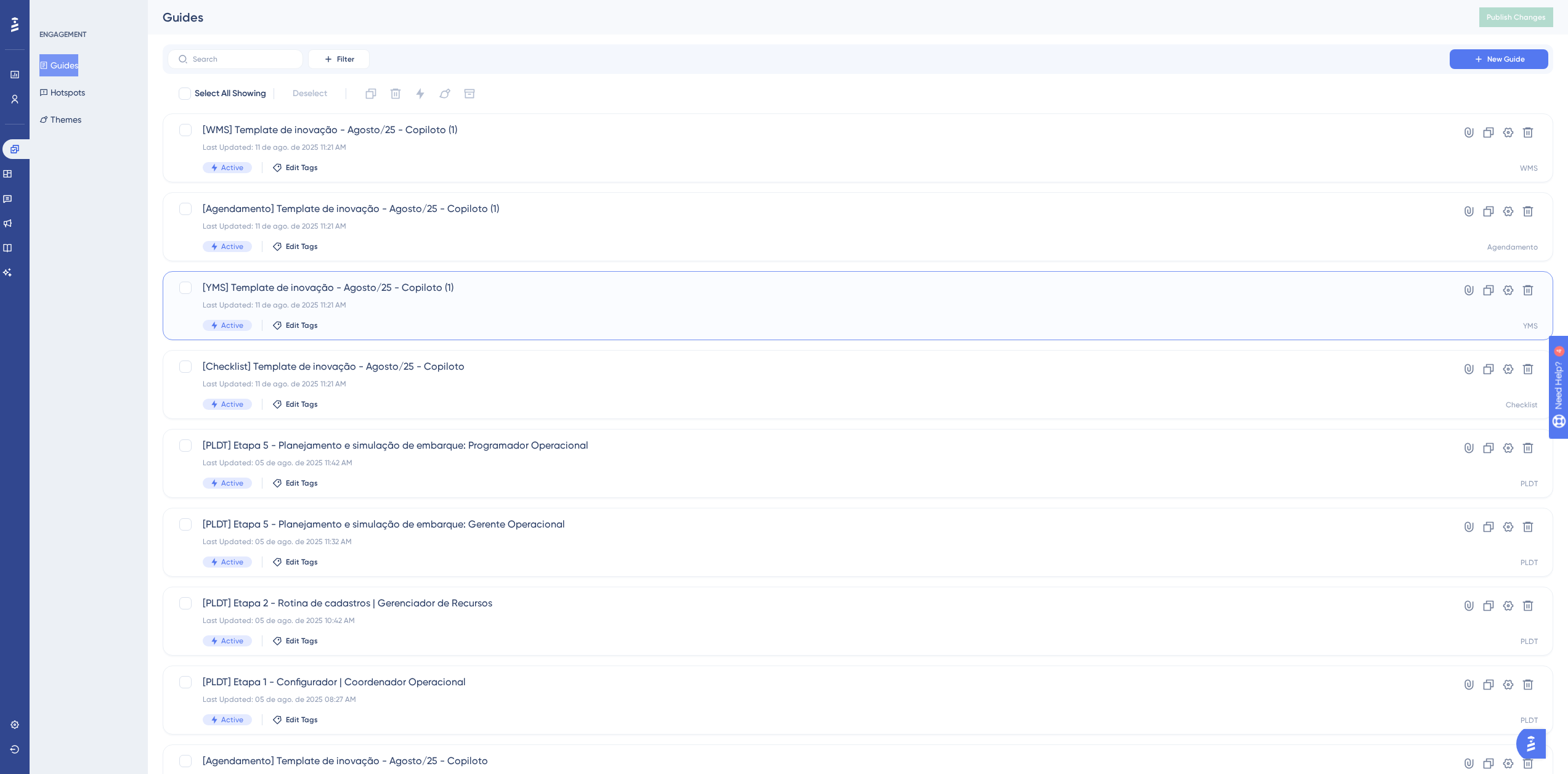
click at [379, 294] on span "[YMS] Template de inovação - Agosto/25 - Copiloto (1)" at bounding box center [808, 288] width 1212 height 15
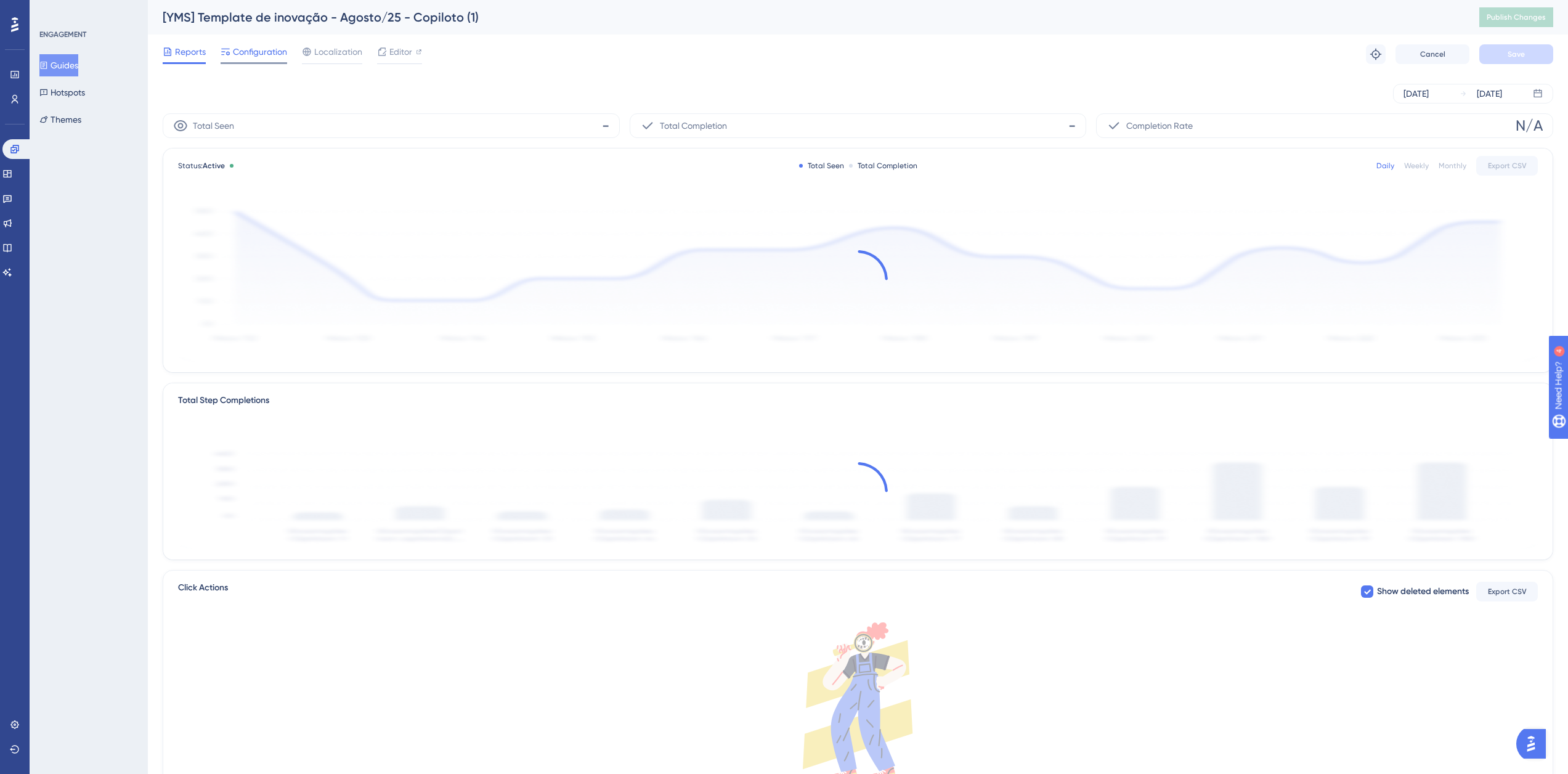
click at [260, 57] on span "Configuration" at bounding box center [260, 52] width 54 height 15
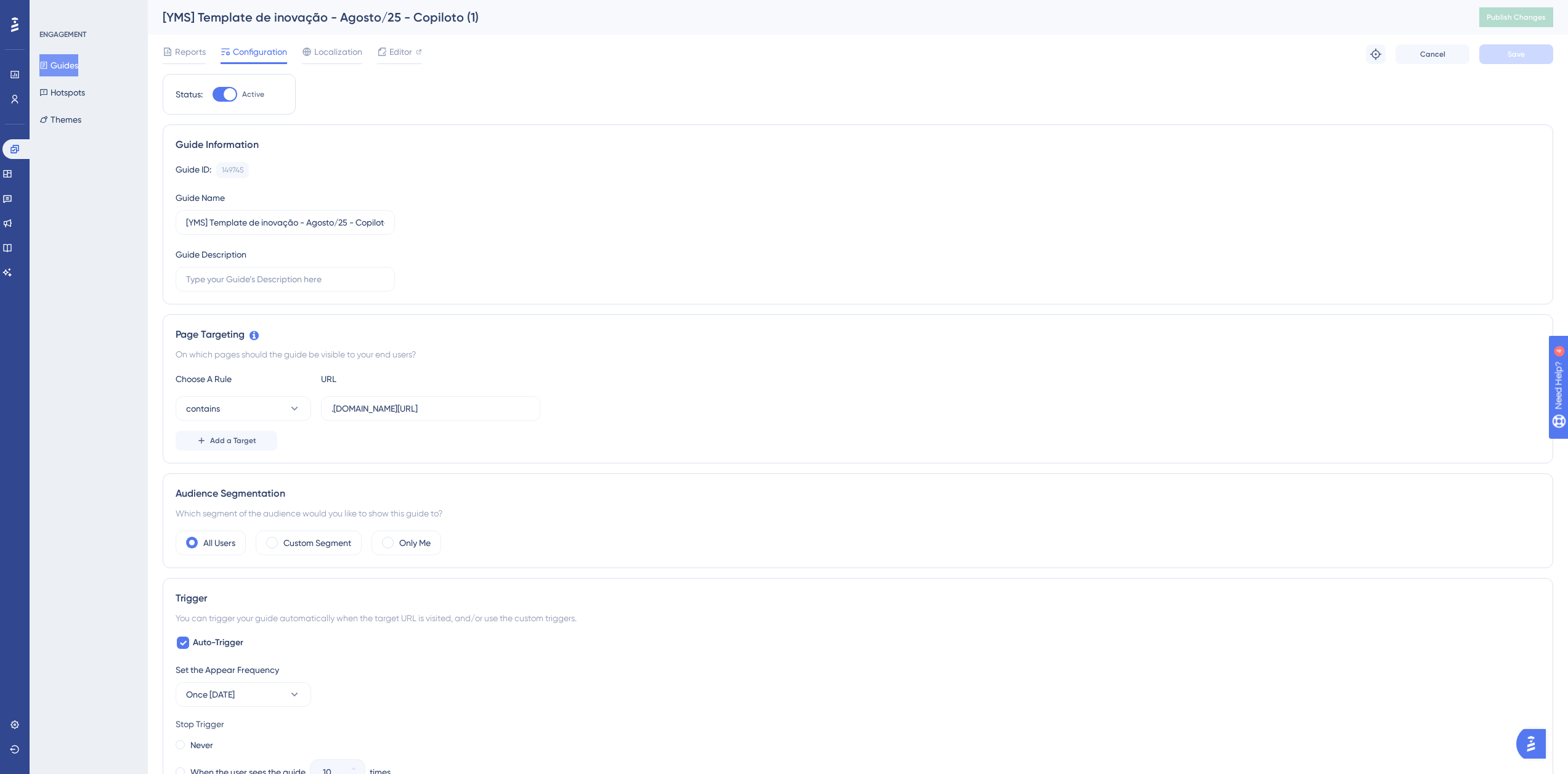
click at [58, 61] on button "Guides" at bounding box center [58, 65] width 39 height 22
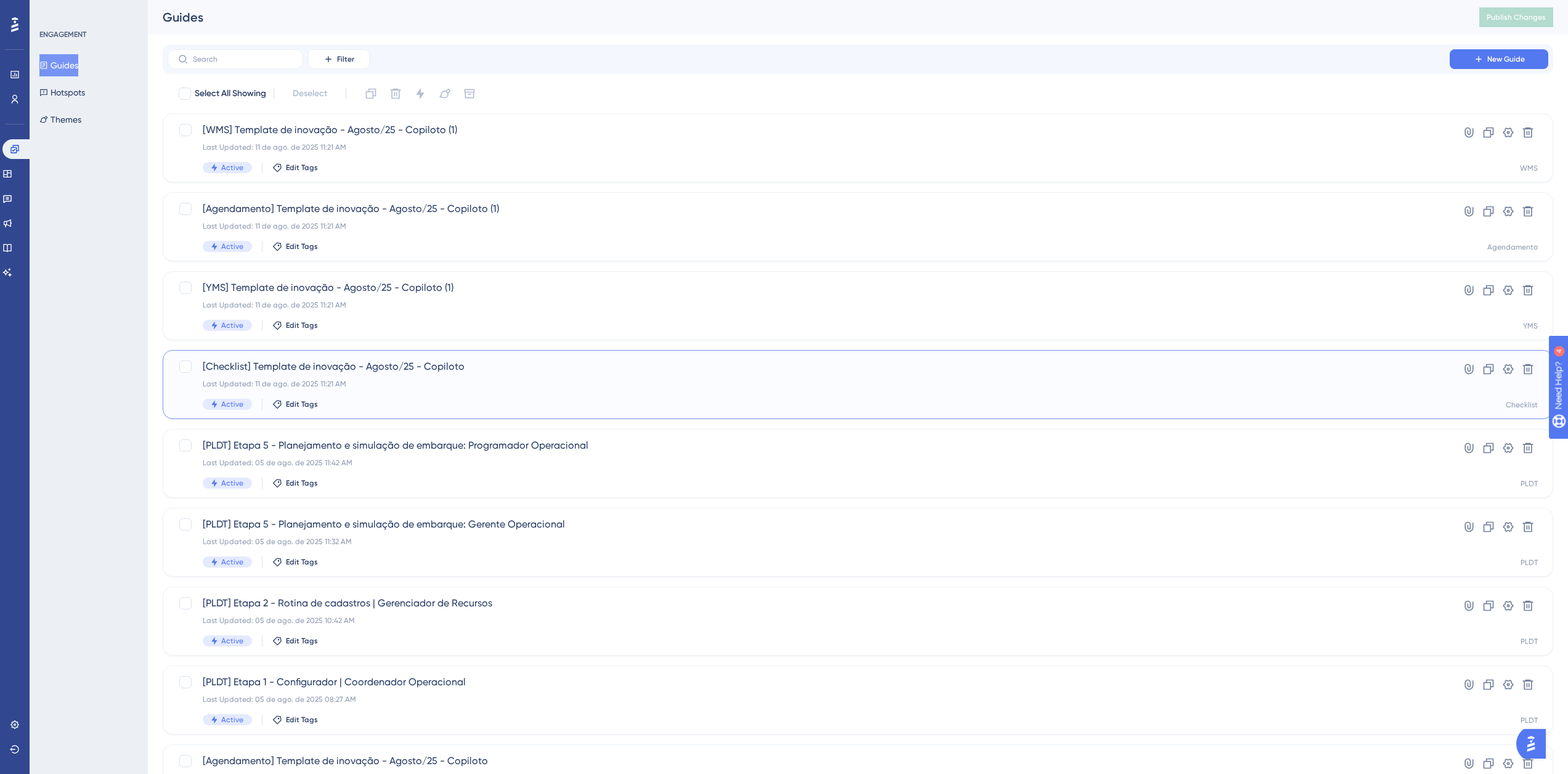
click at [423, 392] on div "[Checklist] Template de inovação - Agosto/25 - Copiloto Last Updated: 11 de ago…" at bounding box center [808, 385] width 1212 height 50
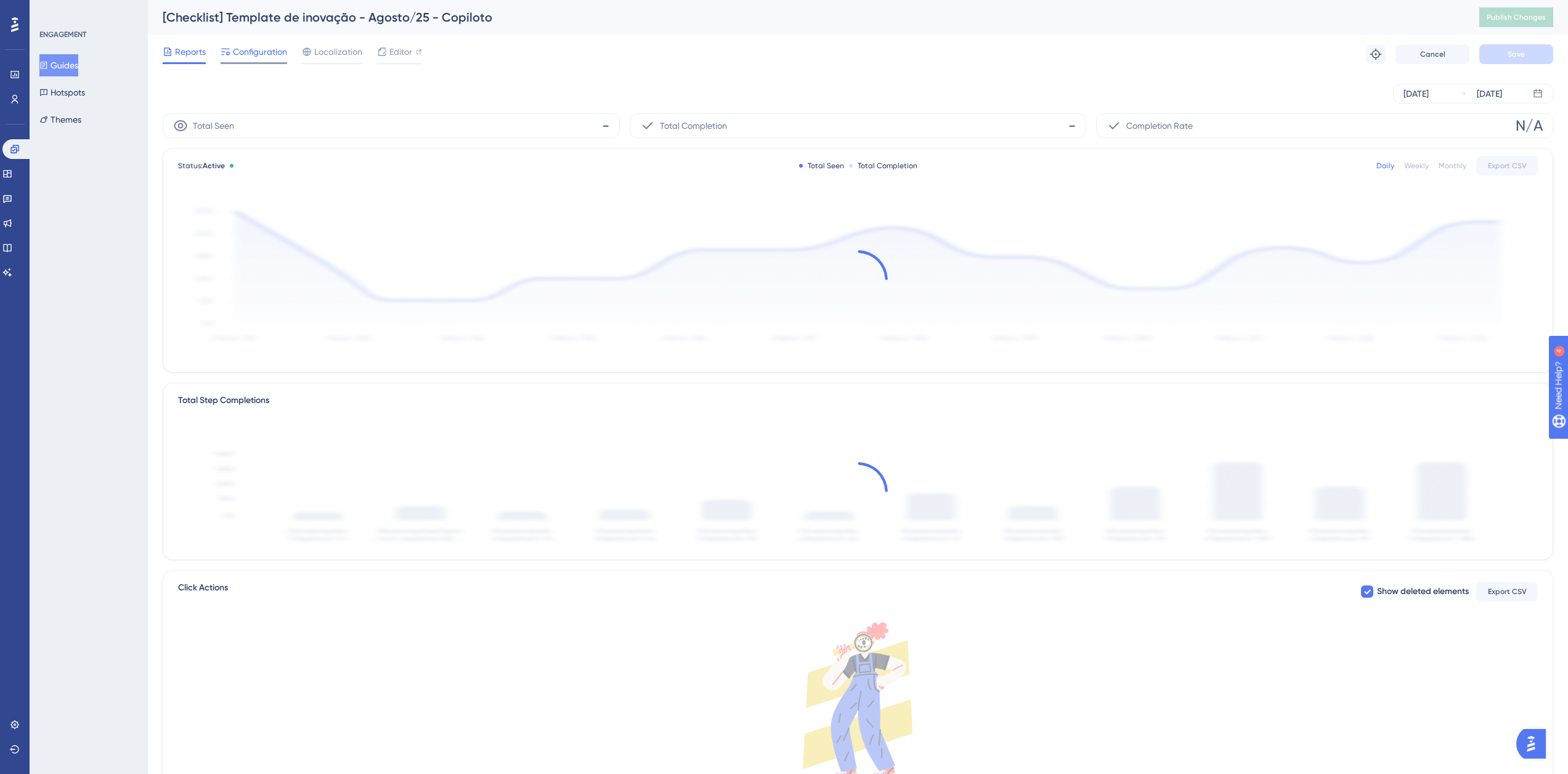
click at [264, 51] on span "Configuration" at bounding box center [260, 52] width 54 height 15
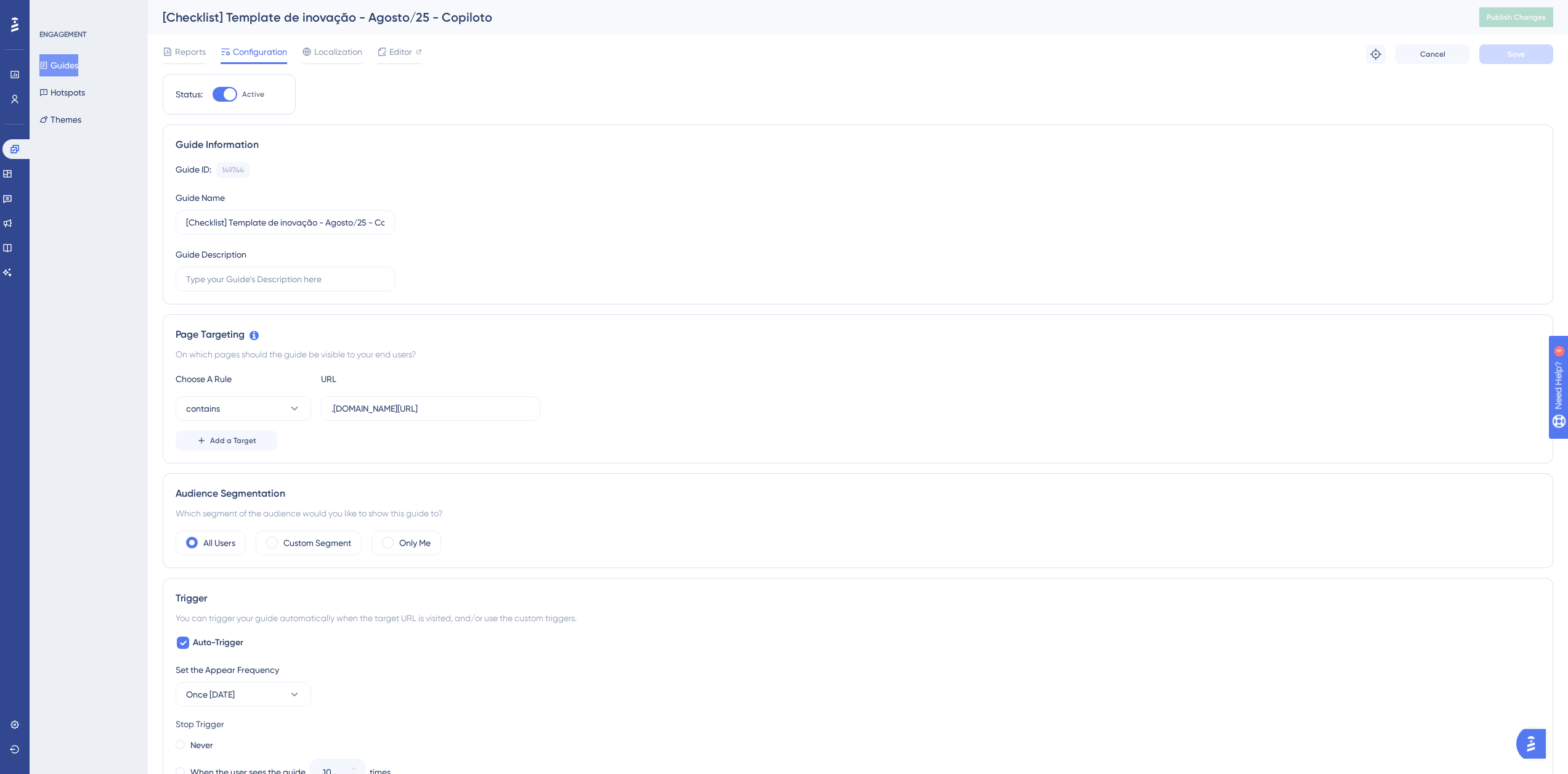
click at [64, 62] on button "Guides" at bounding box center [58, 65] width 39 height 22
